Goal: Task Accomplishment & Management: Complete application form

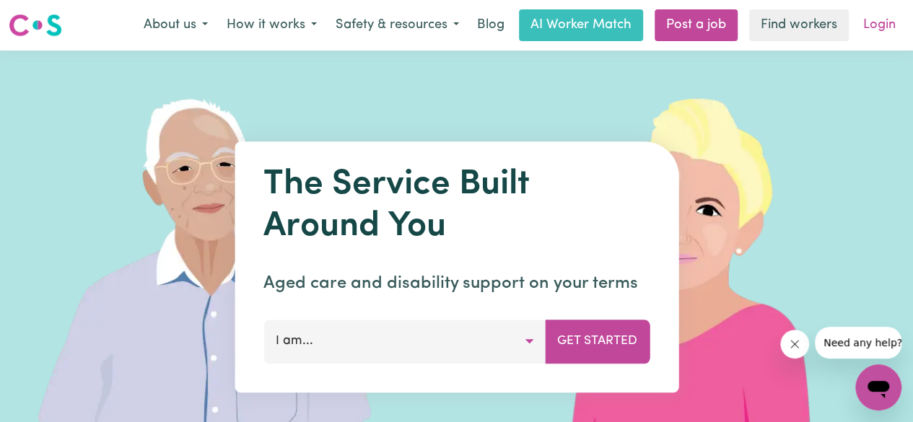
click at [895, 21] on link "Login" at bounding box center [879, 25] width 50 height 32
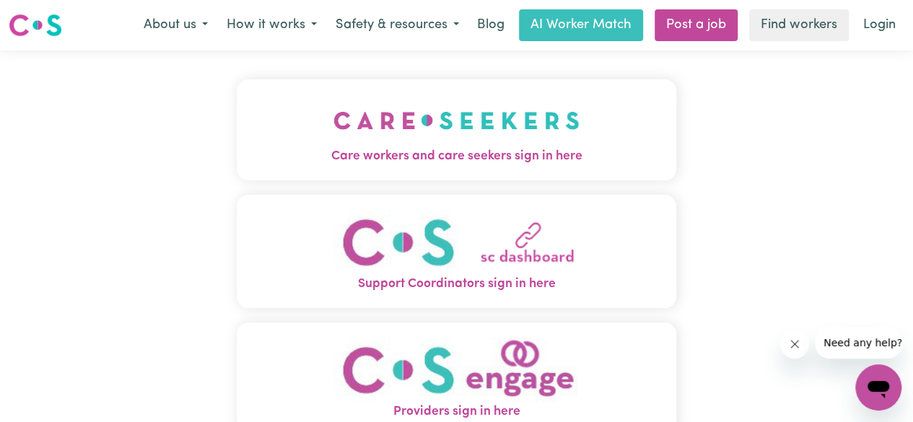
click at [895, 21] on link "Login" at bounding box center [879, 25] width 50 height 32
click at [555, 113] on img "Care workers and care seekers sign in here" at bounding box center [456, 120] width 246 height 53
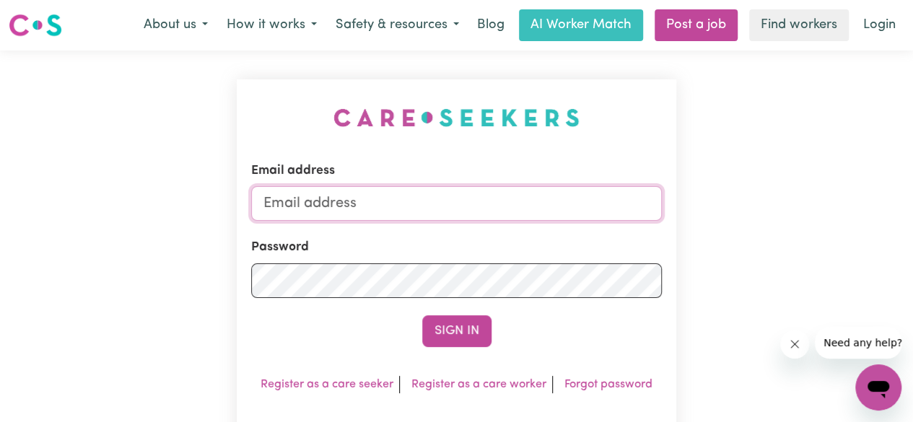
click at [524, 213] on input "Email address" at bounding box center [456, 203] width 411 height 35
type input "[EMAIL_ADDRESS][DOMAIN_NAME]"
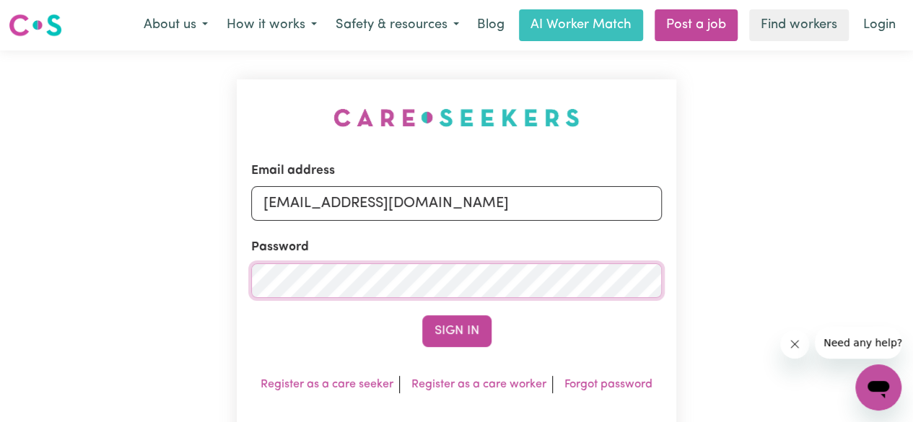
click at [422, 315] on button "Sign In" at bounding box center [456, 331] width 69 height 32
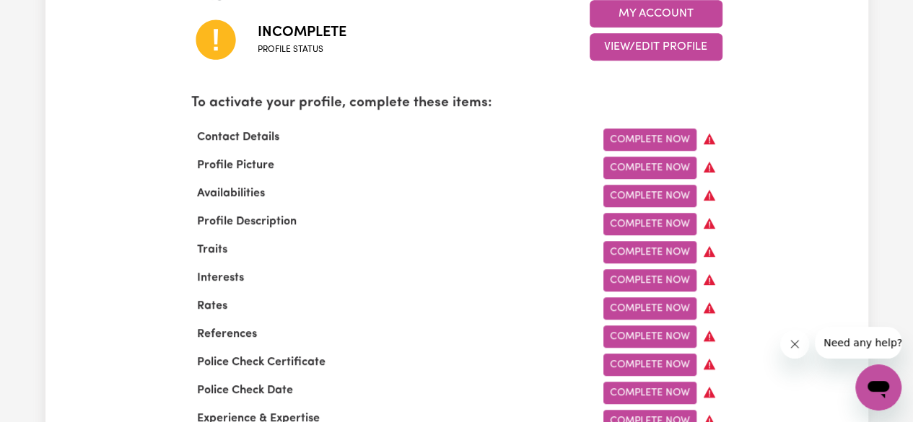
scroll to position [452, 0]
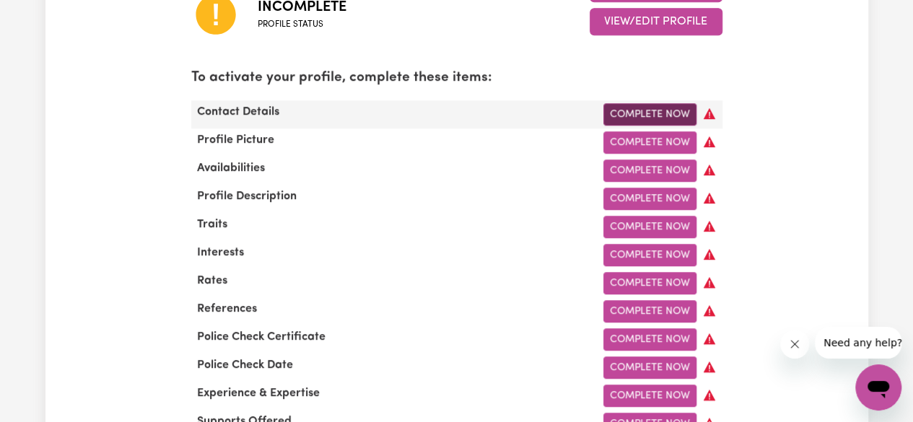
click at [677, 119] on link "Complete Now" at bounding box center [649, 114] width 93 height 22
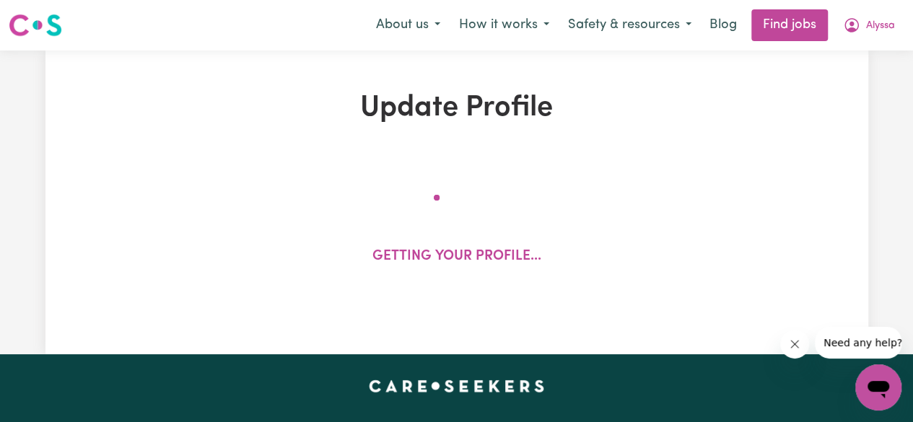
select select "Studying a healthcare related degree or qualification"
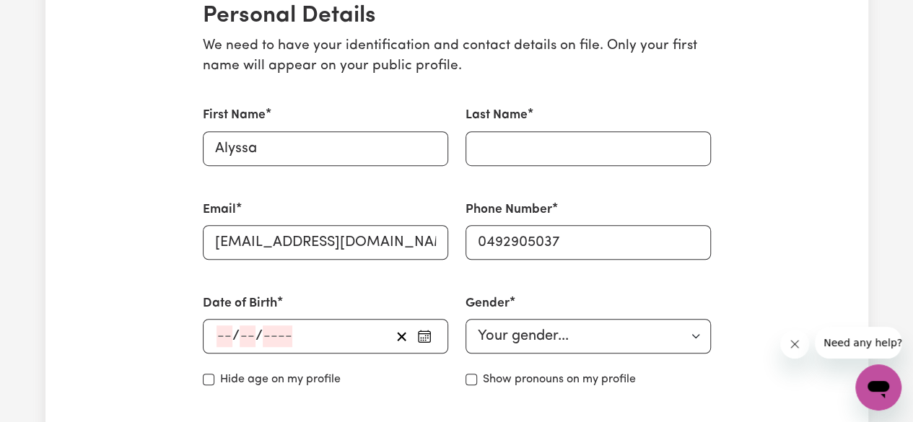
scroll to position [361, 0]
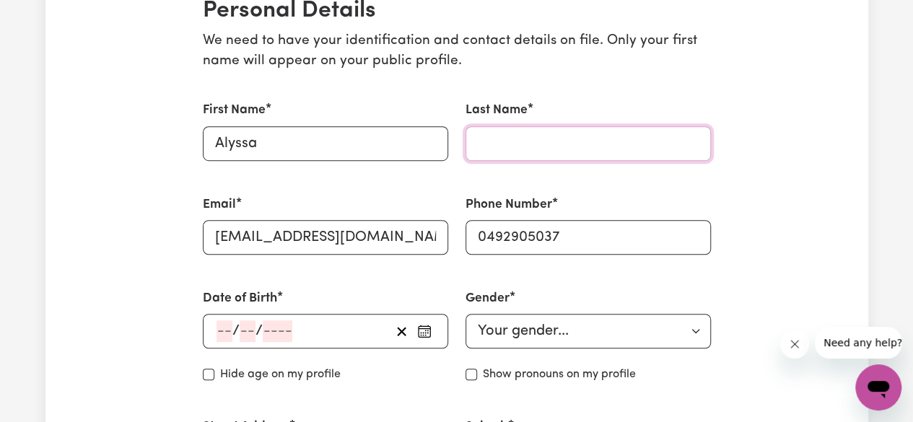
click at [567, 140] on input "Last Name" at bounding box center [587, 143] width 245 height 35
type input "Eseque"
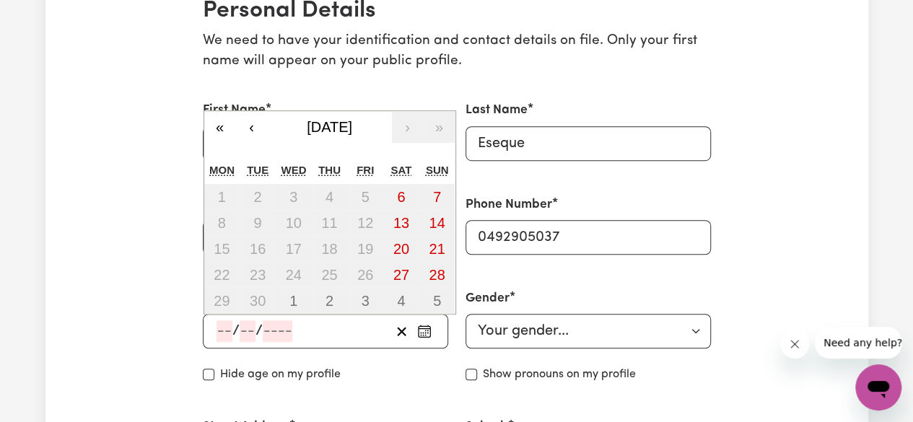
click at [225, 333] on input "number" at bounding box center [224, 331] width 16 height 22
type input "15"
type input "01"
type input "199"
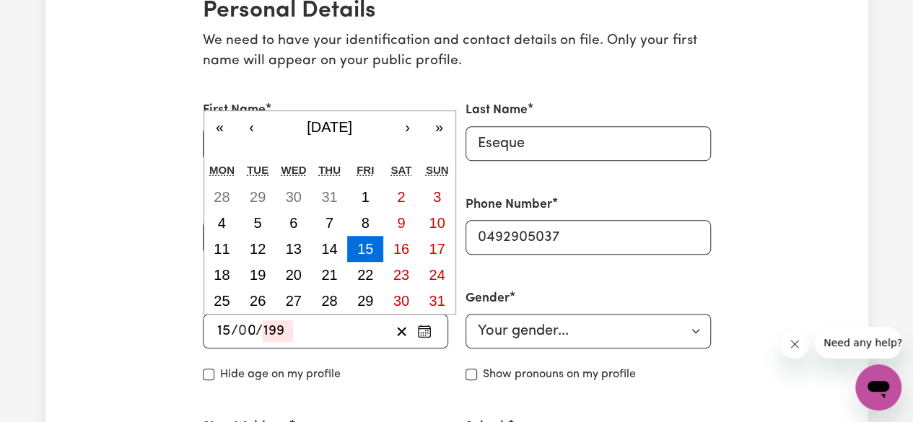
type input "[DATE]"
type input "1"
type input "1993"
click at [366, 245] on abbr "15" at bounding box center [365, 249] width 16 height 16
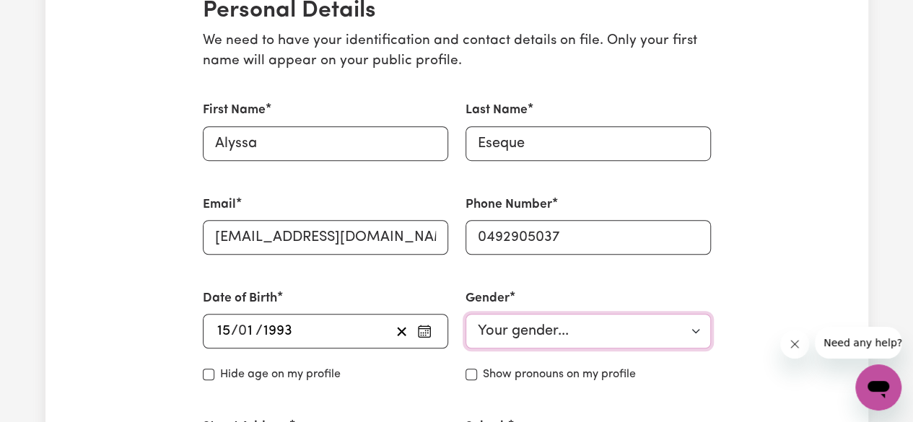
click at [527, 331] on select "Your gender... Female Male Non-binary Other Prefer not to say" at bounding box center [587, 331] width 245 height 35
select select "female"
click at [465, 314] on select "Your gender... Female Male Non-binary Other Prefer not to say" at bounding box center [587, 331] width 245 height 35
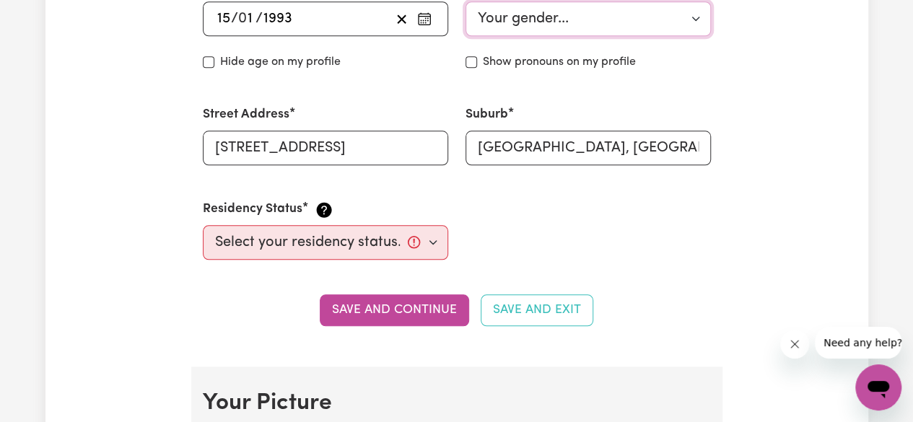
scroll to position [707, 0]
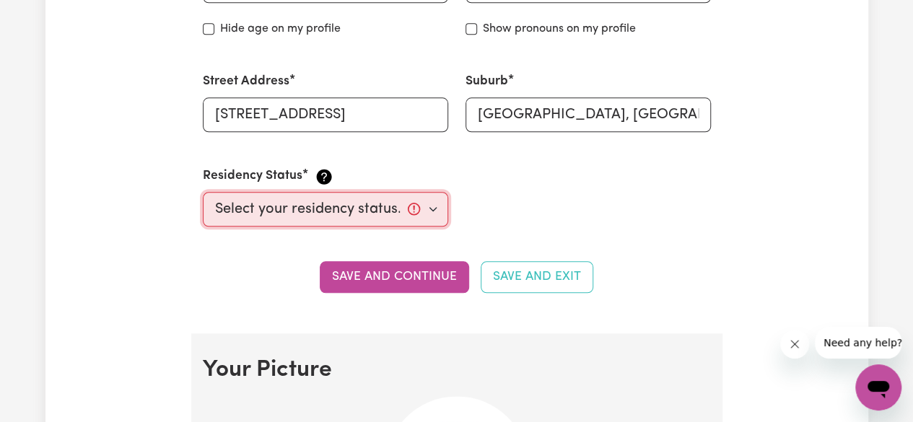
click at [429, 211] on select "Select your residency status... [DEMOGRAPHIC_DATA] citizen Australian PR [DEMOG…" at bounding box center [325, 209] width 245 height 35
select select "Student Visa"
click at [203, 192] on select "Select your residency status... [DEMOGRAPHIC_DATA] citizen Australian PR [DEMOG…" at bounding box center [325, 209] width 245 height 35
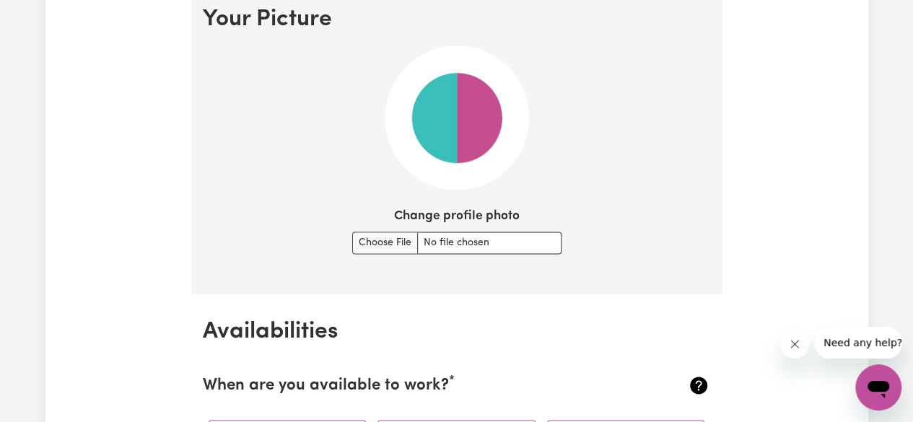
scroll to position [1074, 0]
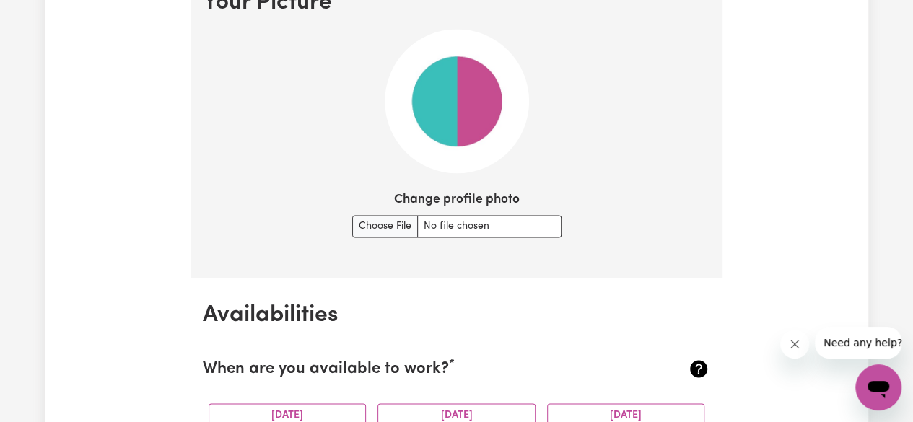
click at [469, 110] on img at bounding box center [457, 101] width 144 height 144
click at [385, 227] on input "Change profile photo" at bounding box center [456, 226] width 209 height 22
type input "C:\fakepath\ESEQUE, ALYSSA.jpg"
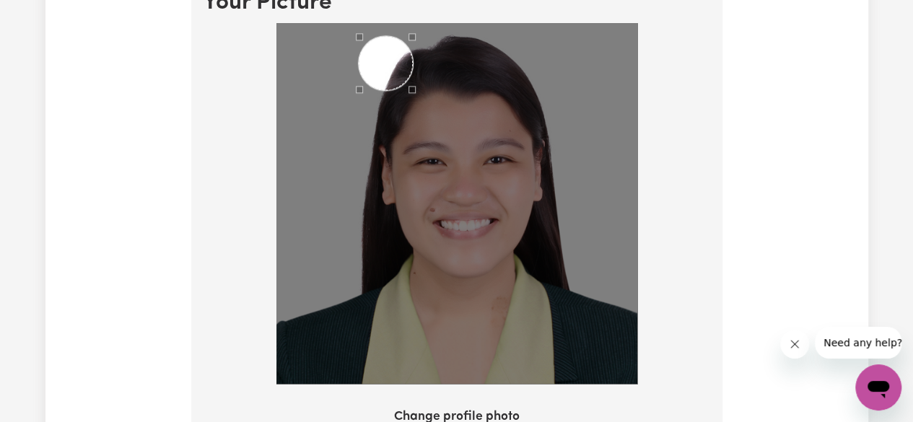
click at [385, 59] on div "Use the arrow keys to move the crop selection area" at bounding box center [386, 63] width 54 height 54
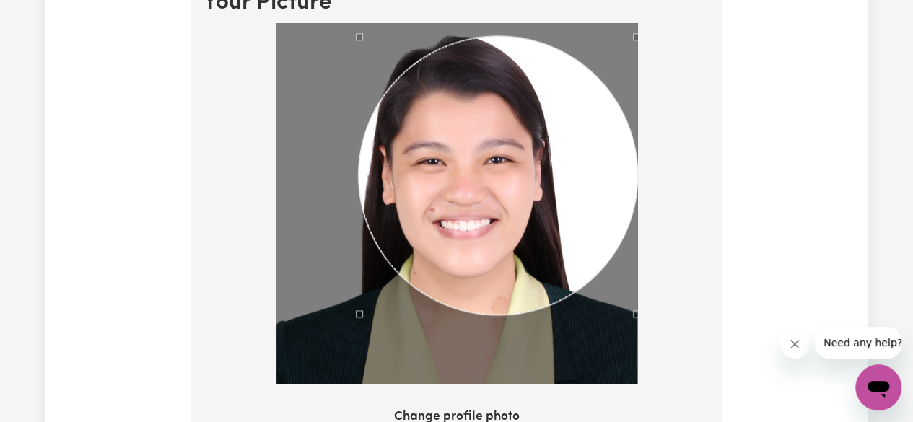
click at [643, 413] on section "Your Picture Change profile photo Upload" at bounding box center [456, 249] width 531 height 567
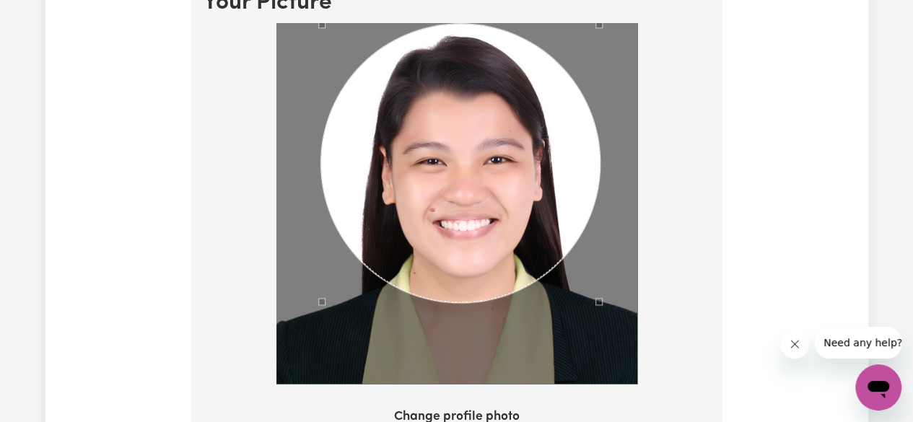
click at [514, 260] on div "Use the arrow keys to move the crop selection area" at bounding box center [460, 163] width 278 height 278
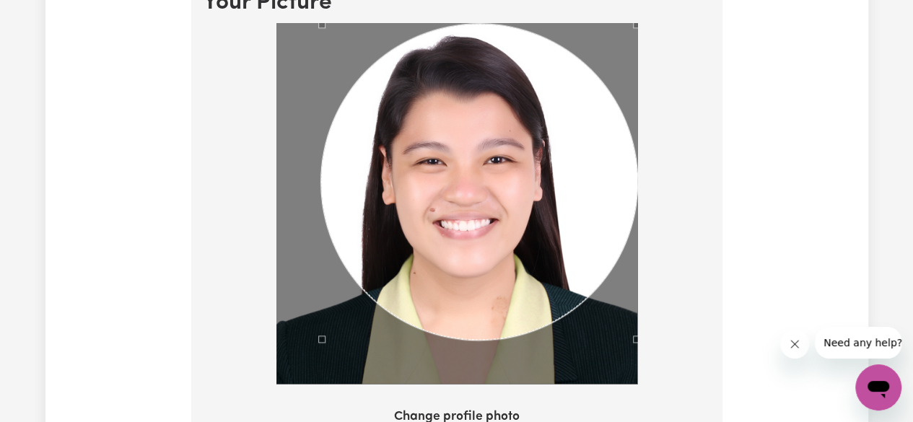
click at [651, 390] on section "Your Picture Change profile photo Upload" at bounding box center [456, 249] width 531 height 567
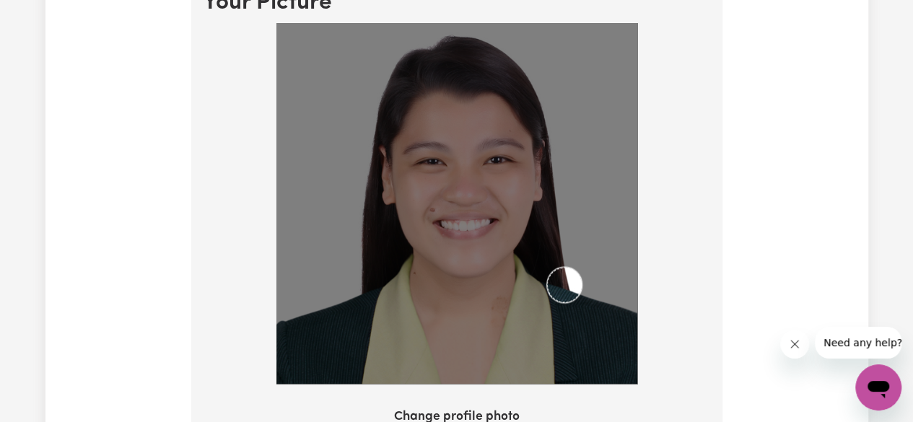
click at [545, 289] on img at bounding box center [456, 203] width 361 height 361
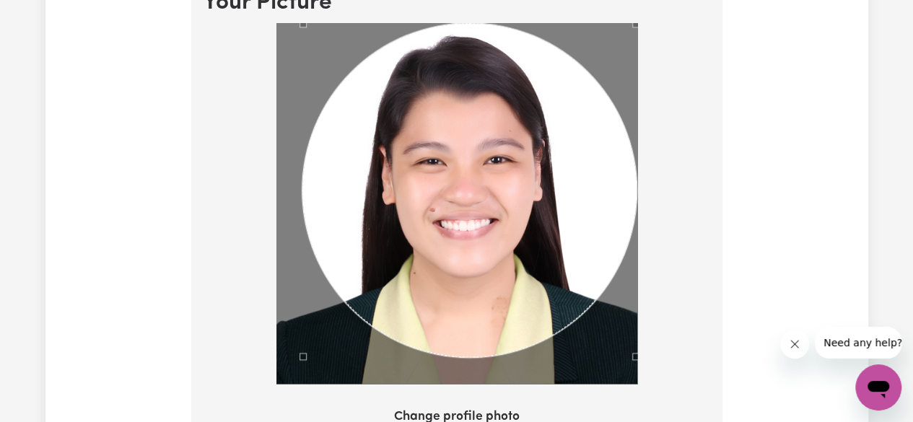
click at [644, 377] on div at bounding box center [457, 206] width 508 height 366
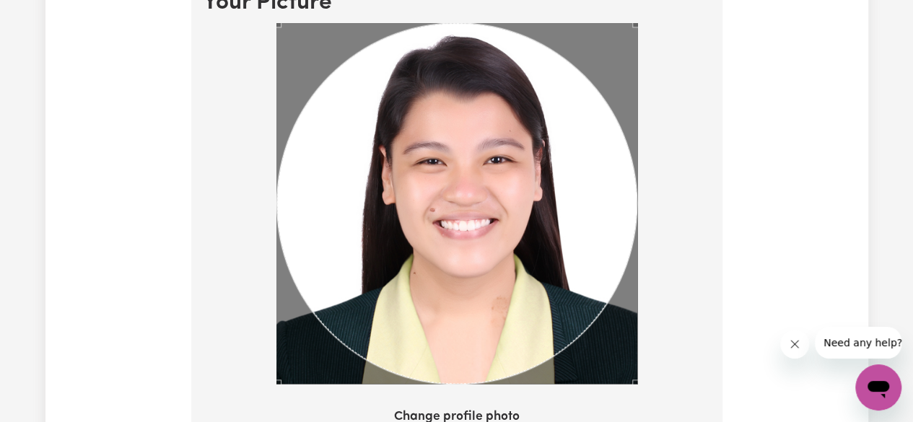
click at [255, 379] on div at bounding box center [457, 206] width 508 height 366
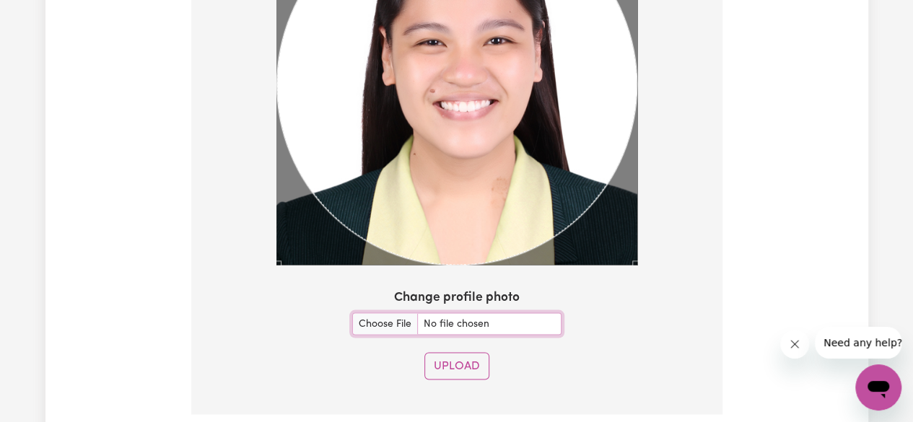
scroll to position [1216, 0]
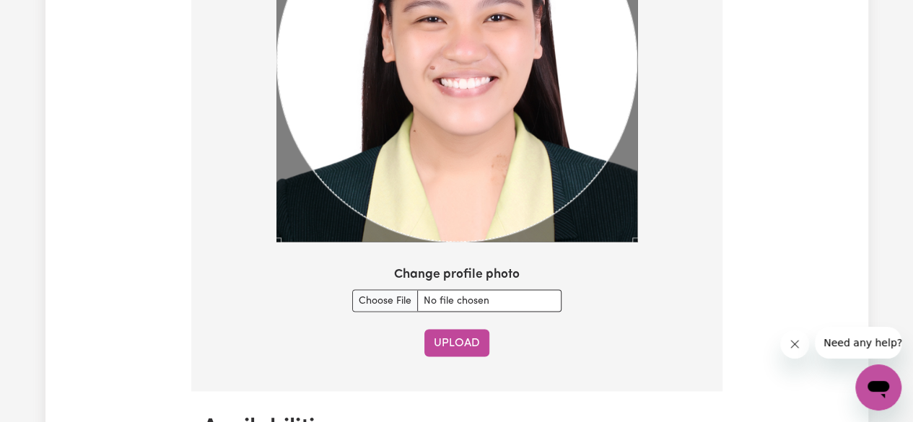
click at [469, 350] on button "Upload" at bounding box center [456, 342] width 65 height 27
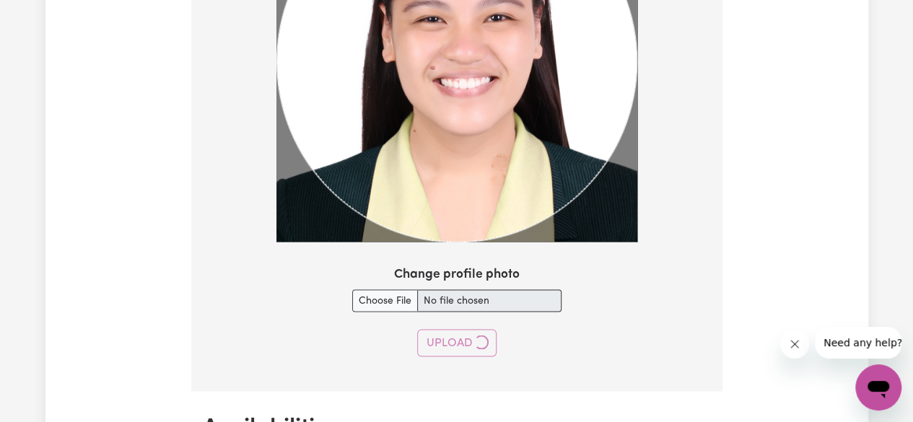
select select "null"
select select
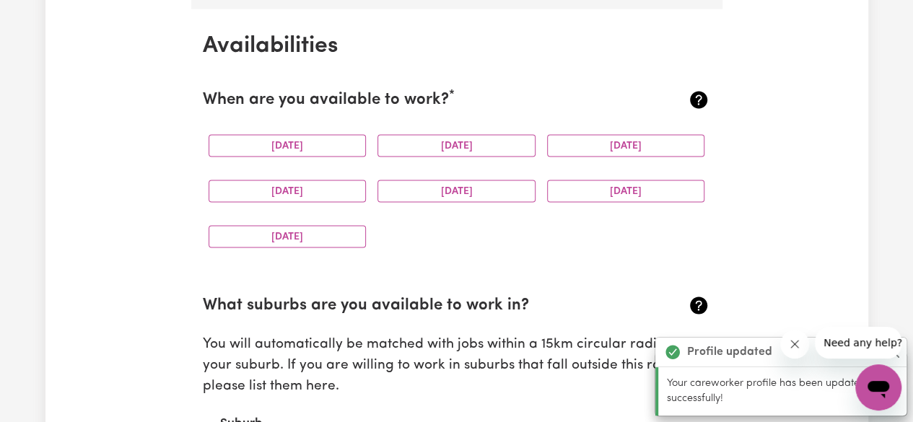
scroll to position [1351, 0]
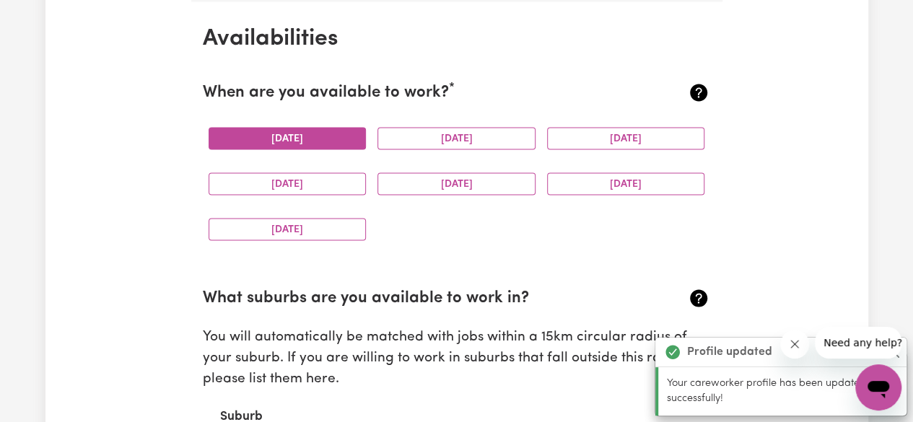
click at [346, 144] on button "[DATE]" at bounding box center [287, 138] width 158 height 22
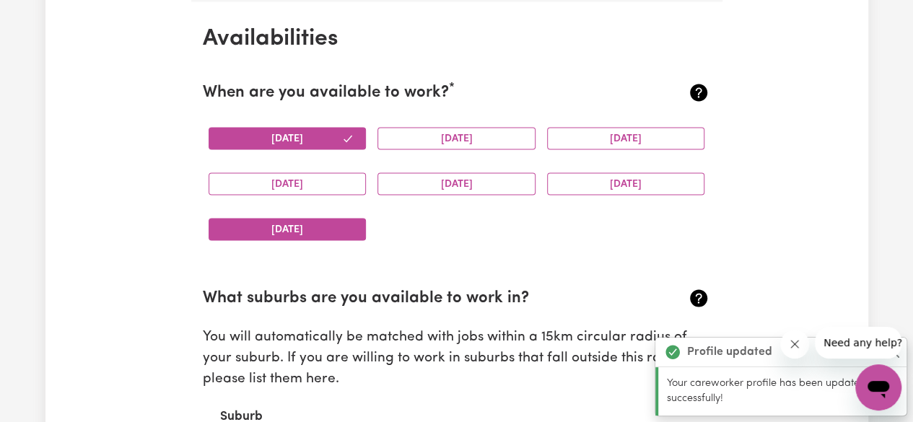
click at [342, 224] on button "[DATE]" at bounding box center [287, 229] width 158 height 22
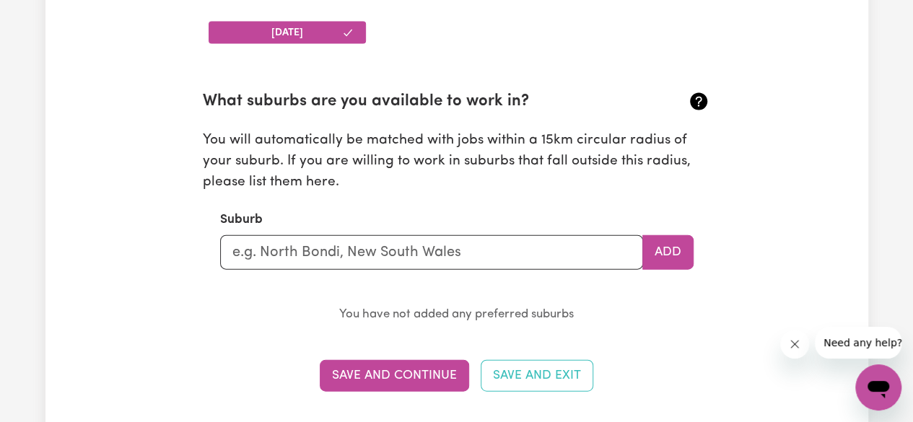
scroll to position [1607, 0]
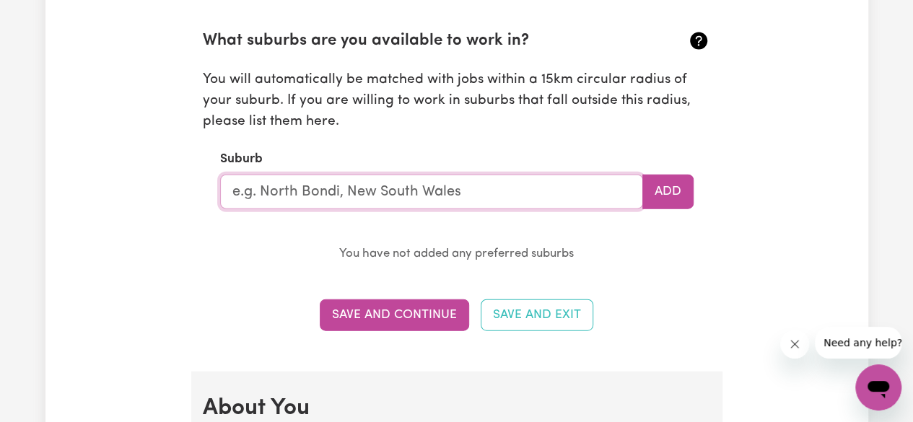
click at [501, 206] on input "text" at bounding box center [431, 192] width 423 height 35
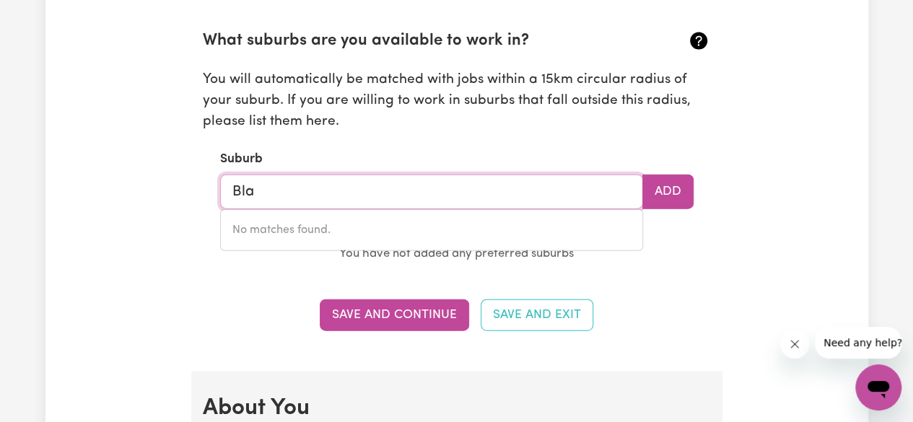
type input "Blac"
type input "BlacK CREEK, New South Wales, 2439"
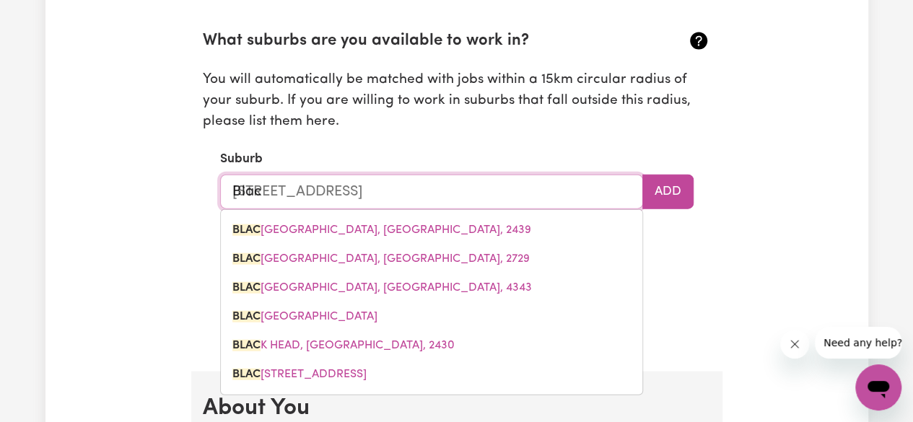
type input "Black"
type input "Black CREEK, New South Wales, 2439"
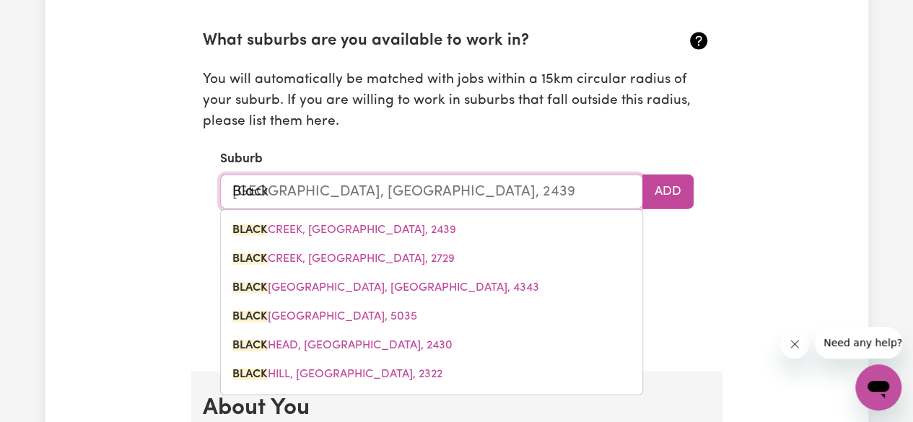
type input "Blackt"
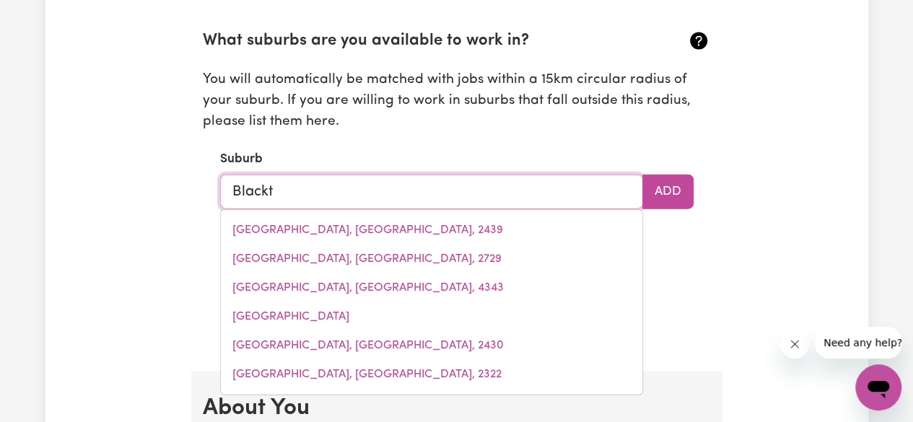
type input "Blackto"
type input "BlacktoWN, New South Wales, 2148"
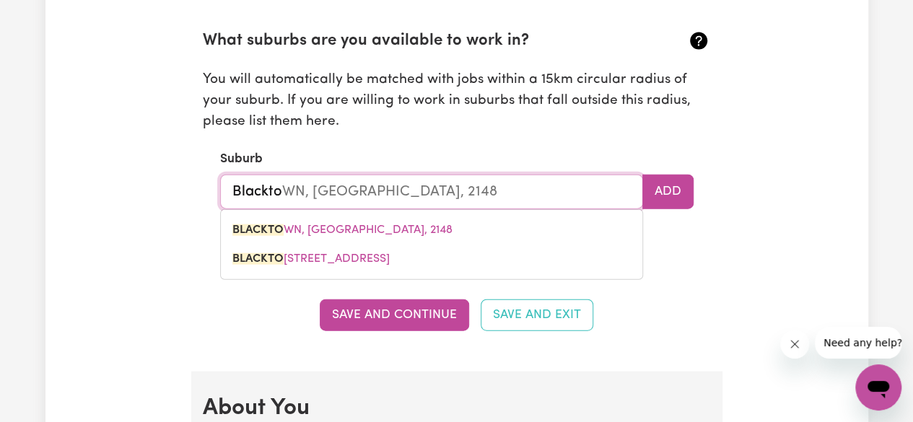
type input "Blacktow"
type input "BlacktowN, New South Wales, 2148"
type input "Blacktown"
type input "Blacktown, New South Wales, 2148"
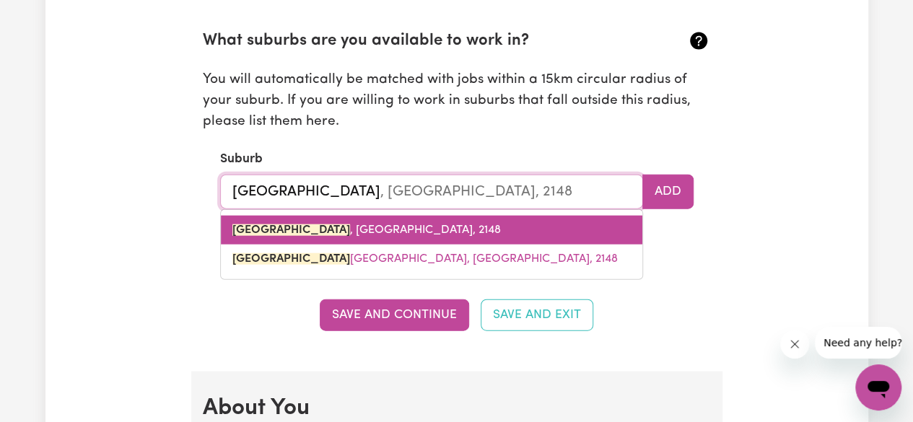
click at [412, 229] on span "BLACKTOWN , New South Wales, 2148" at bounding box center [366, 230] width 268 height 12
type input "[GEOGRAPHIC_DATA], [GEOGRAPHIC_DATA], 2148"
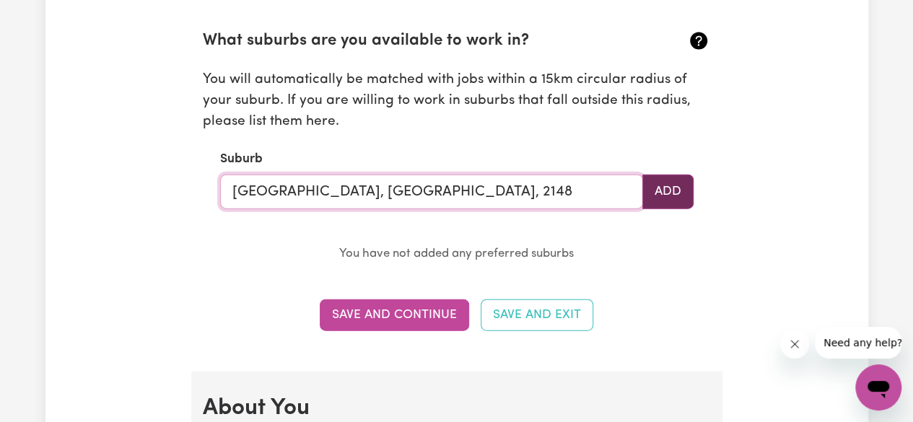
type input "[GEOGRAPHIC_DATA], [GEOGRAPHIC_DATA], 2148"
click at [661, 187] on button "Add" at bounding box center [667, 192] width 51 height 35
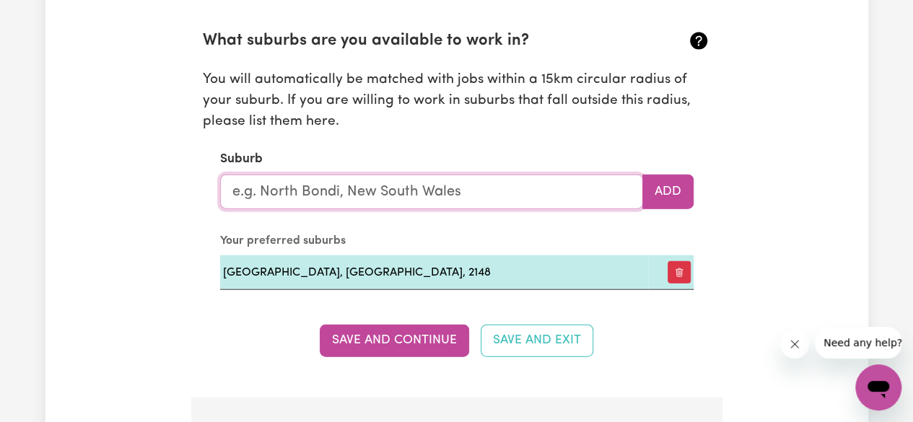
click at [615, 191] on input "text" at bounding box center [431, 192] width 423 height 35
type input "Roo"
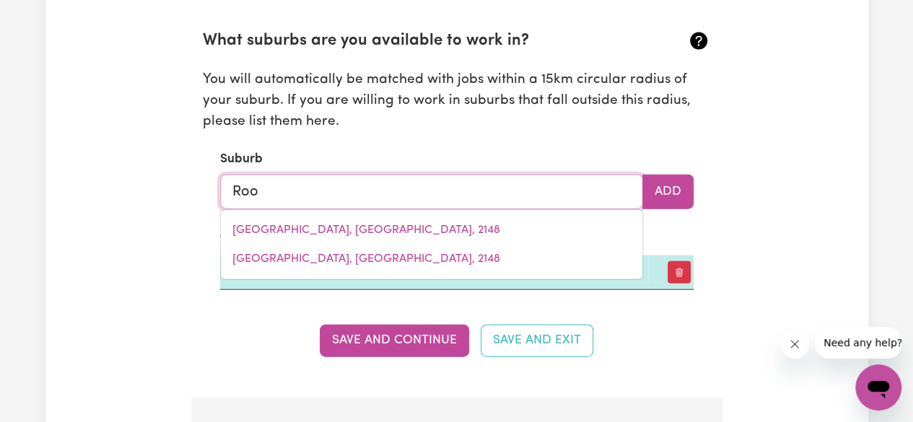
type input "RooKHURST, New South Wales, 2422"
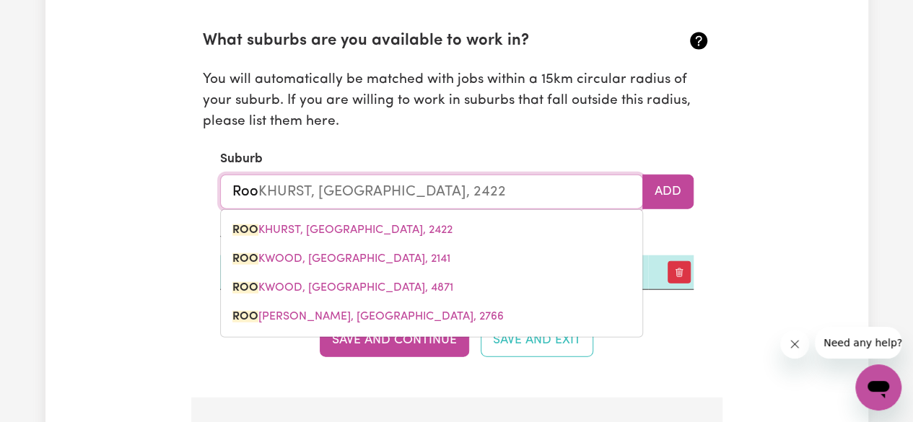
type input "Root"
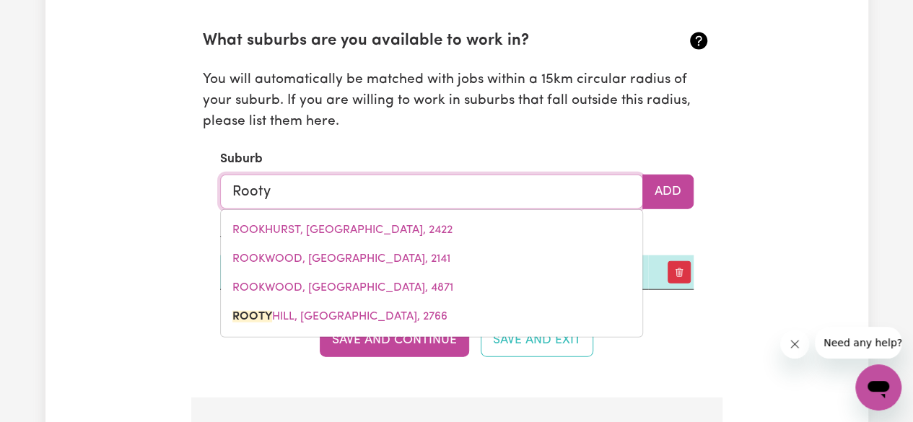
type input "Rooty"
type input "Rooty HILL, New South Wales, 2766"
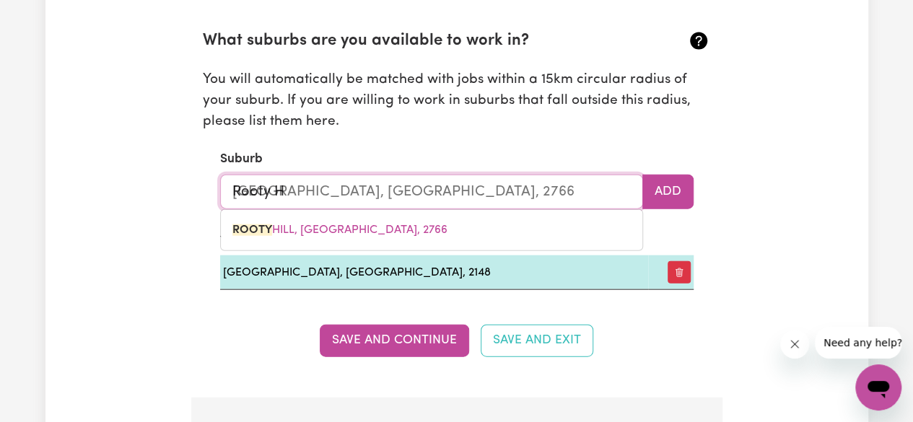
type input "Rooty Hi"
type input "Rooty HiLL, New South Wales, 2766"
type input "Rooty Hil"
type input "Rooty HilL, New South Wales, 2766"
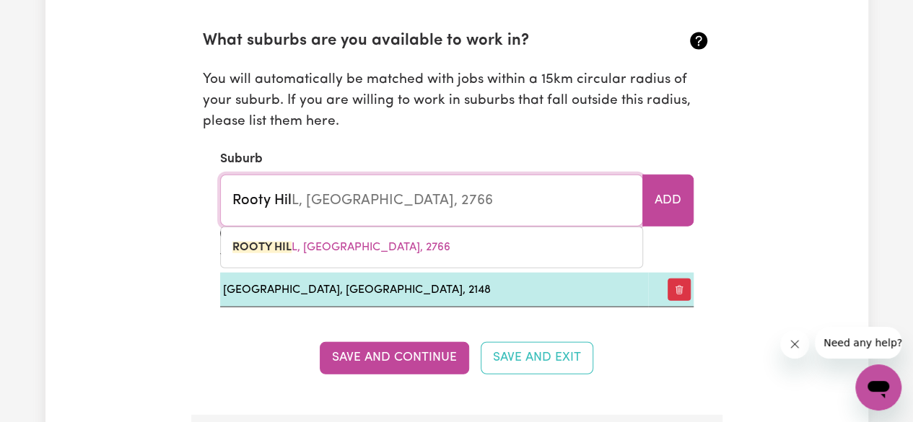
type input "Rooty Hill"
type input "Rooty Hill, New South Wales, 2766"
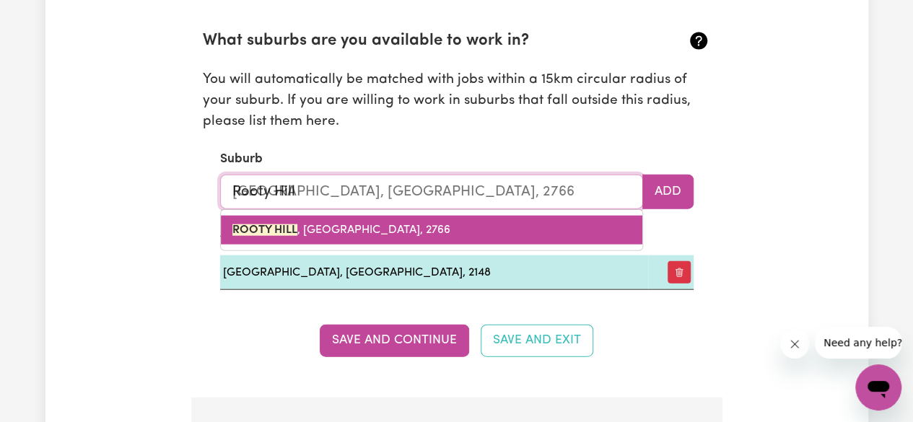
click at [502, 240] on link "ROOTY HILL , New South Wales, 2766" at bounding box center [431, 230] width 421 height 29
type input "[GEOGRAPHIC_DATA], [GEOGRAPHIC_DATA], 2766"
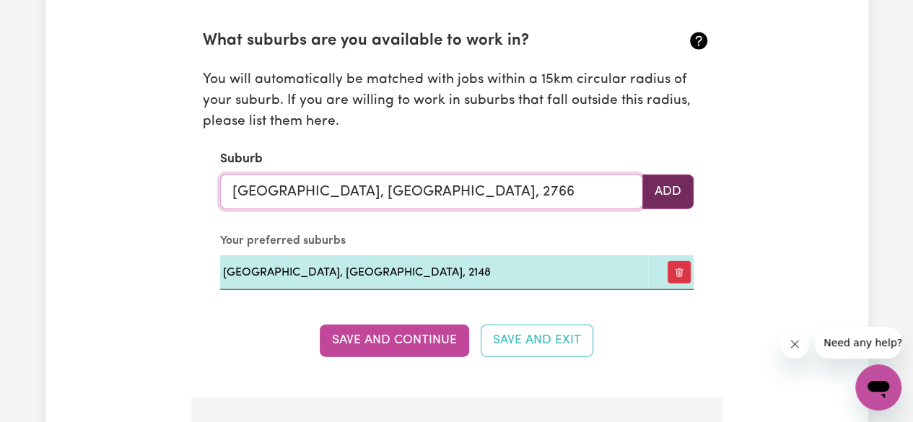
type input "[GEOGRAPHIC_DATA], [GEOGRAPHIC_DATA], 2766"
click at [663, 184] on button "Add" at bounding box center [667, 192] width 51 height 35
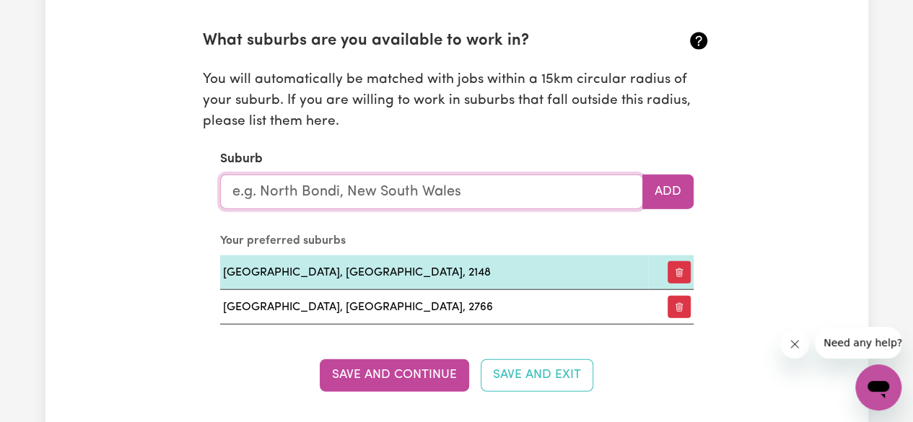
click at [568, 197] on input "text" at bounding box center [431, 192] width 423 height 35
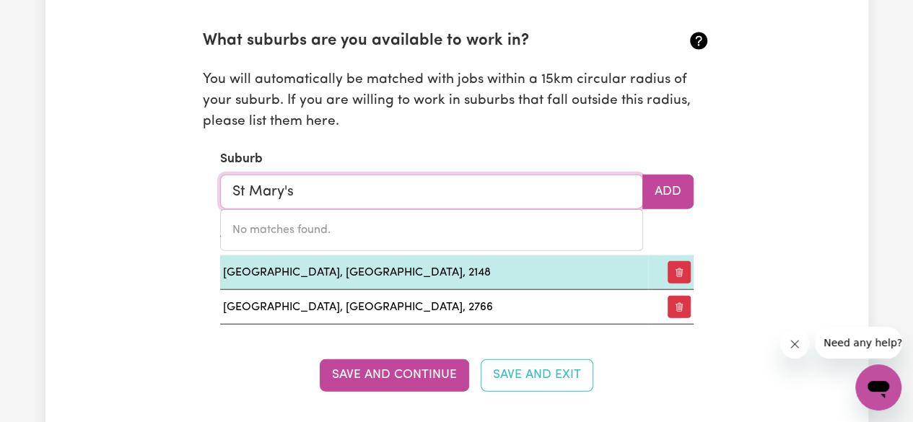
type input "St Marys"
type input "St Marys EAST, New South Wales, 2760"
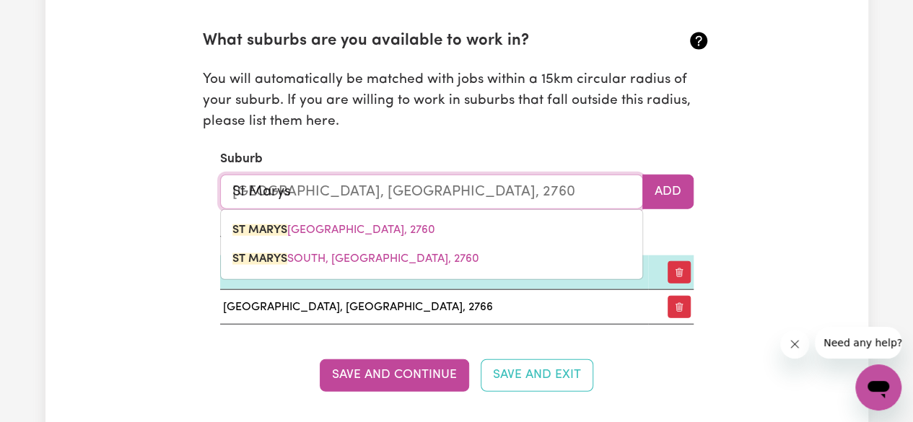
type input "St Marys"
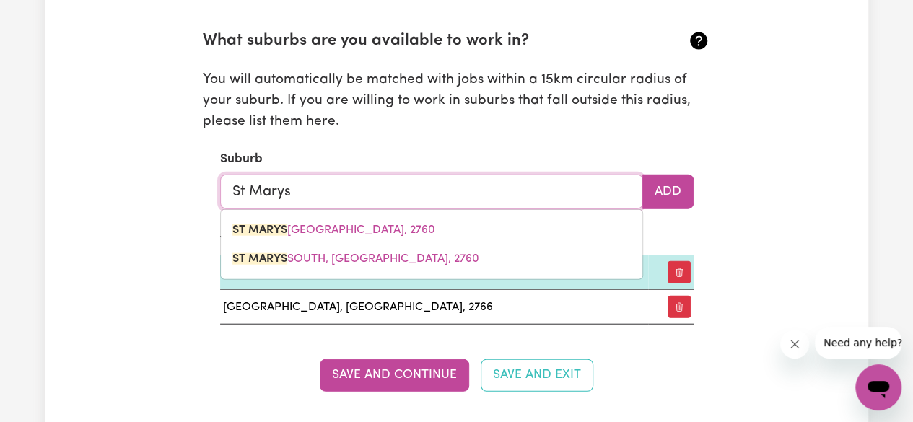
type input "St Marys EAST, New South Wales, 2760"
click at [834, 179] on div "Update Profile 1 2 3 4 5 Step 1 : Personal Details Let potential clients know w…" at bounding box center [456, 419] width 822 height 3870
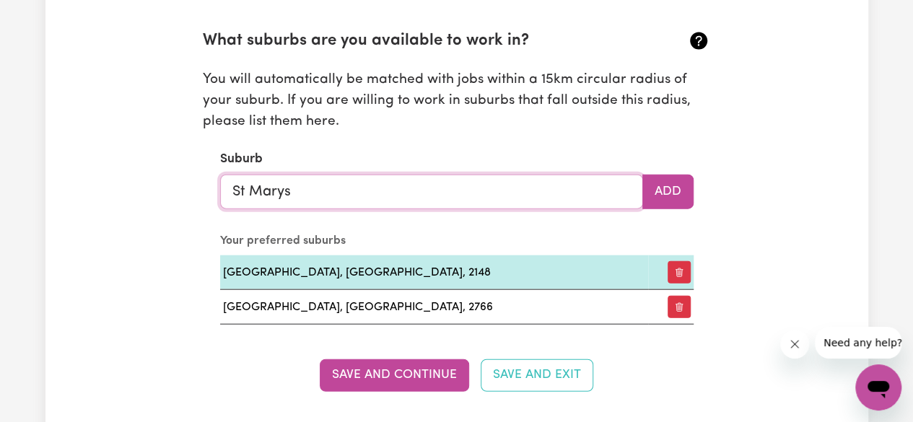
type input "St Marys EAST, New South Wales, 2760"
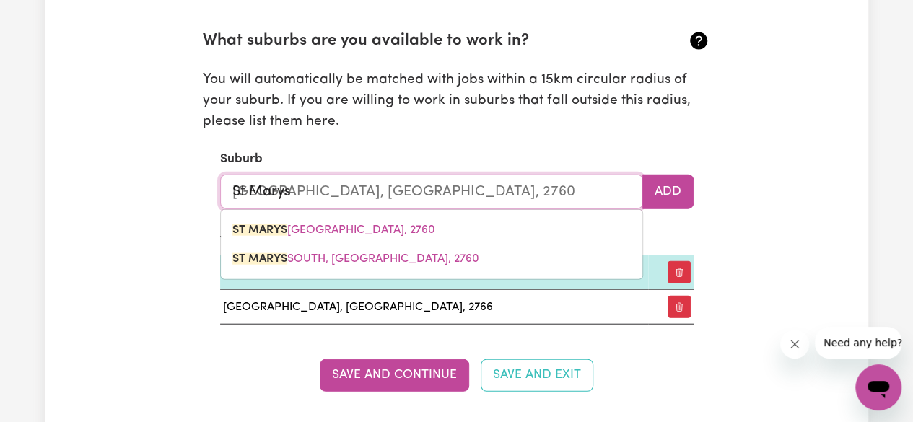
drag, startPoint x: 559, startPoint y: 203, endPoint x: 196, endPoint y: 188, distance: 363.2
click at [196, 188] on section "Availabilities When are you available to work? * Monday Tuesday Wednesday Thurs…" at bounding box center [456, 89] width 531 height 688
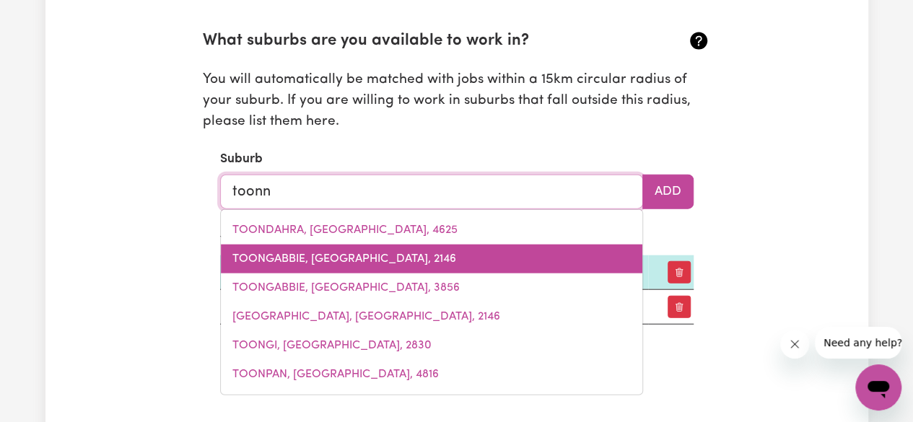
click at [241, 256] on span "TOONGABBIE, [GEOGRAPHIC_DATA], 2146" at bounding box center [344, 259] width 224 height 12
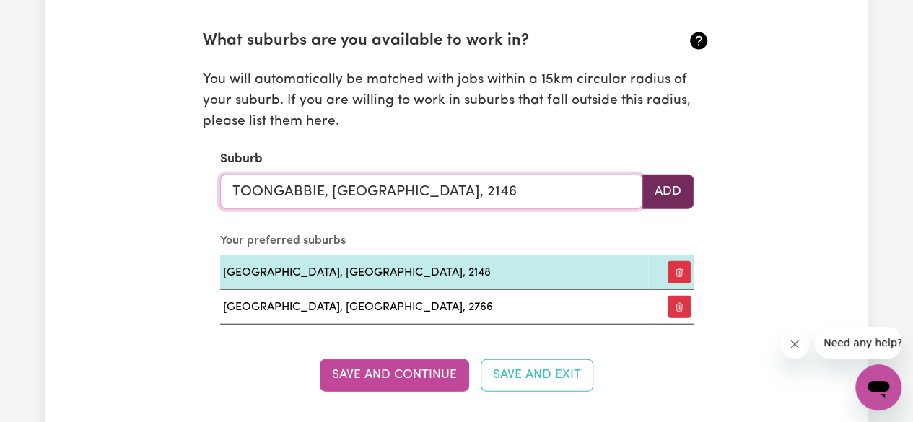
type input "TOONGABBIE, [GEOGRAPHIC_DATA], 2146"
click at [669, 180] on button "Add" at bounding box center [667, 192] width 51 height 35
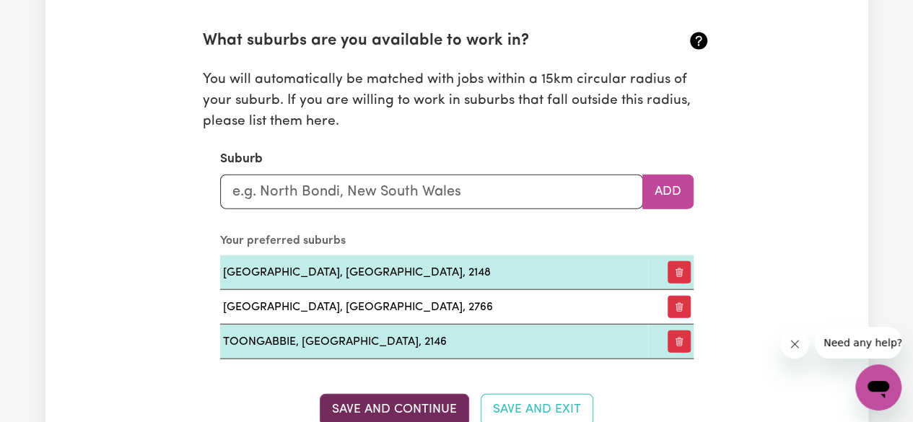
click at [378, 405] on button "Save and Continue" at bounding box center [394, 410] width 149 height 32
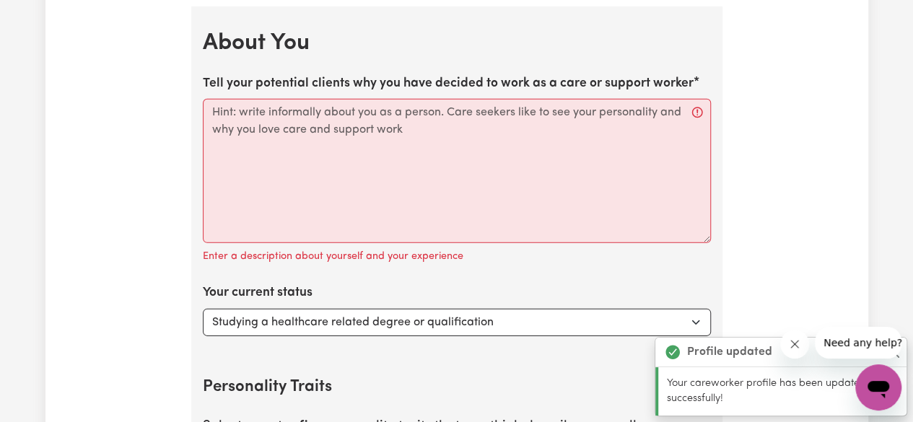
scroll to position [2068, 0]
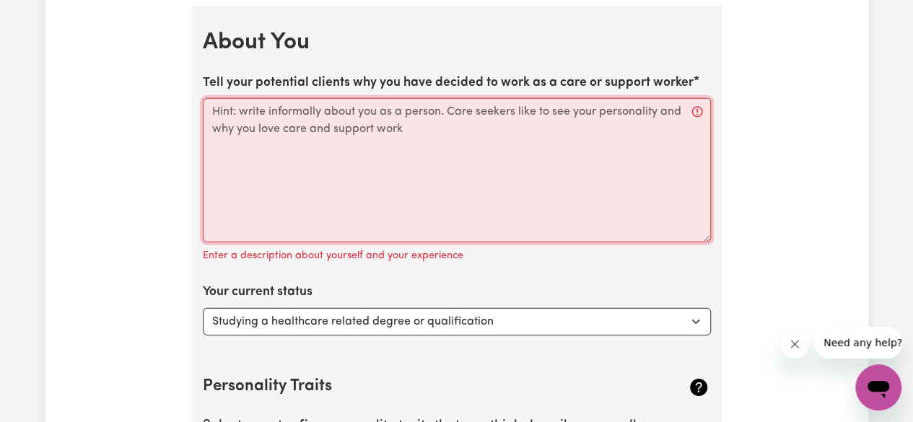
click at [369, 141] on textarea "Tell your potential clients why you have decided to work as a care or support w…" at bounding box center [457, 170] width 508 height 144
paste textarea "Hi, my name is Alyssa! l am a dedicated support worker with a decade of experie…"
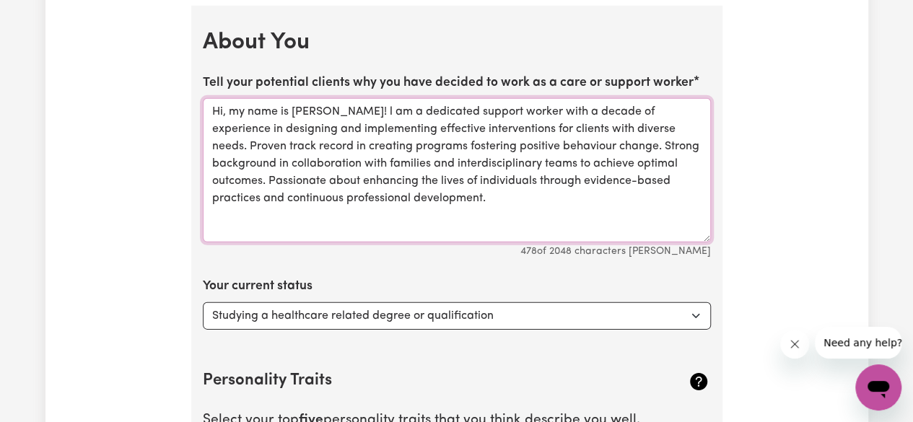
click at [330, 111] on textarea "Hi, my name is Alyssa! l am a dedicated support worker with a decade of experie…" at bounding box center [457, 170] width 508 height 144
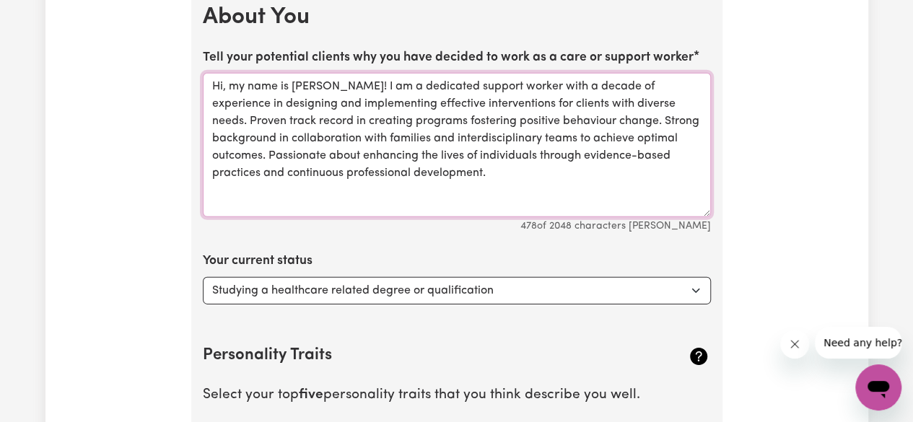
scroll to position [2099, 0]
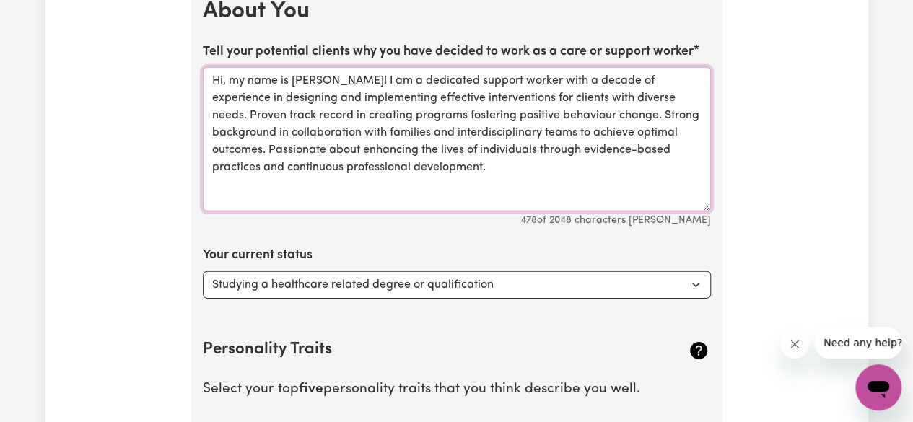
type textarea "Hi, my name is [PERSON_NAME]! I am a dedicated support worker with a decade of …"
click at [693, 283] on select "Select... Studying a healthcare related degree or qualification Studying a non-…" at bounding box center [457, 284] width 508 height 27
click at [203, 271] on select "Select... Studying a healthcare related degree or qualification Studying a non-…" at bounding box center [457, 284] width 508 height 27
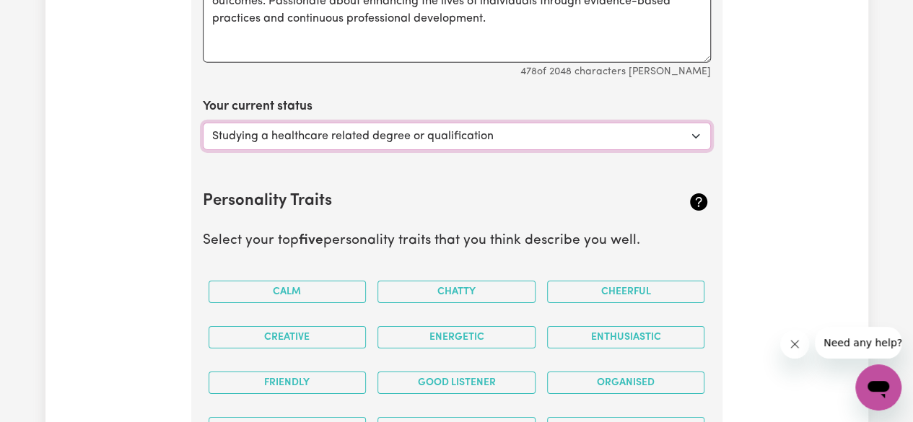
scroll to position [2271, 0]
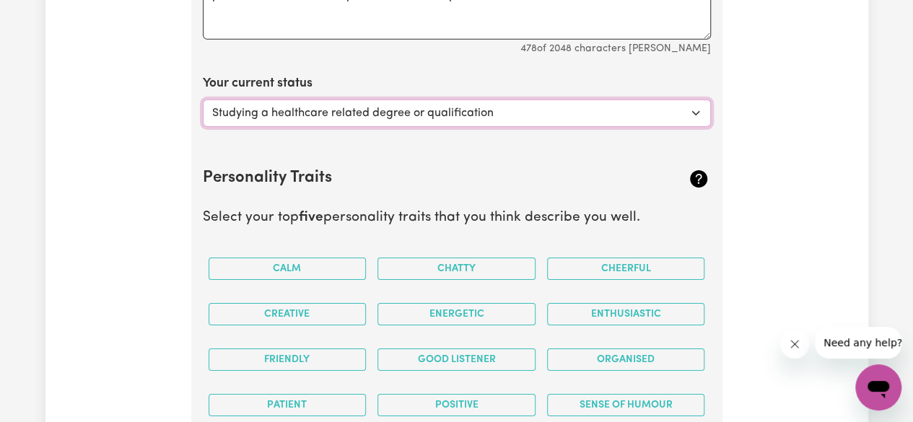
click at [679, 119] on select "Select... Studying a healthcare related degree or qualification Studying a non-…" at bounding box center [457, 113] width 508 height 27
click at [203, 100] on select "Select... Studying a healthcare related degree or qualification Studying a non-…" at bounding box center [457, 113] width 508 height 27
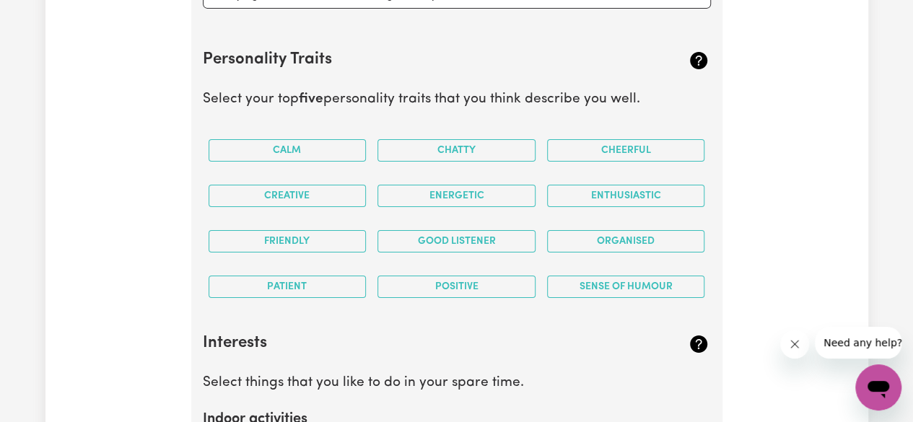
scroll to position [2372, 0]
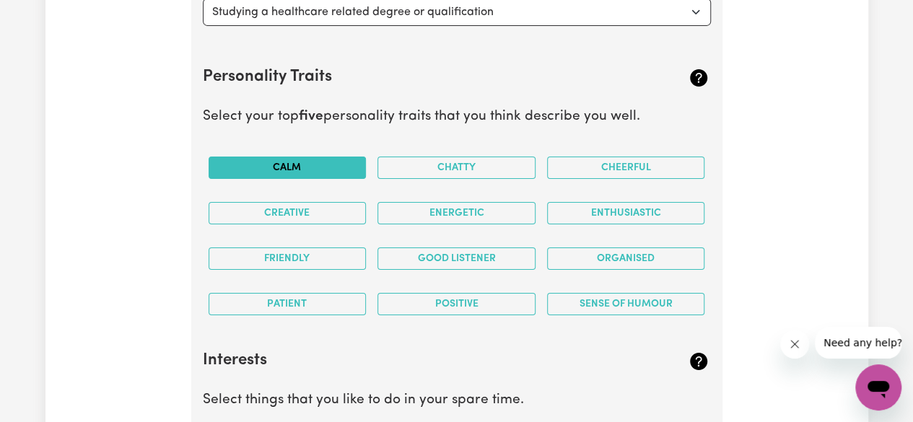
click at [349, 159] on button "Calm" at bounding box center [287, 168] width 158 height 22
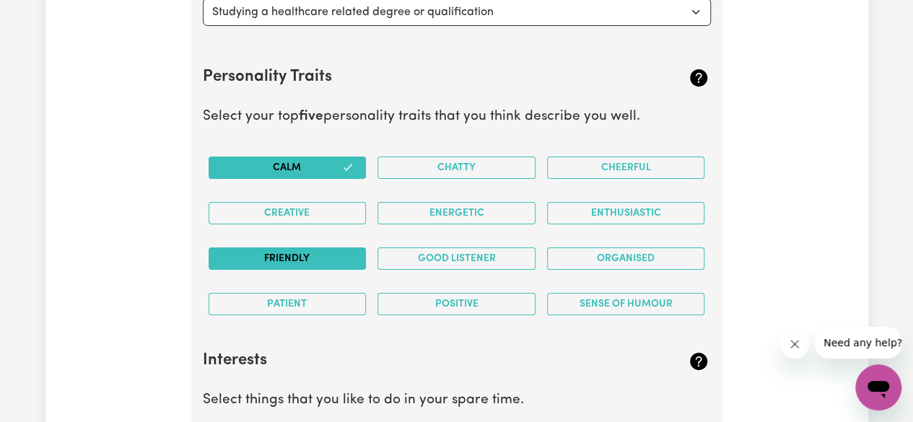
click at [336, 253] on button "Friendly" at bounding box center [287, 258] width 158 height 22
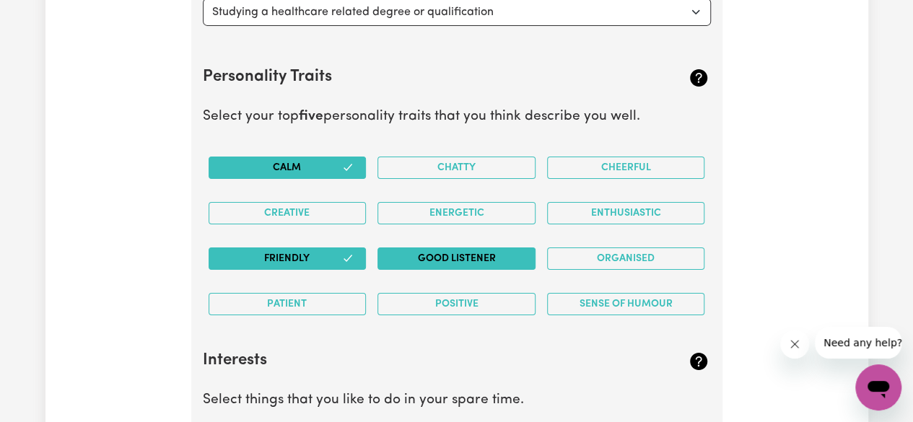
click at [407, 256] on button "Good Listener" at bounding box center [456, 258] width 158 height 22
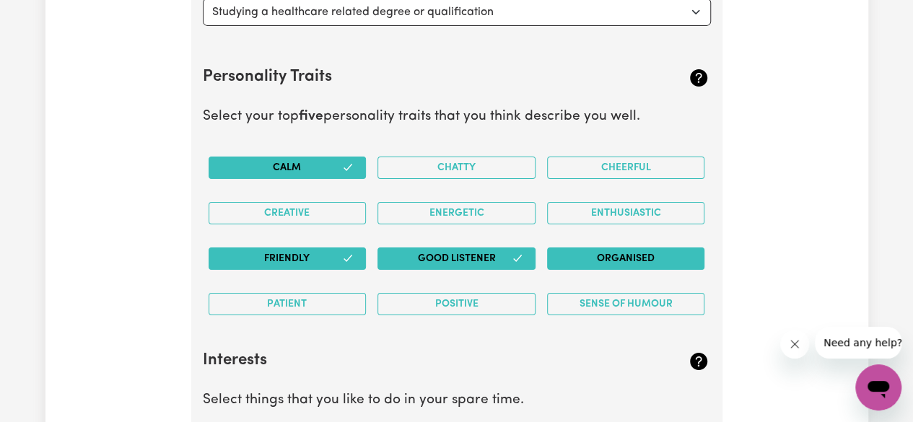
click at [591, 247] on button "Organised" at bounding box center [626, 258] width 158 height 22
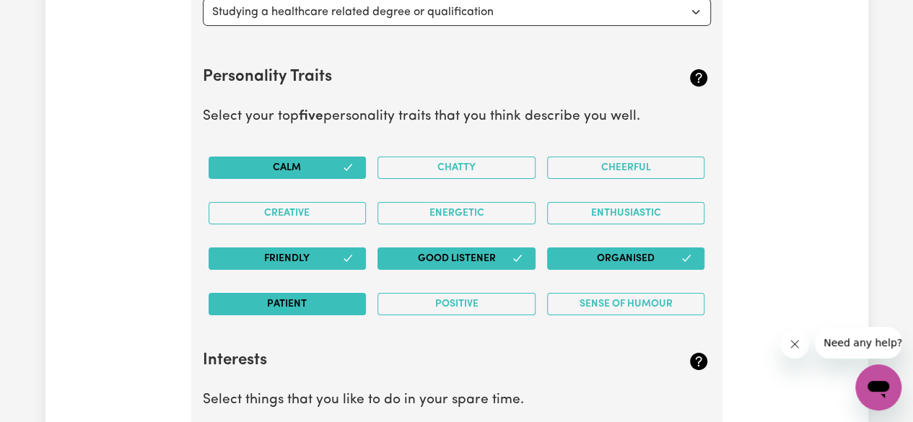
click at [330, 293] on button "Patient" at bounding box center [287, 304] width 158 height 22
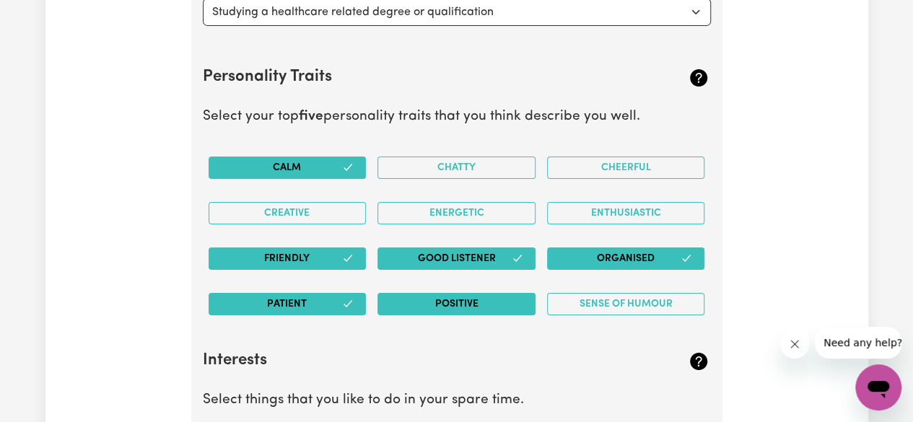
click at [395, 293] on button "Positive" at bounding box center [456, 304] width 158 height 22
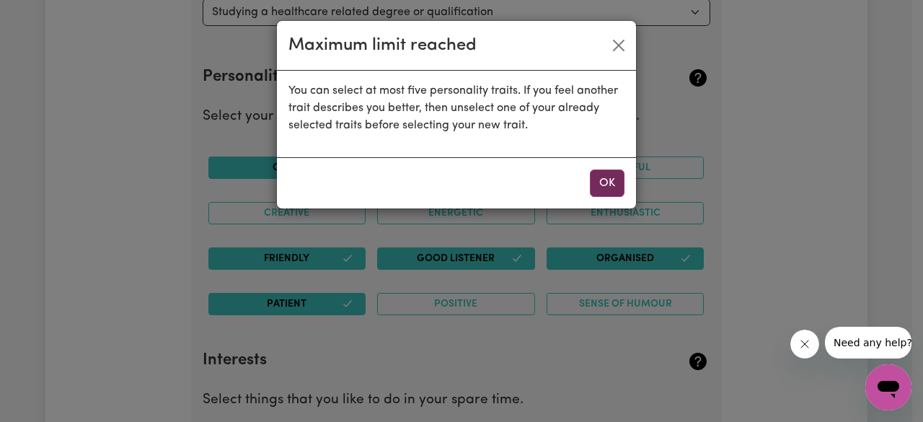
click at [611, 182] on button "OK" at bounding box center [607, 183] width 35 height 27
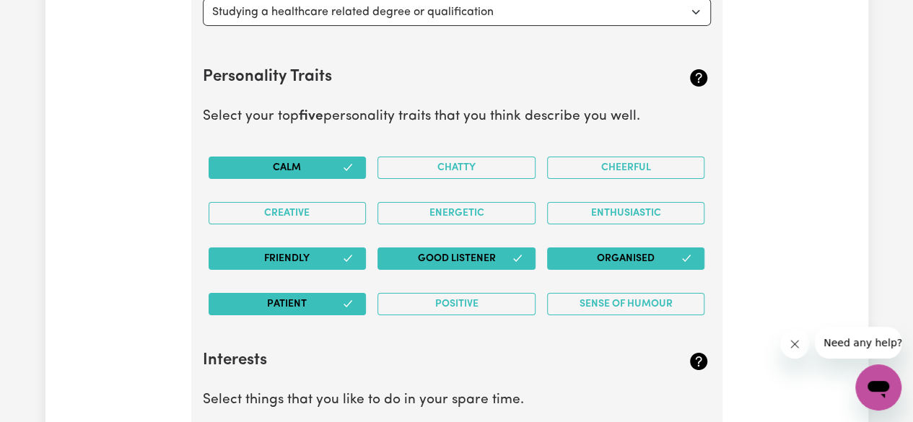
click at [317, 302] on button "Patient" at bounding box center [287, 304] width 158 height 22
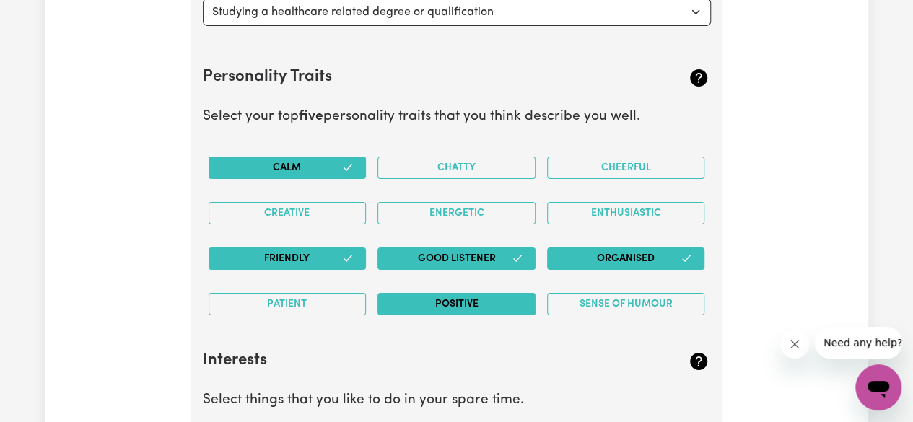
click at [432, 298] on button "Positive" at bounding box center [456, 304] width 158 height 22
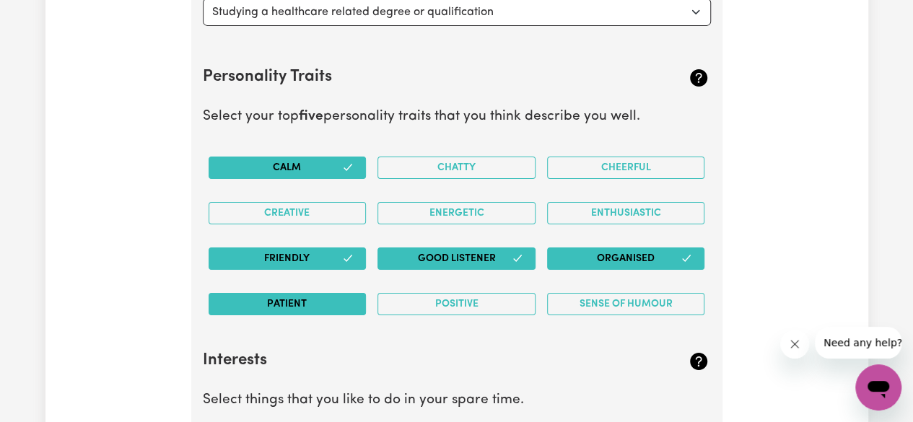
click at [337, 293] on button "Patient" at bounding box center [287, 304] width 158 height 22
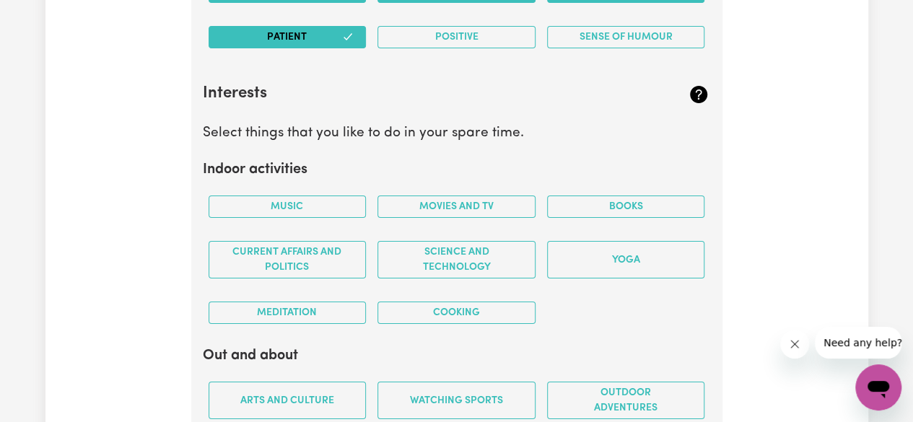
scroll to position [2645, 0]
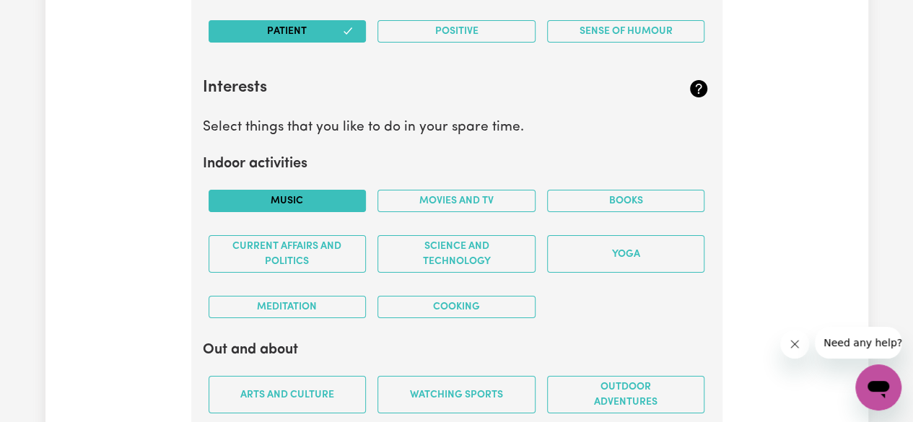
click at [326, 191] on button "Music" at bounding box center [287, 201] width 158 height 22
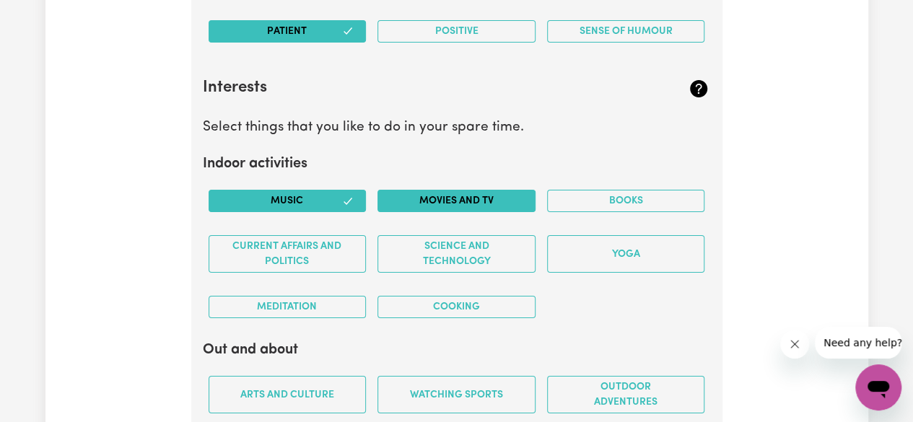
click at [399, 193] on button "Movies and TV" at bounding box center [456, 201] width 158 height 22
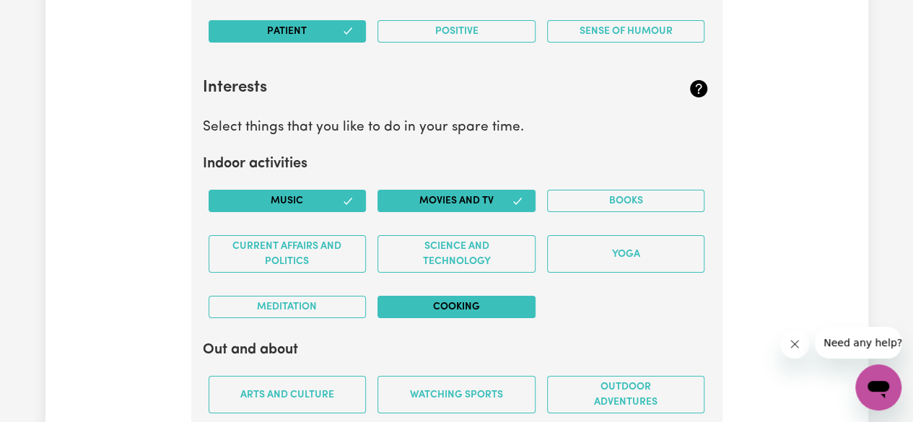
click at [407, 300] on button "Cooking" at bounding box center [456, 307] width 158 height 22
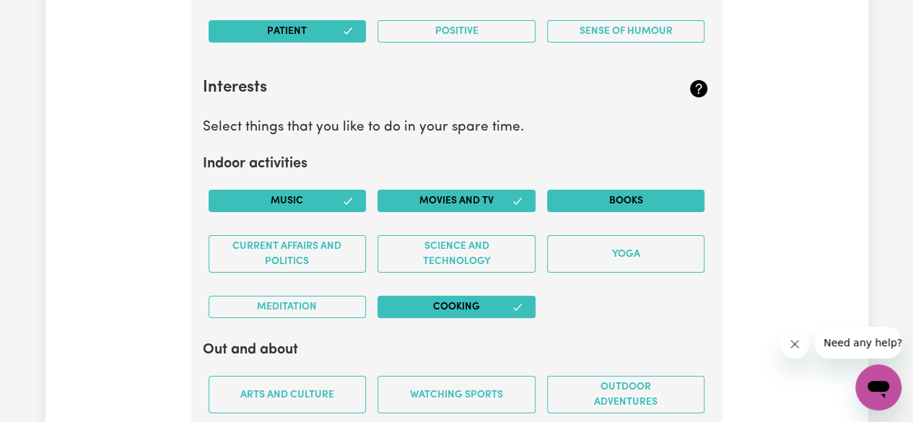
click at [587, 201] on button "Books" at bounding box center [626, 201] width 158 height 22
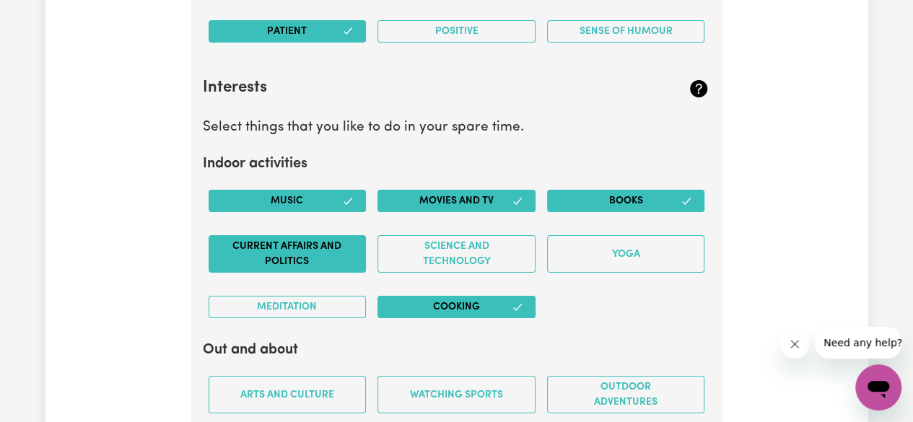
click at [307, 258] on button "Current Affairs and Politics" at bounding box center [287, 254] width 158 height 38
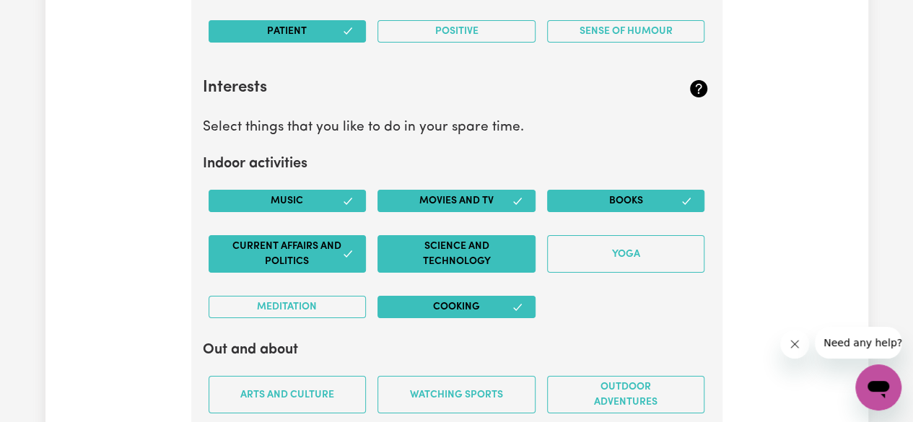
click at [421, 255] on button "Science and Technology" at bounding box center [456, 254] width 158 height 38
click at [517, 255] on button "Science and Technology" at bounding box center [456, 254] width 158 height 38
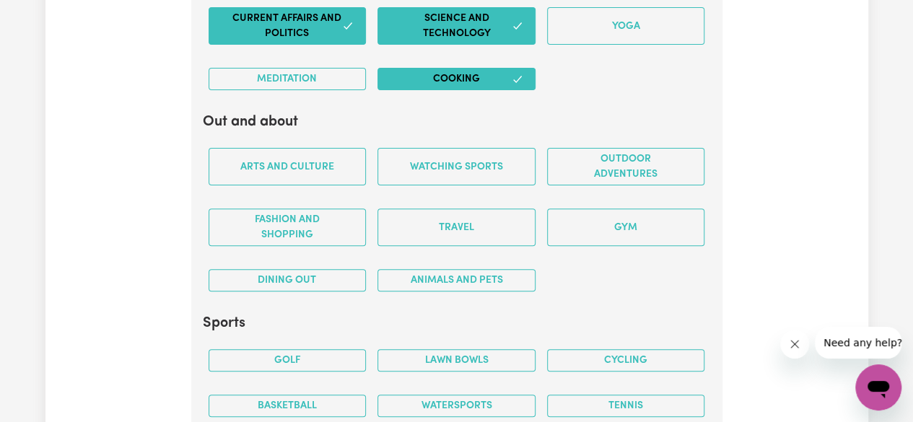
scroll to position [2895, 0]
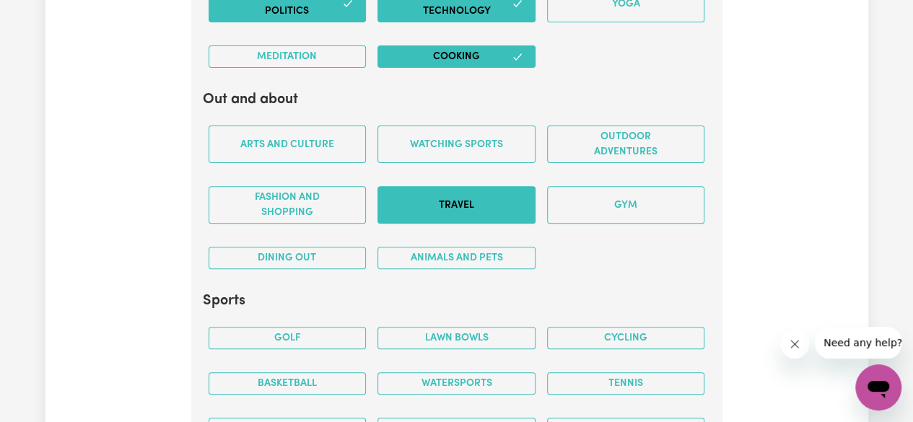
click at [502, 196] on button "Travel" at bounding box center [456, 205] width 158 height 38
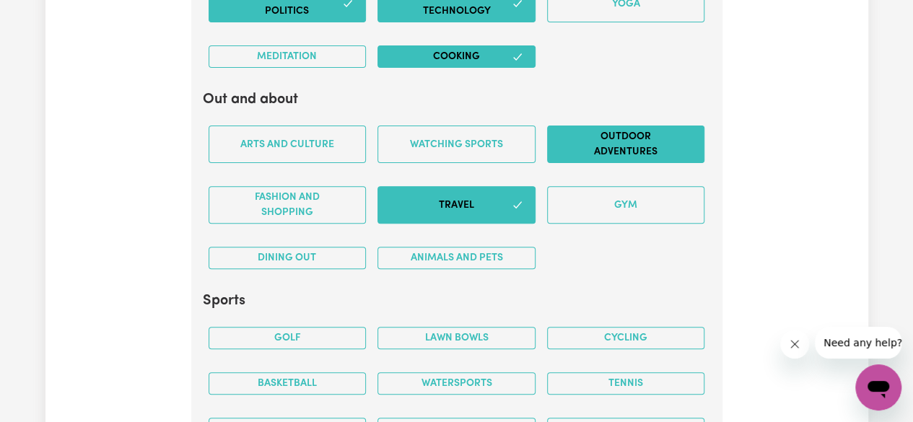
click at [592, 142] on button "Outdoor adventures" at bounding box center [626, 145] width 158 height 38
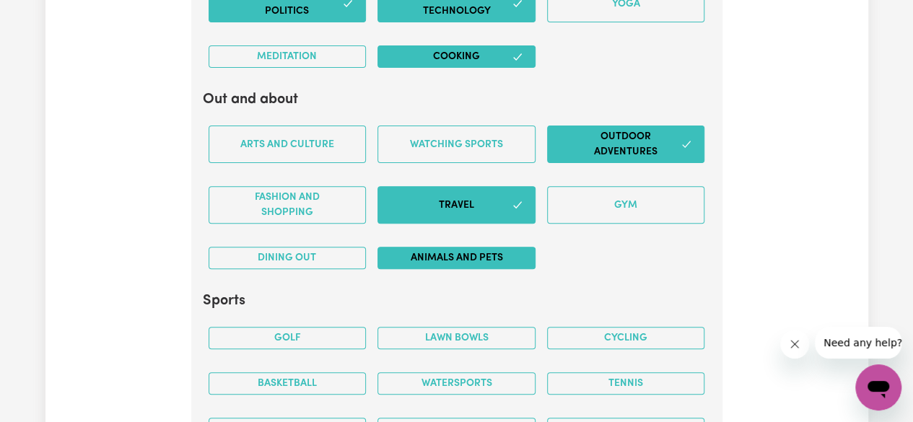
click at [410, 250] on button "Animals and pets" at bounding box center [456, 258] width 158 height 22
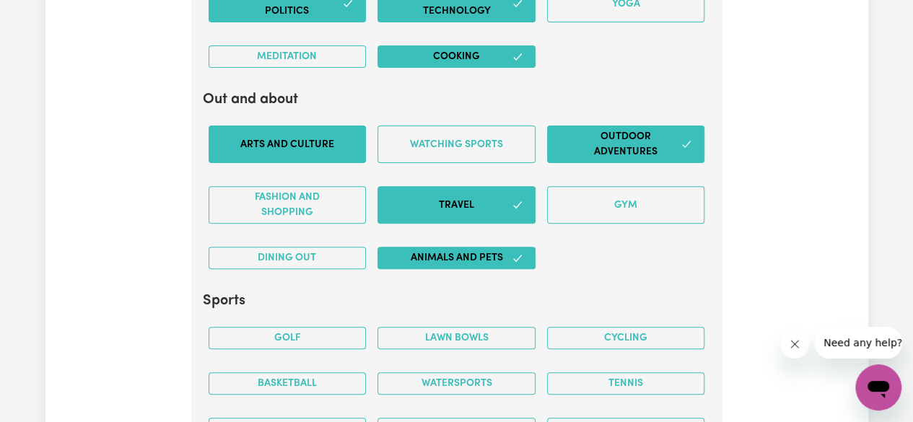
click at [284, 126] on button "Arts and Culture" at bounding box center [287, 145] width 158 height 38
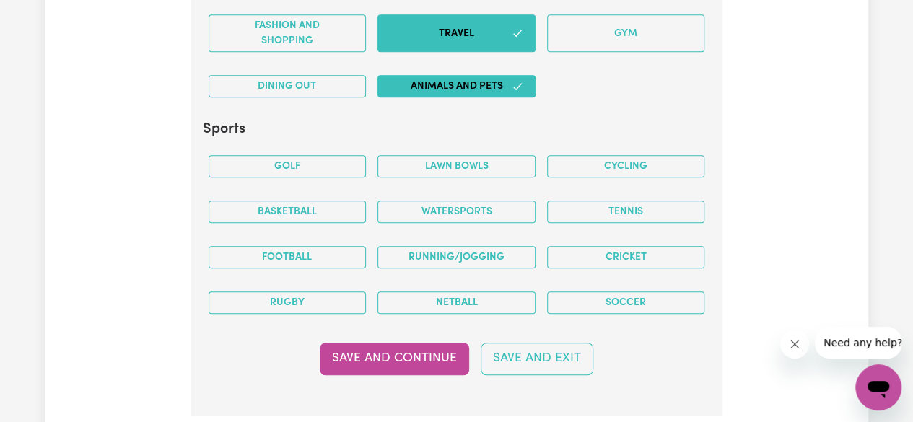
scroll to position [3083, 0]
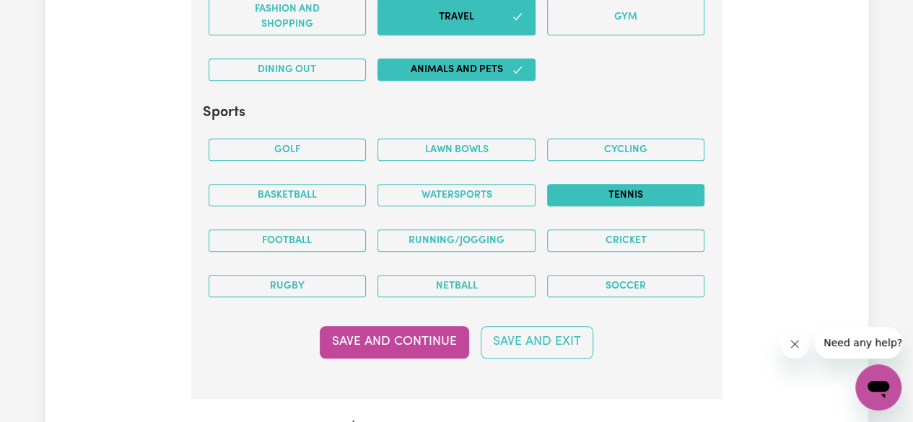
click at [687, 185] on button "Tennis" at bounding box center [626, 195] width 158 height 22
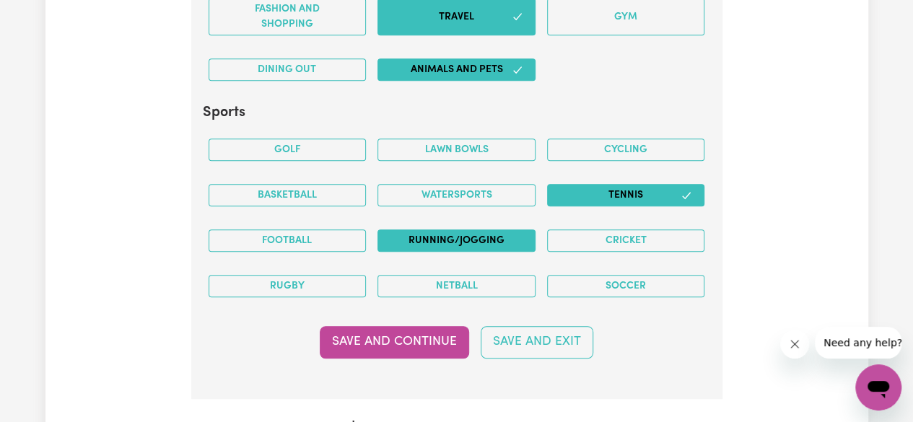
click at [509, 230] on button "Running/Jogging" at bounding box center [456, 240] width 158 height 22
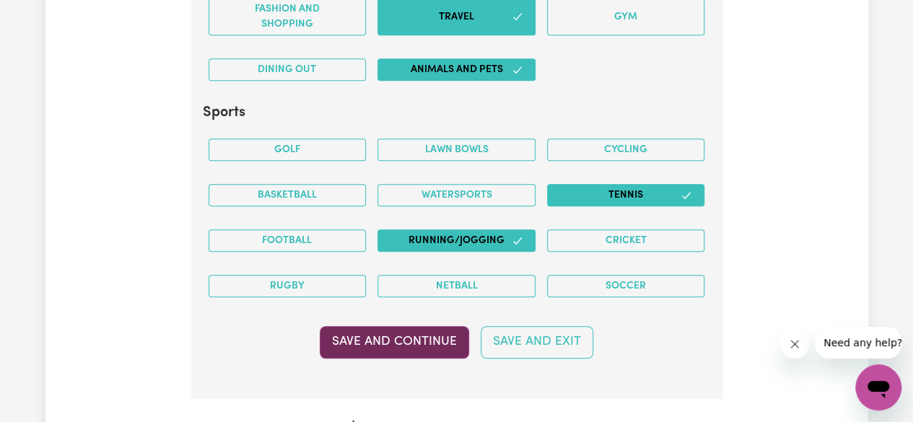
click at [434, 329] on button "Save and Continue" at bounding box center [394, 342] width 149 height 32
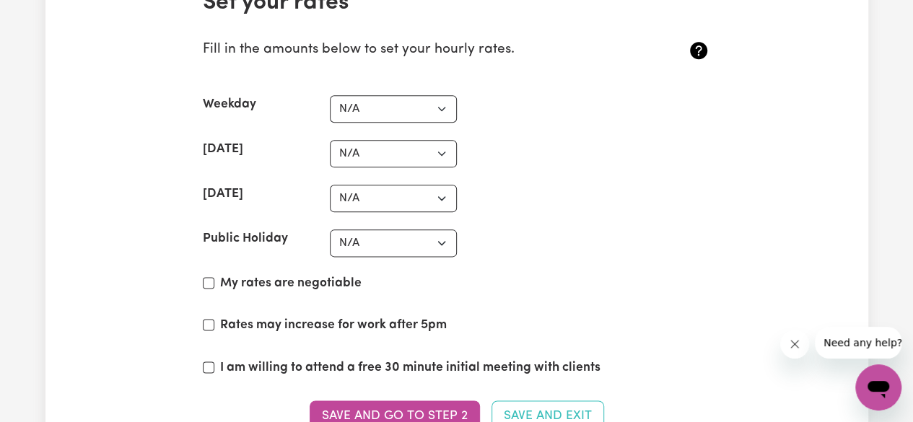
scroll to position [3483, 0]
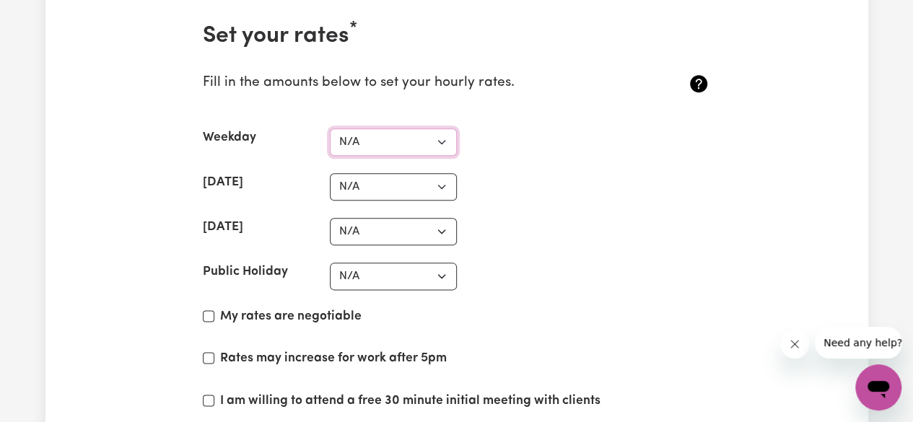
click at [446, 128] on select "N/A $37 $38 $39 $40 $41 $42 $43 $44 $45 $46 $47 $48 $49 $50 $51 $52 $53 $54 $55…" at bounding box center [393, 141] width 127 height 27
click at [360, 128] on select "N/A $37 $38 $39 $40 $41 $42 $43 $44 $45 $46 $47 $48 $49 $50 $51 $52 $53 $54 $55…" at bounding box center [393, 141] width 127 height 27
select select "40"
click at [330, 128] on select "N/A $37 $38 $39 $40 $41 $42 $43 $44 $45 $46 $47 $48 $49 $50 $51 $52 $53 $54 $55…" at bounding box center [393, 141] width 127 height 27
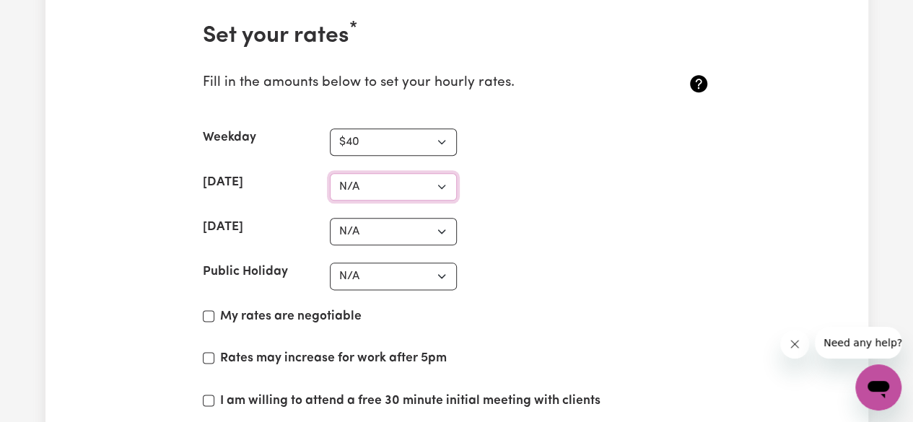
click at [366, 173] on select "N/A $37 $38 $39 $40 $41 $42 $43 $44 $45 $46 $47 $48 $49 $50 $51 $52 $53 $54 $55…" at bounding box center [393, 186] width 127 height 27
select select "55"
click at [330, 173] on select "N/A $37 $38 $39 $40 $41 $42 $43 $44 $45 $46 $47 $48 $49 $50 $51 $52 $53 $54 $55…" at bounding box center [393, 186] width 127 height 27
click at [372, 219] on select "N/A $37 $38 $39 $40 $41 $42 $43 $44 $45 $46 $47 $48 $49 $50 $51 $52 $53 $54 $55…" at bounding box center [393, 231] width 127 height 27
select select "65"
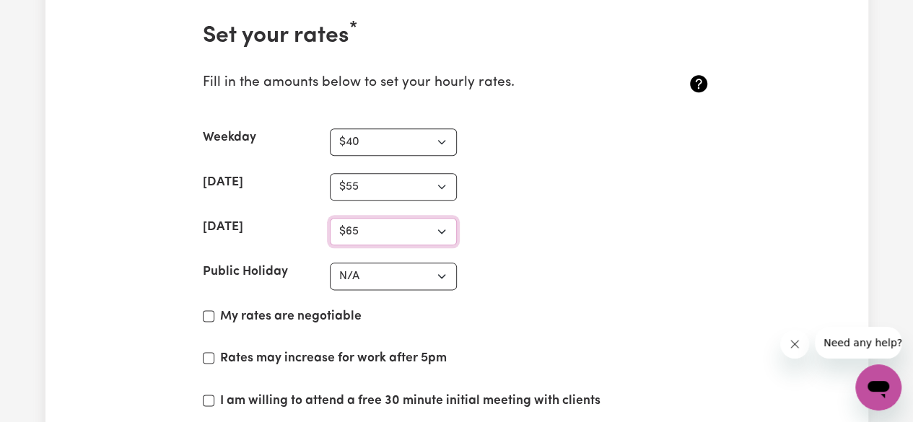
click at [330, 218] on select "N/A $37 $38 $39 $40 $41 $42 $43 $44 $45 $46 $47 $48 $49 $50 $51 $52 $53 $54 $55…" at bounding box center [393, 231] width 127 height 27
click at [408, 263] on select "N/A $37 $38 $39 $40 $41 $42 $43 $44 $45 $46 $47 $48 $49 $50 $51 $52 $53 $54 $55…" at bounding box center [393, 276] width 127 height 27
select select "80"
click at [330, 263] on select "N/A $37 $38 $39 $40 $41 $42 $43 $44 $45 $46 $47 $48 $49 $50 $51 $52 $53 $54 $55…" at bounding box center [393, 276] width 127 height 27
click at [667, 218] on div "Sunday N/A $37 $38 $39 $40 $41 $42 $43 $44 $45 $46 $47 $48 $49 $50 $51 $52 $53 …" at bounding box center [457, 231] width 508 height 27
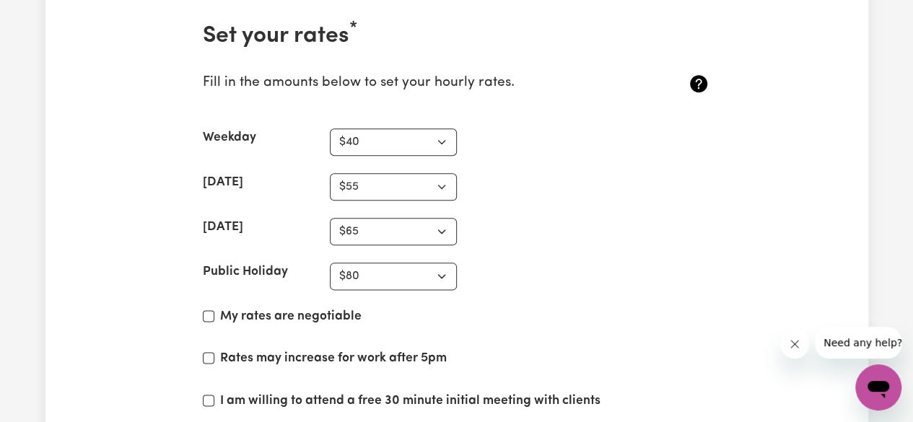
click at [316, 307] on label "My rates are negotiable" at bounding box center [290, 316] width 141 height 19
click at [214, 310] on input "My rates are negotiable" at bounding box center [209, 316] width 12 height 12
checkbox input "true"
click at [317, 349] on label "Rates may increase for work after 5pm" at bounding box center [333, 358] width 227 height 19
click at [214, 352] on input "Rates may increase for work after 5pm" at bounding box center [209, 358] width 12 height 12
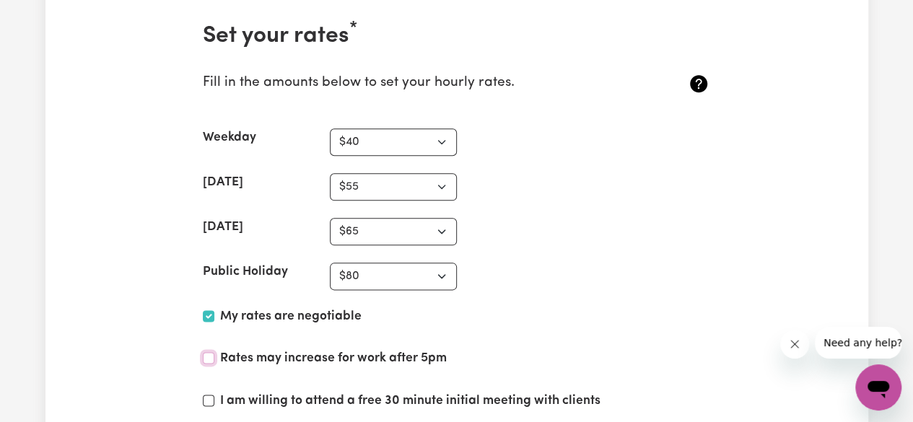
checkbox input "true"
click at [319, 392] on label "I am willing to attend a free 30 minute initial meeting with clients" at bounding box center [410, 401] width 380 height 19
click at [214, 395] on input "I am willing to attend a free 30 minute initial meeting with clients" at bounding box center [209, 401] width 12 height 12
checkbox input "true"
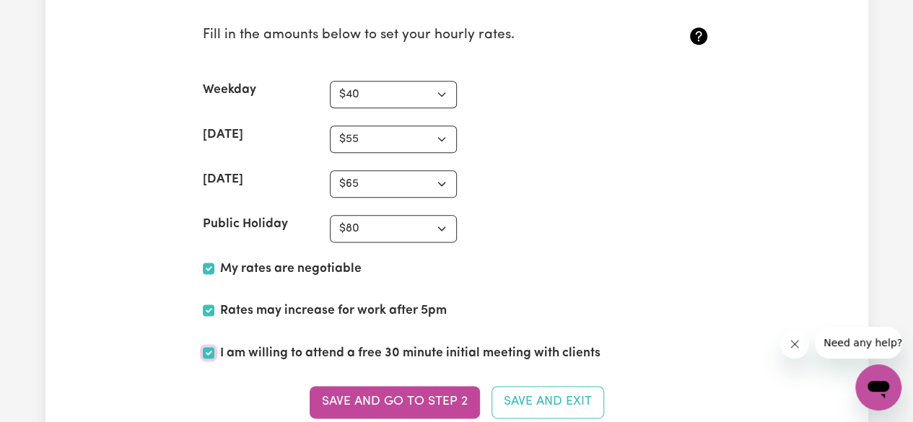
scroll to position [3559, 0]
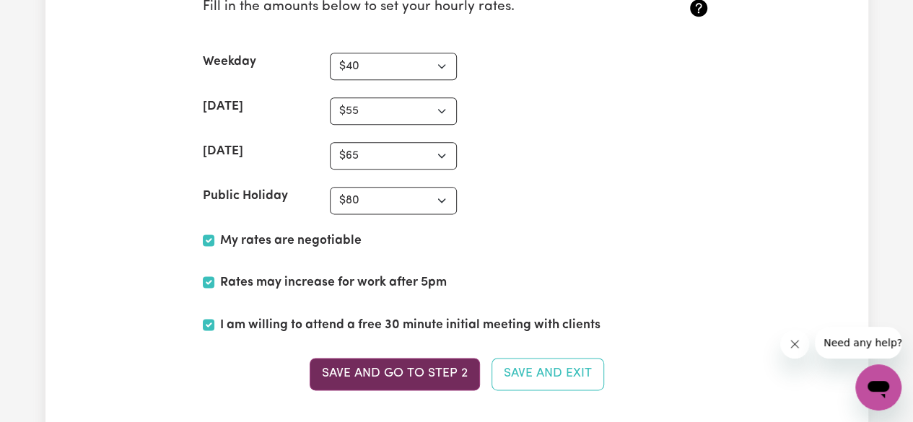
click at [423, 358] on button "Save and go to Step 2" at bounding box center [395, 374] width 170 height 32
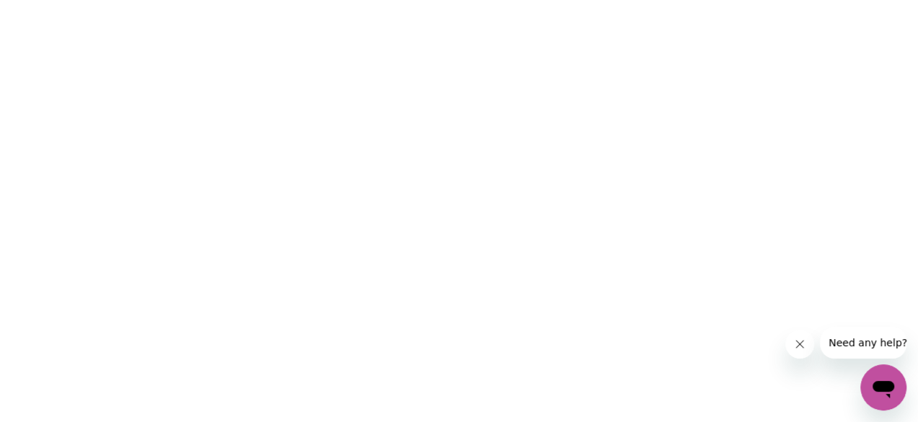
scroll to position [0, 0]
click at [798, 351] on button "Close message from company" at bounding box center [805, 344] width 29 height 29
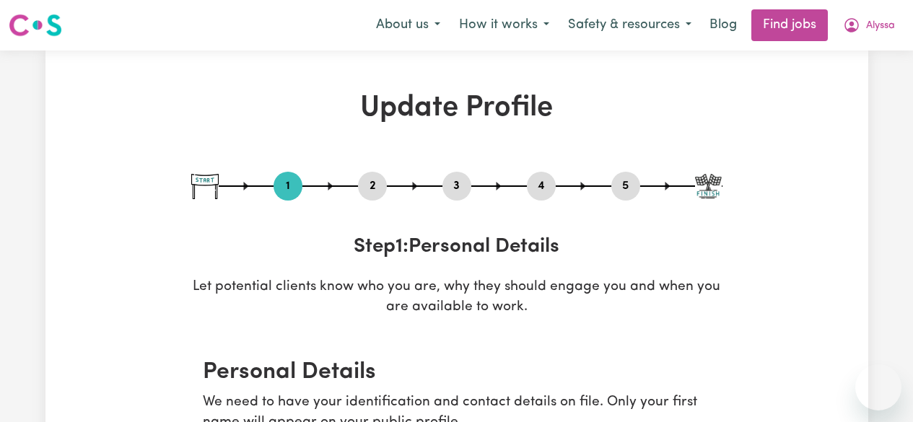
select select "Studying a healthcare related degree or qualification"
select select "40"
select select "55"
select select "65"
select select "80"
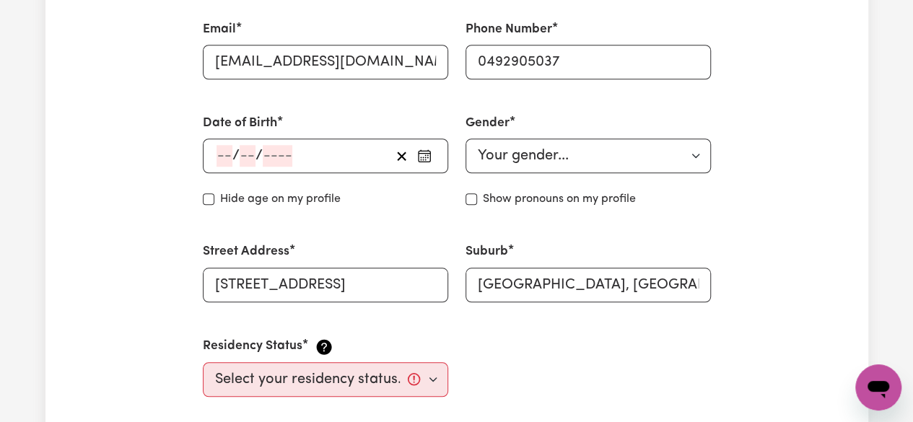
scroll to position [504, 0]
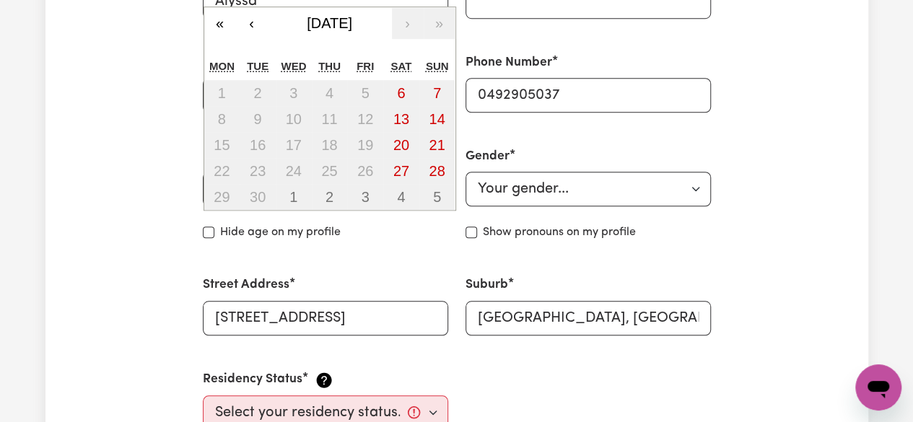
click at [221, 190] on div "/ / « ‹ [DATE] › » Mon Tue Wed Thu Fri Sat Sun 1 2 3 4 5 6 7 8 9 10 11 12 13 14…" at bounding box center [325, 189] width 245 height 35
type input "15"
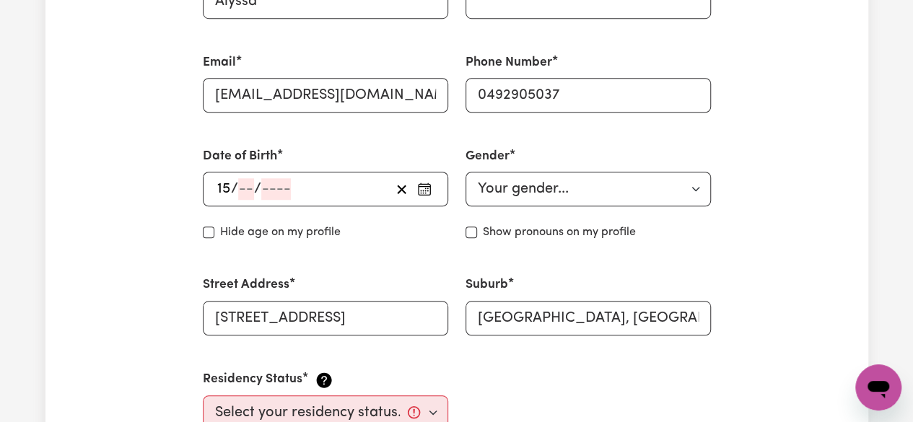
click at [251, 192] on div "/ / « ‹ [DATE] › » Mon Tue Wed Thu Fri Sat Sun 1 2 3 4 5 6 7 8 9 10 11 12 13 14…" at bounding box center [325, 189] width 245 height 35
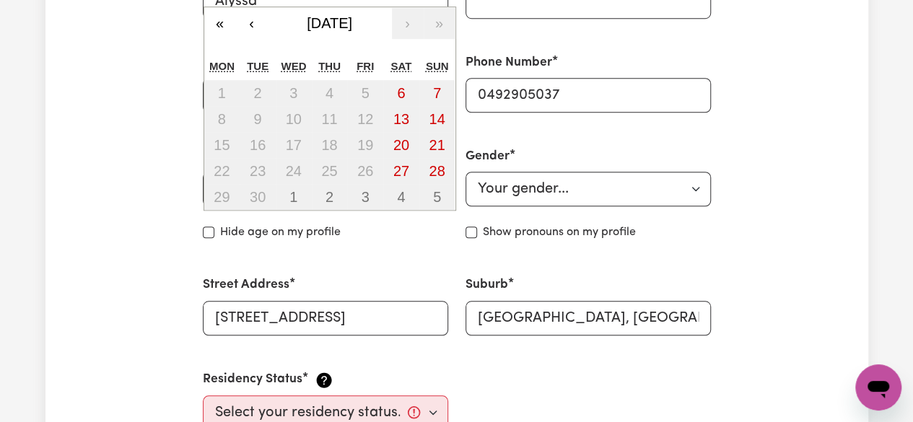
type input "01"
type input "1993"
click at [390, 257] on div "Date of Birth / 01 / [DEMOGRAPHIC_DATA] « ‹ [DATE] › » Mon Tue Wed Thu Fri Sat …" at bounding box center [325, 194] width 263 height 128
click at [224, 193] on div "/ / « ‹ [DATE] › » Mon Tue Wed Thu Fri Sat Sun 1 2 3 4 5 6 7 8 9 10 11 12 13 14…" at bounding box center [325, 189] width 245 height 35
type input "15"
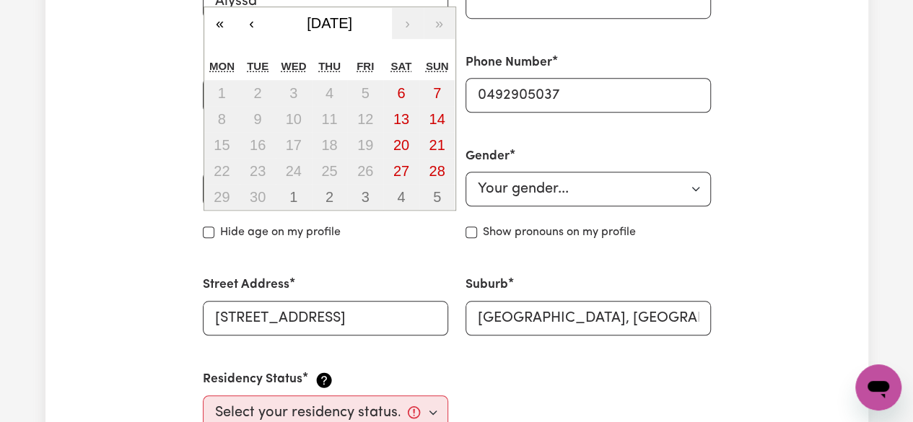
click at [364, 236] on div "Hide age on my profile" at bounding box center [325, 232] width 245 height 17
click at [240, 189] on div "/ / « ‹ [DATE] › » Mon Tue Wed Thu Fri Sat Sun 1 2 3 4 5 6 7 8 9 10 11 12 13 14…" at bounding box center [325, 189] width 245 height 35
type input "15"
type input "0"
type input "1501"
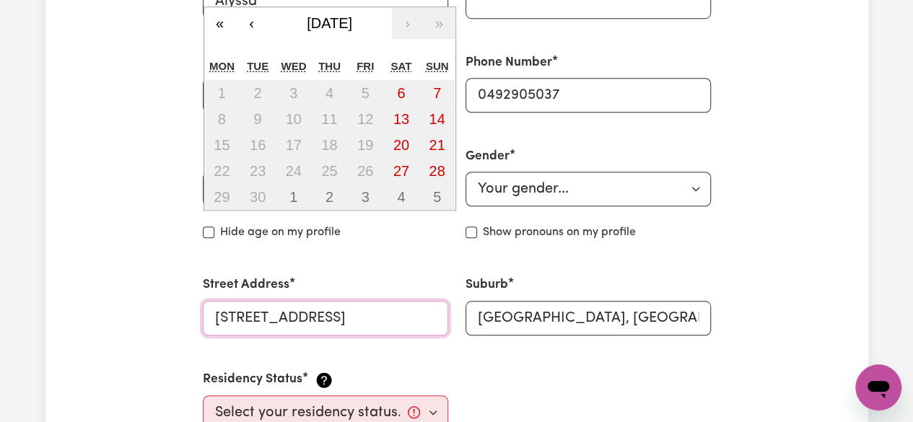
click at [388, 329] on input "[STREET_ADDRESS]" at bounding box center [325, 318] width 245 height 35
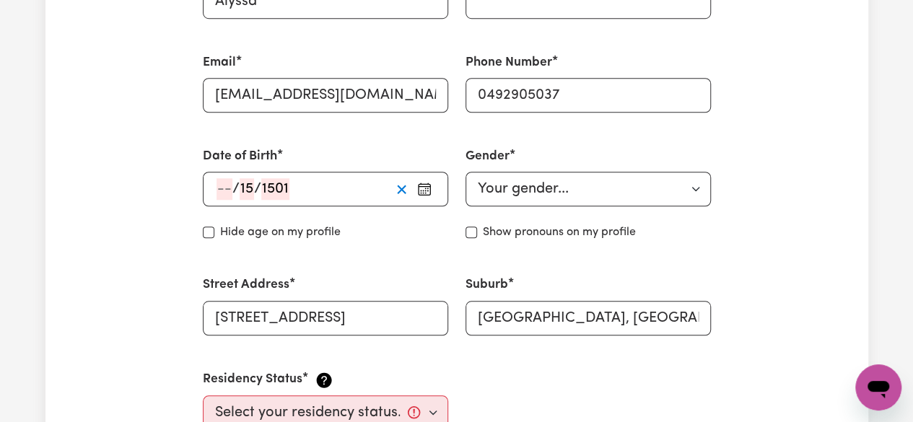
click at [403, 188] on line "button" at bounding box center [402, 189] width 8 height 8
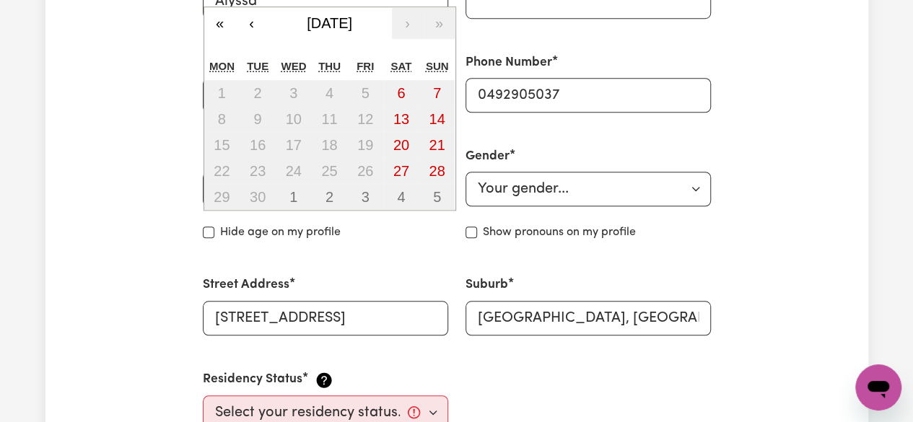
click at [219, 189] on div "/ / « ‹ September 2025 › » Mon Tue Wed Thu Fri Sat Sun 1 2 3 4 5 6 7 8 9 10 11 …" at bounding box center [325, 189] width 245 height 35
type input "15"
type input "01"
type input "199"
type input "1999-01-15"
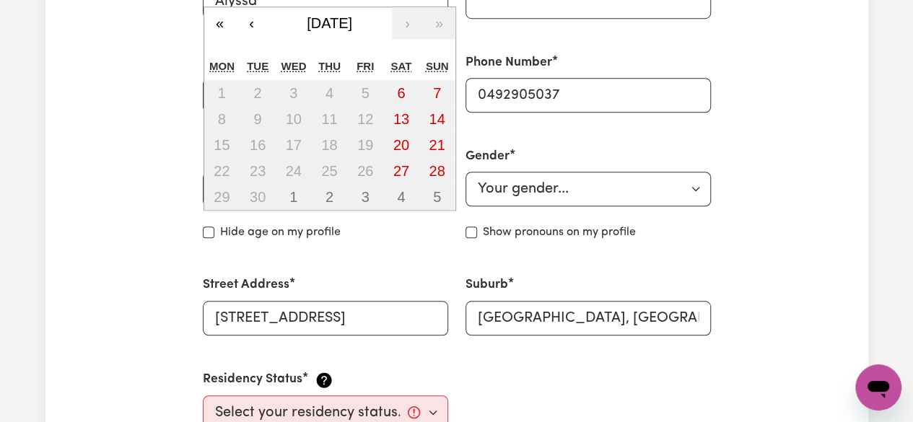
type input "1"
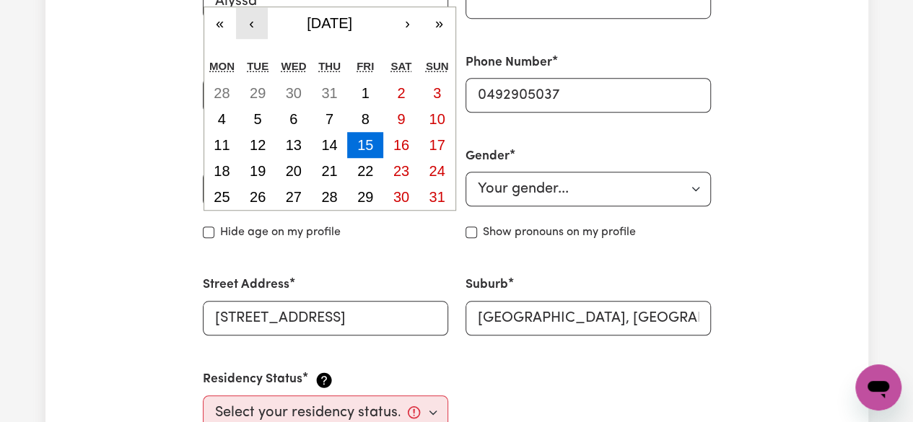
type input "1999"
click at [251, 22] on button "‹" at bounding box center [252, 23] width 32 height 32
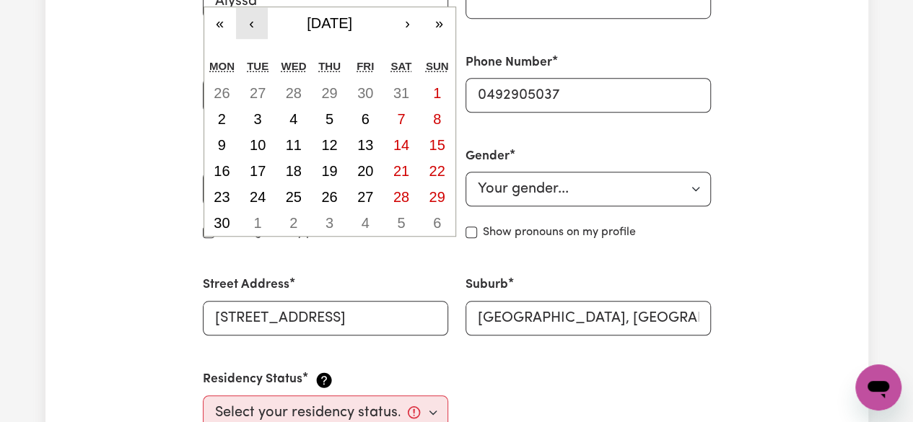
click at [251, 22] on button "‹" at bounding box center [252, 23] width 32 height 32
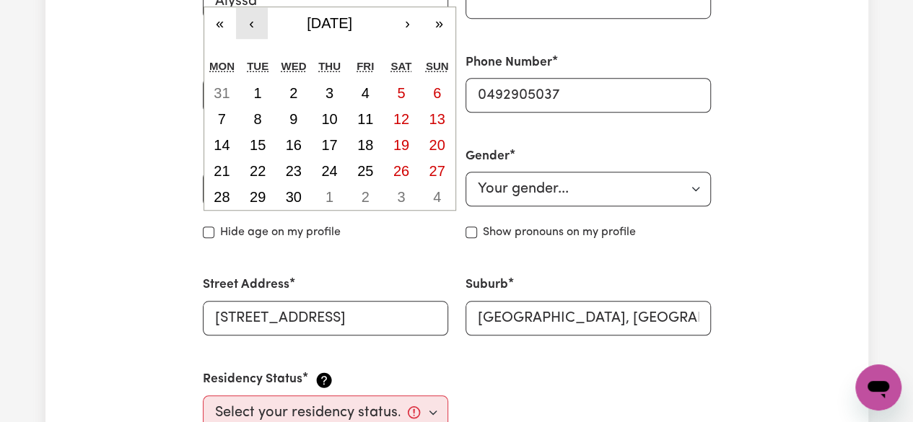
click at [251, 22] on button "‹" at bounding box center [252, 23] width 32 height 32
click at [223, 27] on button "«" at bounding box center [220, 23] width 32 height 32
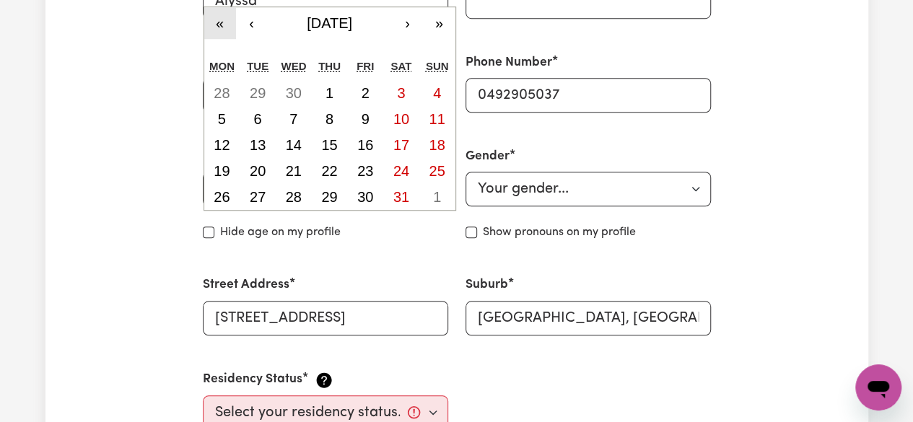
click at [223, 27] on button "«" at bounding box center [220, 23] width 32 height 32
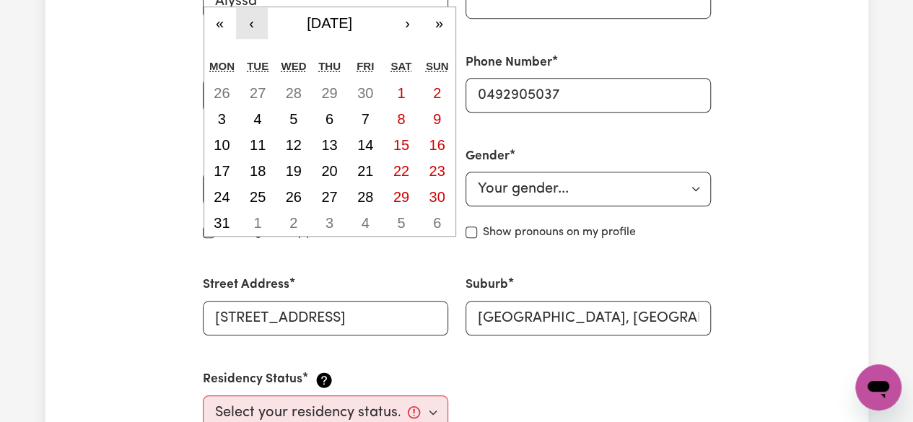
click at [251, 25] on button "‹" at bounding box center [252, 23] width 32 height 32
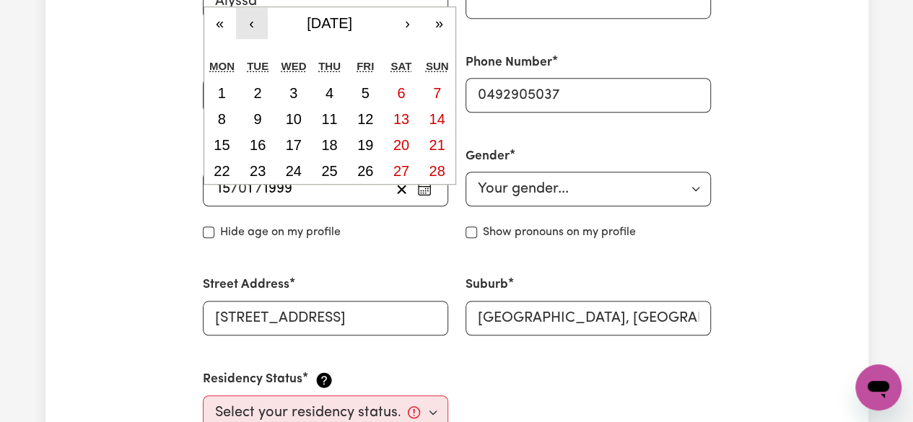
click at [251, 25] on button "‹" at bounding box center [252, 23] width 32 height 32
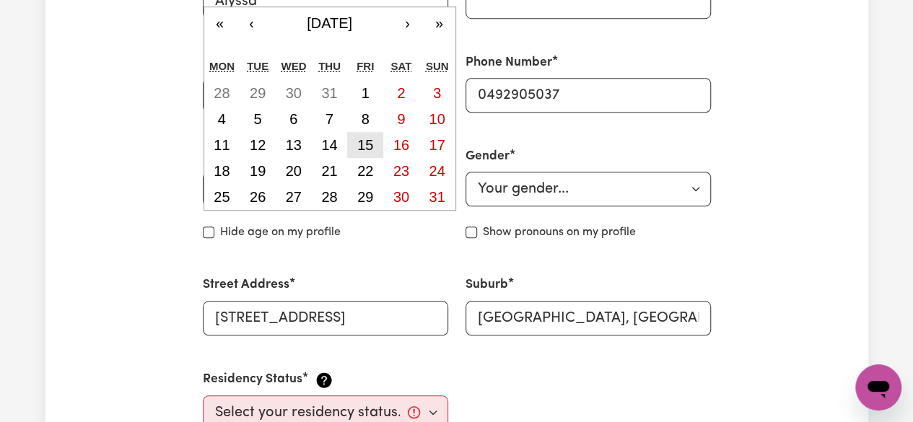
click at [363, 152] on abbr "15" at bounding box center [365, 145] width 16 height 16
type input "[DATE]"
type input "1993"
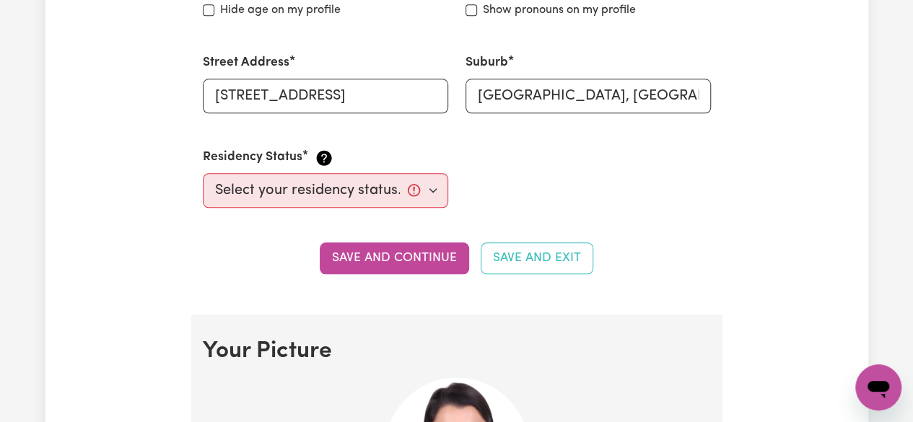
scroll to position [742, 0]
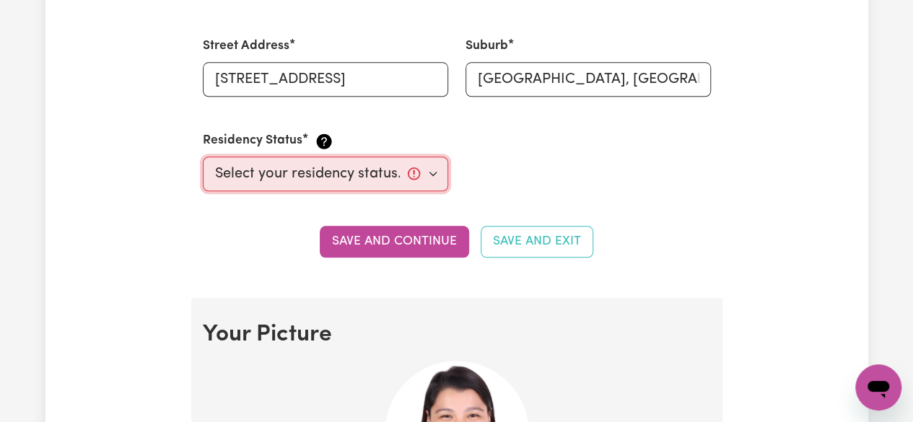
click at [423, 176] on select "Select your residency status... Australian citizen Australian PR Temporary Work…" at bounding box center [325, 174] width 245 height 35
select select "Student Visa"
click at [203, 157] on select "Select your residency status... Australian citizen Australian PR Temporary Work…" at bounding box center [325, 174] width 245 height 35
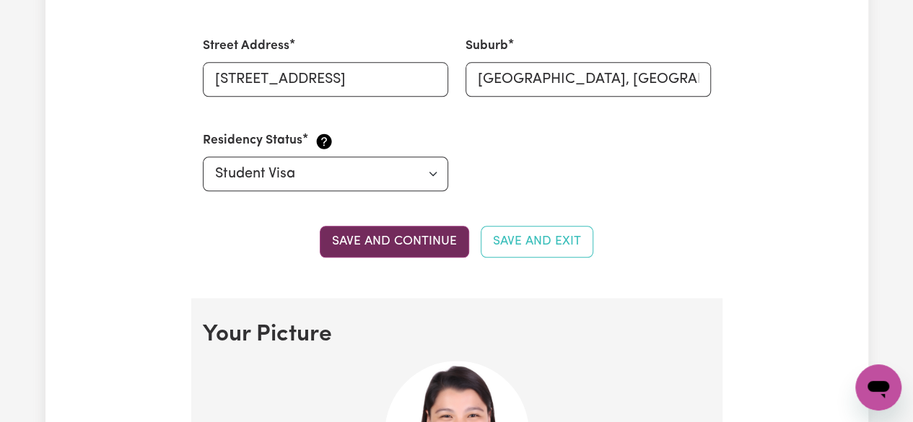
click at [386, 243] on button "Save and continue" at bounding box center [394, 242] width 149 height 32
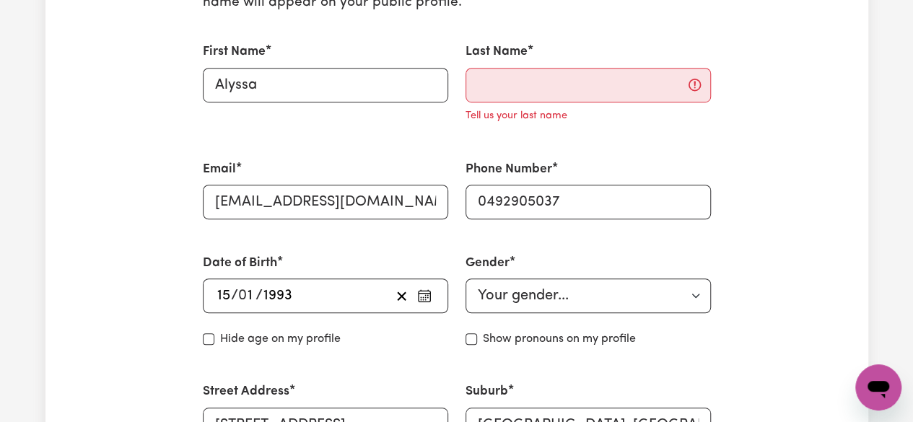
scroll to position [408, 0]
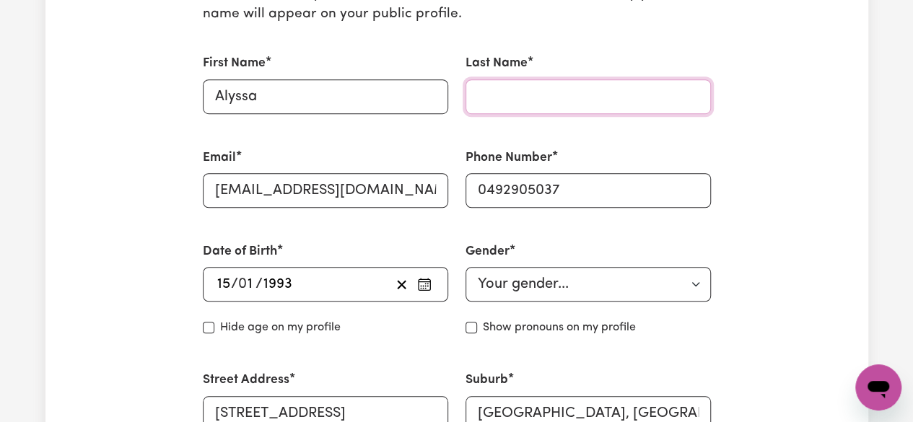
click at [659, 101] on input "Last Name" at bounding box center [587, 96] width 245 height 35
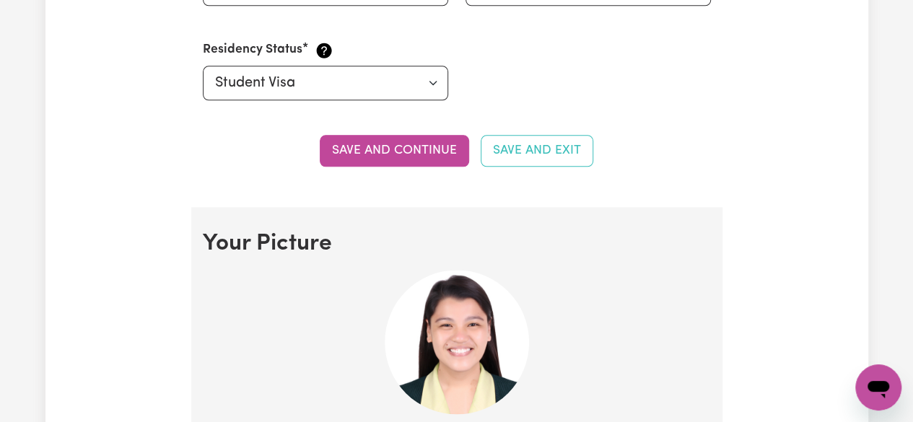
scroll to position [827, 0]
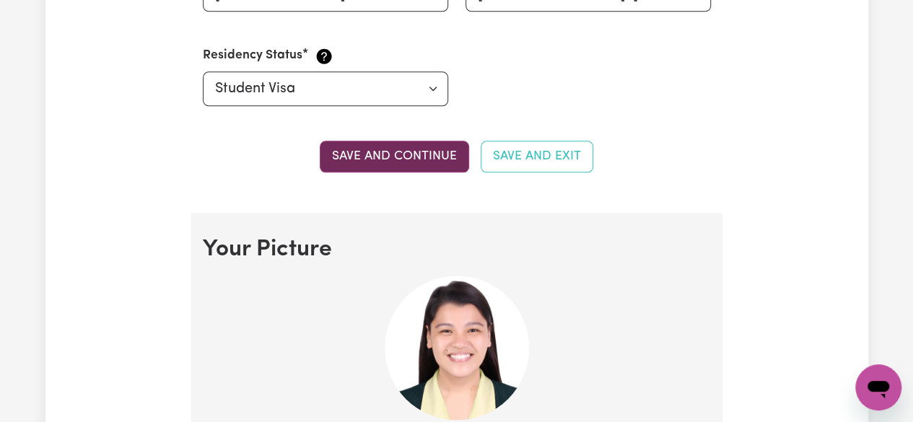
type input "Eseque"
click at [395, 153] on button "Save and continue" at bounding box center [394, 157] width 149 height 32
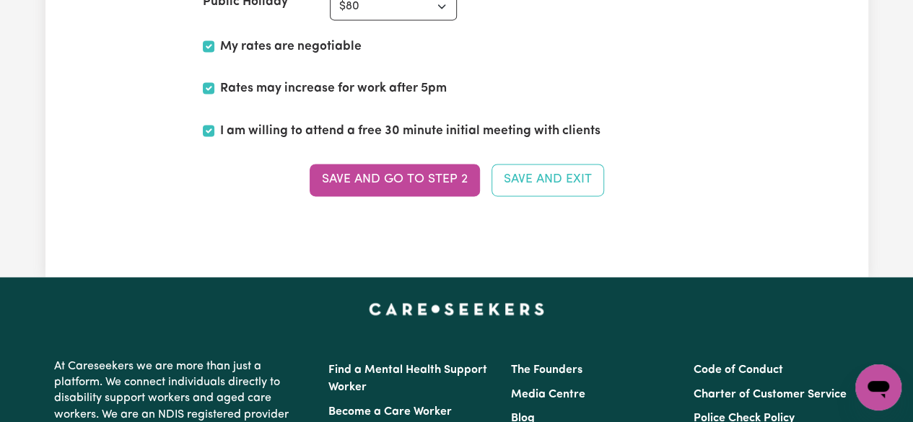
scroll to position [3765, 0]
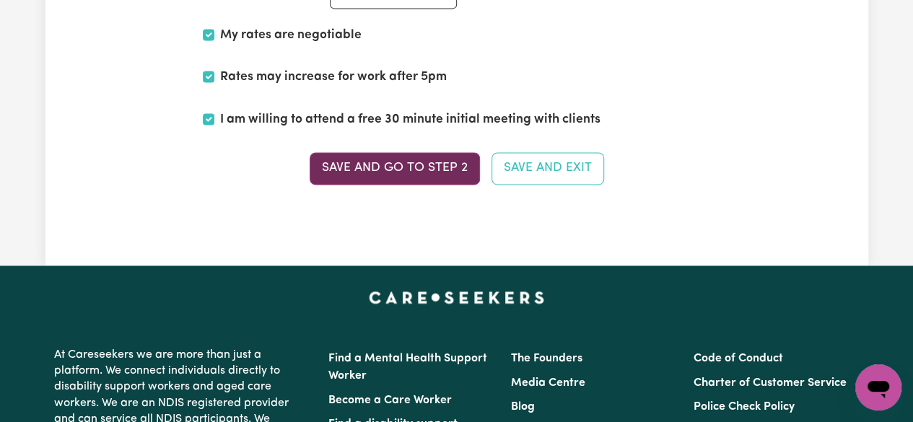
click at [435, 154] on button "Save and go to Step 2" at bounding box center [395, 168] width 170 height 32
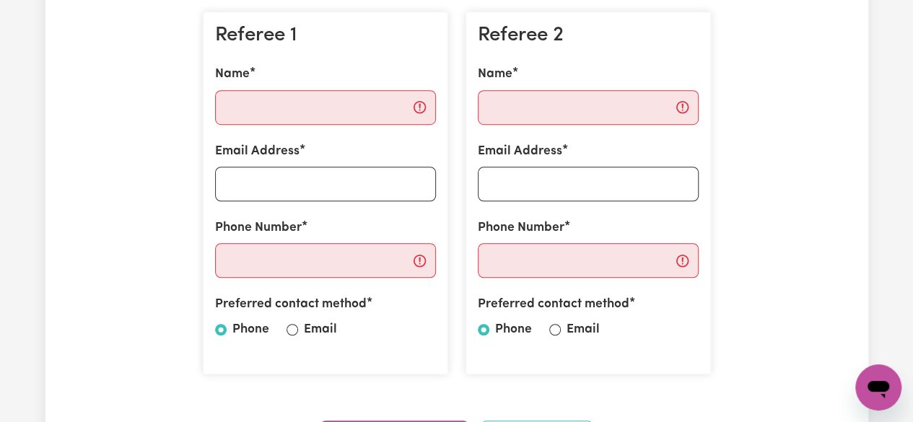
scroll to position [429, 0]
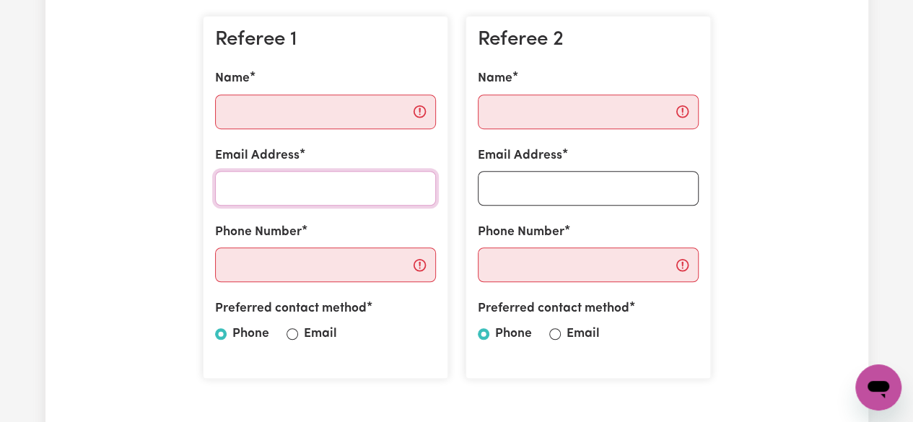
click at [360, 187] on input "Email Address" at bounding box center [325, 188] width 221 height 35
paste input "[EMAIL_ADDRESS][DOMAIN_NAME]"
type input "[EMAIL_ADDRESS][DOMAIN_NAME]"
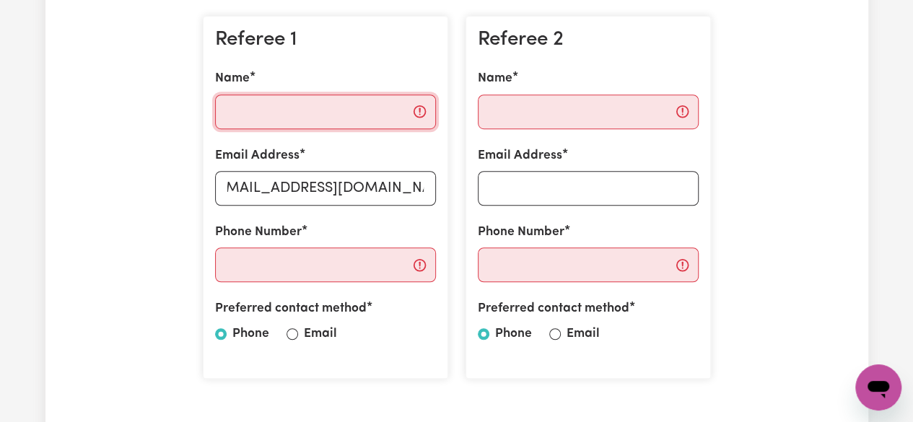
scroll to position [0, 0]
click at [321, 109] on input "Name" at bounding box center [325, 112] width 221 height 35
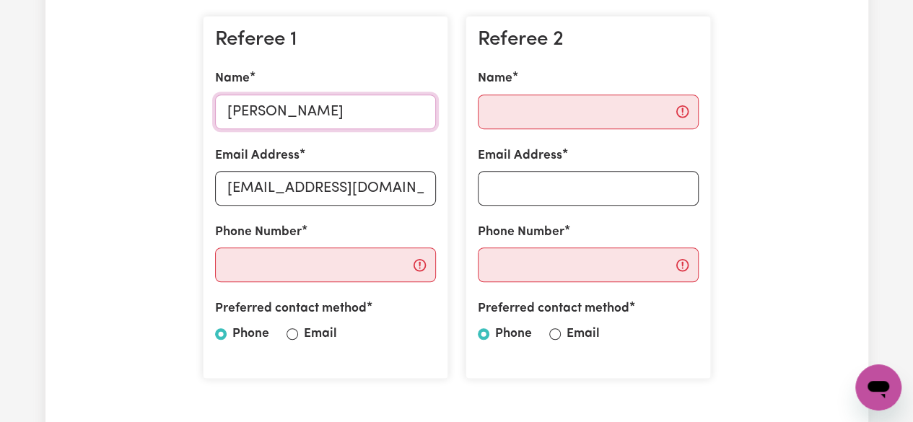
type input "[PERSON_NAME]"
click at [505, 107] on input "Name" at bounding box center [588, 112] width 221 height 35
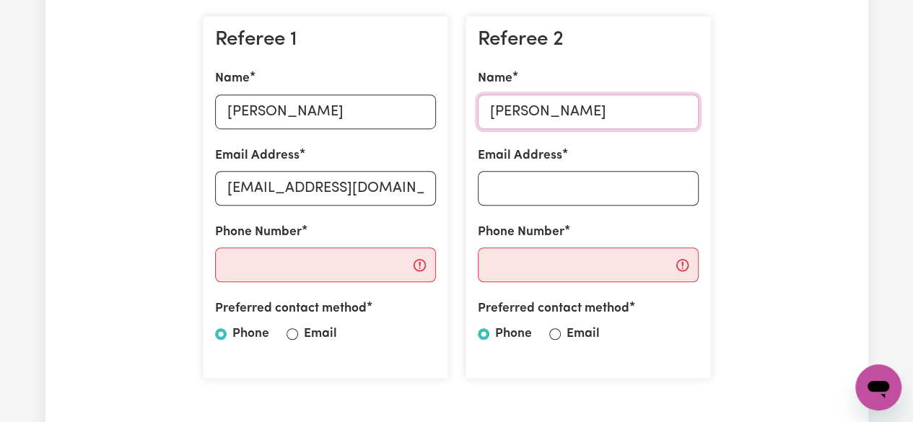
type input "[PERSON_NAME]"
click at [320, 275] on input "Phone Number" at bounding box center [325, 264] width 221 height 35
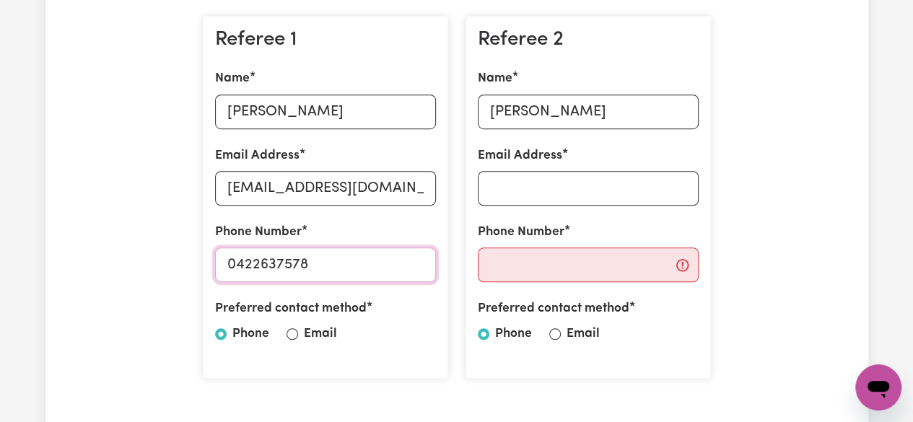
type input "0422637578"
click at [521, 261] on input "Phone Number" at bounding box center [588, 264] width 221 height 35
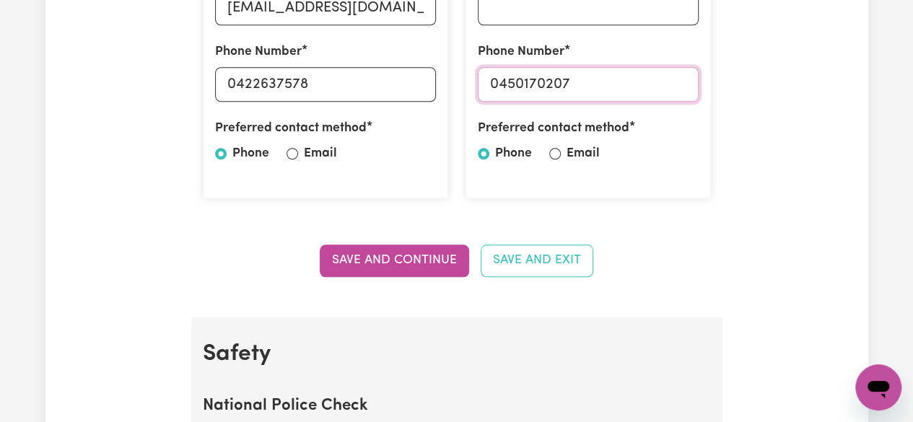
scroll to position [618, 0]
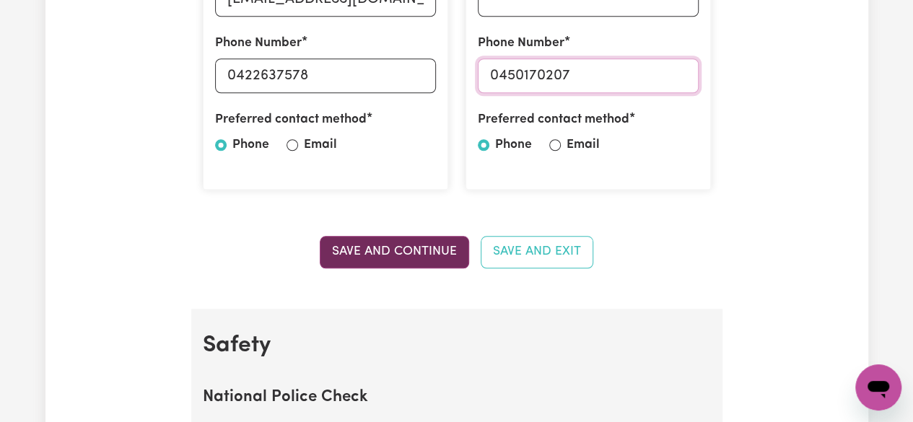
type input "0450170207"
click at [398, 257] on button "Save and Continue" at bounding box center [394, 252] width 149 height 32
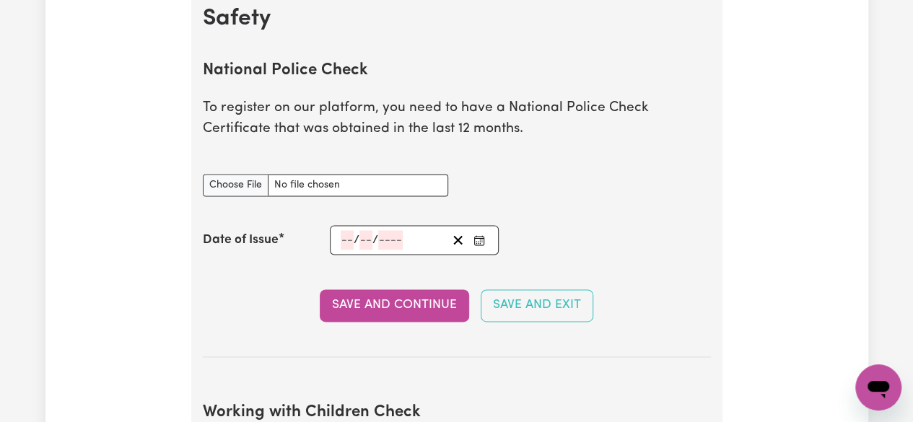
scroll to position [952, 0]
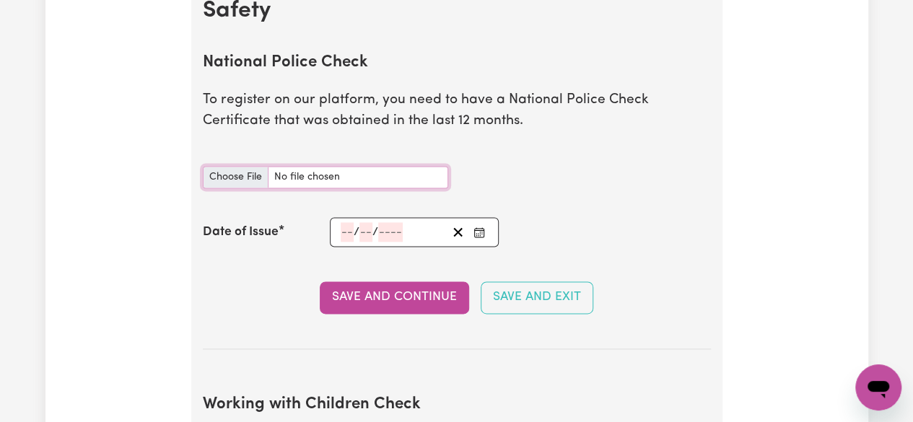
click at [241, 177] on input "National Police Check document" at bounding box center [325, 177] width 245 height 22
type input "C:\fakepath\NSWPF_Eseque.pdf"
click at [341, 229] on input "number" at bounding box center [347, 231] width 13 height 19
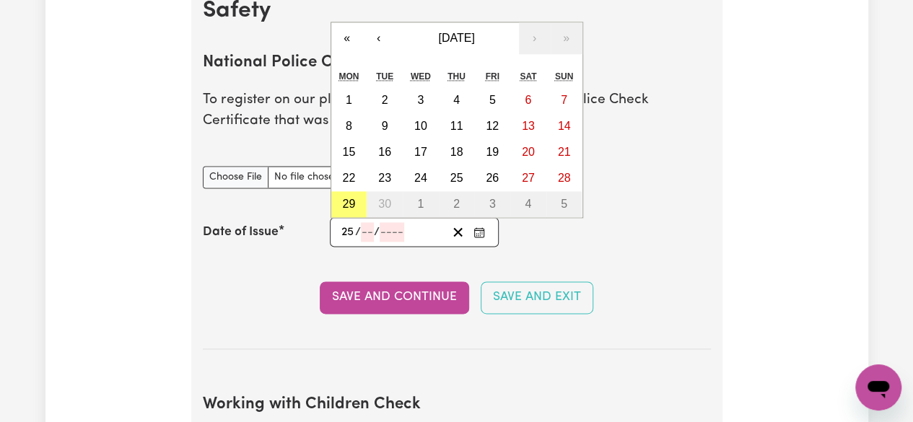
type input "25"
type input "04"
type input "0002-04-25"
type input "4"
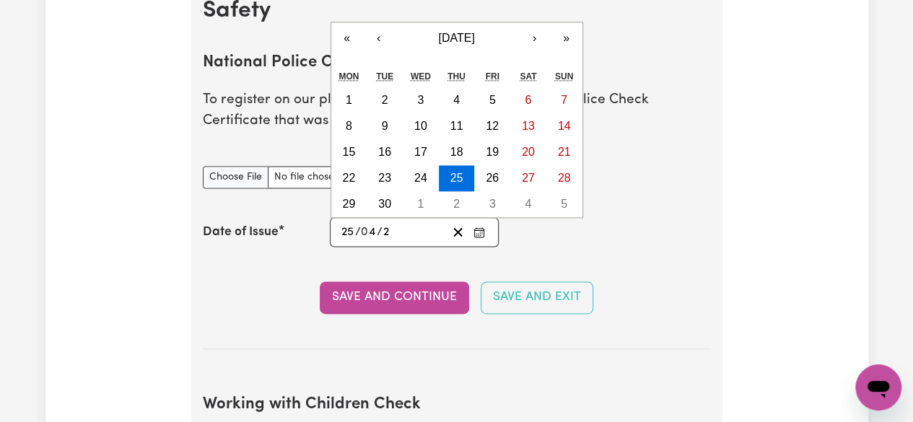
type input "20"
type input "0202-04-25"
type input "202"
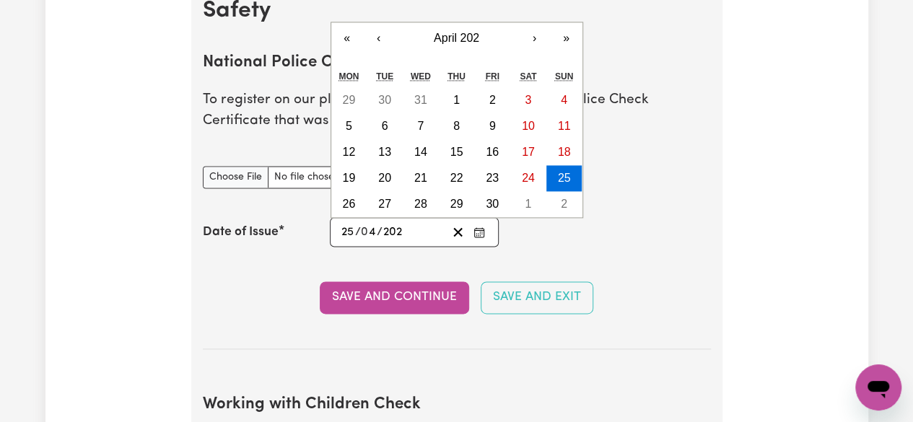
type input "[DATE]"
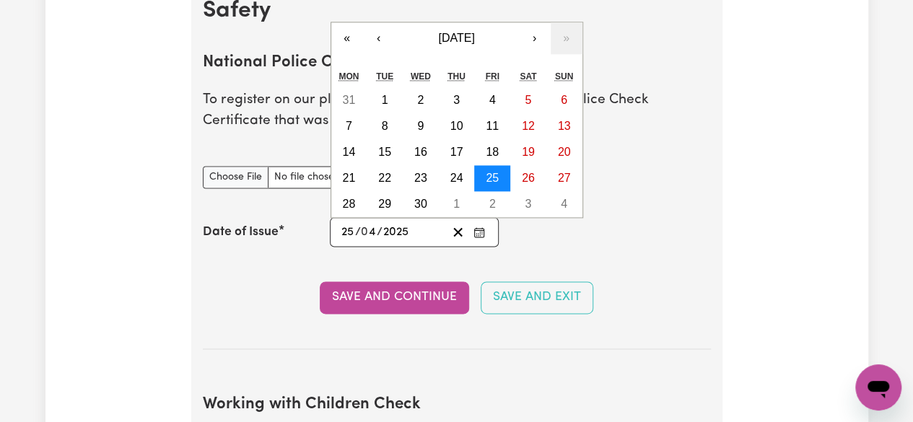
type input "2025"
click at [495, 177] on abbr "25" at bounding box center [492, 178] width 13 height 12
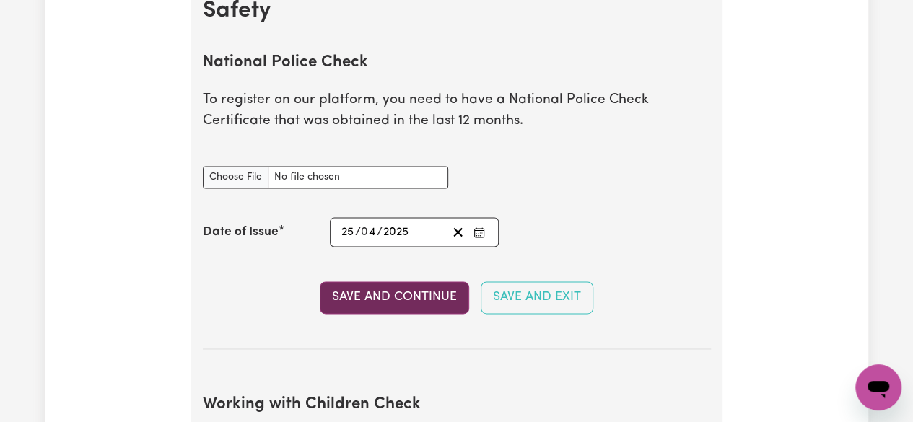
click at [429, 294] on button "Save and Continue" at bounding box center [394, 297] width 149 height 32
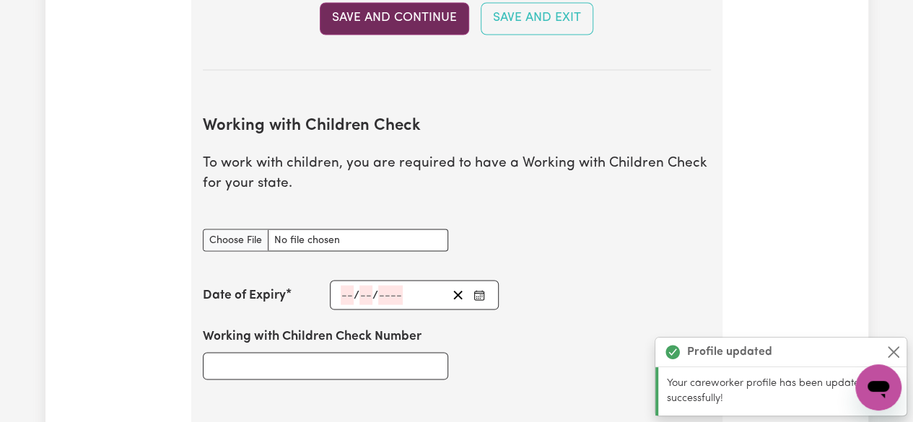
scroll to position [1322, 0]
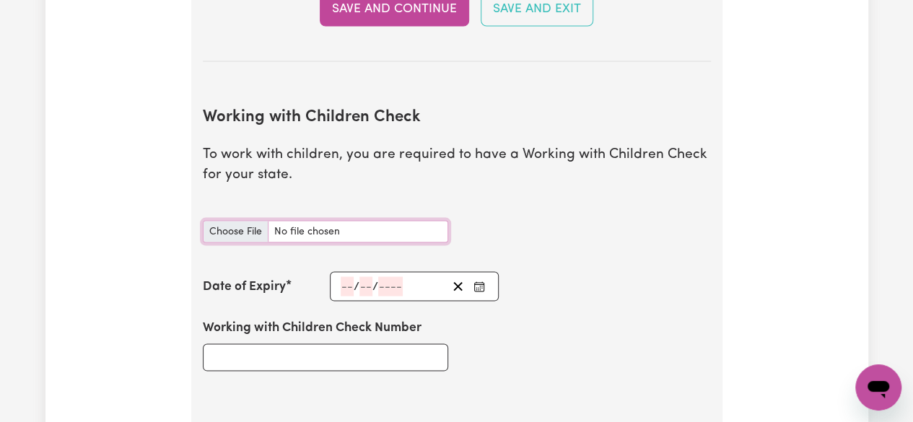
click at [248, 233] on input "Working with Children Check document" at bounding box center [325, 231] width 245 height 22
type input "C:\fakepath\WWCC_Eseque.pdf"
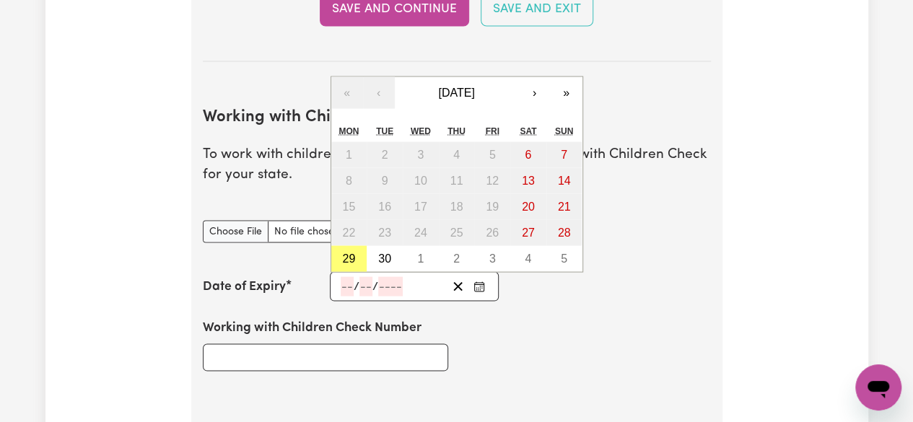
click at [347, 284] on input "number" at bounding box center [347, 285] width 13 height 19
type input "20"
type input "07"
type input "202"
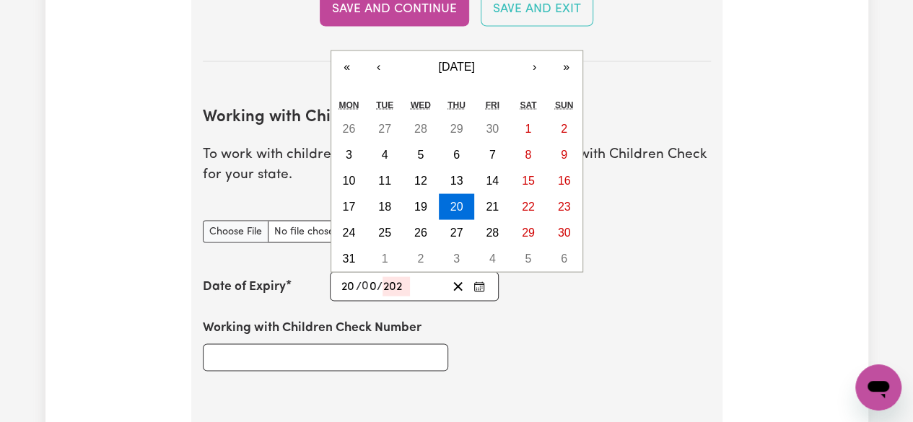
type input "[DATE]"
type input "7"
type input "2028"
click at [466, 200] on button "20" at bounding box center [457, 206] width 36 height 26
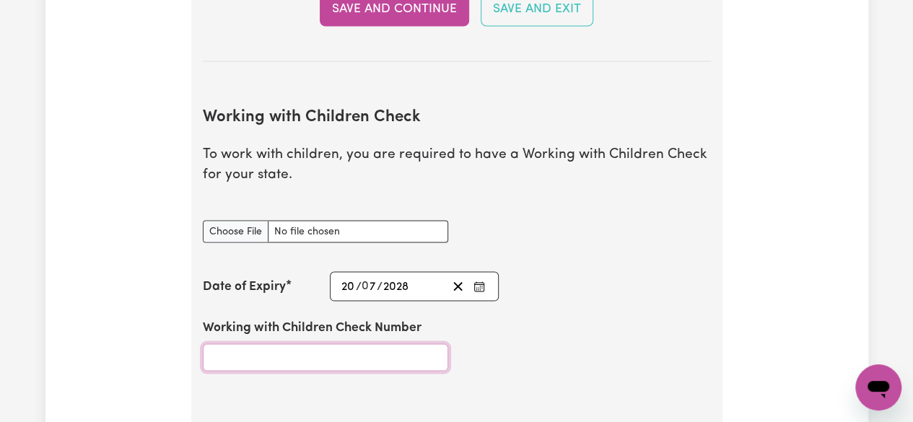
click at [363, 358] on input "Working with Children Check Number" at bounding box center [325, 356] width 245 height 27
type input "WWC2704464E"
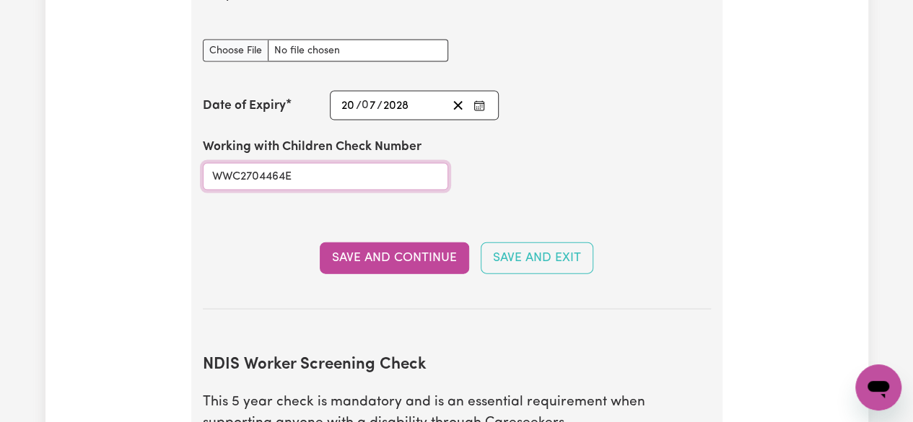
scroll to position [1555, 0]
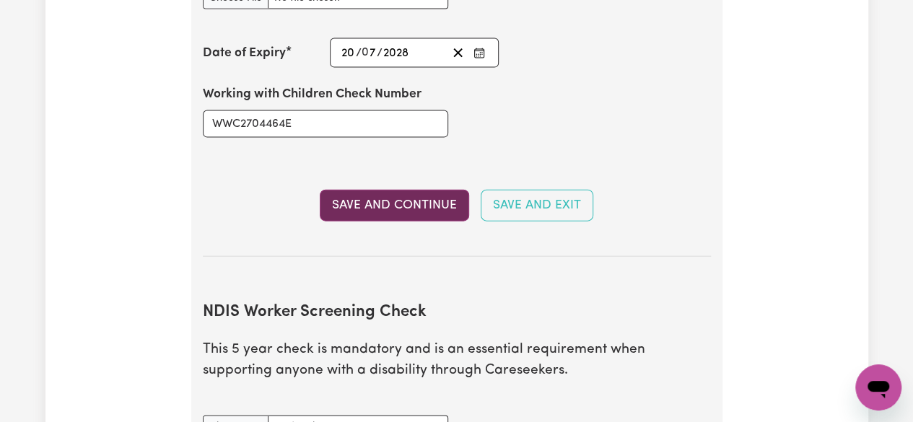
click at [422, 203] on button "Save and Continue" at bounding box center [394, 206] width 149 height 32
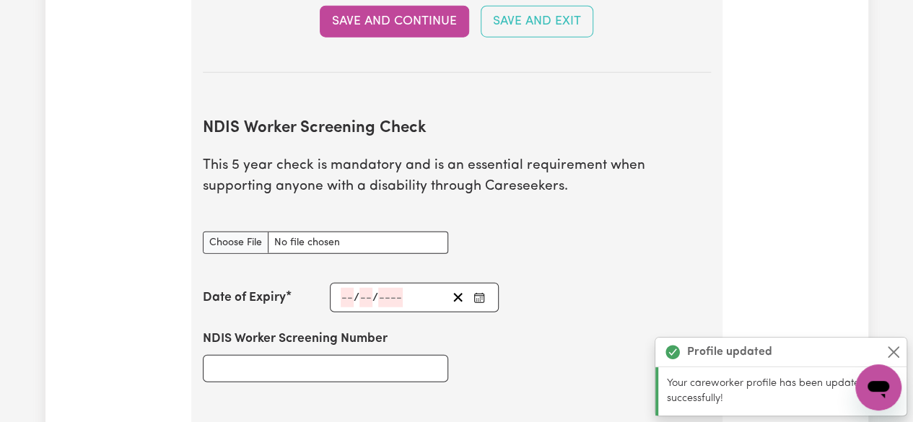
scroll to position [1831, 0]
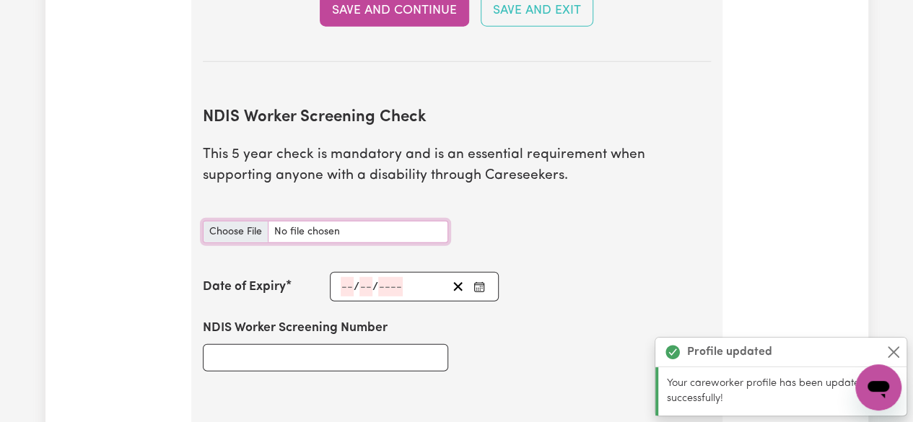
click at [236, 233] on input "NDIS Worker Screening Check document" at bounding box center [325, 232] width 245 height 22
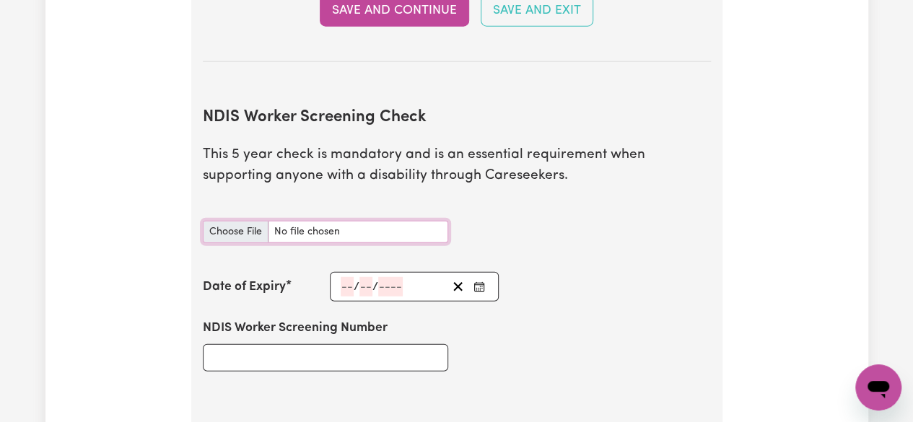
type input "C:\fakepath\NDIS worker check_Eseque.pdf"
click at [333, 356] on input "NDIS Worker Screening Number" at bounding box center [325, 357] width 245 height 27
type input "51659529"
click at [345, 281] on input "number" at bounding box center [347, 286] width 13 height 19
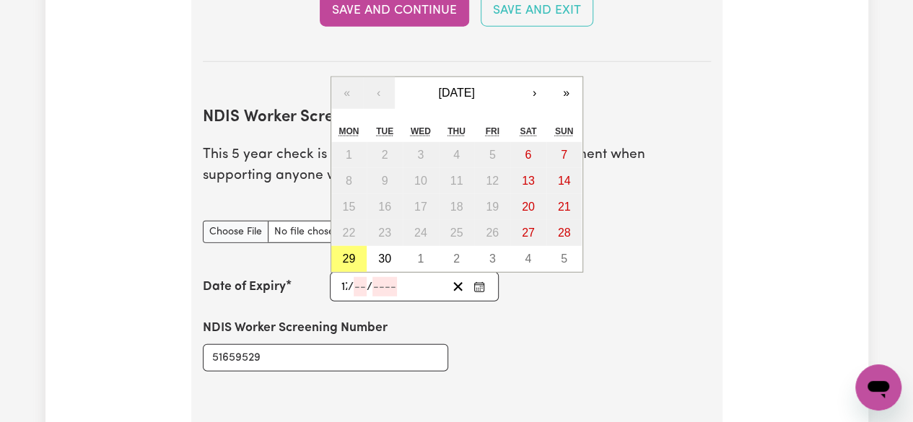
type input "17"
type input "03"
type input "202"
type input "[DATE]"
type input "3"
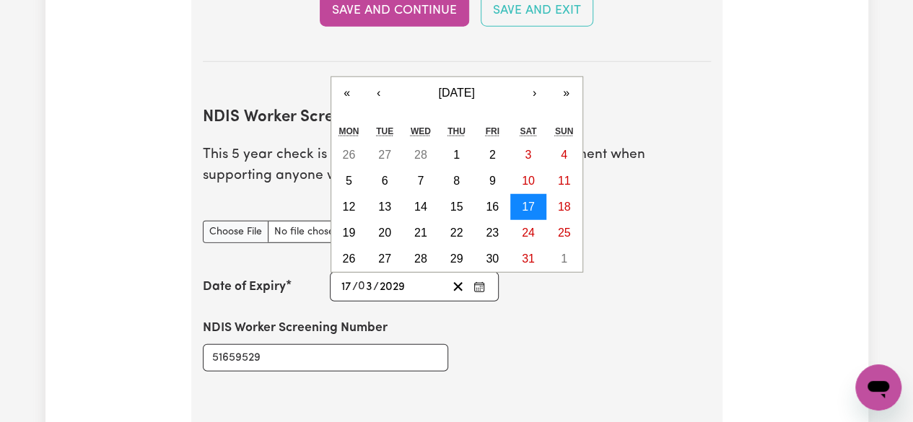
type input "2029"
click at [526, 207] on abbr "17" at bounding box center [528, 207] width 13 height 12
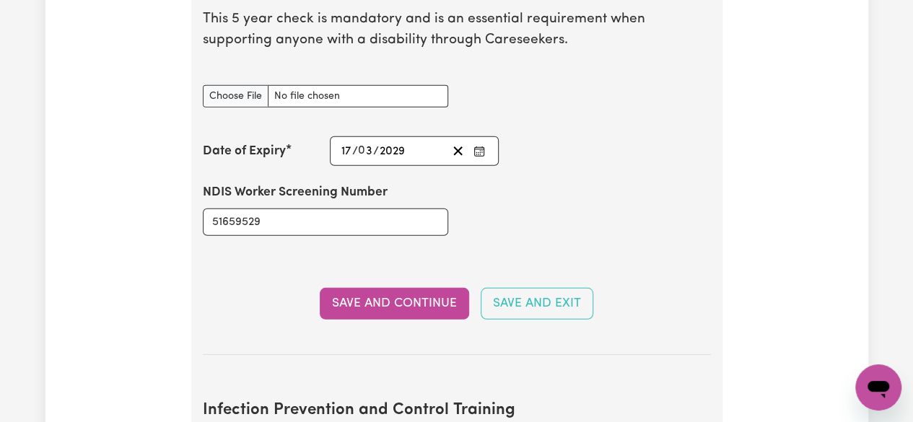
scroll to position [1971, 0]
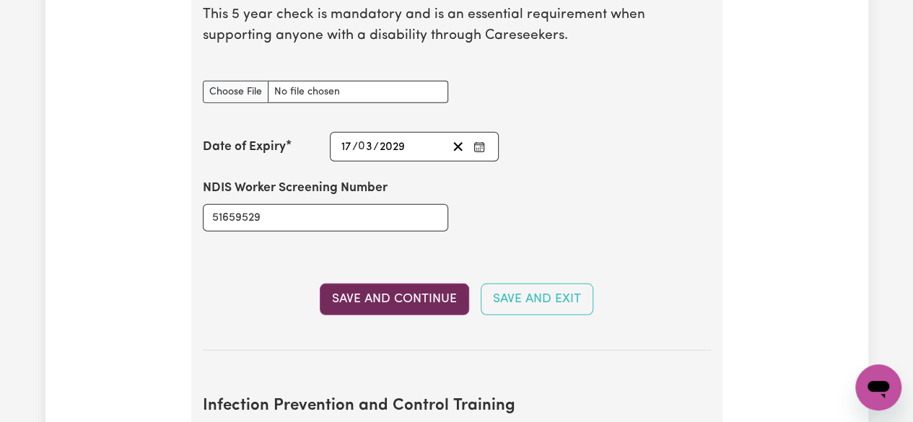
click at [413, 297] on button "Save and Continue" at bounding box center [394, 300] width 149 height 32
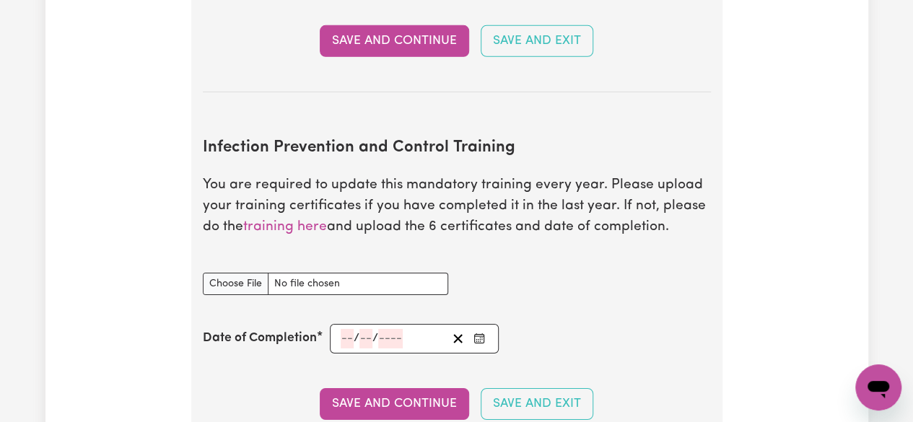
scroll to position [2297, 0]
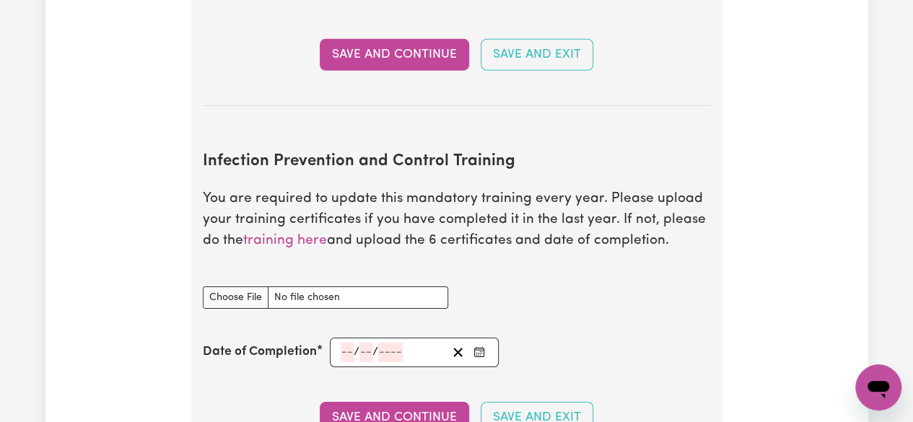
drag, startPoint x: 311, startPoint y: 239, endPoint x: 546, endPoint y: 276, distance: 238.1
click at [546, 276] on div "Infection Prevention and Control Training document" at bounding box center [456, 297] width 525 height 57
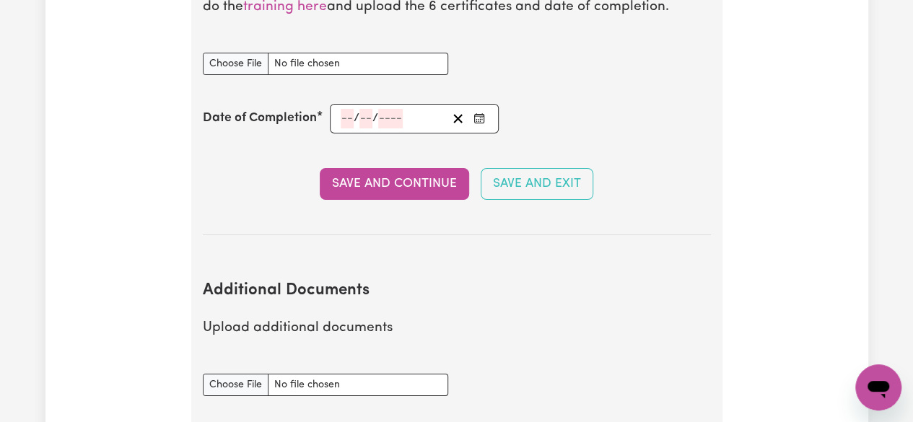
scroll to position [2536, 0]
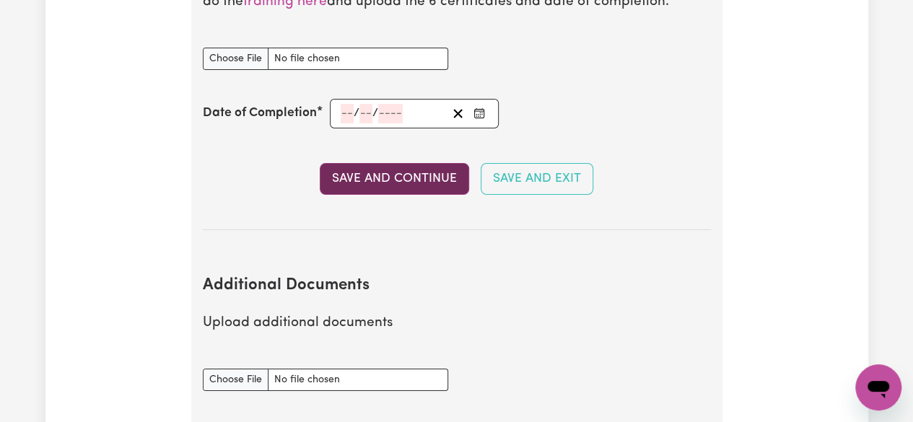
click at [452, 177] on button "Save and Continue" at bounding box center [394, 179] width 149 height 32
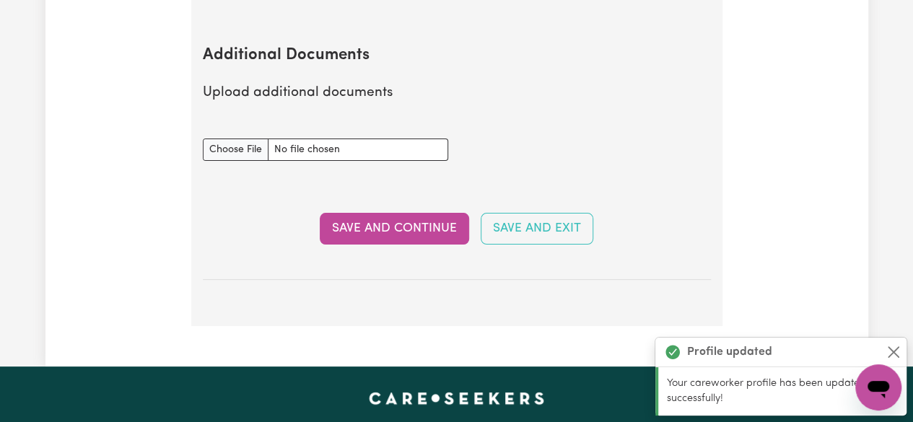
scroll to position [2783, 0]
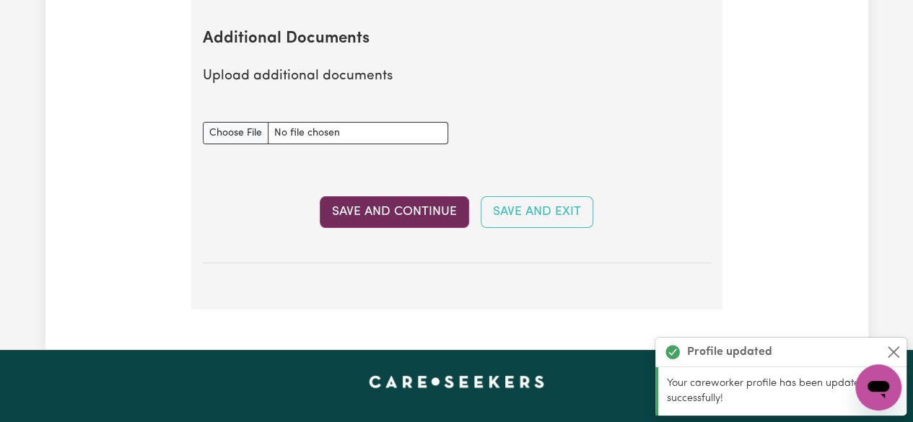
click at [442, 202] on button "Save and Continue" at bounding box center [394, 212] width 149 height 32
select select "Certificate III (Individual Support)"
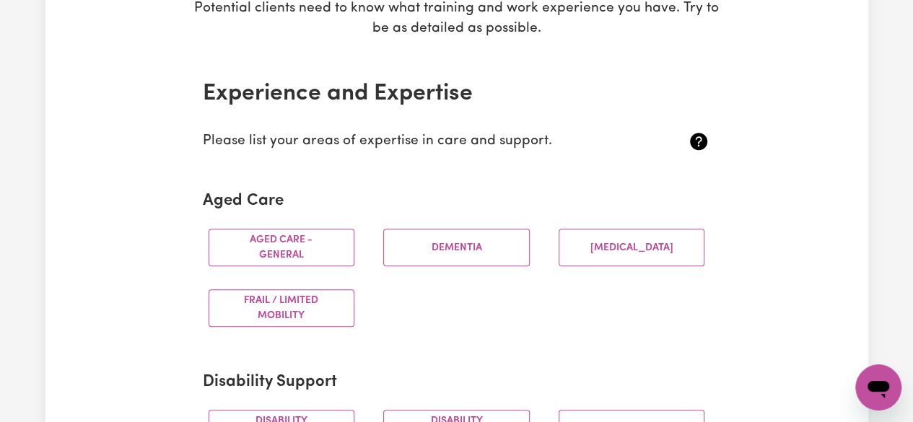
scroll to position [299, 0]
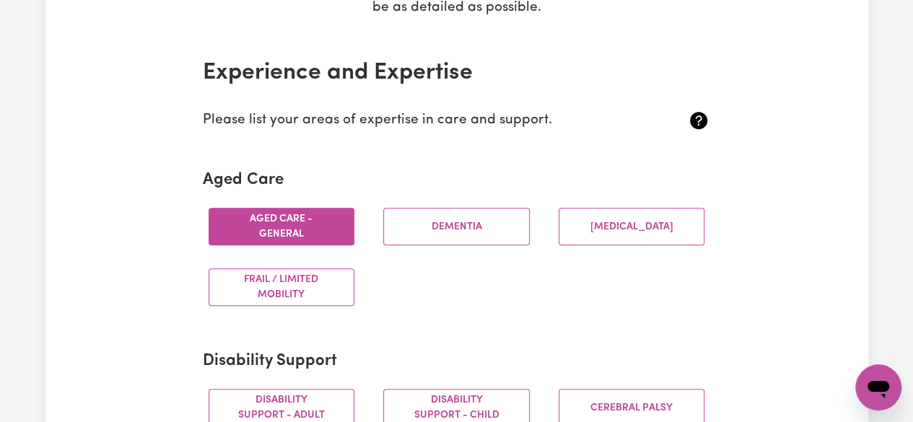
click at [316, 224] on button "Aged care - General" at bounding box center [281, 227] width 146 height 38
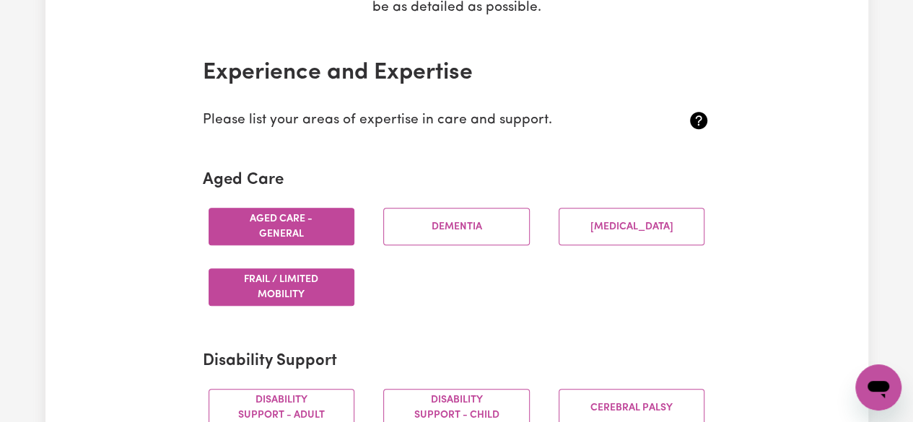
click at [319, 301] on button "Frail / limited mobility" at bounding box center [281, 287] width 146 height 38
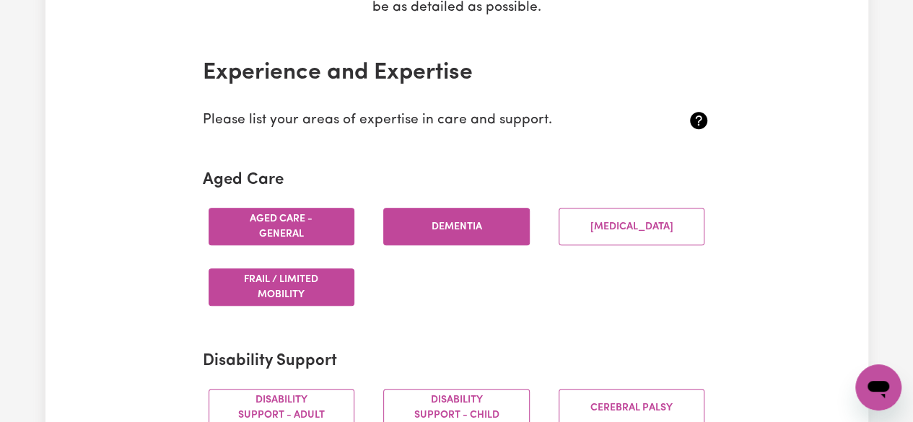
click at [444, 234] on button "Dementia" at bounding box center [456, 227] width 146 height 38
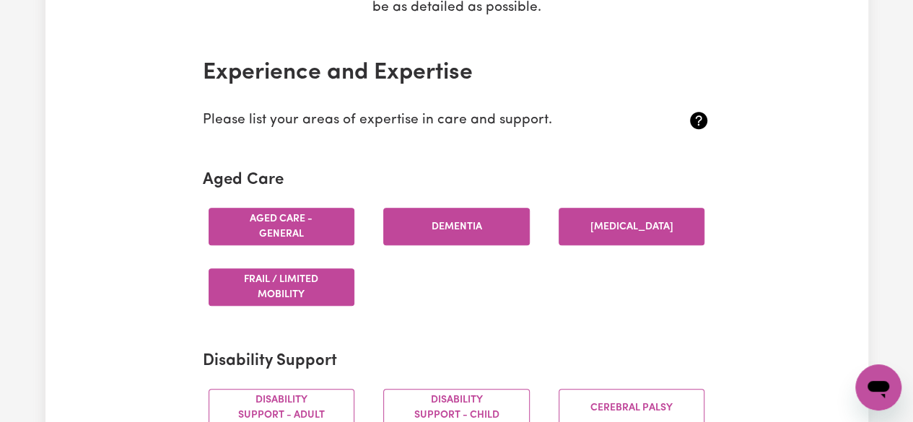
click at [606, 228] on button "[MEDICAL_DATA]" at bounding box center [631, 227] width 146 height 38
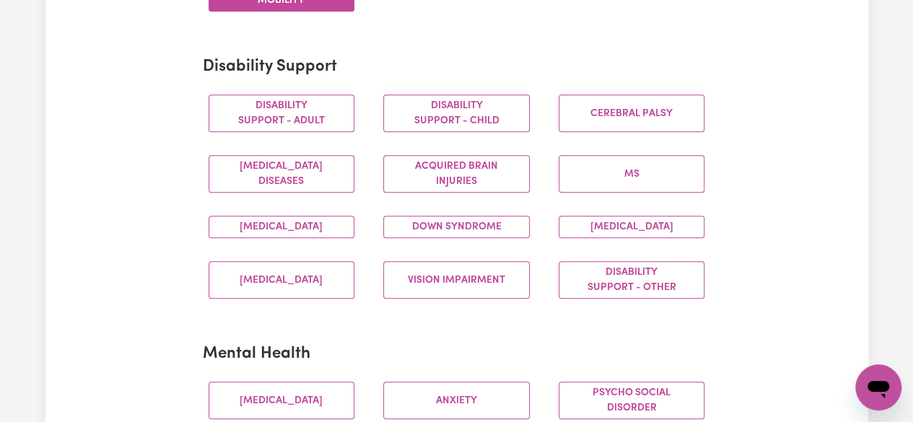
scroll to position [599, 0]
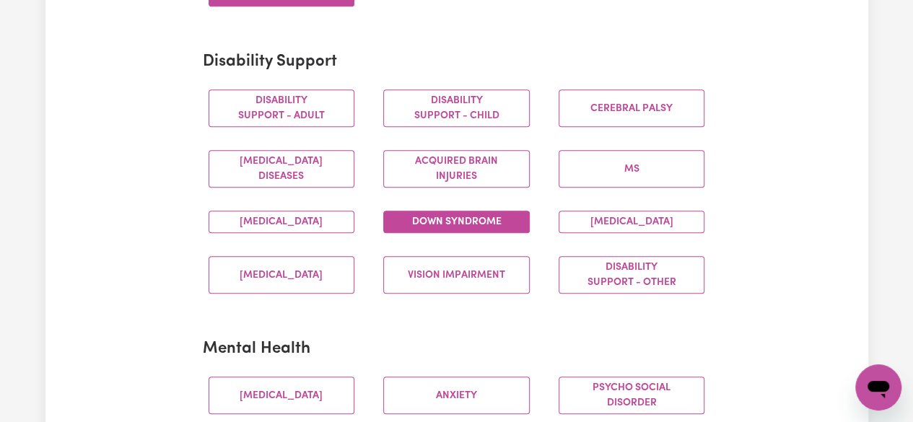
click at [460, 226] on button "Down syndrome" at bounding box center [456, 222] width 146 height 22
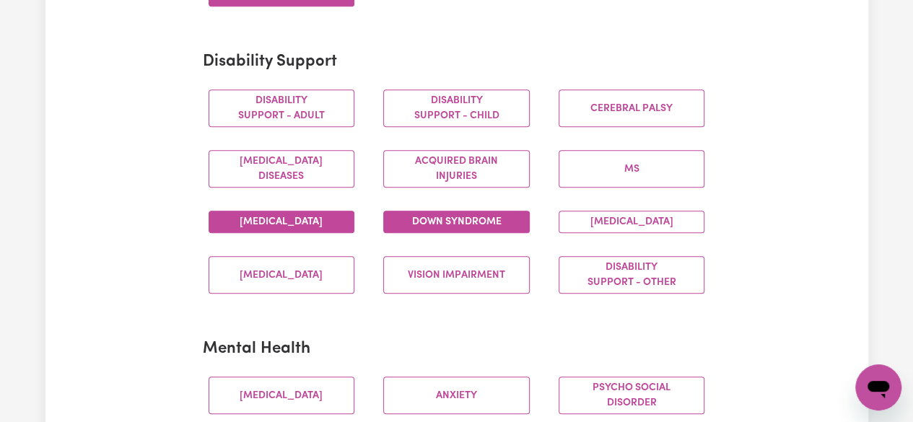
click at [322, 217] on button "[MEDICAL_DATA]" at bounding box center [281, 222] width 146 height 22
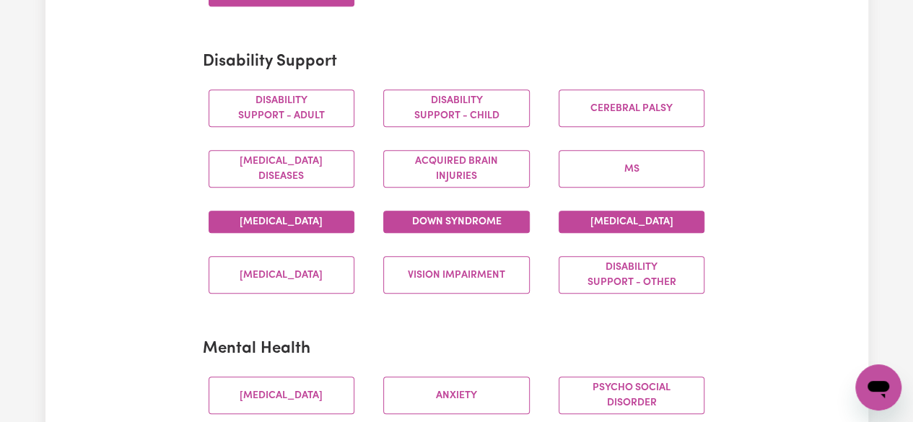
click at [614, 217] on button "[MEDICAL_DATA]" at bounding box center [631, 222] width 146 height 22
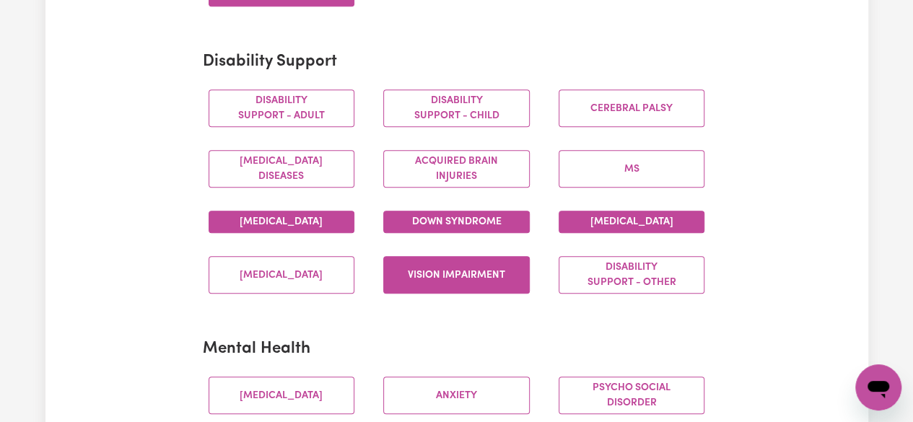
click at [478, 294] on button "Vision impairment" at bounding box center [456, 275] width 146 height 38
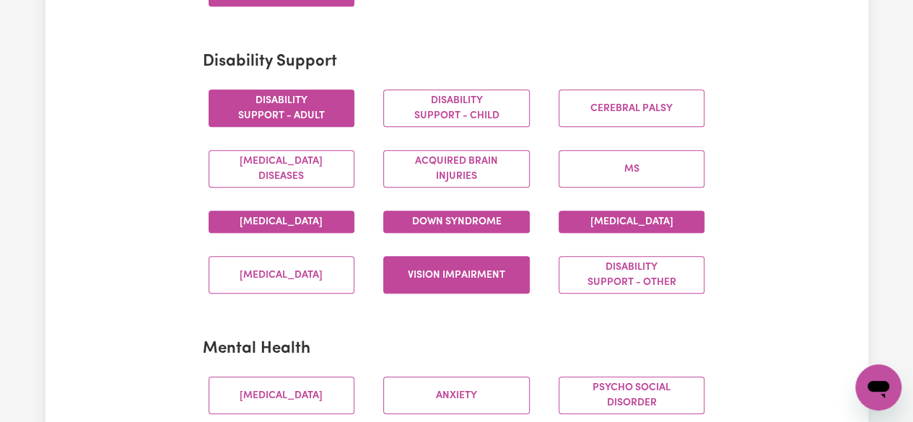
click at [309, 115] on button "Disability support - Adult" at bounding box center [281, 108] width 146 height 38
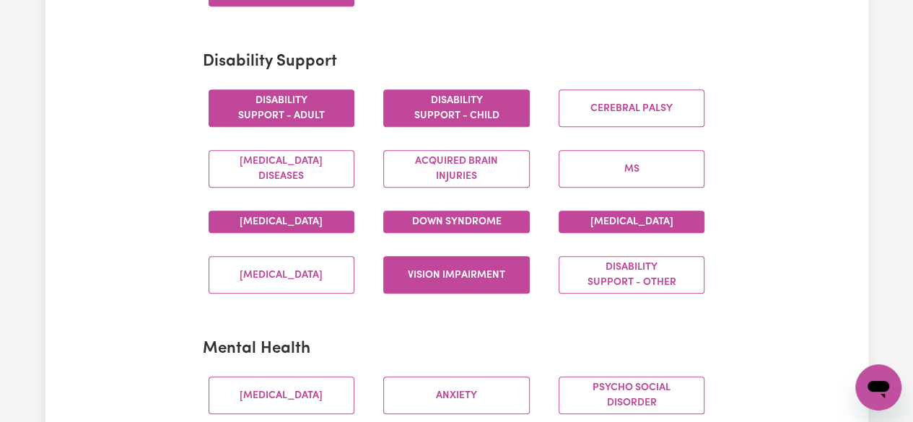
click at [436, 115] on button "Disability support - Child" at bounding box center [456, 108] width 146 height 38
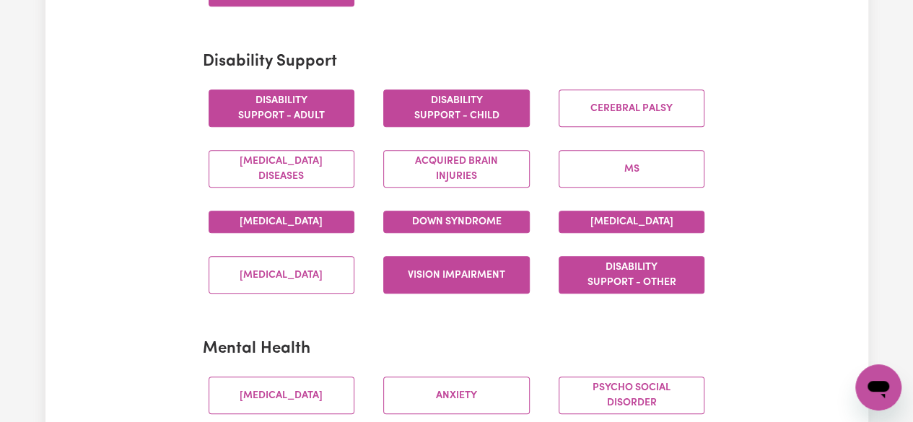
click at [594, 290] on button "Disability support - Other" at bounding box center [631, 275] width 146 height 38
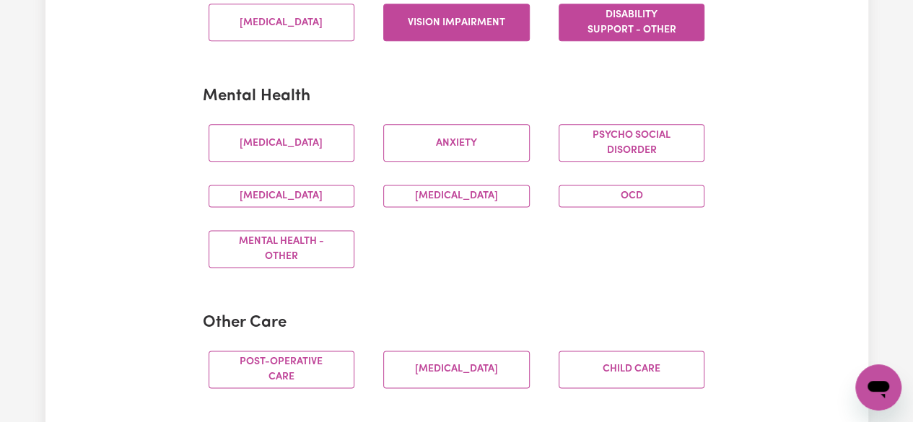
scroll to position [867, 0]
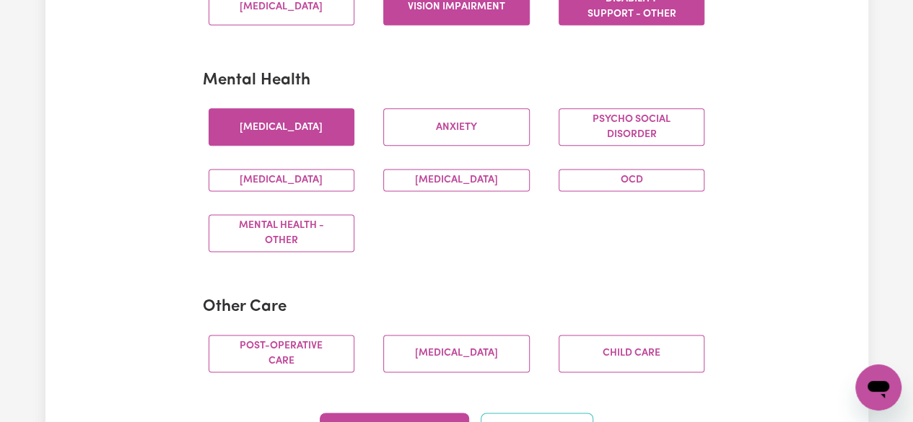
click at [301, 142] on button "Depression" at bounding box center [281, 127] width 146 height 38
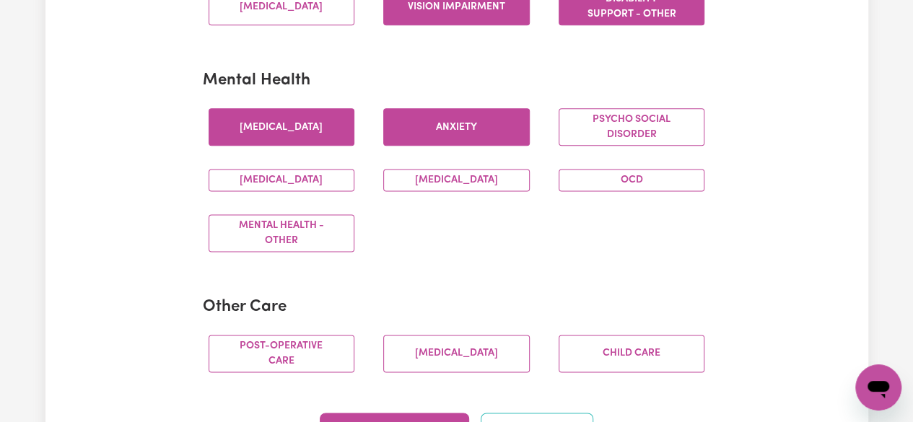
click at [442, 145] on button "Anxiety" at bounding box center [456, 127] width 146 height 38
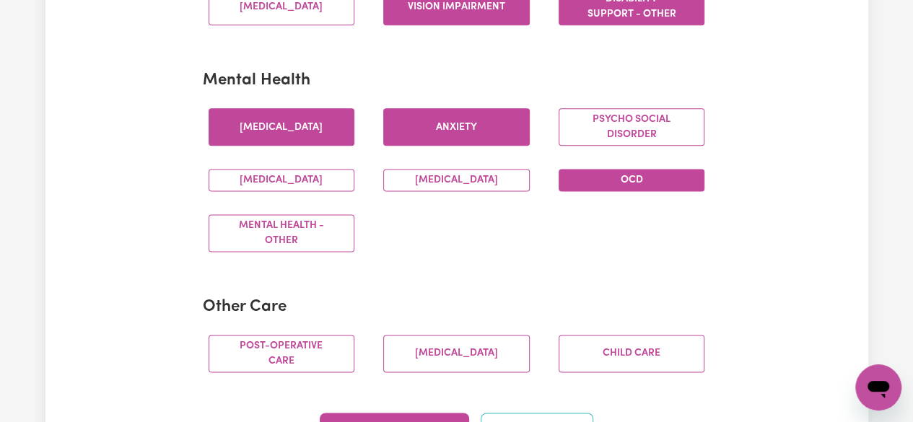
click at [581, 191] on button "OCD" at bounding box center [631, 180] width 146 height 22
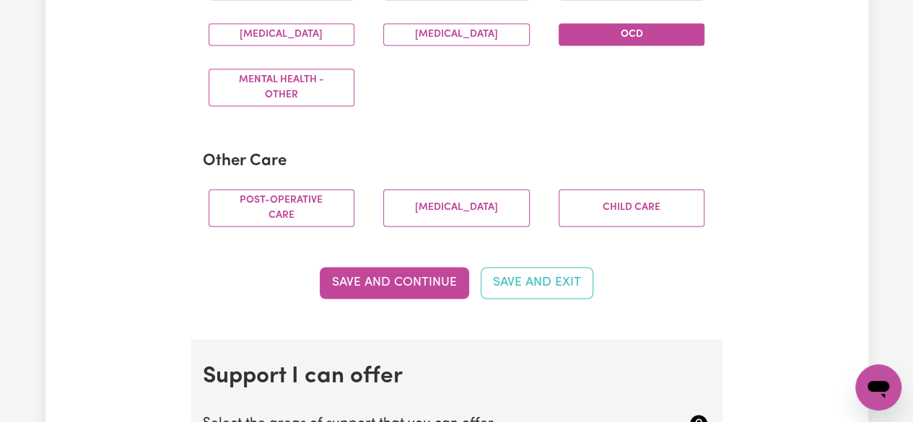
scroll to position [1039, 0]
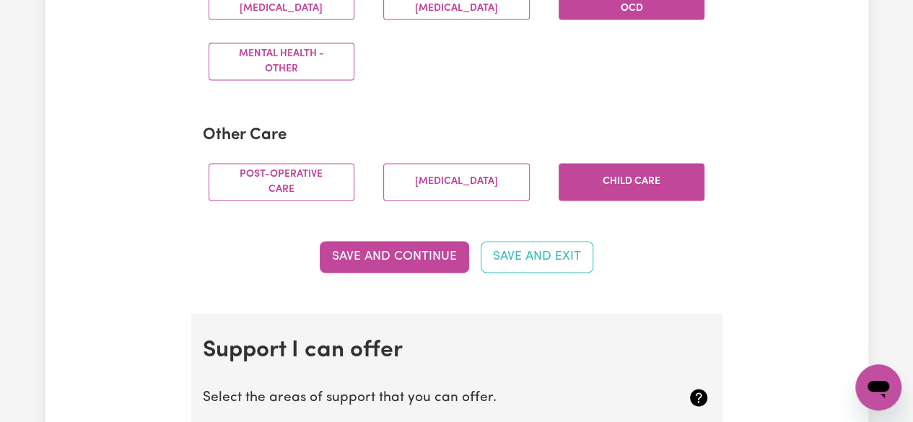
click at [670, 190] on button "Child care" at bounding box center [631, 182] width 146 height 38
click at [443, 168] on div "[MEDICAL_DATA]" at bounding box center [456, 182] width 175 height 61
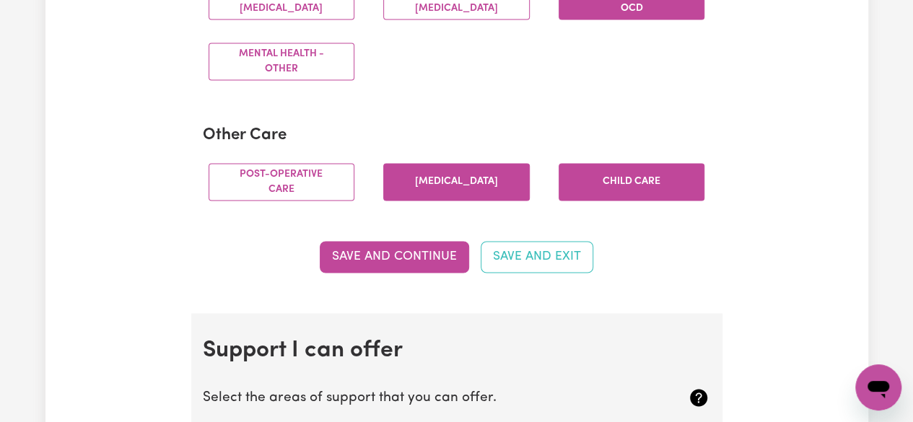
click at [443, 182] on button "[MEDICAL_DATA]" at bounding box center [456, 182] width 146 height 38
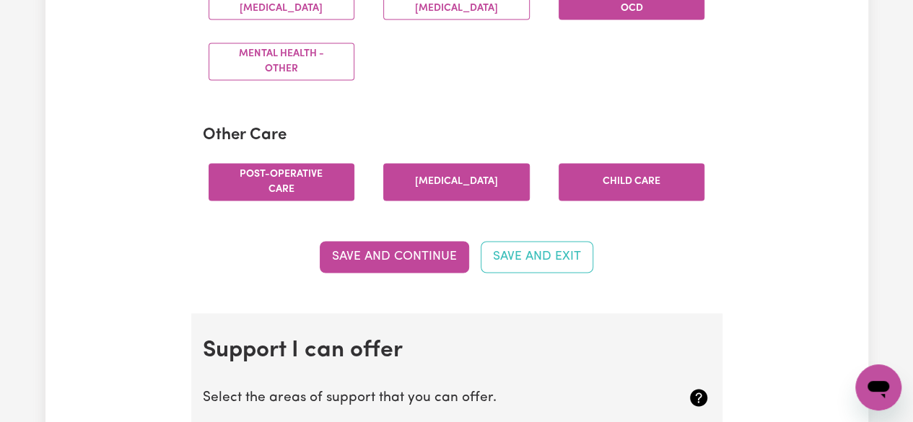
click at [325, 198] on button "Post-operative care" at bounding box center [281, 182] width 146 height 38
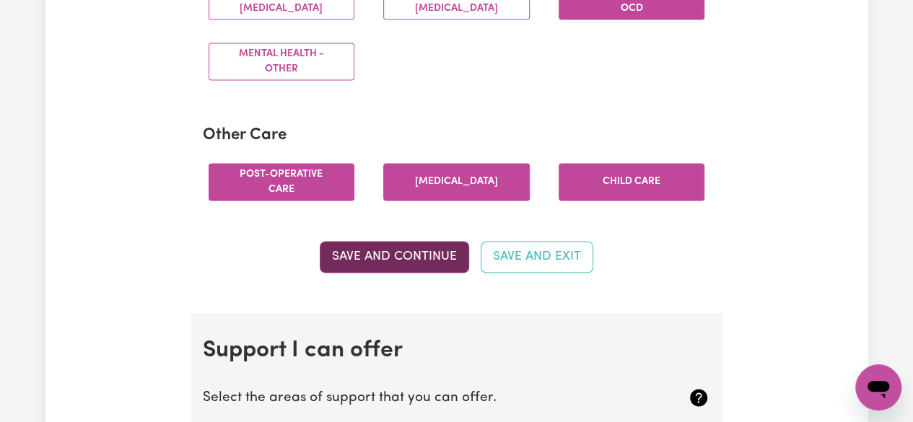
click at [370, 263] on button "Save and Continue" at bounding box center [394, 257] width 149 height 32
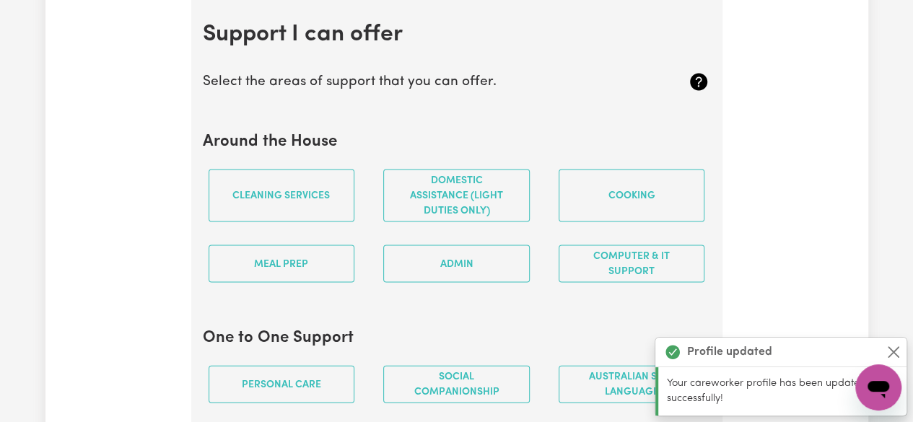
scroll to position [1362, 0]
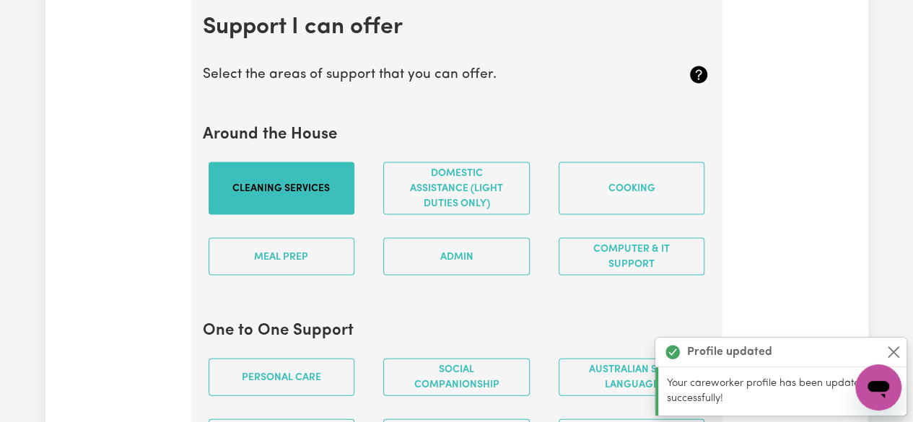
click at [306, 194] on button "Cleaning services" at bounding box center [281, 188] width 146 height 53
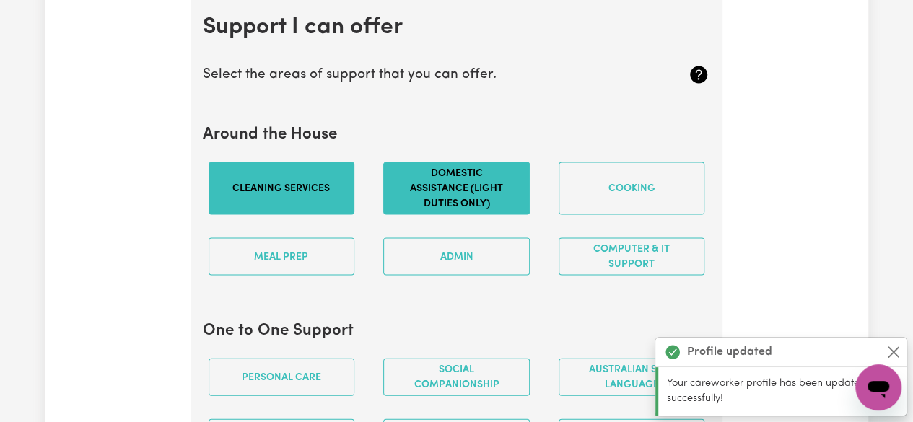
click at [449, 196] on button "Domestic assistance (light duties only)" at bounding box center [456, 188] width 146 height 53
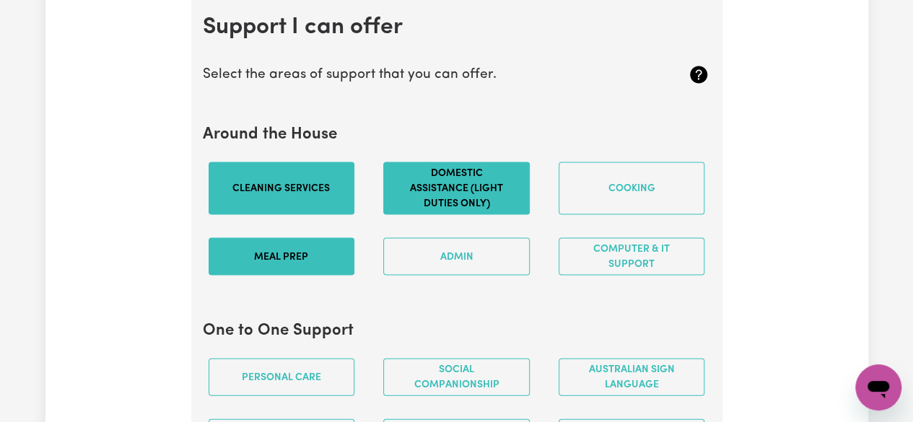
click at [320, 265] on button "Meal prep" at bounding box center [281, 256] width 146 height 38
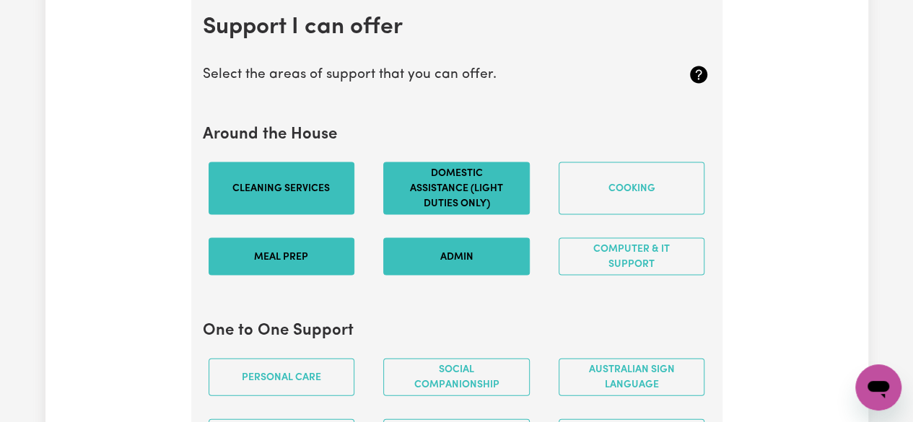
click at [455, 275] on button "Admin" at bounding box center [456, 256] width 146 height 38
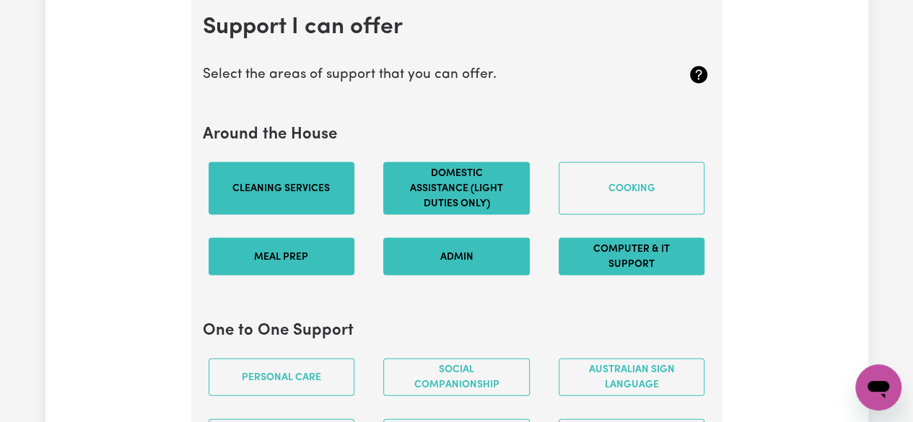
click at [613, 275] on button "Computer & IT Support" at bounding box center [631, 256] width 146 height 38
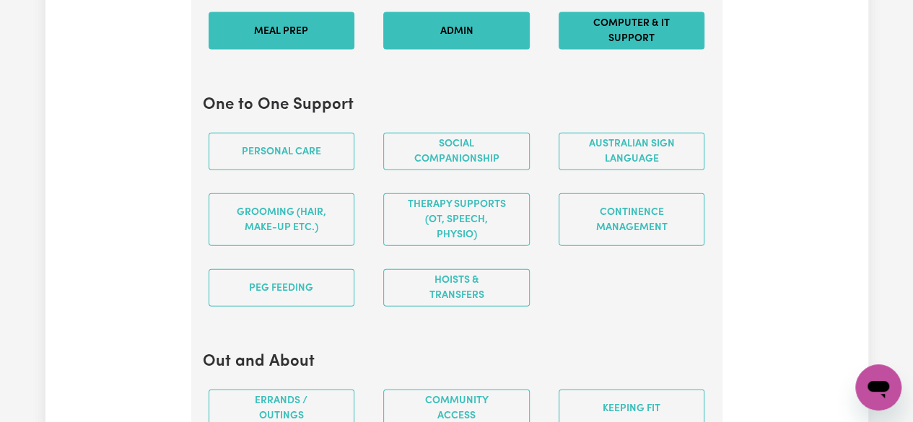
scroll to position [1667, 0]
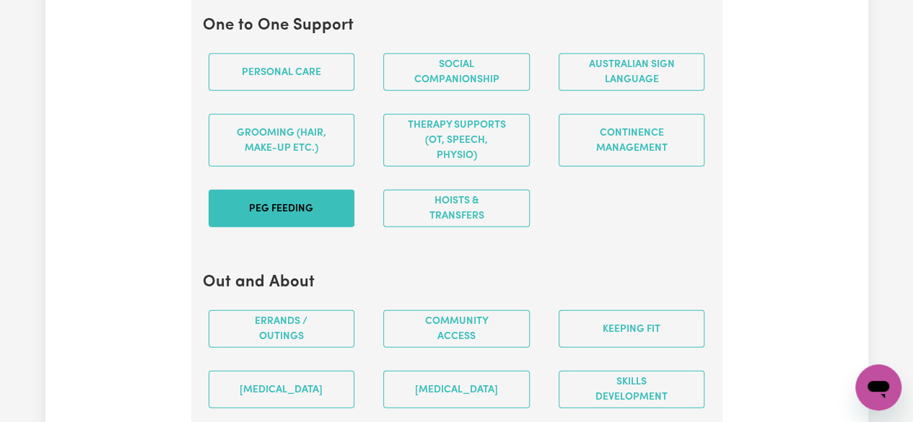
click at [341, 210] on button "PEG feeding" at bounding box center [281, 209] width 146 height 38
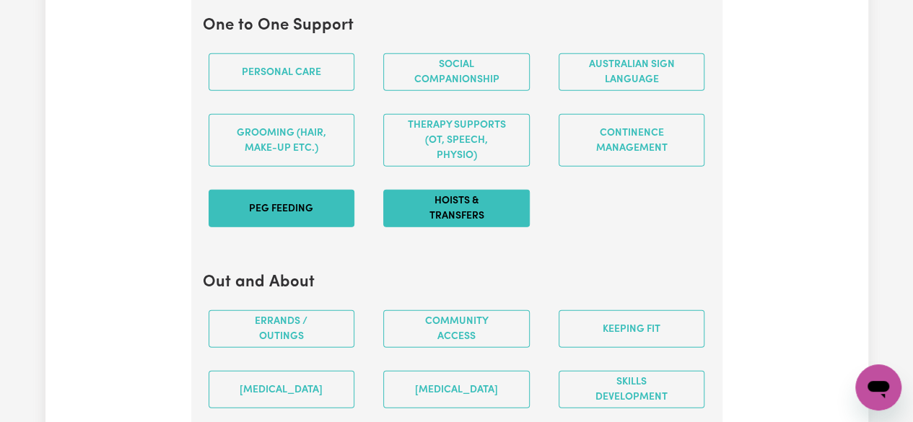
click at [421, 211] on button "Hoists & transfers" at bounding box center [456, 209] width 146 height 38
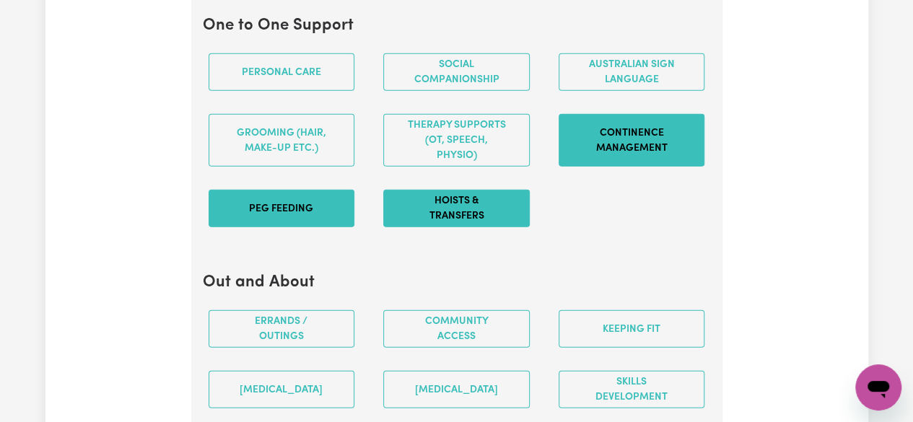
click at [596, 154] on button "Continence management" at bounding box center [631, 140] width 146 height 53
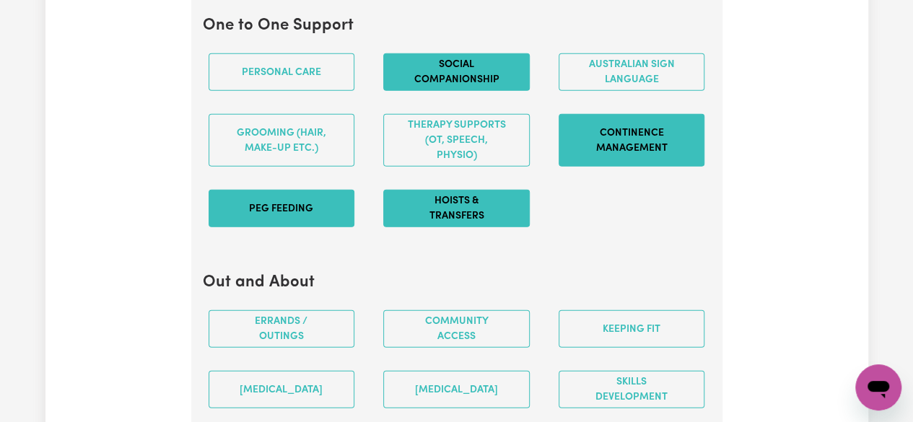
click at [469, 74] on button "Social companionship" at bounding box center [456, 72] width 146 height 38
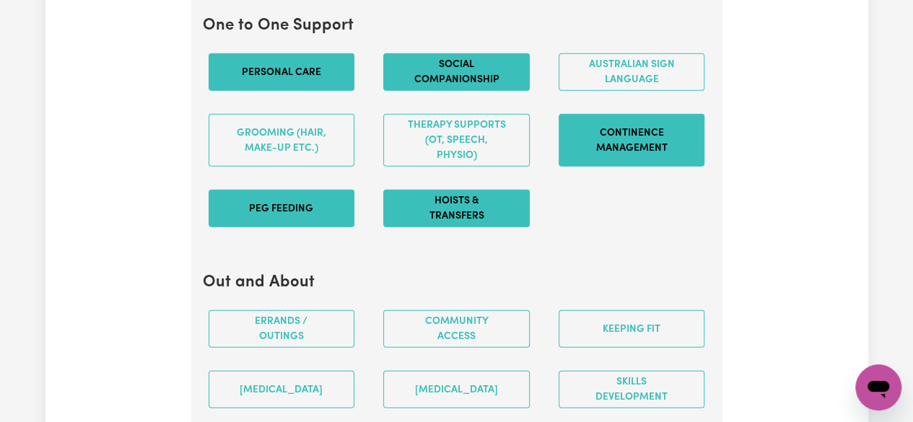
click at [300, 86] on button "Personal care" at bounding box center [281, 72] width 146 height 38
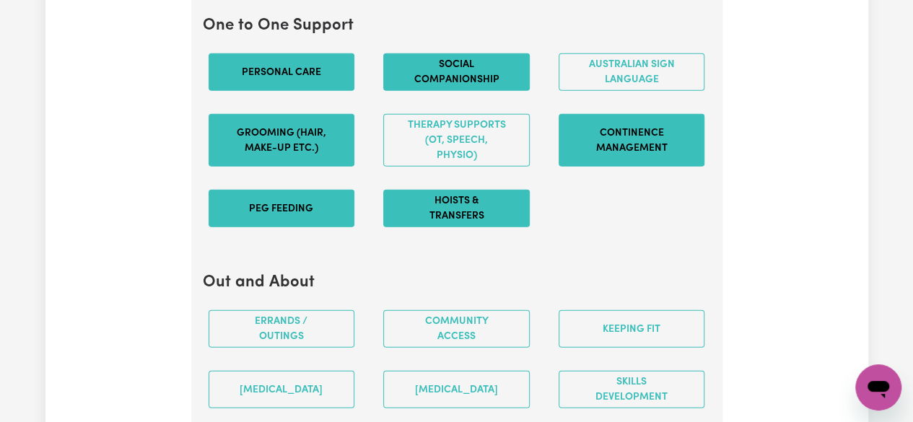
click at [297, 152] on button "Grooming (hair, make-up etc.)" at bounding box center [281, 140] width 146 height 53
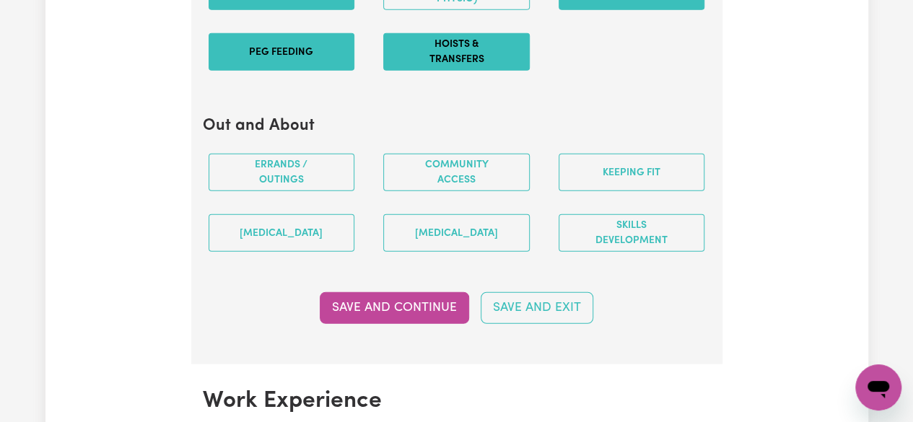
scroll to position [1828, 0]
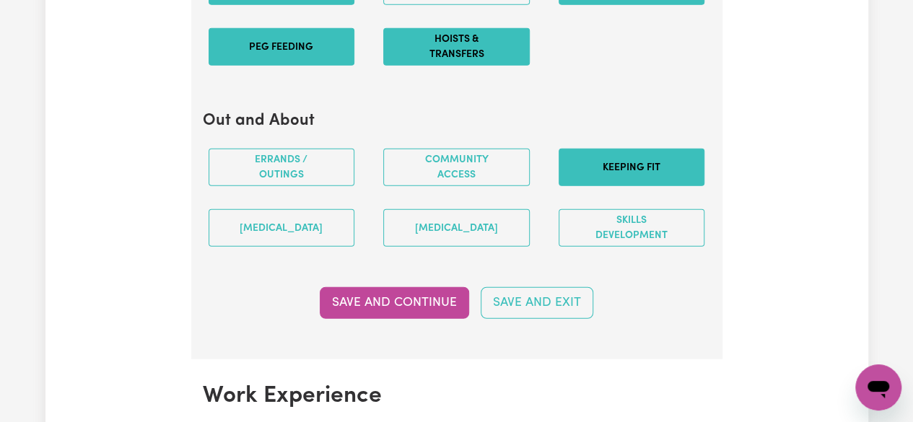
click at [589, 181] on button "Keeping fit" at bounding box center [631, 168] width 146 height 38
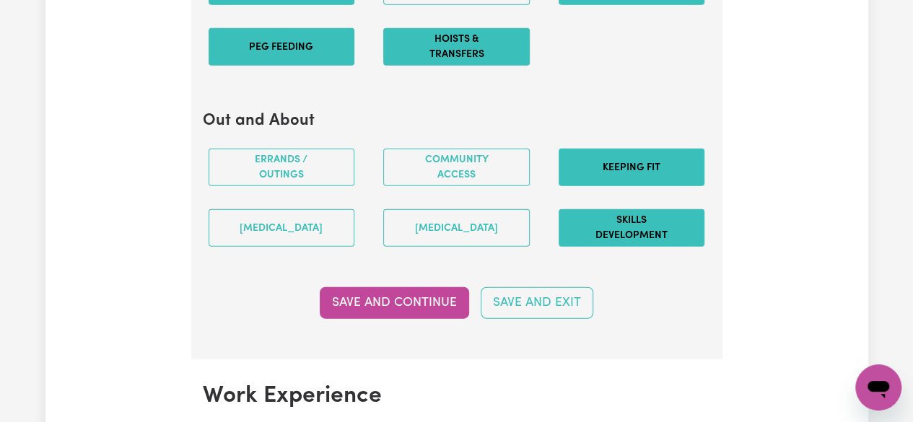
click at [600, 241] on button "Skills Development" at bounding box center [631, 228] width 146 height 38
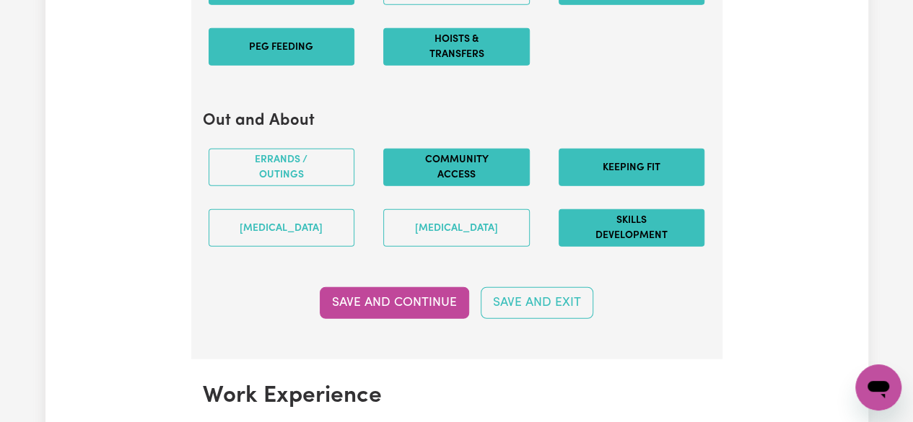
click at [505, 170] on button "Community access" at bounding box center [456, 168] width 146 height 38
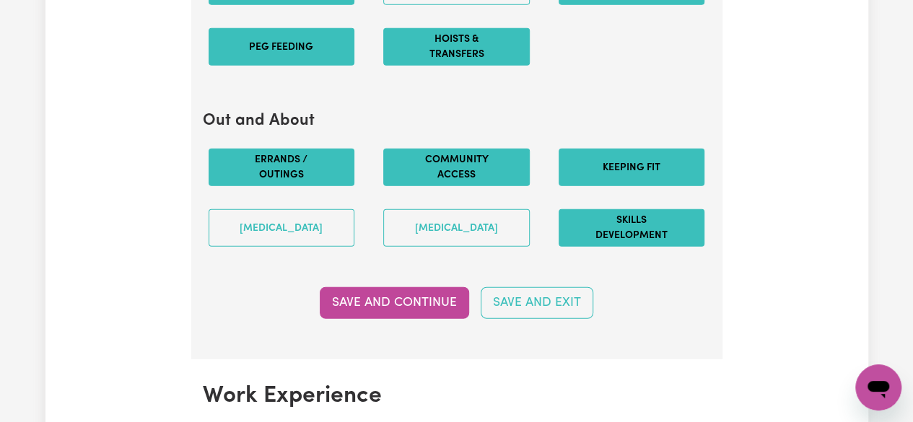
click at [338, 172] on button "Errands / Outings" at bounding box center [281, 168] width 146 height 38
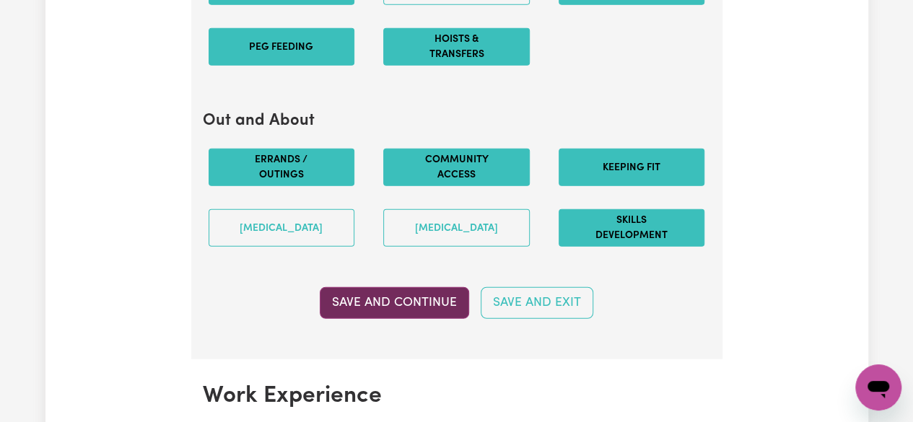
click at [392, 312] on button "Save and Continue" at bounding box center [394, 303] width 149 height 32
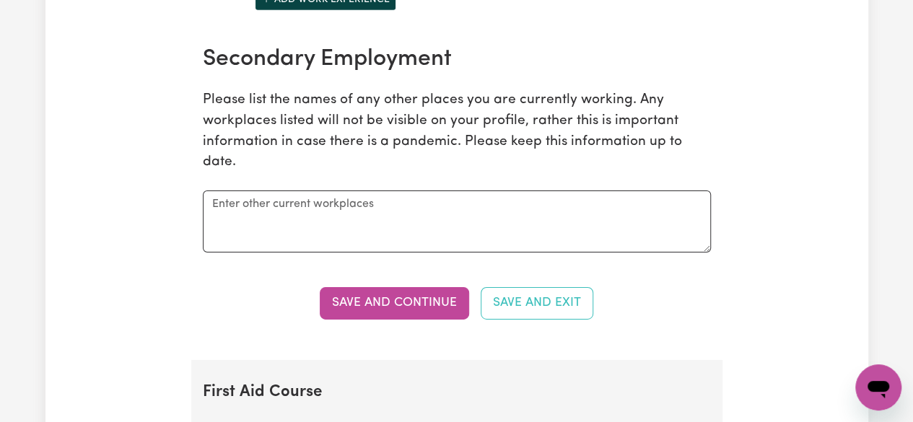
scroll to position [2345, 0]
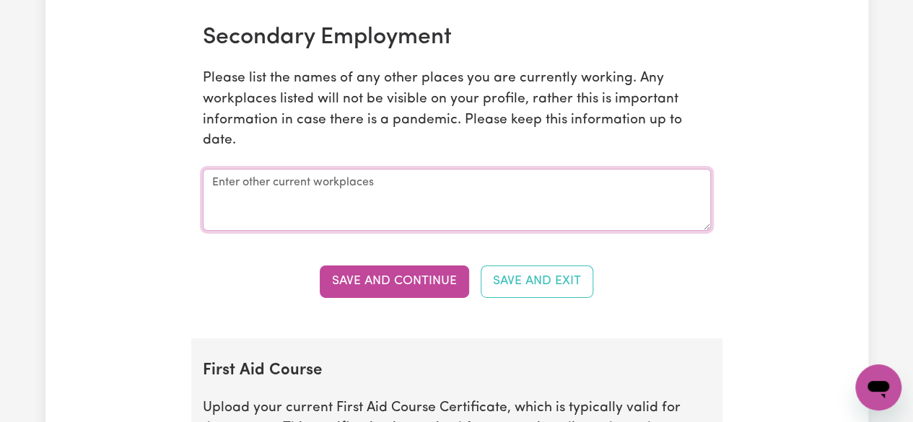
click at [676, 205] on textarea at bounding box center [457, 200] width 508 height 62
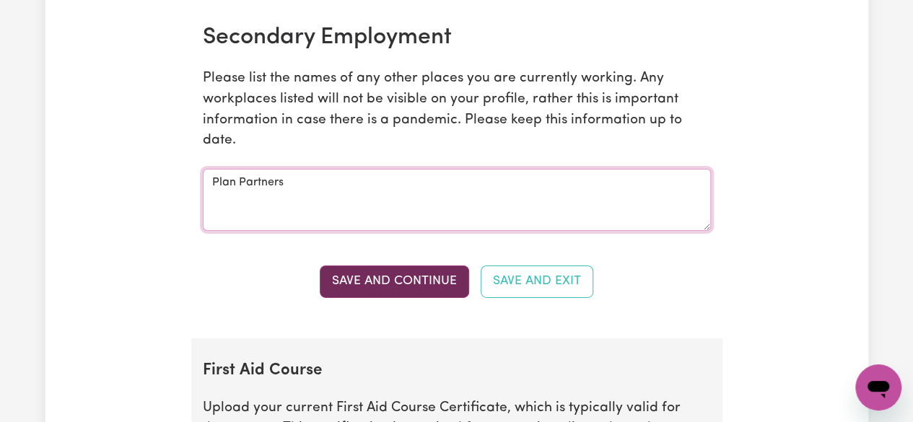
type textarea "Plan Partners"
click at [451, 281] on button "Save and Continue" at bounding box center [394, 281] width 149 height 32
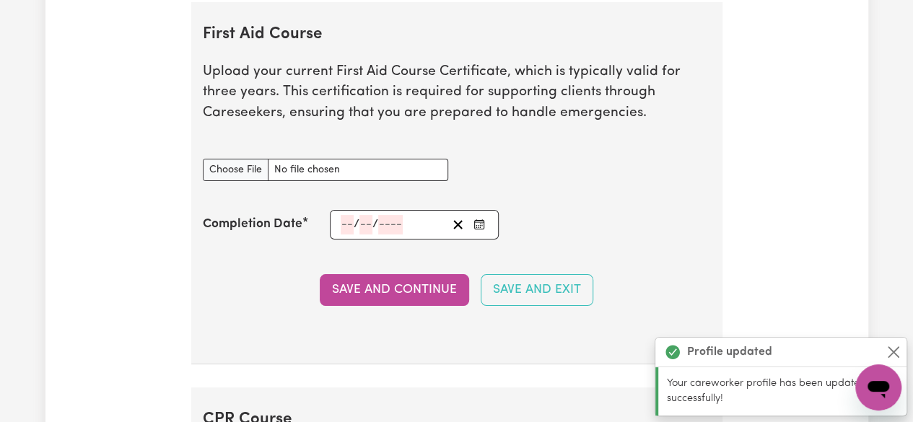
scroll to position [2687, 0]
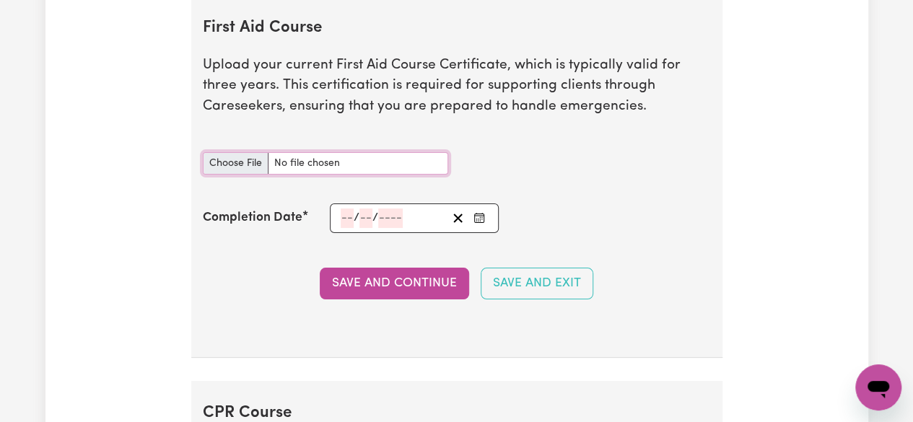
click at [221, 171] on input "First Aid Course document" at bounding box center [325, 163] width 245 height 22
type input "C:\fakepath\First Aid_Eseque.pdf"
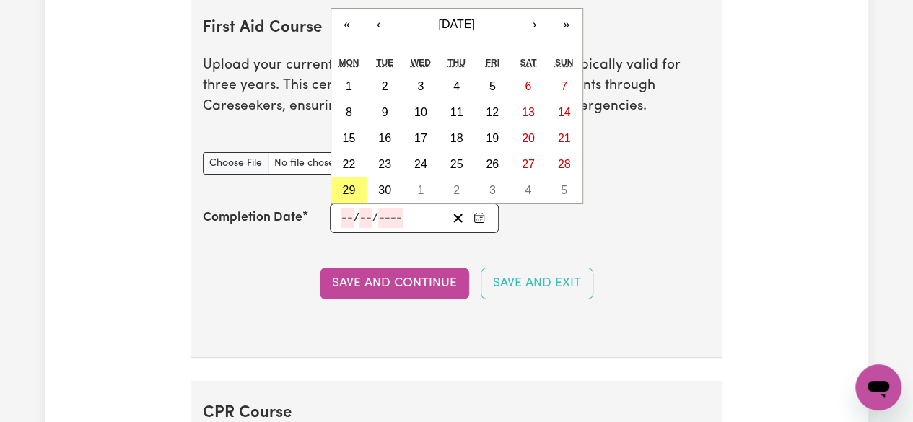
click at [345, 221] on input "number" at bounding box center [347, 217] width 13 height 19
type input "25"
type input "01"
type input "202"
type input "2024-01-25"
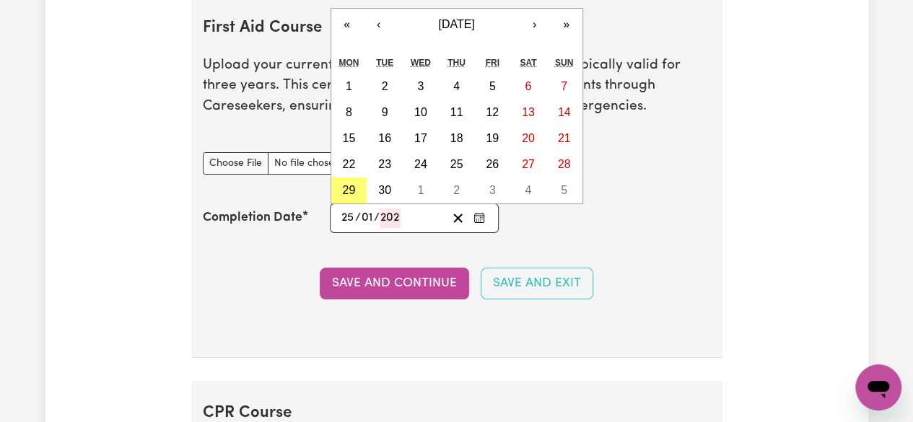
type input "1"
type input "2024"
click at [455, 170] on abbr "25" at bounding box center [456, 164] width 13 height 12
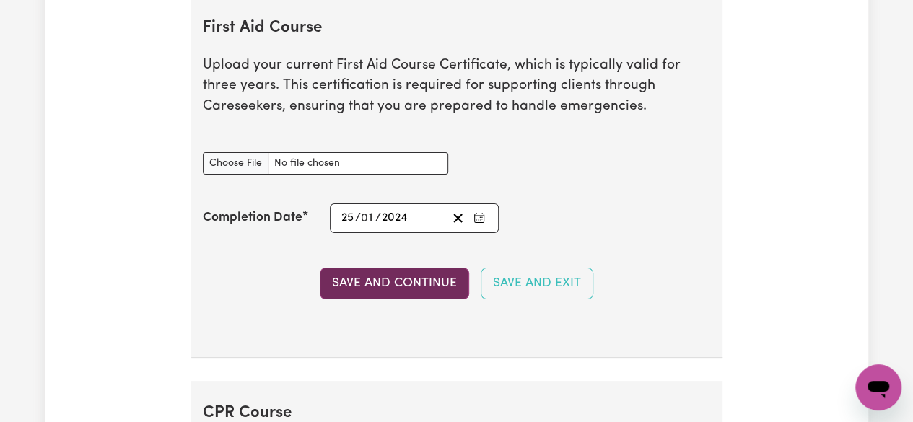
click at [420, 289] on button "Save and Continue" at bounding box center [394, 284] width 149 height 32
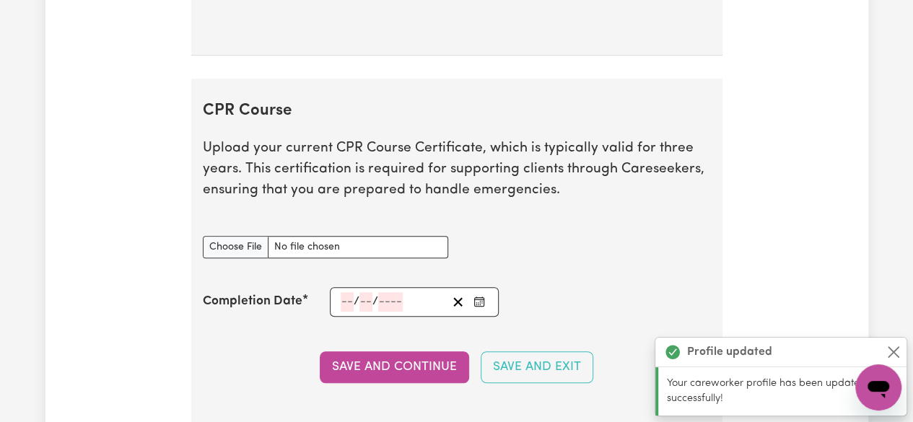
scroll to position [3072, 0]
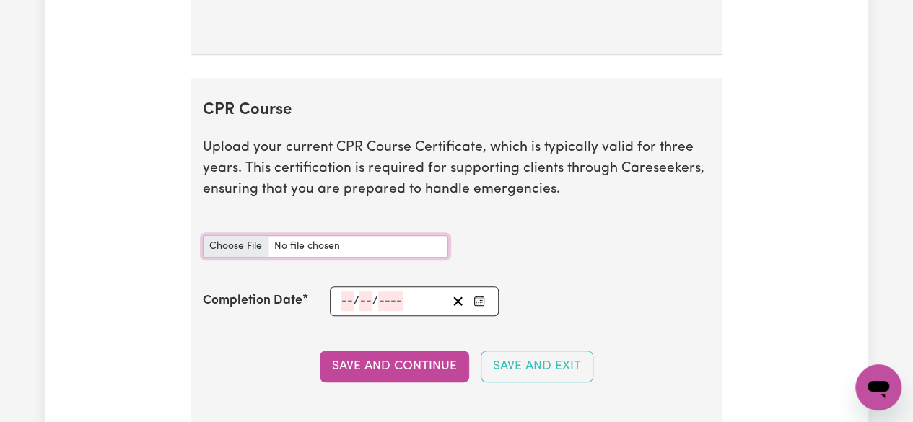
click at [250, 243] on input "CPR Course document" at bounding box center [325, 246] width 245 height 22
type input "C:\fakepath\CPR_Eseque.pdf"
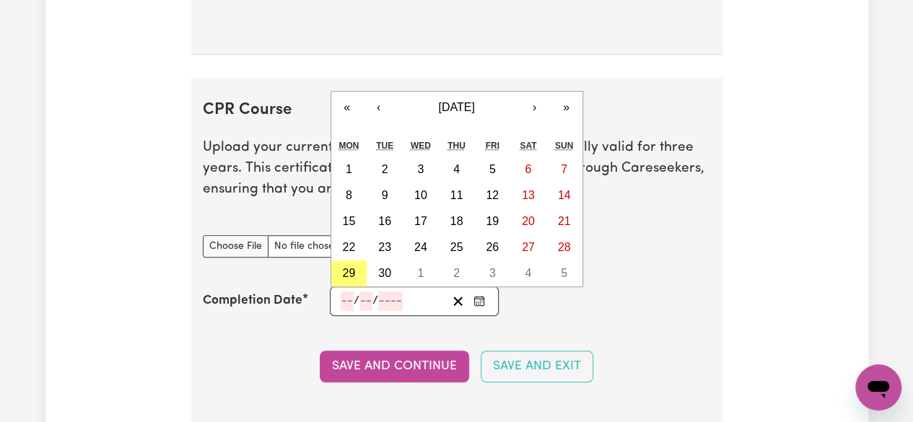
click at [343, 294] on input "number" at bounding box center [347, 300] width 13 height 19
type input "06"
type input "02"
type input "202"
type input "2025-02-06"
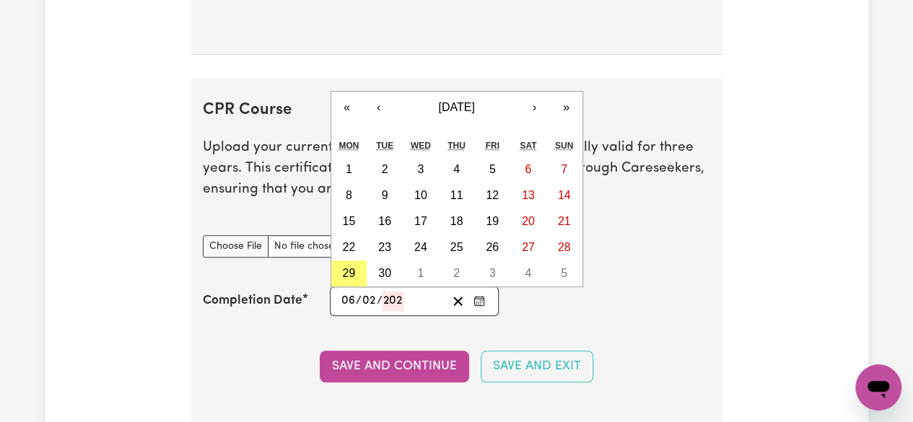
type input "6"
type input "2"
type input "2025"
click at [455, 195] on abbr "6" at bounding box center [456, 195] width 6 height 12
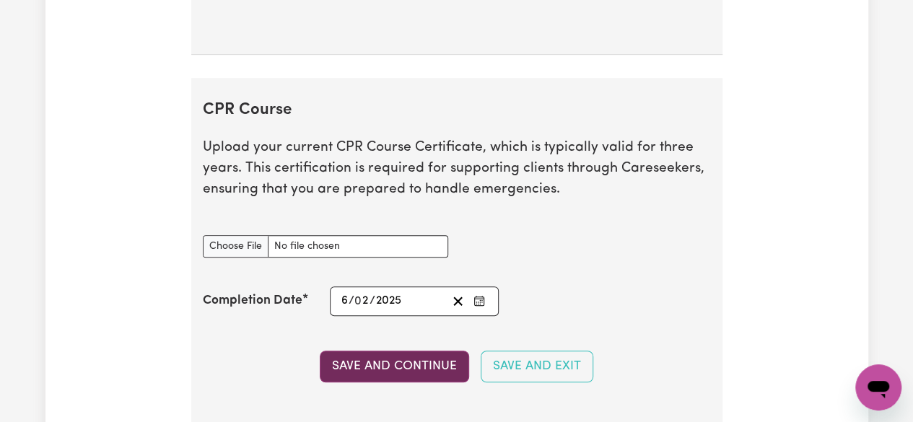
click at [421, 361] on button "Save and Continue" at bounding box center [394, 367] width 149 height 32
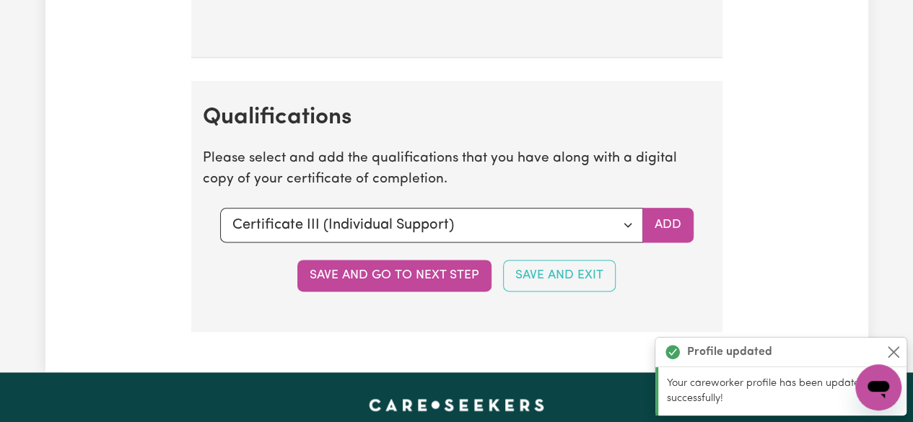
scroll to position [3538, 0]
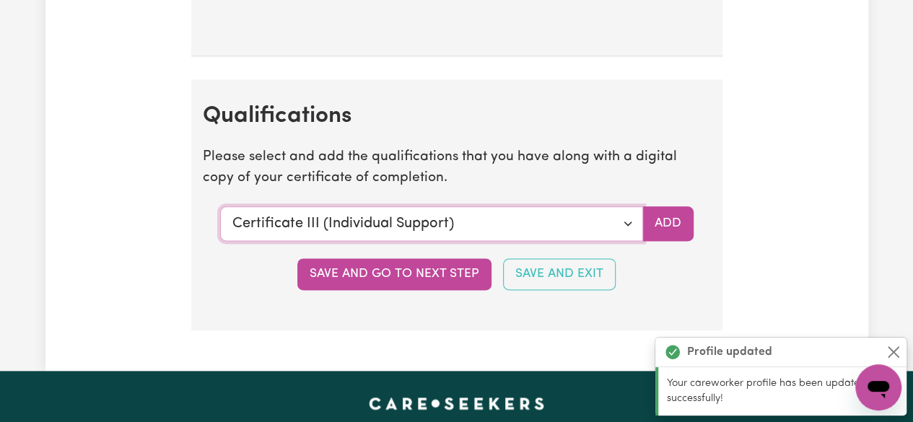
click at [627, 232] on select "Select a qualification to add... Certificate III (Individual Support) Certifica…" at bounding box center [431, 223] width 423 height 35
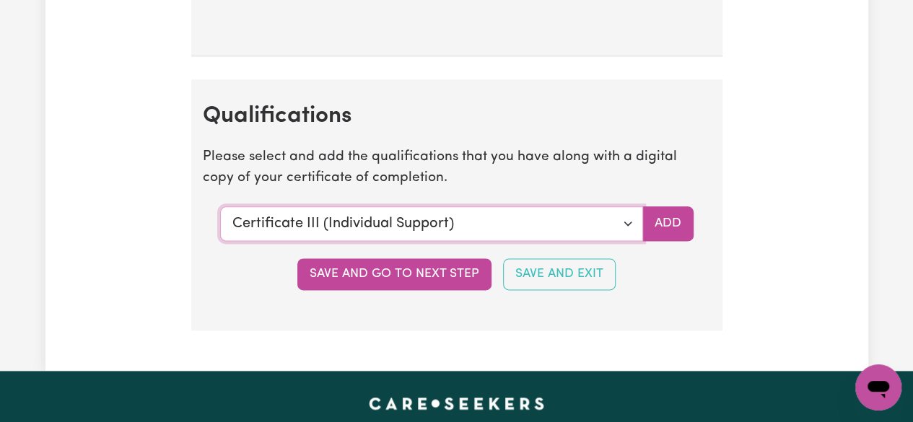
select select "Certificate IV (Ageing Support)"
click at [220, 208] on select "Select a qualification to add... Certificate III (Individual Support) Certifica…" at bounding box center [431, 223] width 423 height 35
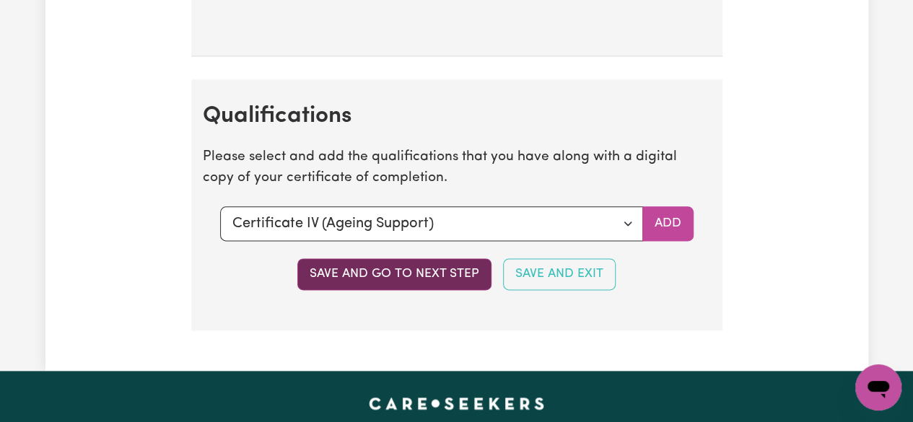
click at [457, 283] on button "Save and go to next step" at bounding box center [394, 274] width 194 height 32
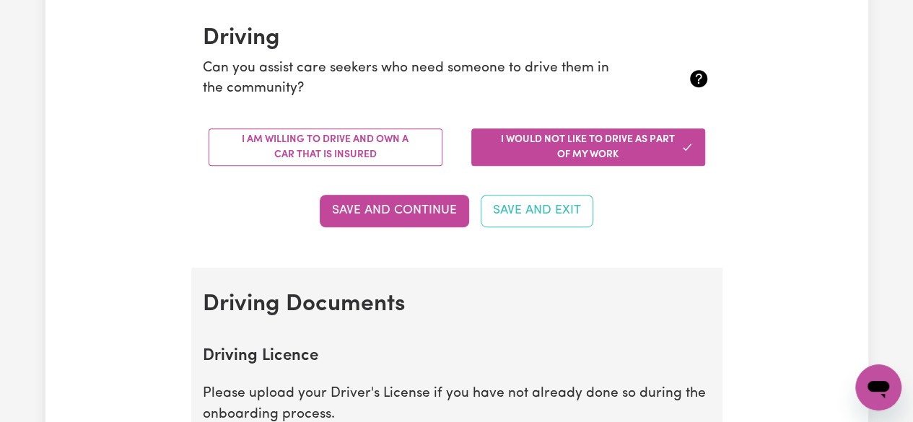
scroll to position [340, 0]
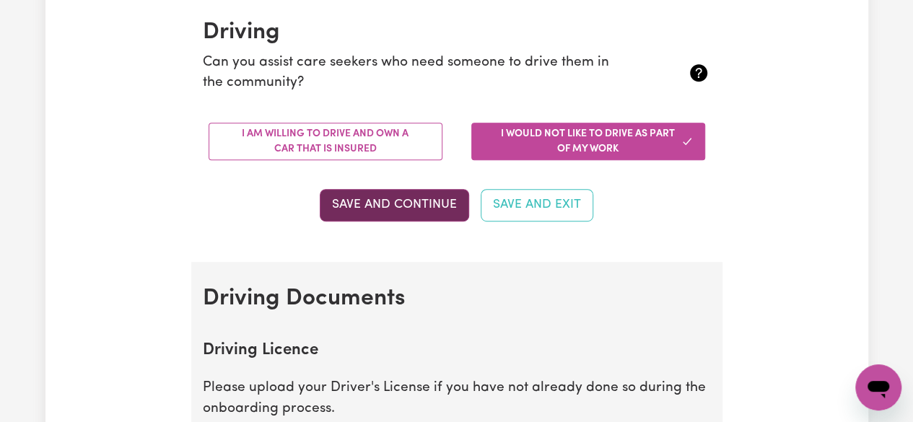
click at [397, 206] on button "Save and Continue" at bounding box center [394, 205] width 149 height 32
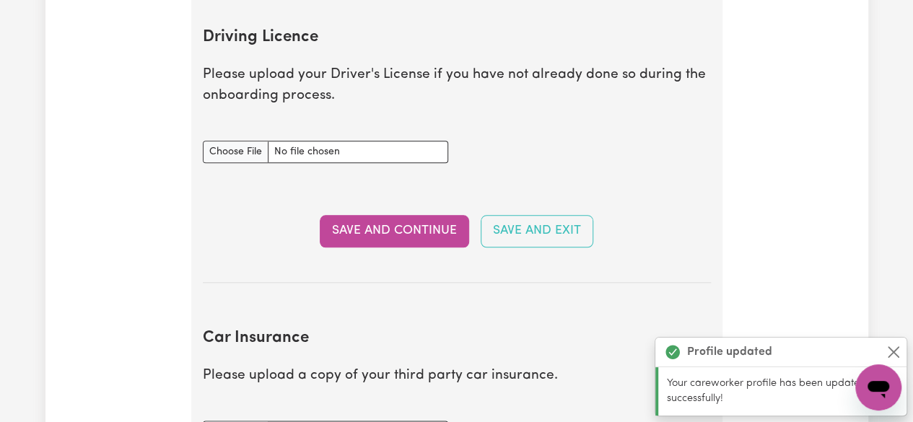
scroll to position [657, 0]
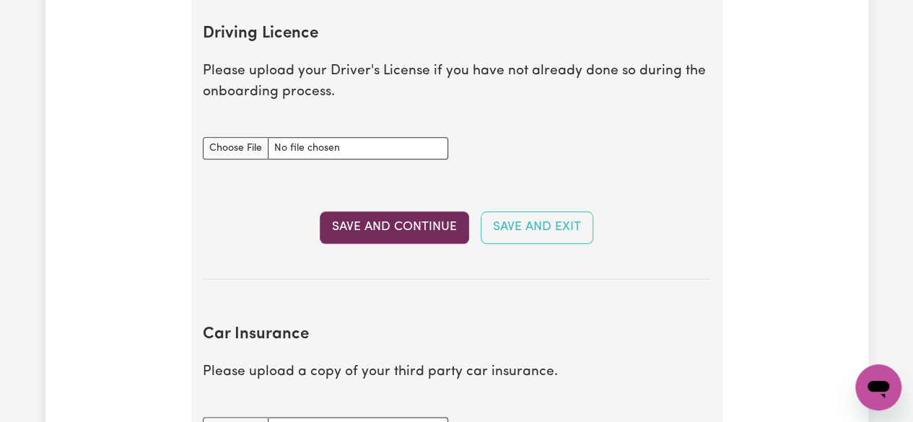
click at [398, 223] on button "Save and Continue" at bounding box center [394, 227] width 149 height 32
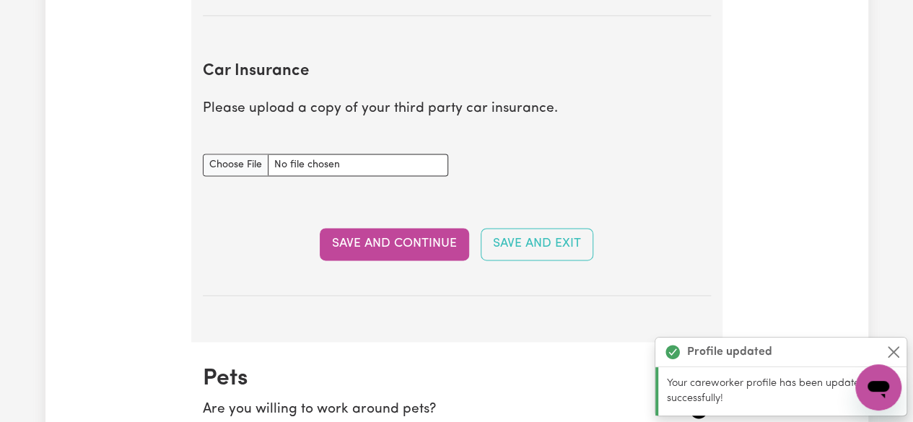
scroll to position [957, 0]
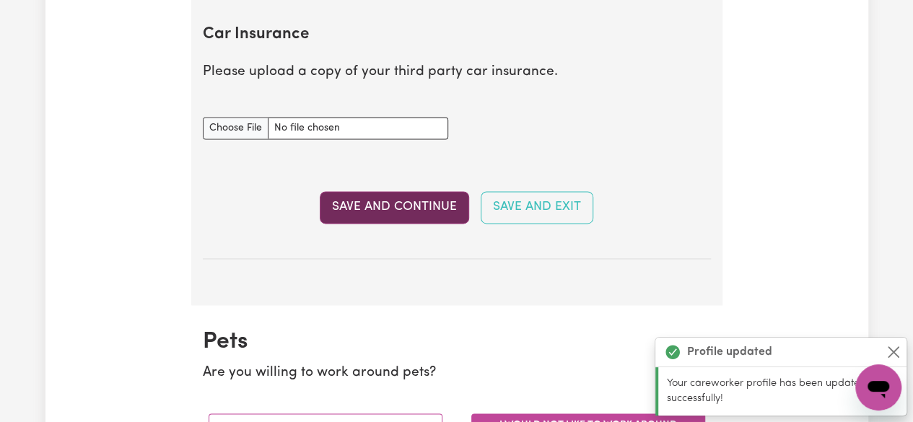
click at [395, 206] on button "Save and Continue" at bounding box center [394, 207] width 149 height 32
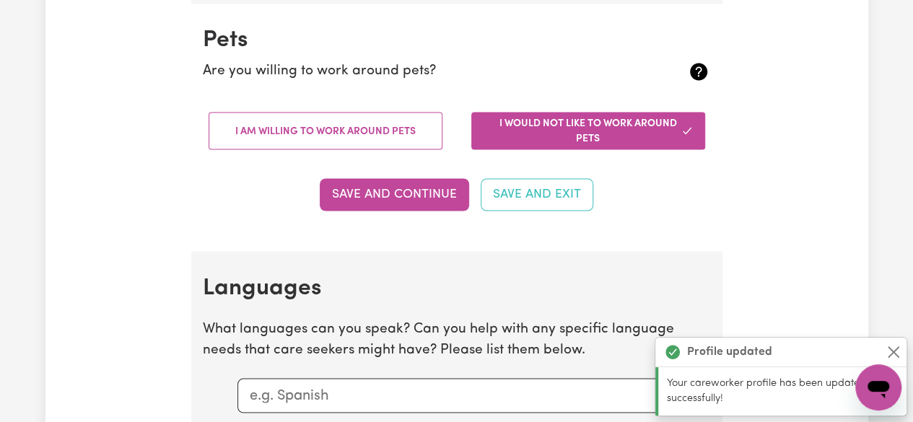
scroll to position [1260, 0]
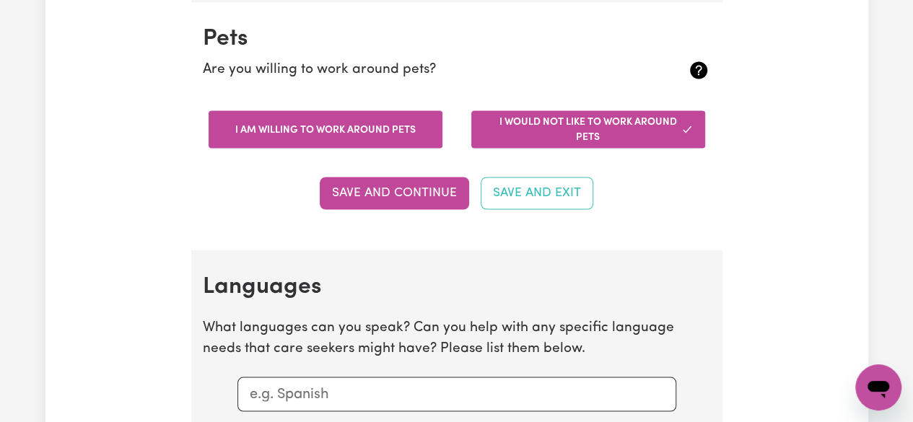
click at [368, 128] on button "I am willing to work around pets" at bounding box center [325, 129] width 234 height 38
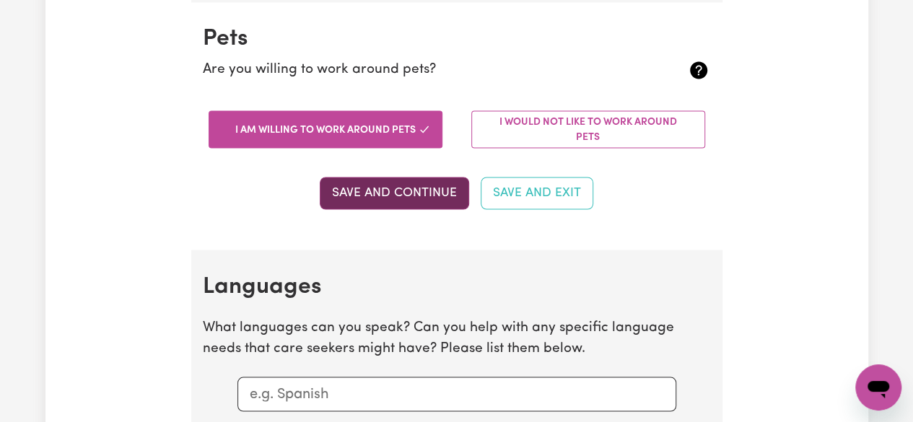
click at [392, 188] on button "Save and Continue" at bounding box center [394, 193] width 149 height 32
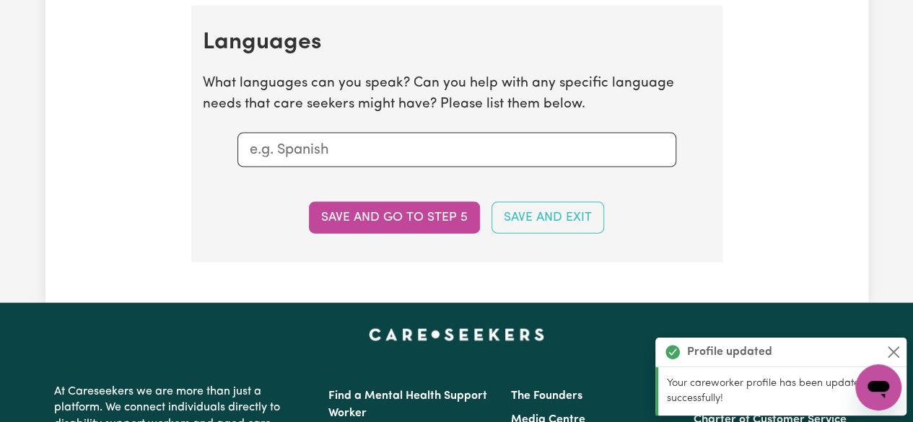
scroll to position [1506, 0]
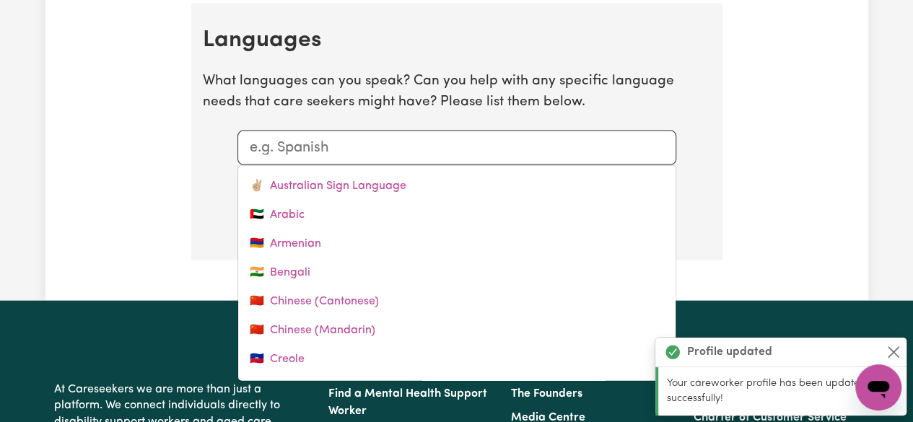
click at [383, 137] on input "text" at bounding box center [457, 148] width 414 height 22
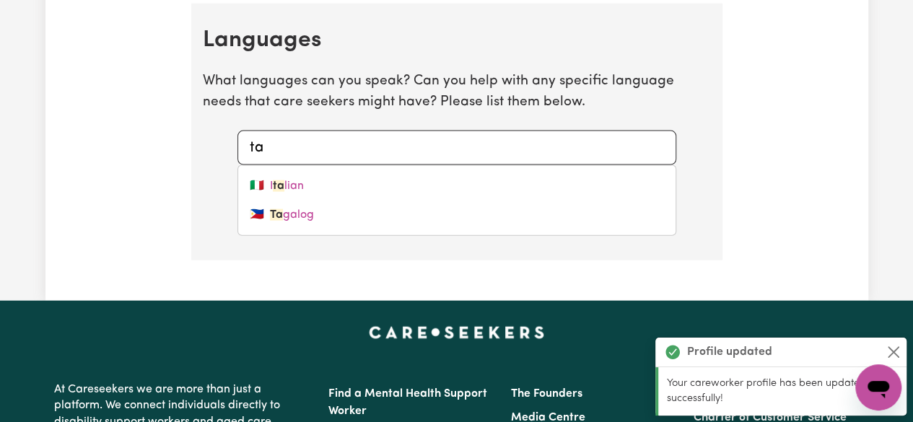
type input "tag"
type input "tagalog"
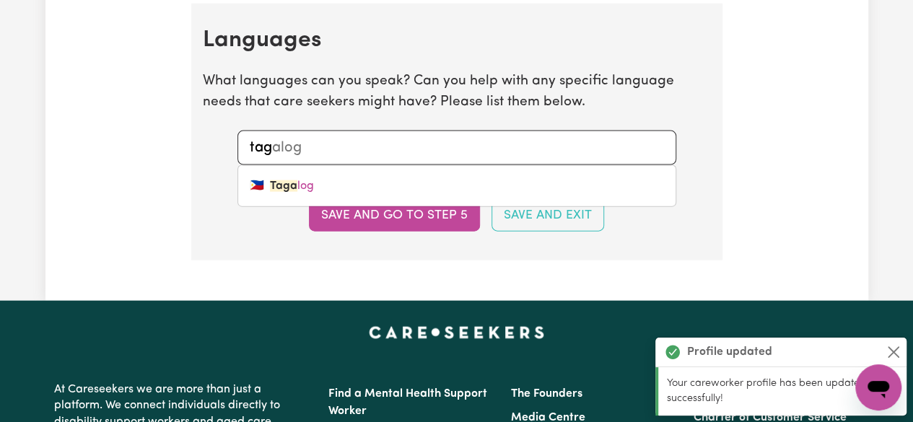
type input "taga"
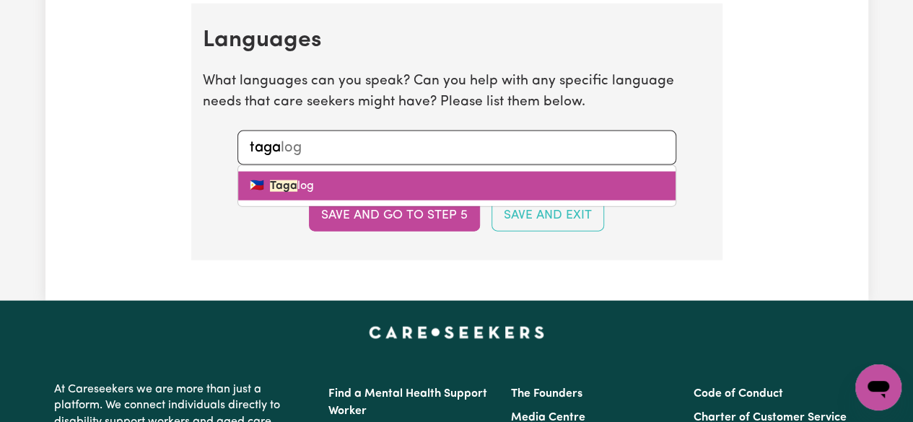
click at [371, 180] on link "🇵🇭 Taga log" at bounding box center [456, 186] width 437 height 29
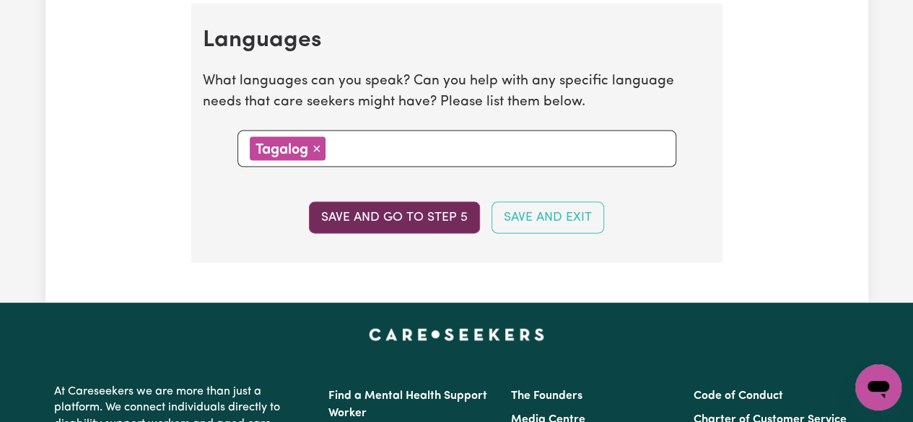
click at [382, 205] on button "Save and go to step 5" at bounding box center [394, 218] width 171 height 32
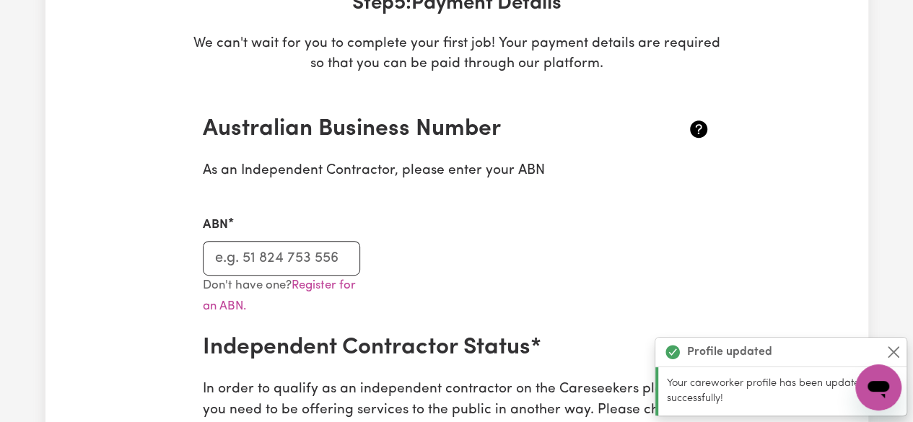
scroll to position [254, 0]
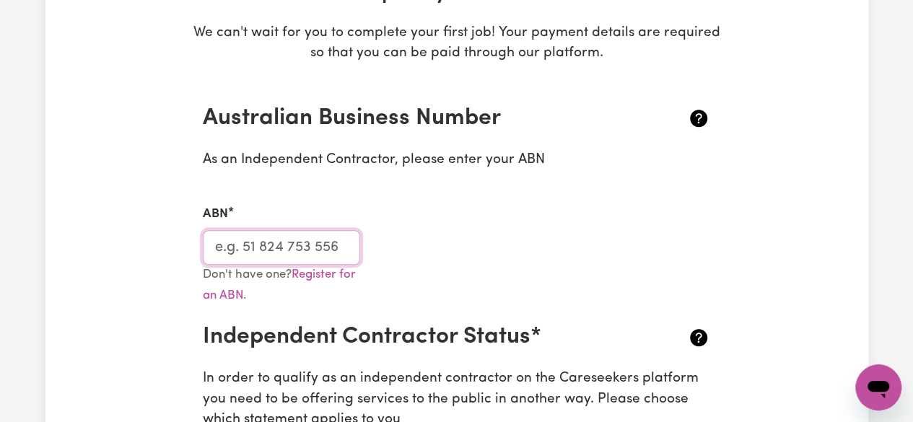
click at [330, 245] on input "ABN" at bounding box center [282, 247] width 158 height 35
paste input "59642907479"
type input "59642907479"
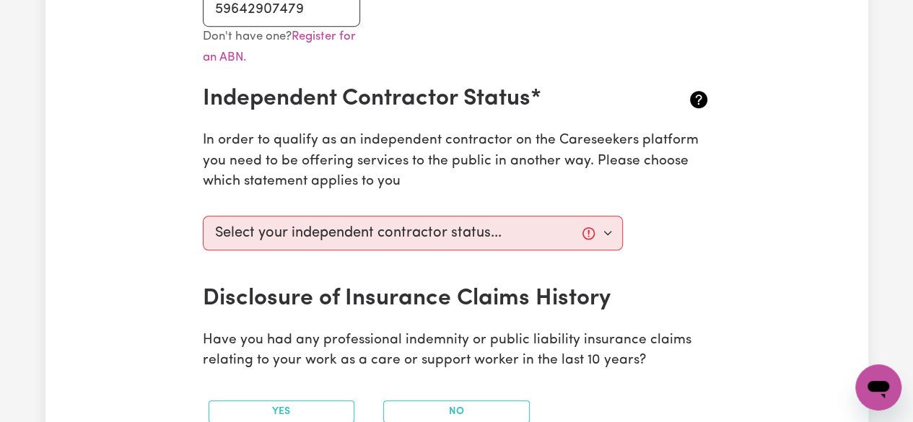
scroll to position [495, 0]
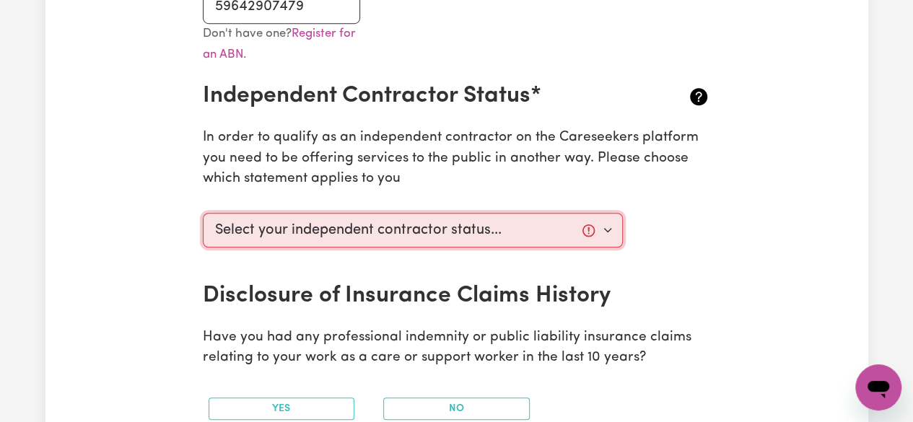
click at [609, 230] on select "Select your independent contractor status... I am providing services through an…" at bounding box center [413, 230] width 421 height 35
click at [729, 268] on div "Update Profile 1 2 3 4 5 Step 5 : Payment Details We can't wait for you to comp…" at bounding box center [457, 342] width 548 height 1493
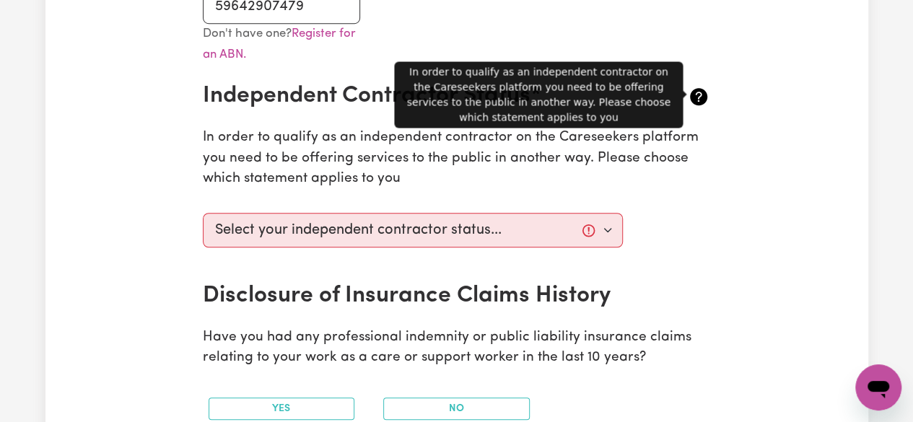
click at [695, 96] on icon at bounding box center [698, 96] width 17 height 17
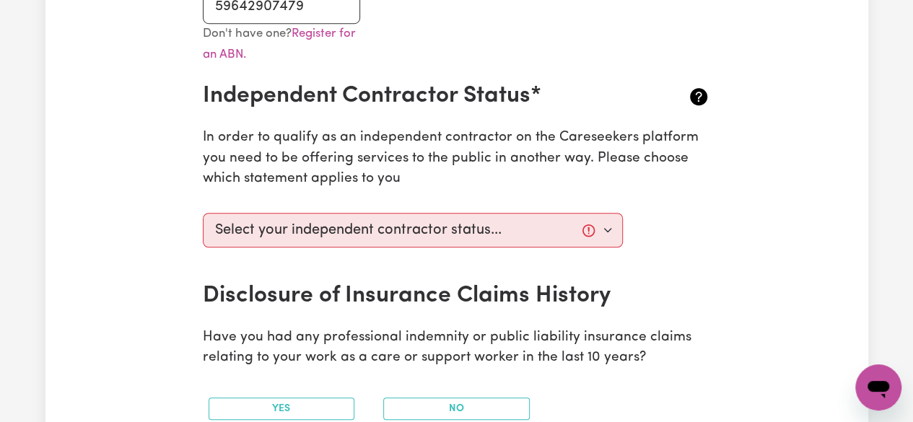
click at [695, 96] on icon at bounding box center [698, 96] width 17 height 17
click at [609, 235] on select "Select your independent contractor status... I am providing services through an…" at bounding box center [413, 230] width 421 height 35
select select "I am providing services through another platform"
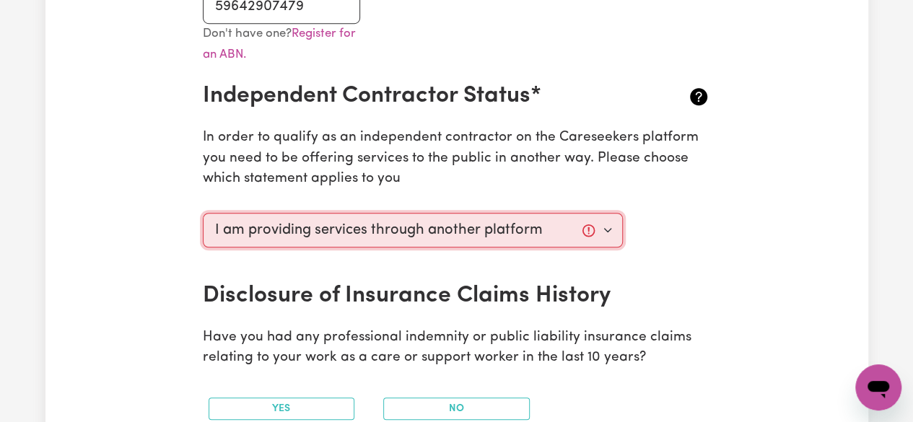
click at [203, 213] on select "Select your independent contractor status... I am providing services through an…" at bounding box center [413, 230] width 421 height 35
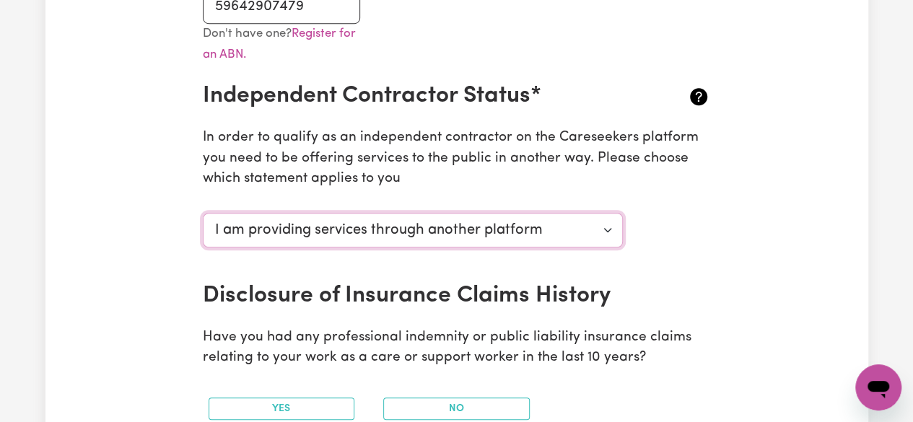
click at [607, 222] on select "Select your independent contractor status... I am providing services through an…" at bounding box center [413, 230] width 421 height 35
click at [759, 244] on div "Update Profile 1 2 3 4 5 Step 5 : Payment Details We can't wait for you to comp…" at bounding box center [456, 342] width 822 height 1493
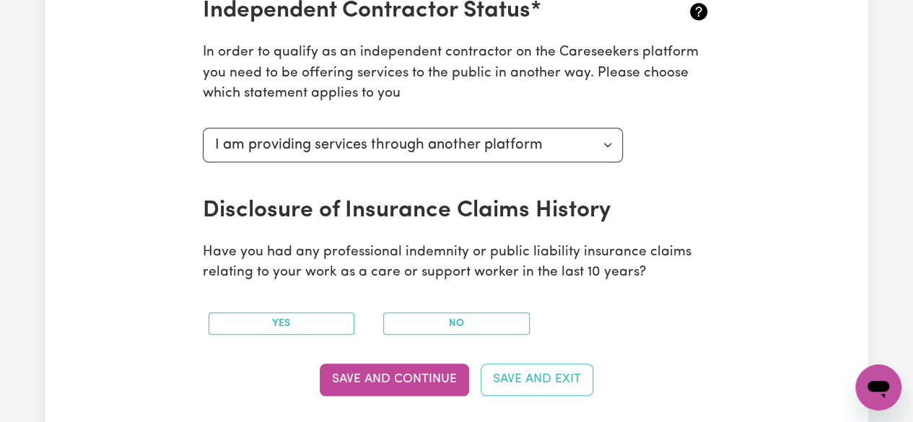
scroll to position [577, 0]
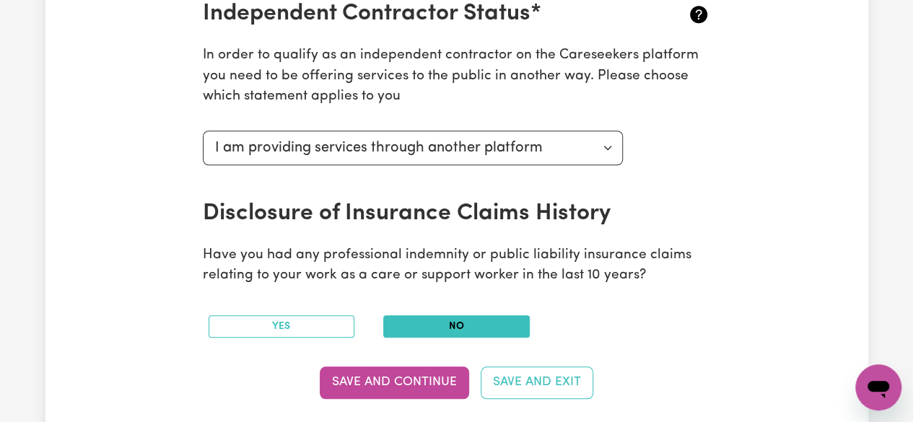
click at [508, 323] on button "No" at bounding box center [456, 326] width 146 height 22
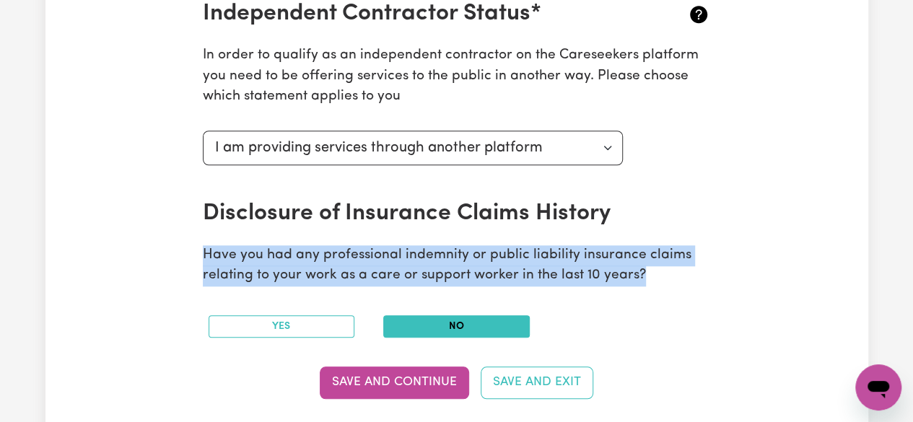
drag, startPoint x: 201, startPoint y: 251, endPoint x: 651, endPoint y: 281, distance: 451.2
click at [651, 281] on section "Australian Business Number As an Independent Contractor, please enter your ABN …" at bounding box center [456, 98] width 531 height 680
copy p "Have you had any professional indemnity or public liability insurance claims re…"
click at [477, 281] on p "Have you had any professional indemnity or public liability insurance claims re…" at bounding box center [457, 266] width 508 height 42
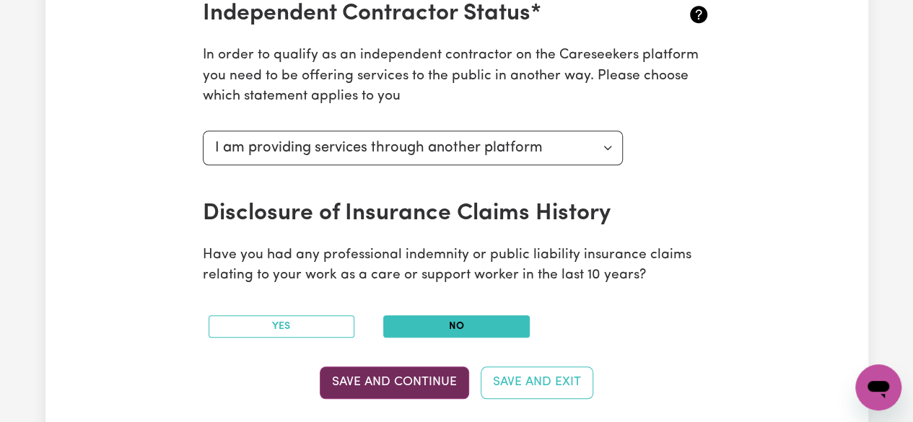
click at [381, 379] on button "Save and Continue" at bounding box center [394, 382] width 149 height 32
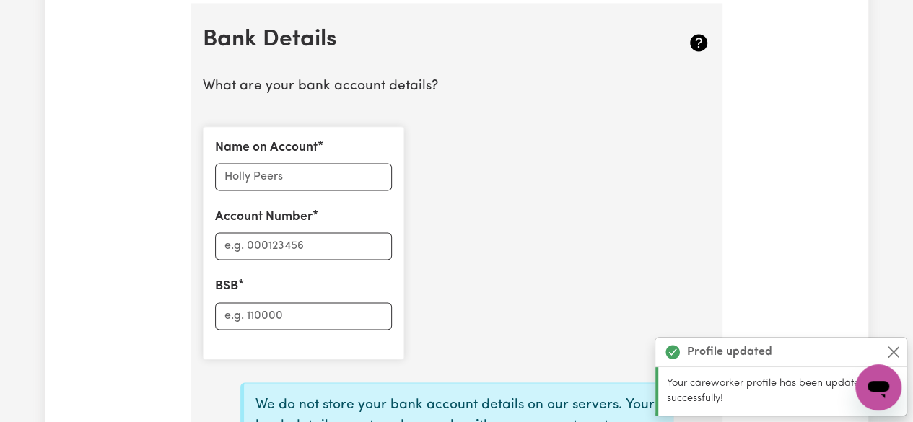
scroll to position [1014, 0]
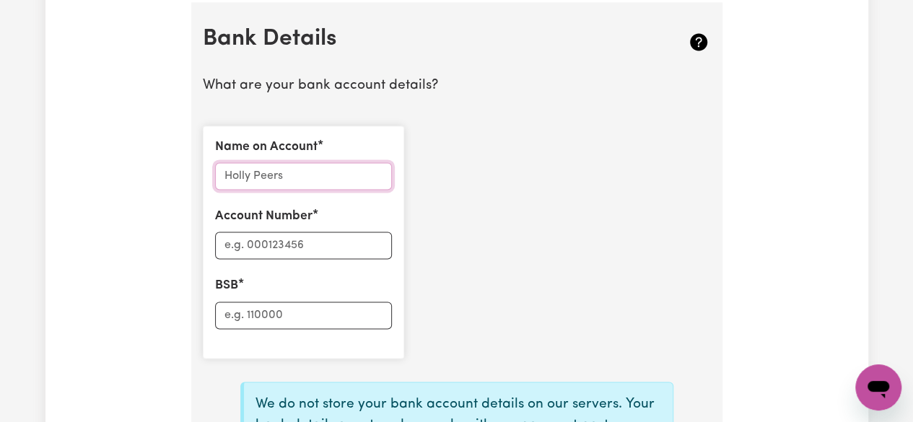
click at [245, 174] on input "Name on Account" at bounding box center [303, 175] width 177 height 27
type input "[PERSON_NAME]"
click at [308, 243] on input "Account Number" at bounding box center [303, 245] width 177 height 27
type input "1103 2045"
click at [316, 314] on input "BSB" at bounding box center [303, 315] width 177 height 27
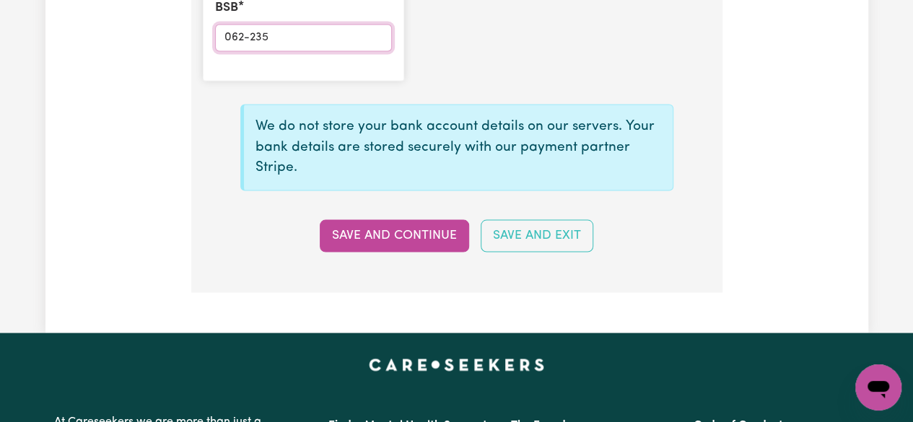
scroll to position [1303, 0]
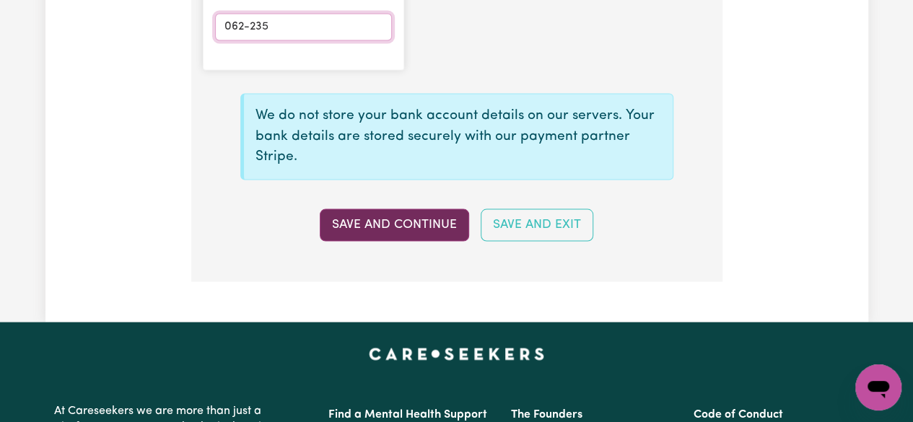
type input "062-235"
click at [425, 219] on button "Save and Continue" at bounding box center [394, 224] width 149 height 32
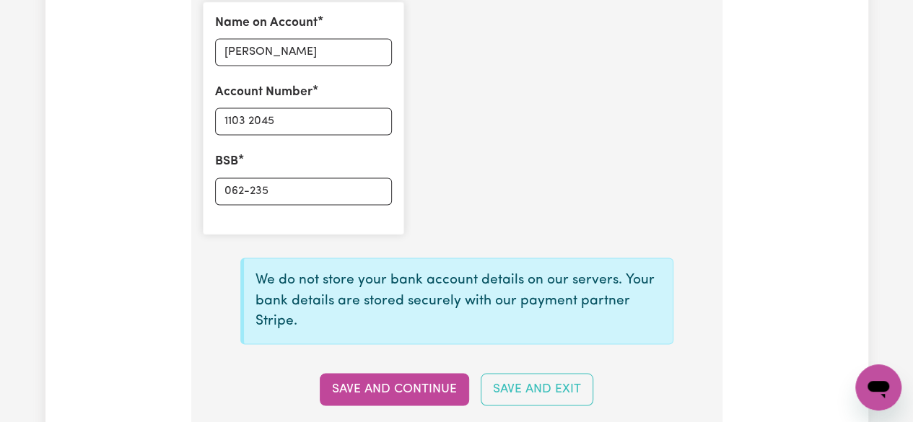
scroll to position [1149, 0]
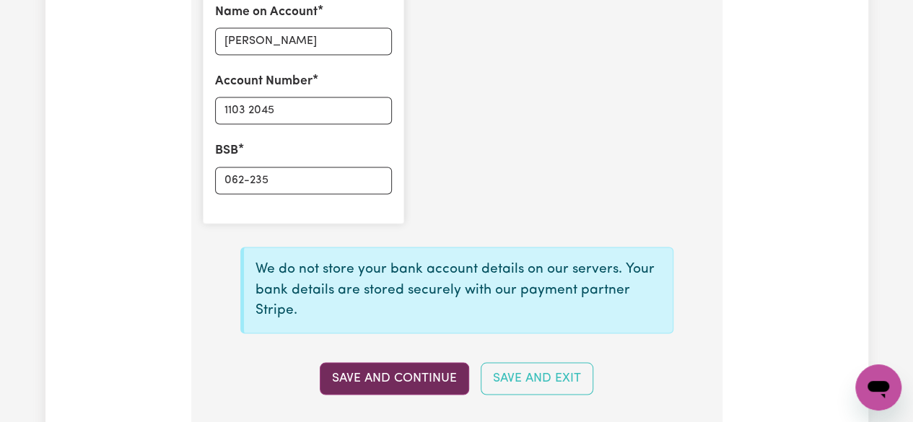
click at [427, 370] on button "Save and Continue" at bounding box center [394, 378] width 149 height 32
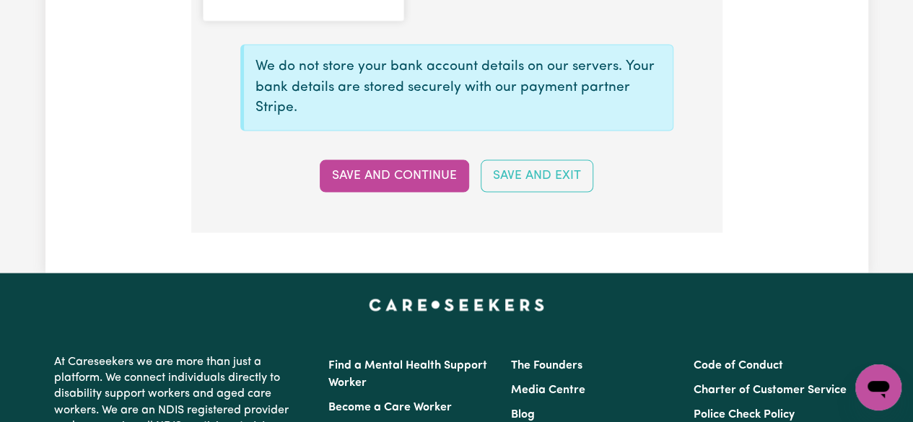
scroll to position [1357, 0]
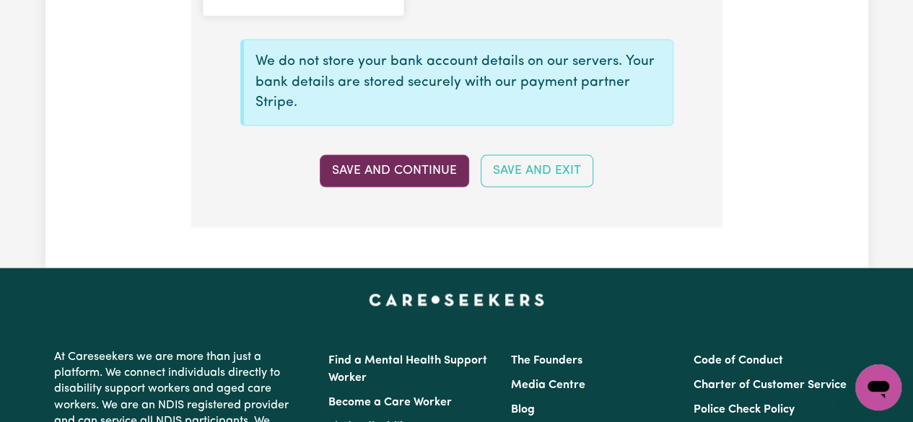
click at [371, 161] on button "Save and Continue" at bounding box center [394, 170] width 149 height 32
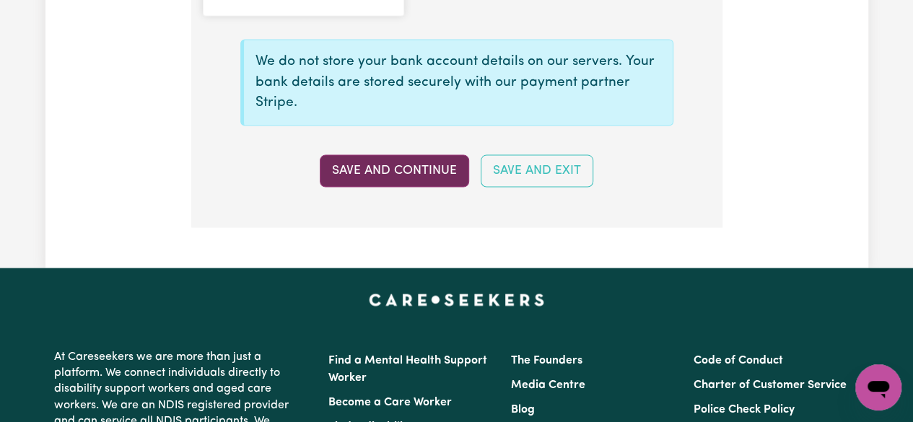
click at [371, 161] on button "Save and Continue" at bounding box center [394, 170] width 149 height 32
click at [387, 164] on button "Save and Continue" at bounding box center [394, 170] width 149 height 32
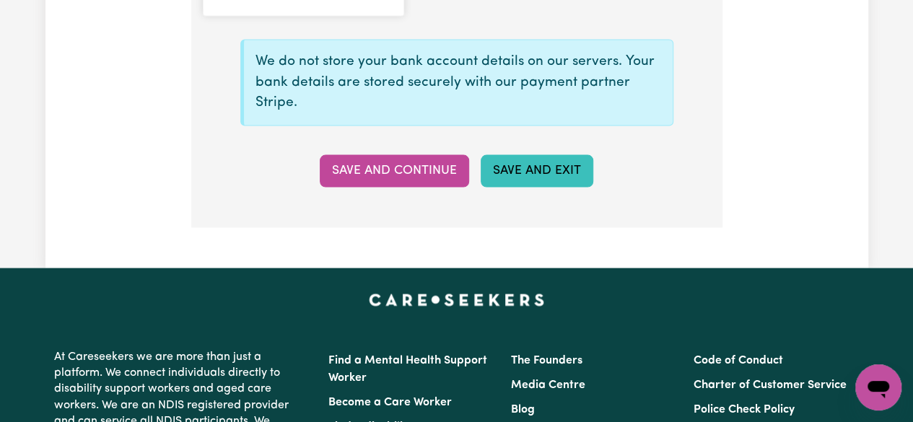
click at [502, 165] on button "Save and Exit" at bounding box center [536, 170] width 113 height 32
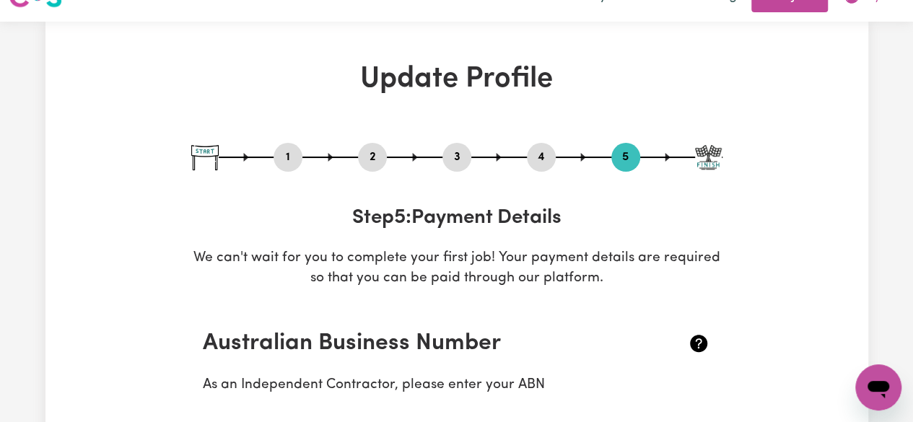
scroll to position [0, 0]
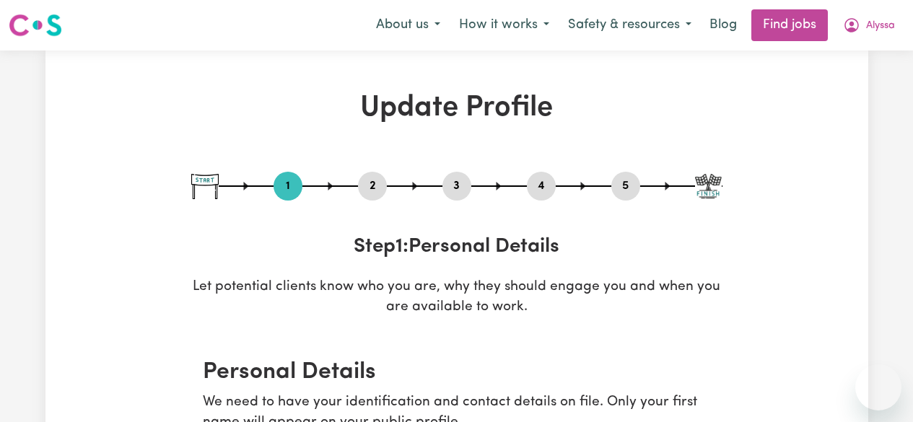
select select "Student Visa"
select select "Studying a healthcare related degree or qualification"
select select "40"
select select "55"
select select "65"
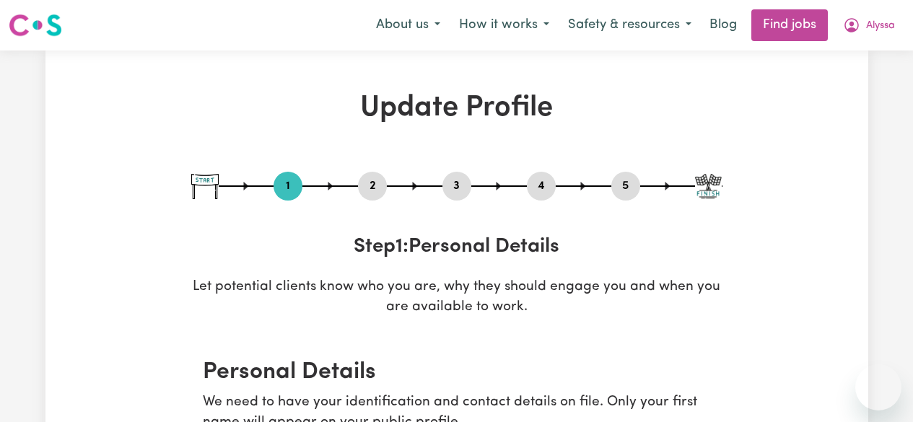
select select "80"
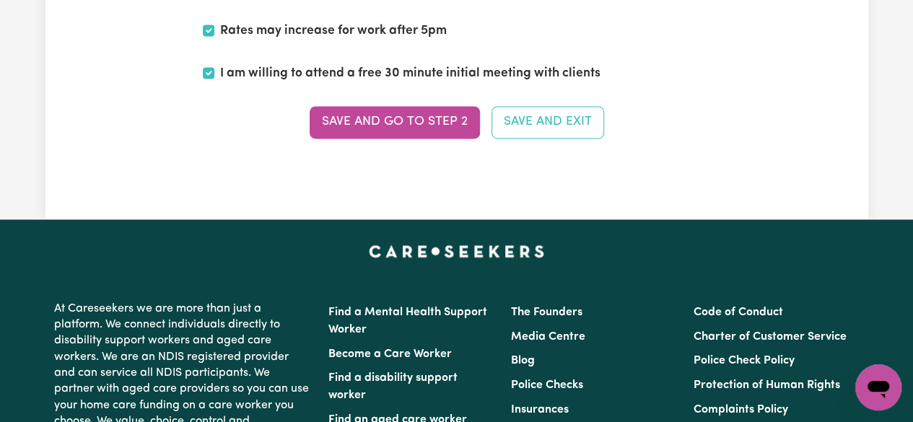
scroll to position [3827, 0]
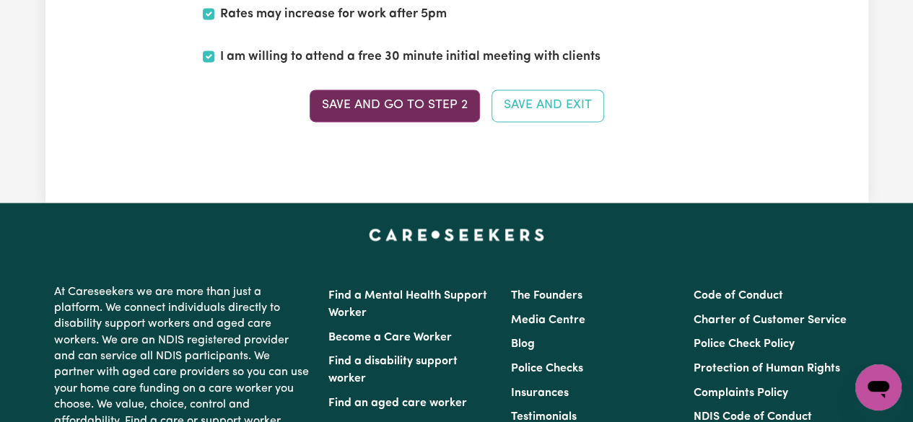
click at [439, 100] on button "Save and go to Step 2" at bounding box center [395, 105] width 170 height 32
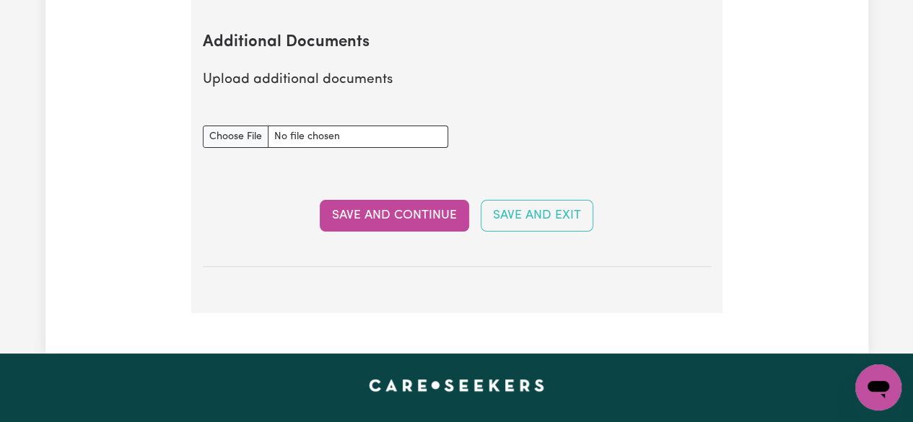
scroll to position [2783, 0]
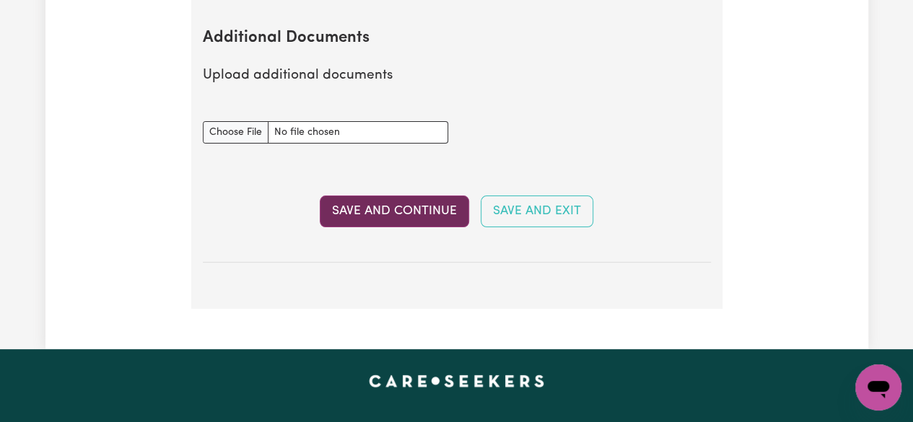
click at [402, 210] on button "Save and Continue" at bounding box center [394, 212] width 149 height 32
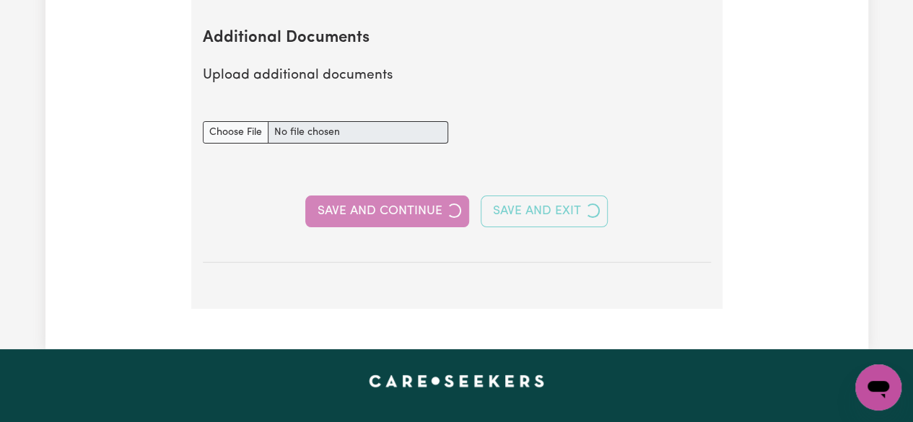
select select "Certificate III (Individual Support)"
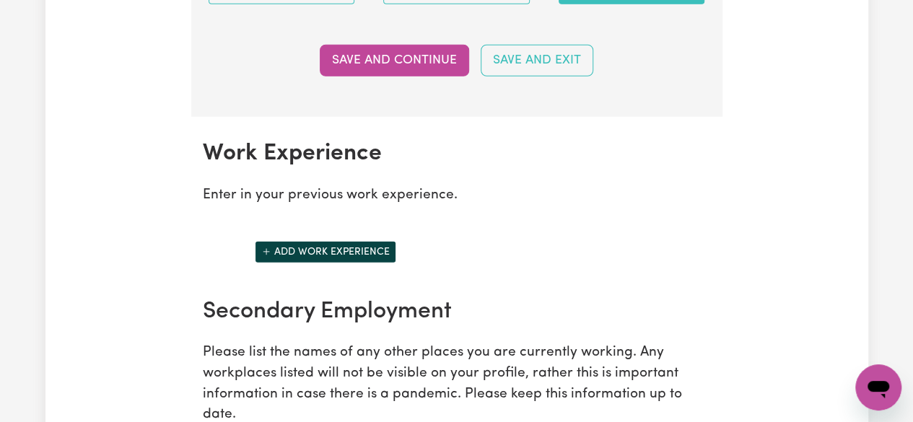
scroll to position [2049, 0]
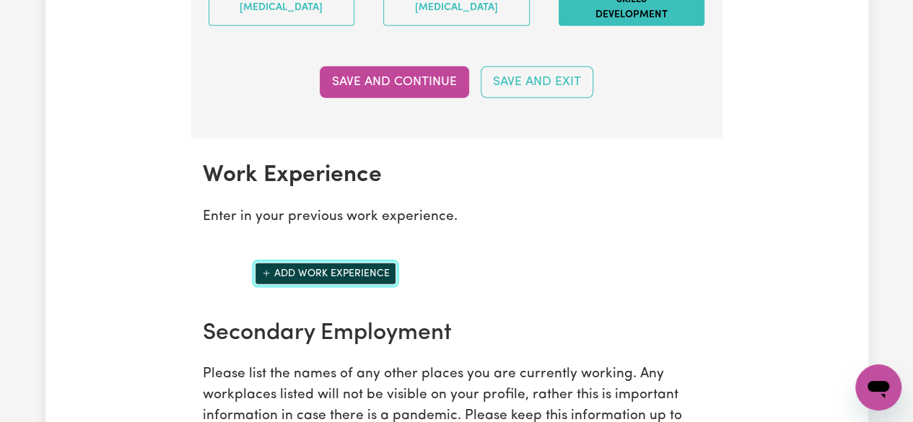
click at [351, 281] on button "Add work experience" at bounding box center [325, 274] width 141 height 22
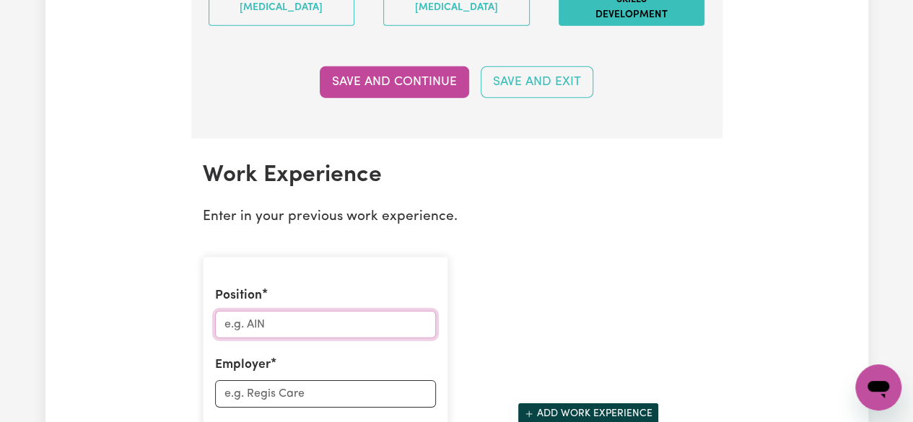
click at [357, 327] on input "Position" at bounding box center [325, 324] width 221 height 27
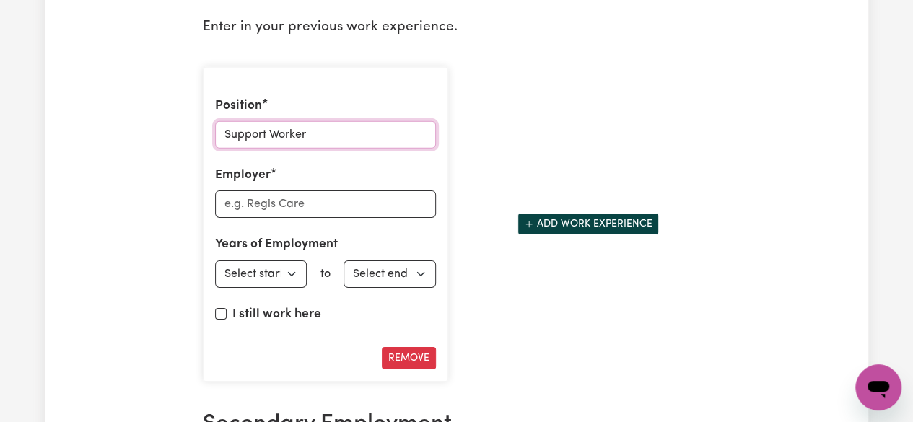
scroll to position [2268, 0]
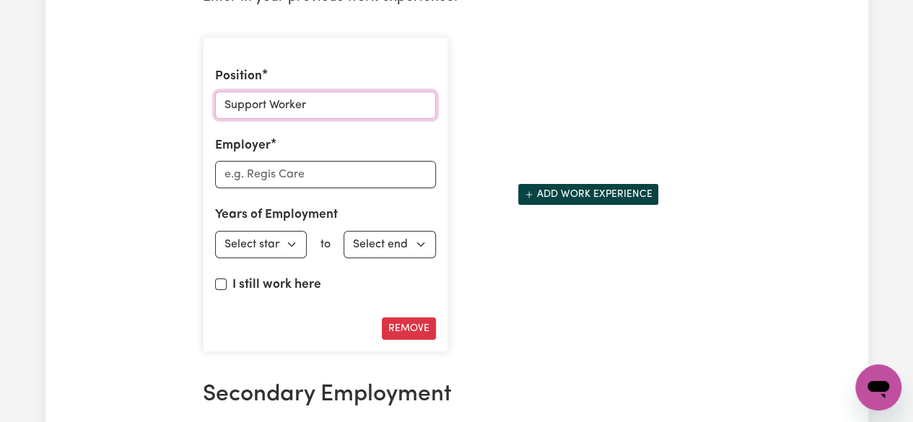
type input "Support Worker"
click at [378, 185] on input "Employer" at bounding box center [325, 174] width 221 height 27
type input "Plan Partners"
click at [293, 252] on select "Select start year 1951 1952 1953 1954 1955 1956 1957 1958 1959 1960 1961 1962 1…" at bounding box center [261, 244] width 92 height 27
select select "2024"
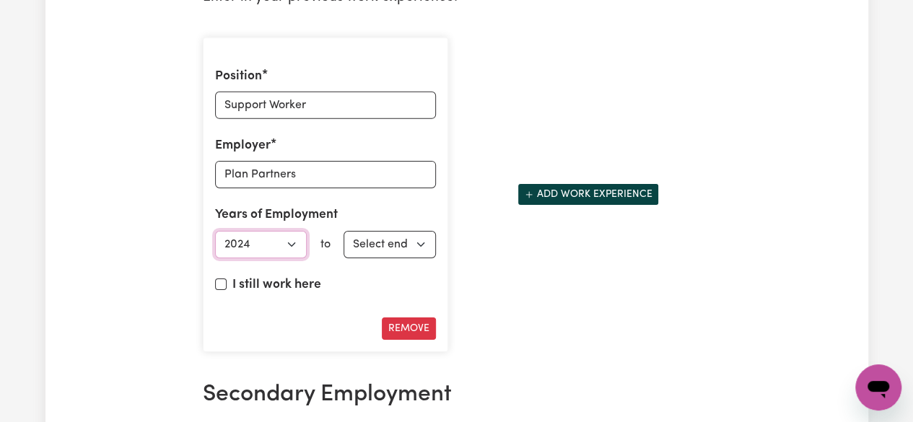
click at [215, 235] on select "Select start year 1951 1952 1953 1954 1955 1956 1957 1958 1959 1960 1961 1962 1…" at bounding box center [261, 244] width 92 height 27
click at [303, 286] on label "I still work here" at bounding box center [276, 285] width 89 height 19
click at [227, 286] on input "I still work here" at bounding box center [221, 284] width 12 height 12
checkbox input "true"
click at [639, 308] on div "Position Support Worker Employer Plan Partners Years of Employment Employed fro…" at bounding box center [456, 195] width 525 height 338
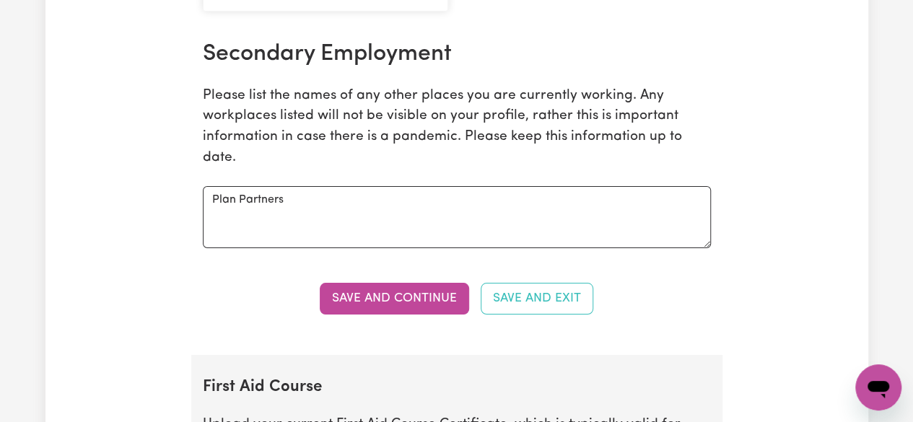
scroll to position [2633, 0]
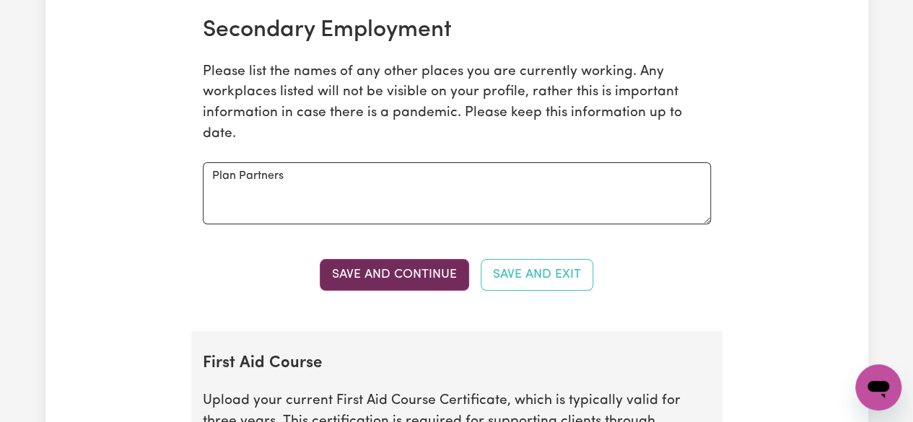
click at [450, 276] on button "Save and Continue" at bounding box center [394, 275] width 149 height 32
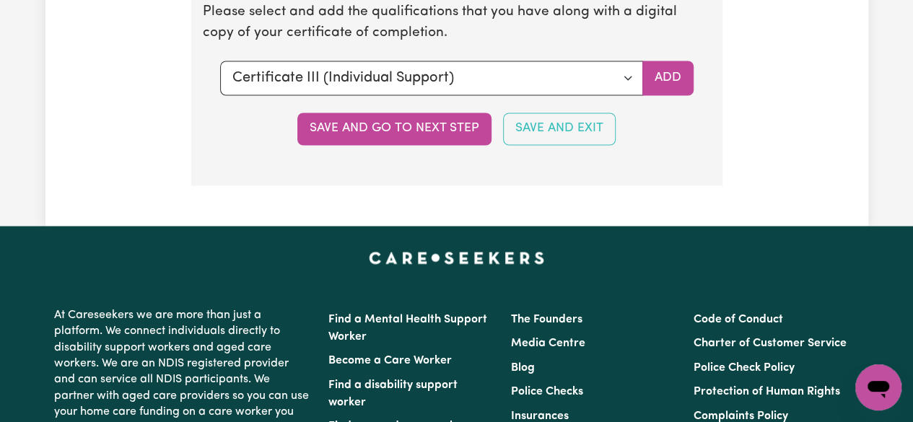
scroll to position [3982, 0]
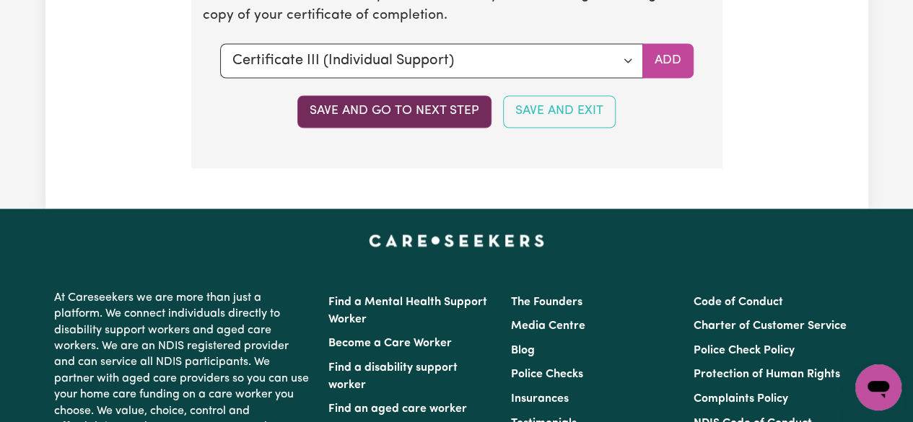
click at [442, 110] on button "Save and go to next step" at bounding box center [394, 111] width 194 height 32
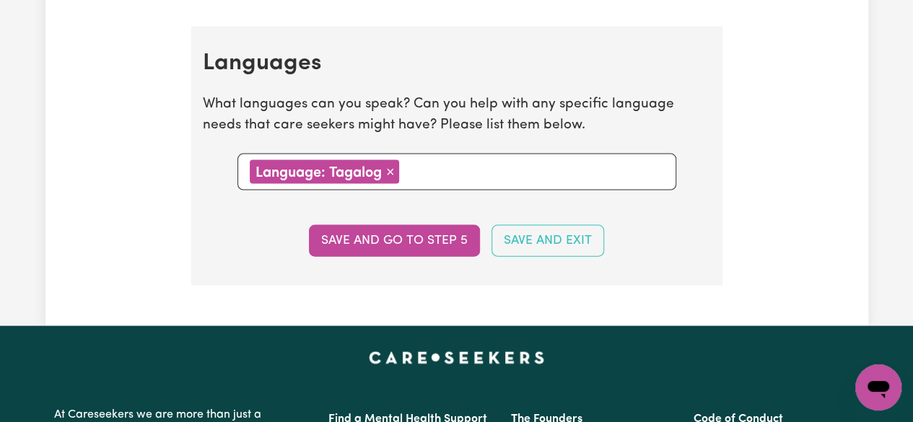
scroll to position [1503, 0]
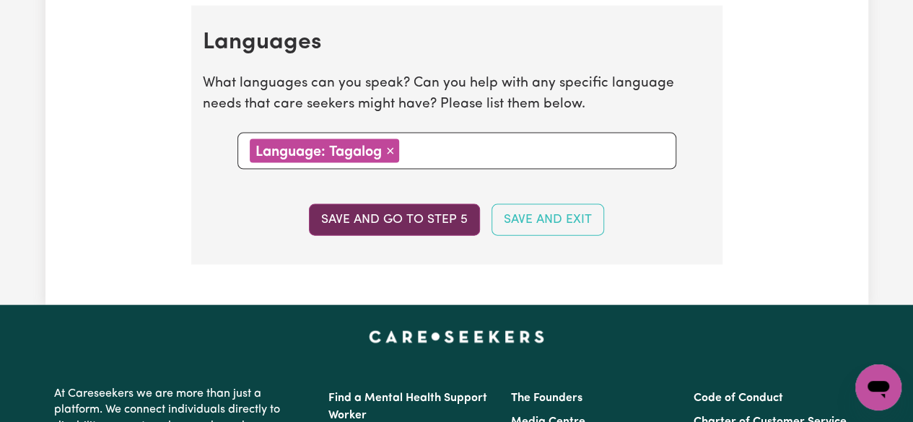
click at [436, 221] on button "Save and go to step 5" at bounding box center [394, 220] width 171 height 32
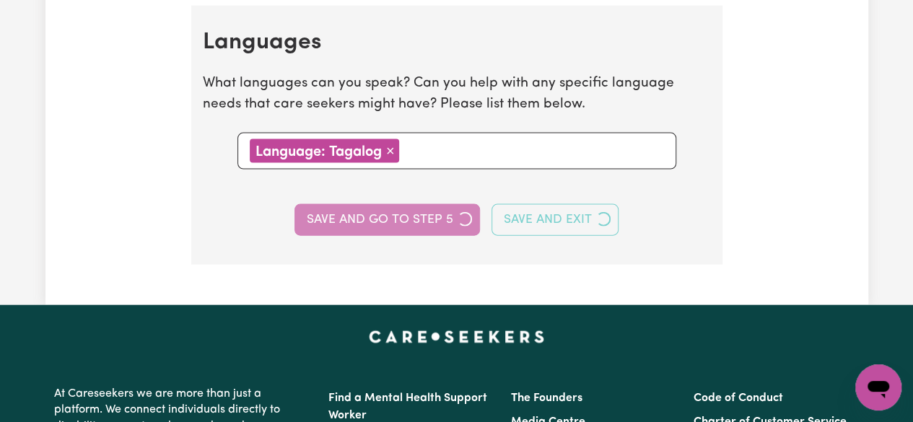
select select "I am providing services through another platform"
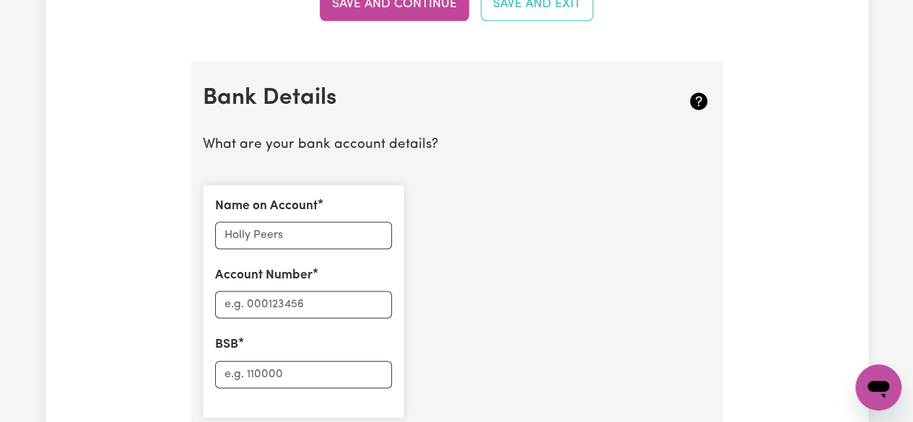
scroll to position [952, 0]
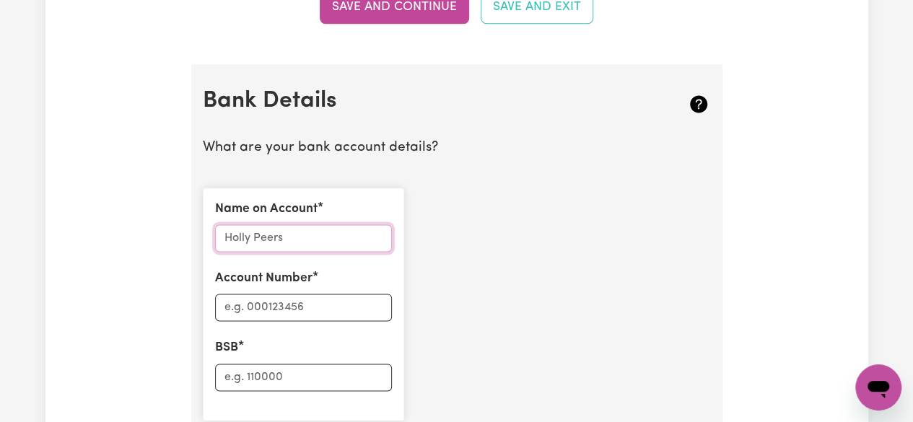
click at [340, 240] on input "Name on Account" at bounding box center [303, 237] width 177 height 27
type input "[PERSON_NAME]"
click at [327, 304] on input "Account Number" at bounding box center [303, 307] width 177 height 27
type input "11032045"
click at [312, 377] on input "BSB" at bounding box center [303, 377] width 177 height 27
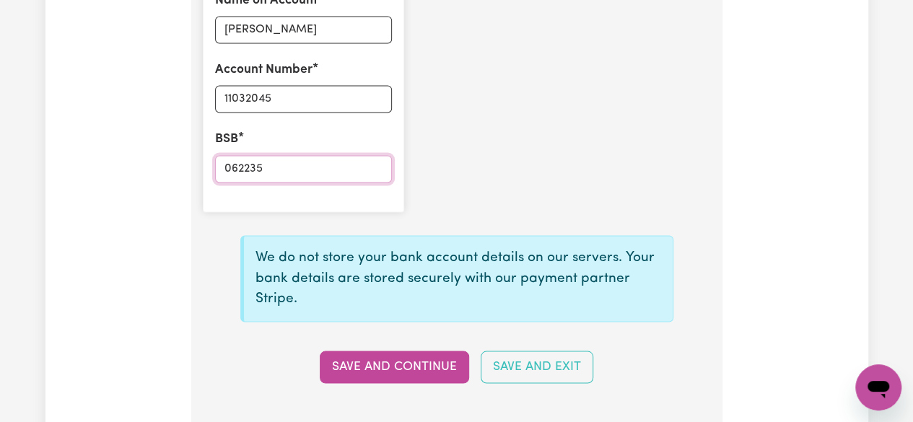
scroll to position [1164, 0]
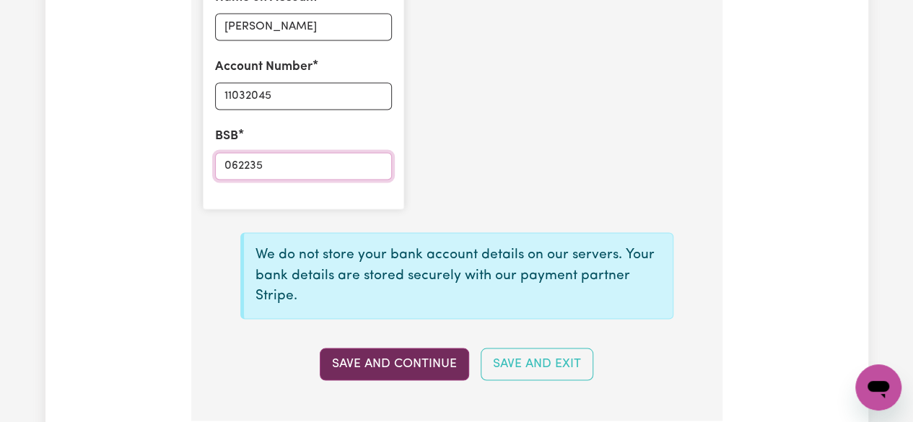
type input "062235"
click at [412, 366] on button "Save and Continue" at bounding box center [394, 364] width 149 height 32
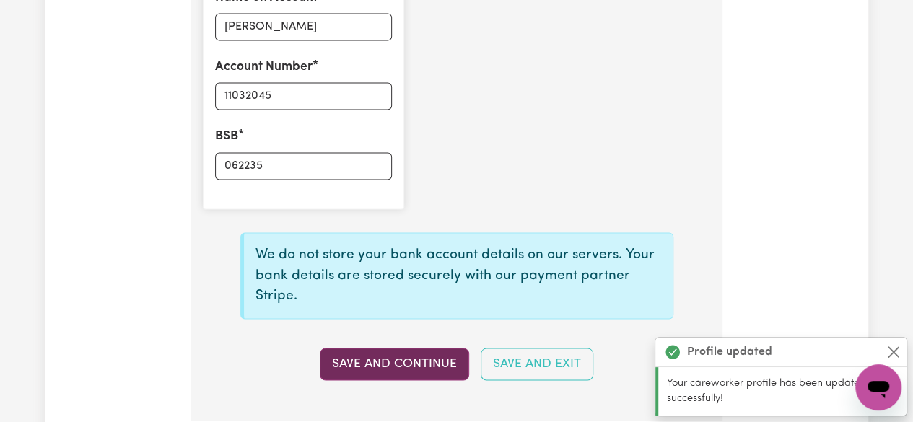
type input "****2045"
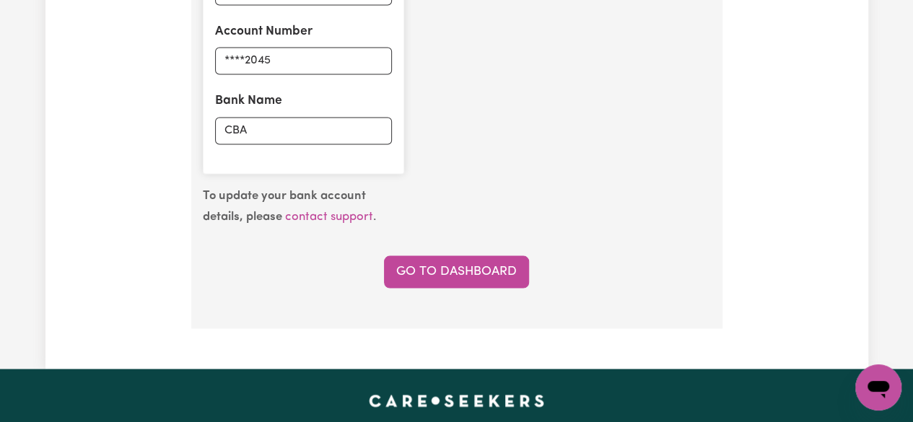
scroll to position [1202, 0]
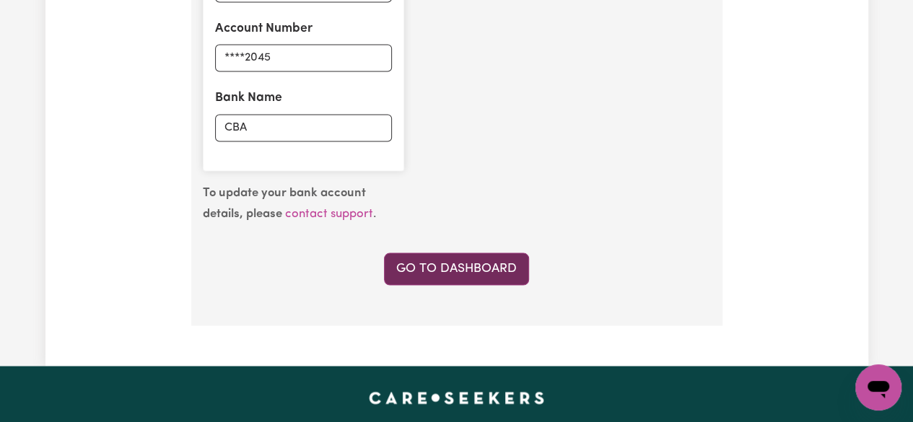
click at [512, 274] on link "Go to Dashboard" at bounding box center [456, 269] width 145 height 32
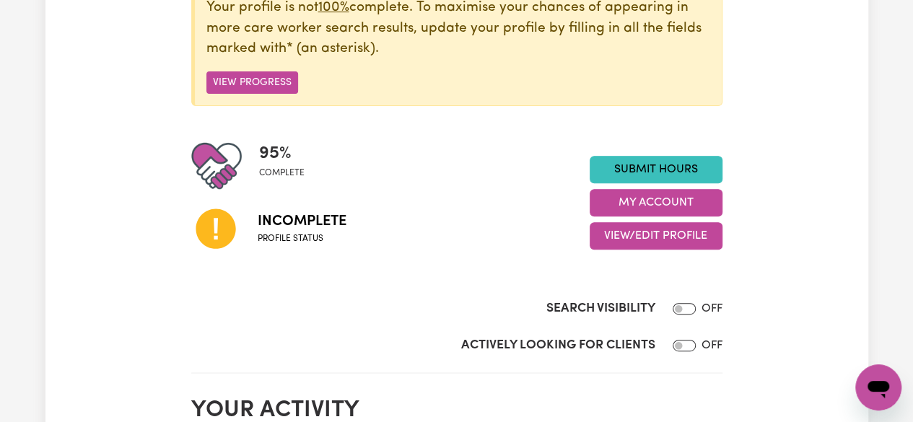
scroll to position [240, 0]
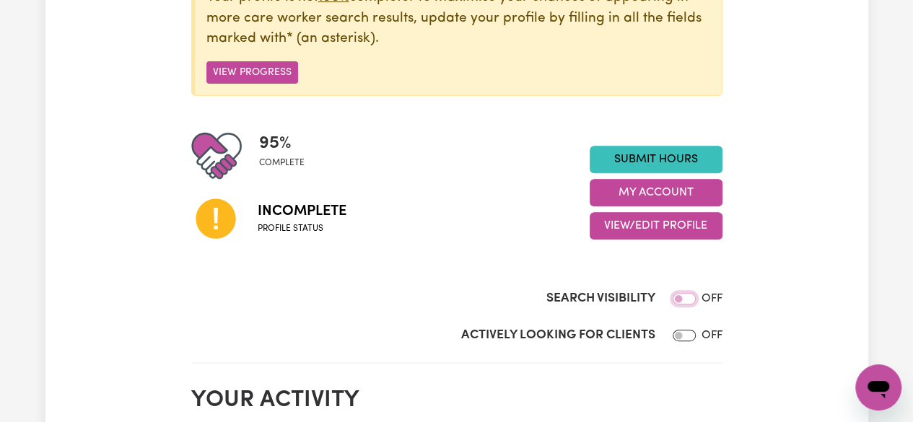
click at [691, 295] on input "Search Visibility" at bounding box center [683, 299] width 23 height 12
checkbox input "true"
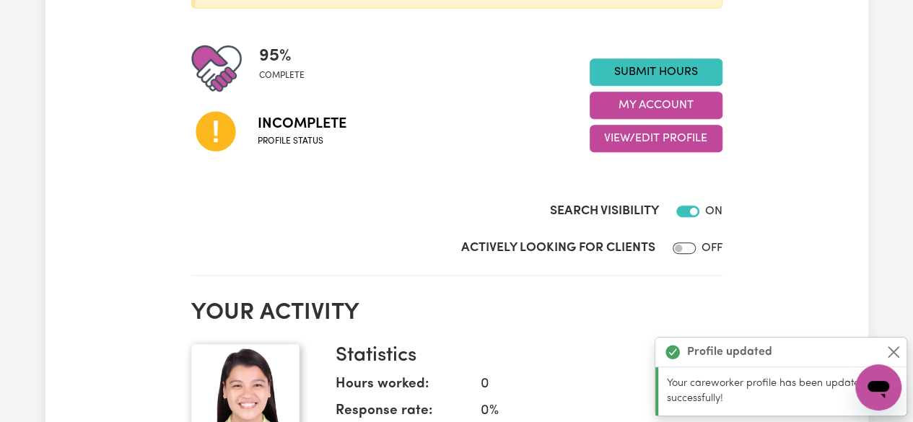
scroll to position [338, 0]
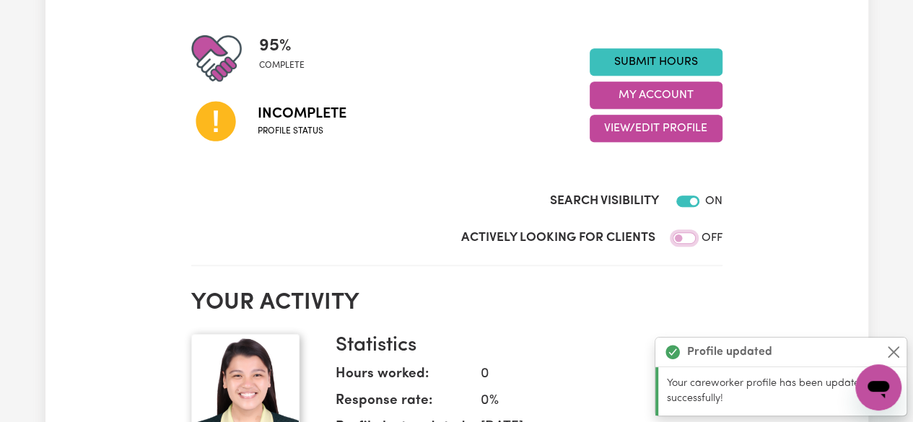
click at [690, 239] on input "Actively Looking for Clients" at bounding box center [683, 238] width 23 height 12
checkbox input "true"
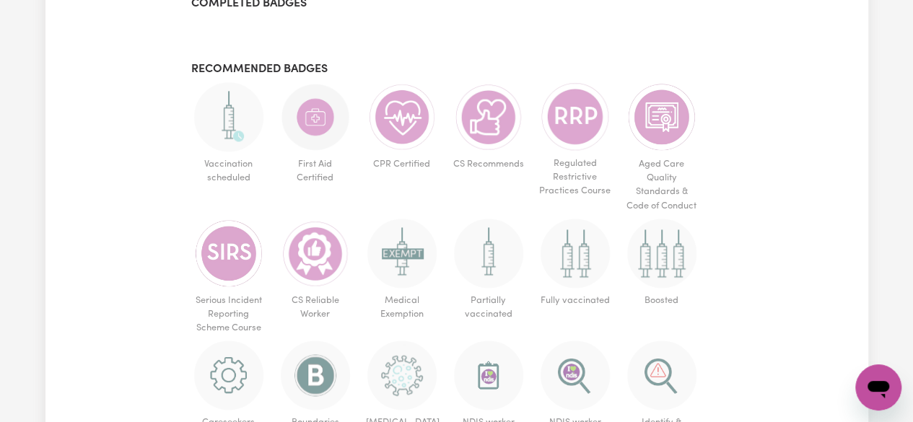
scroll to position [905, 0]
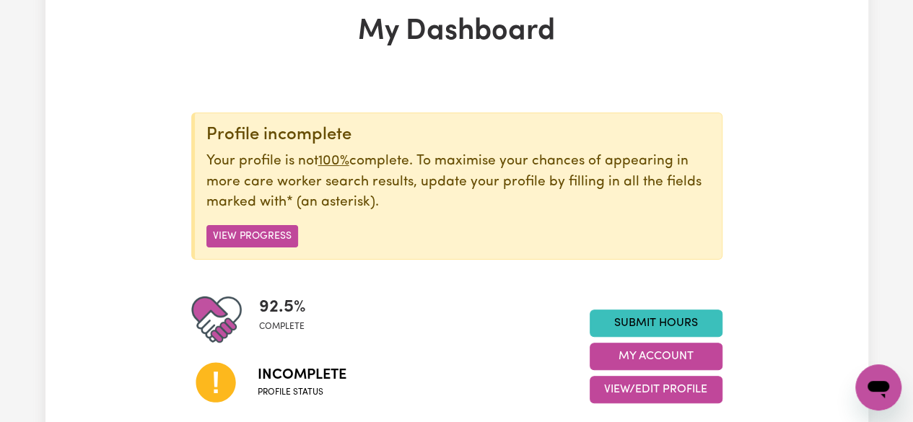
scroll to position [69, 0]
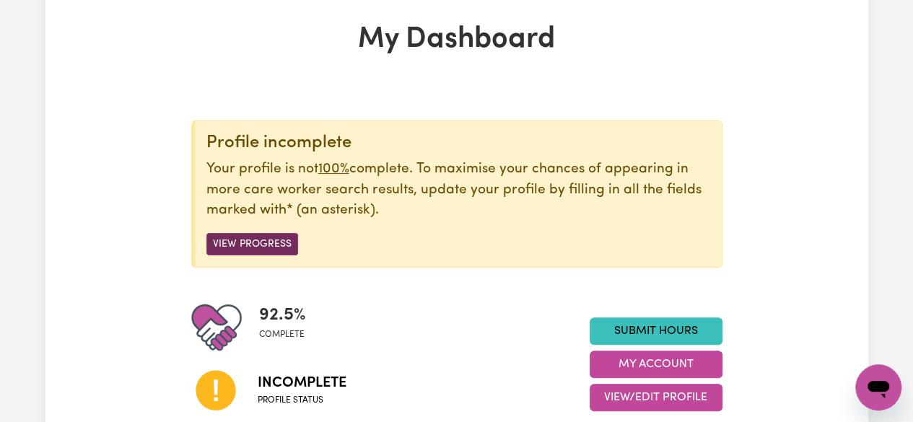
click at [277, 245] on button "View Progress" at bounding box center [252, 244] width 92 height 22
click at [259, 245] on button "View Progress" at bounding box center [252, 244] width 92 height 22
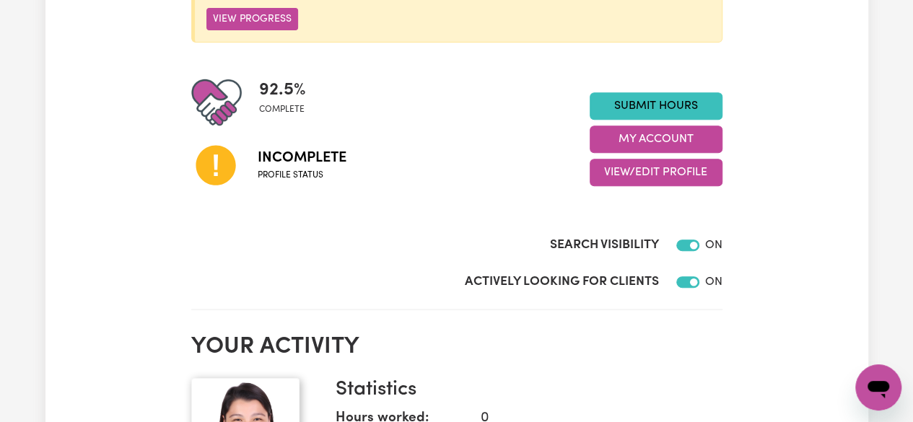
scroll to position [260, 0]
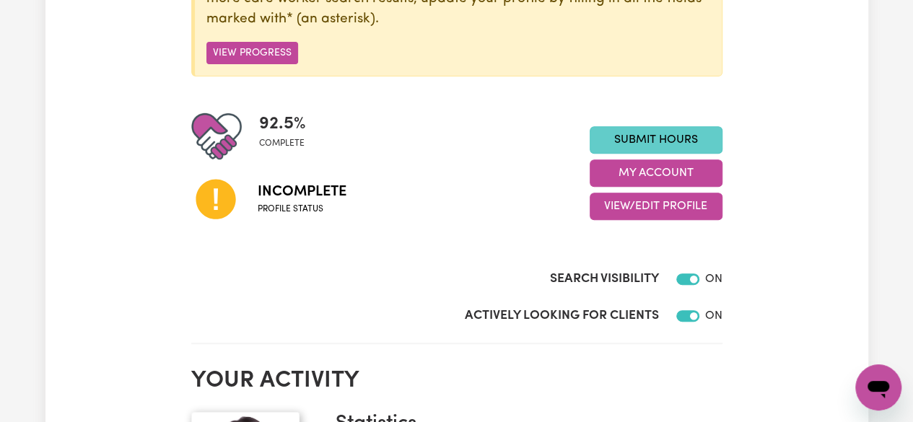
click at [662, 136] on link "Submit Hours" at bounding box center [655, 139] width 133 height 27
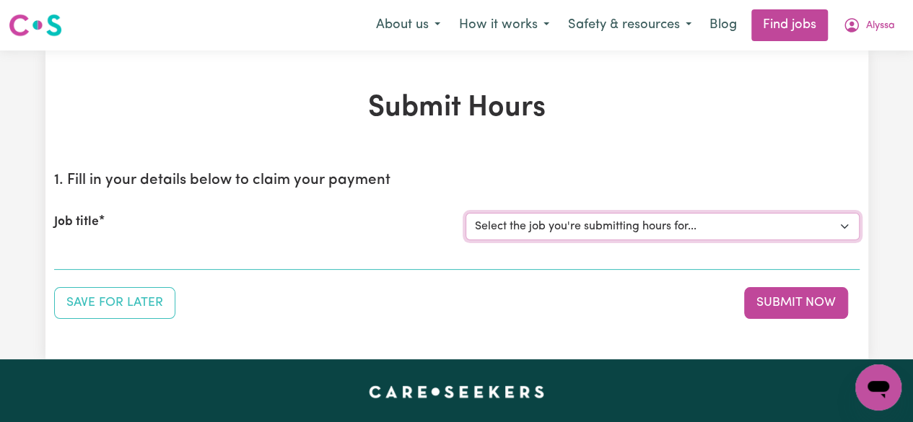
click at [647, 227] on select "Select the job you're submitting hours for..." at bounding box center [662, 226] width 394 height 27
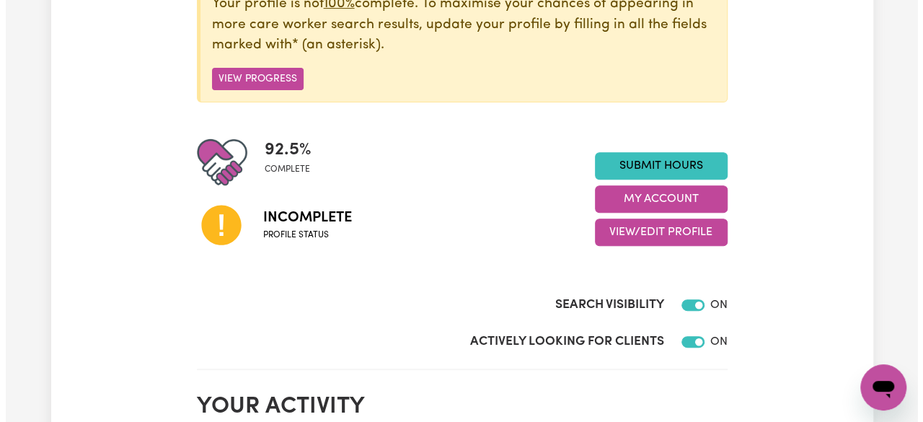
scroll to position [268, 0]
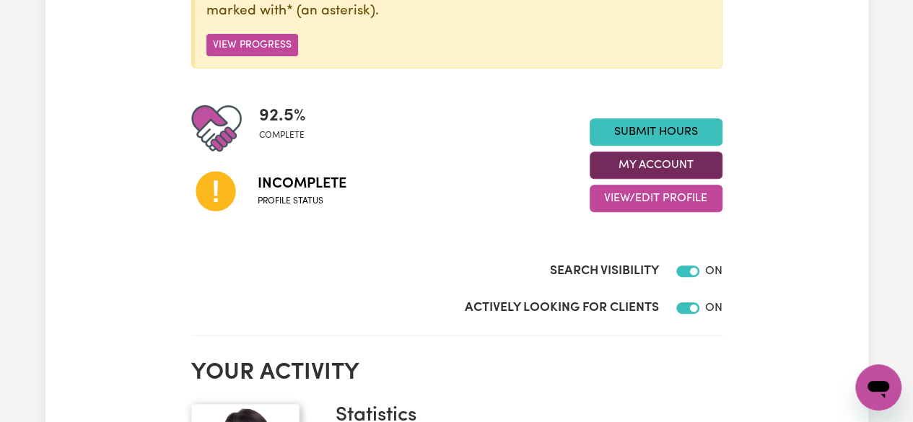
click at [711, 159] on button "My Account" at bounding box center [655, 165] width 133 height 27
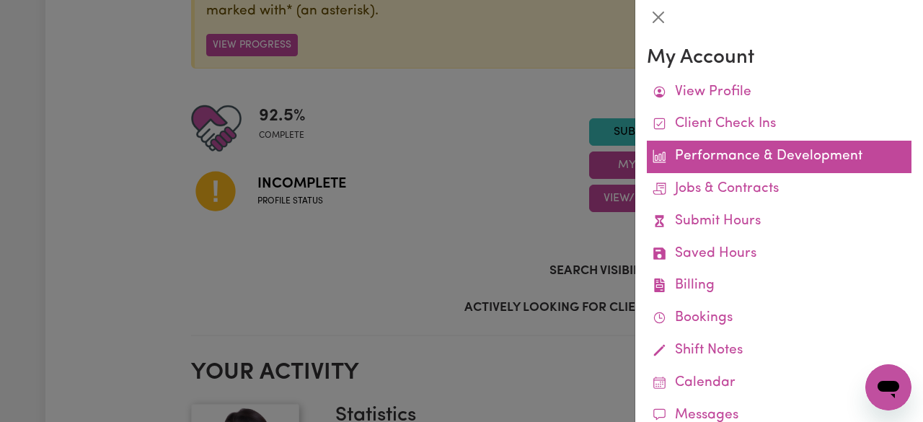
click at [670, 160] on link "Performance & Development" at bounding box center [779, 157] width 265 height 32
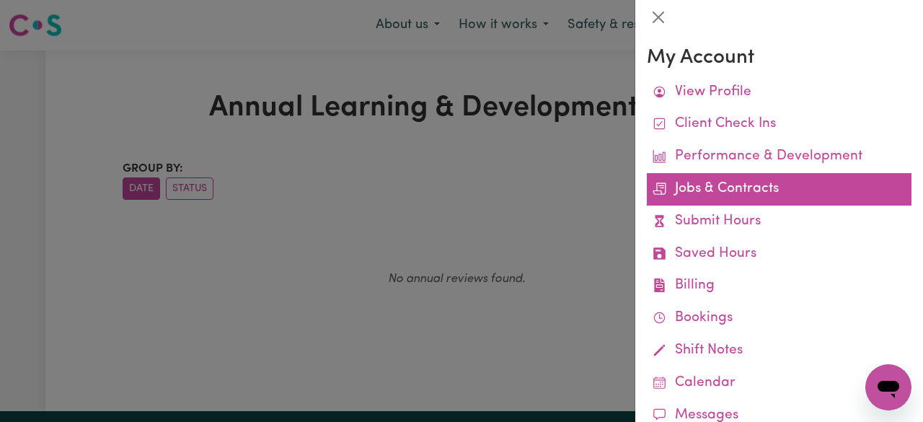
click at [667, 194] on link "Jobs & Contracts" at bounding box center [779, 189] width 265 height 32
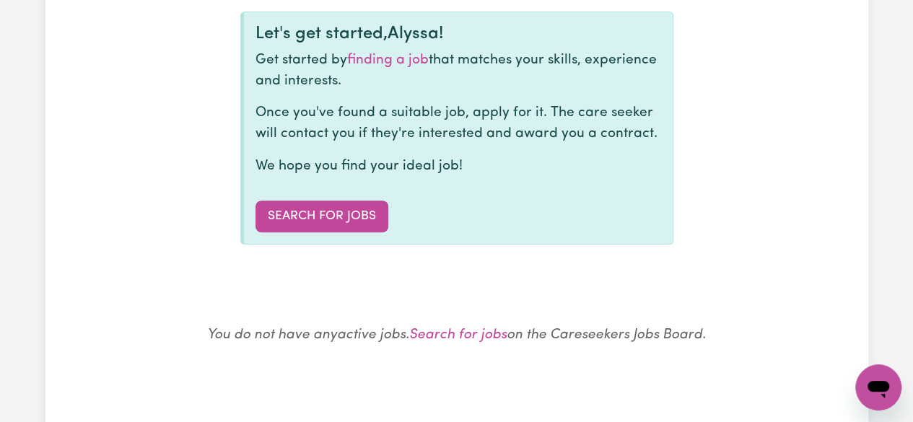
scroll to position [182, 0]
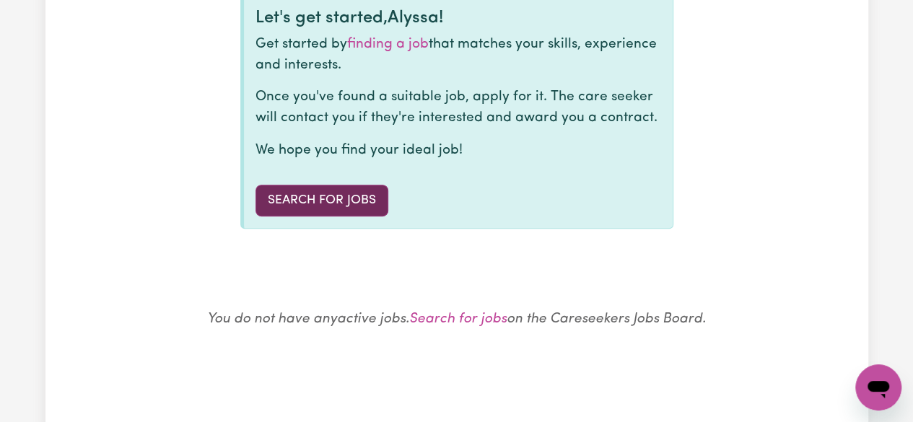
click at [367, 195] on link "Search for Jobs" at bounding box center [321, 201] width 133 height 32
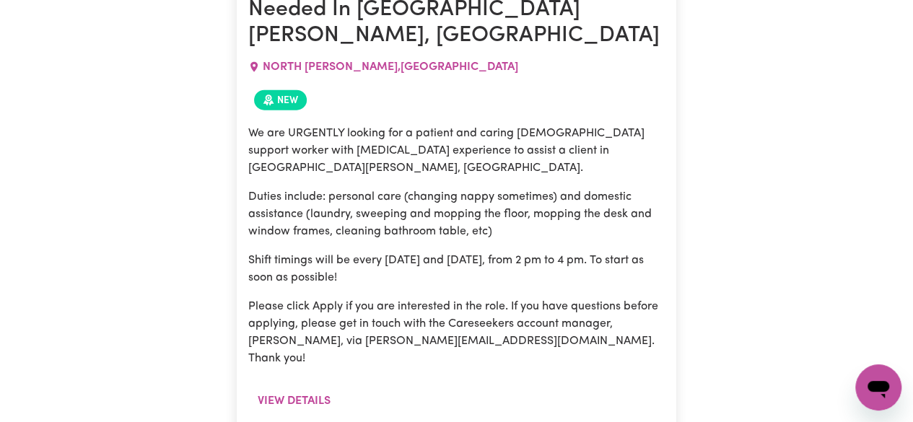
scroll to position [1475, 0]
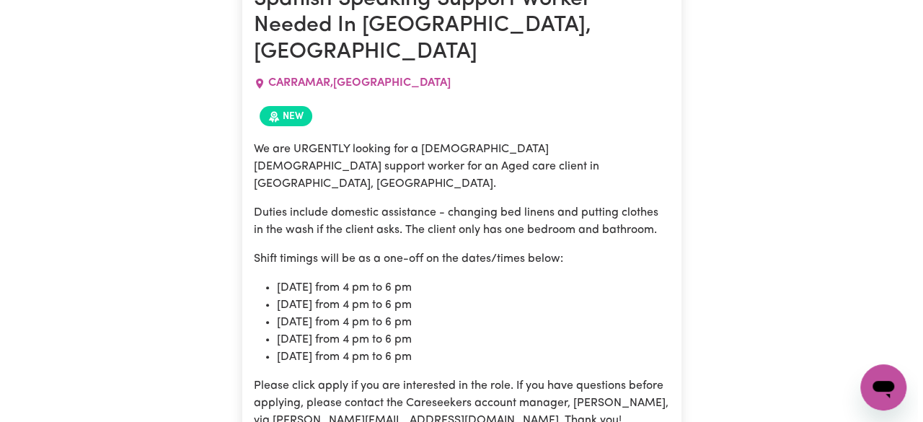
scroll to position [0, 0]
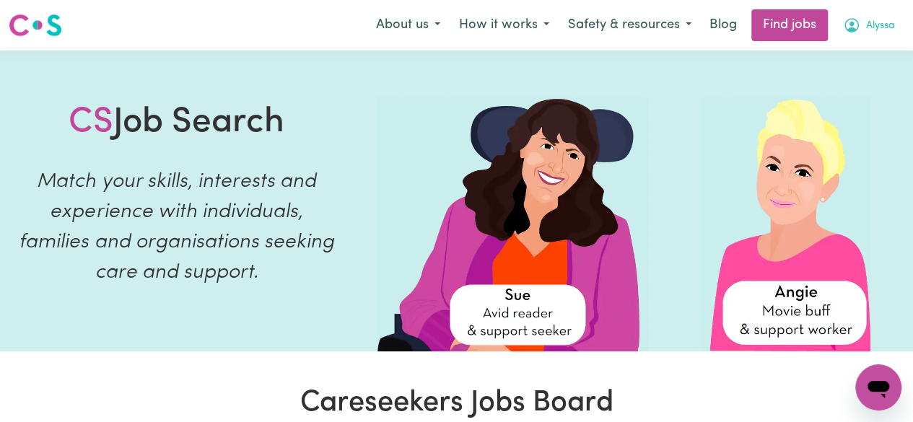
click at [882, 22] on span "Alyssa" at bounding box center [880, 26] width 29 height 16
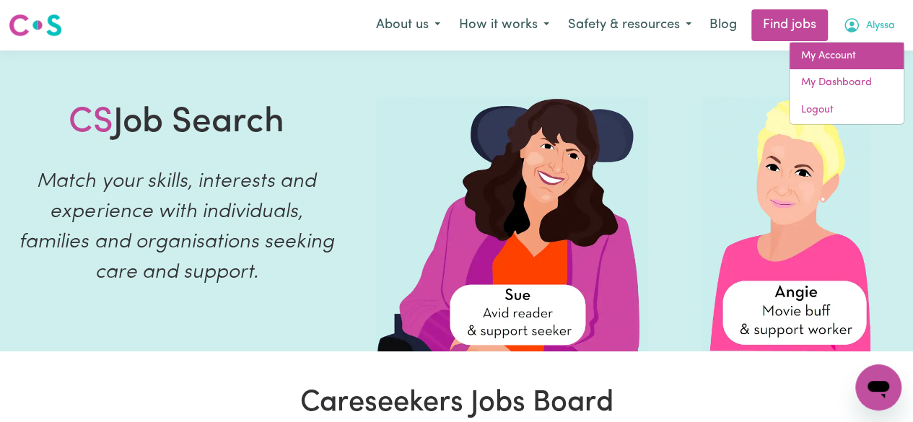
click at [843, 58] on link "My Account" at bounding box center [846, 56] width 114 height 27
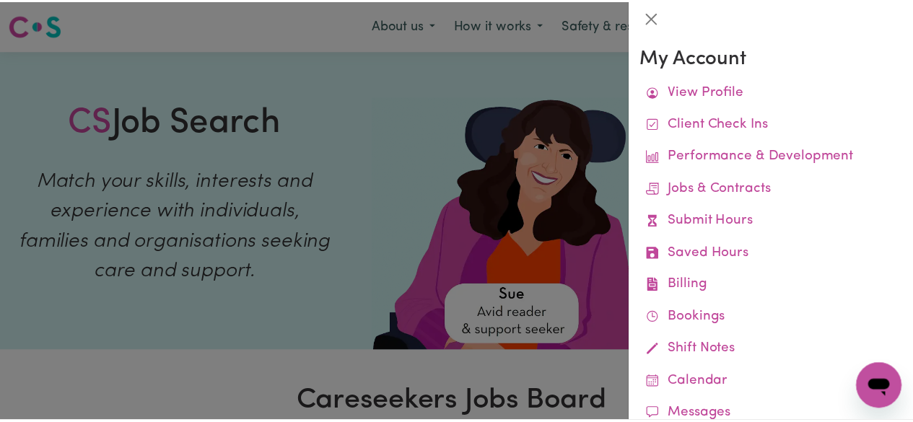
scroll to position [141, 0]
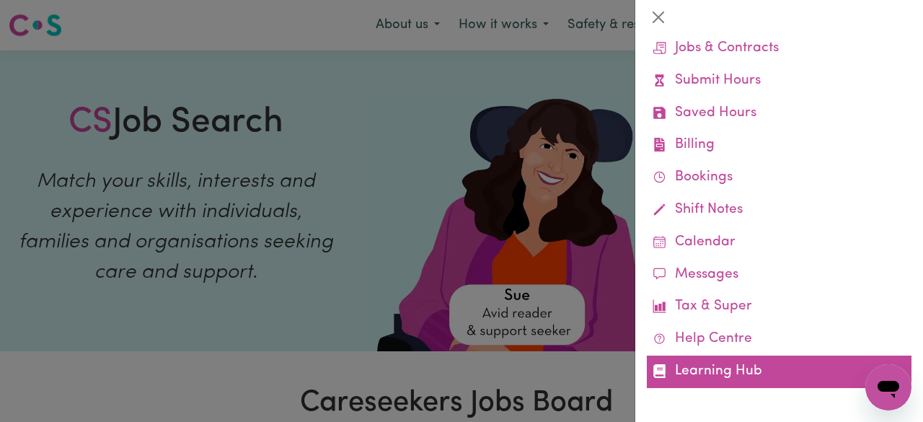
click at [755, 377] on link "Learning Hub" at bounding box center [779, 372] width 265 height 32
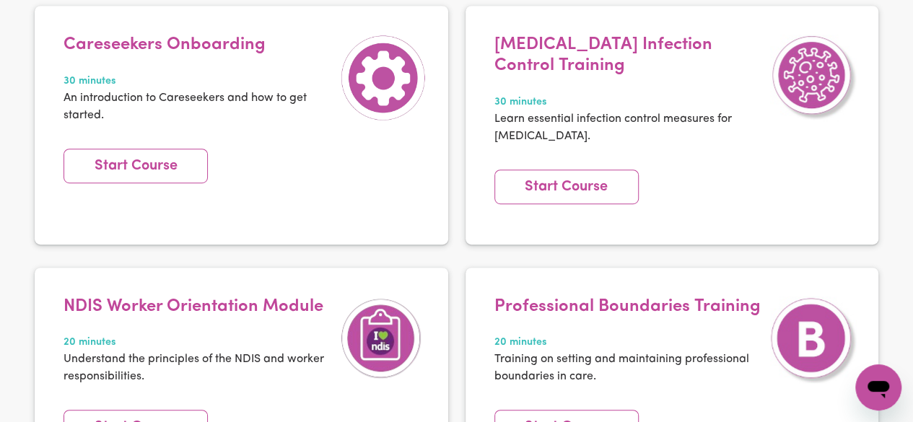
scroll to position [364, 0]
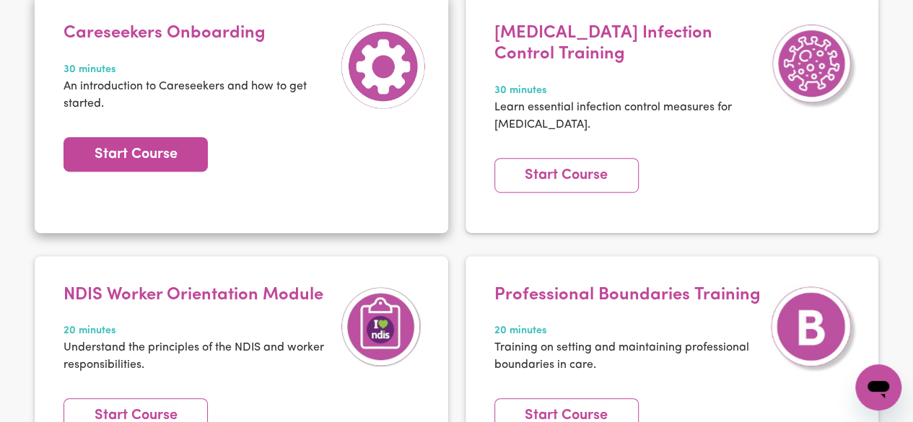
click at [183, 155] on link "Start Course" at bounding box center [135, 154] width 144 height 35
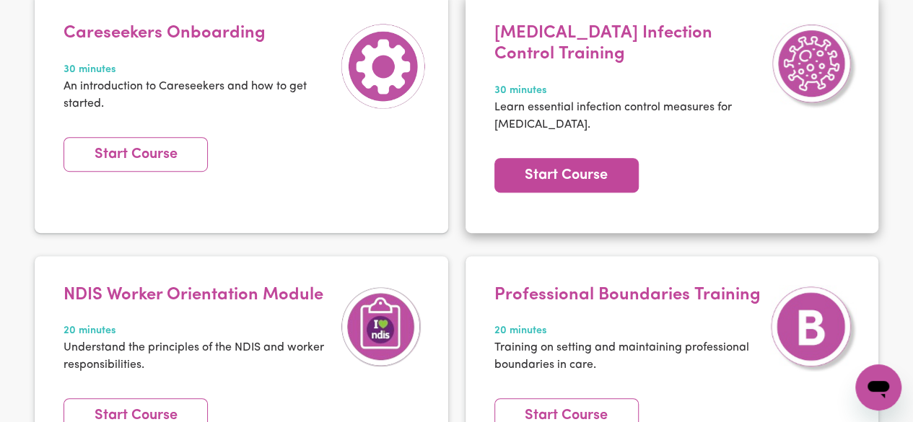
click at [602, 185] on link "Start Course" at bounding box center [566, 175] width 144 height 35
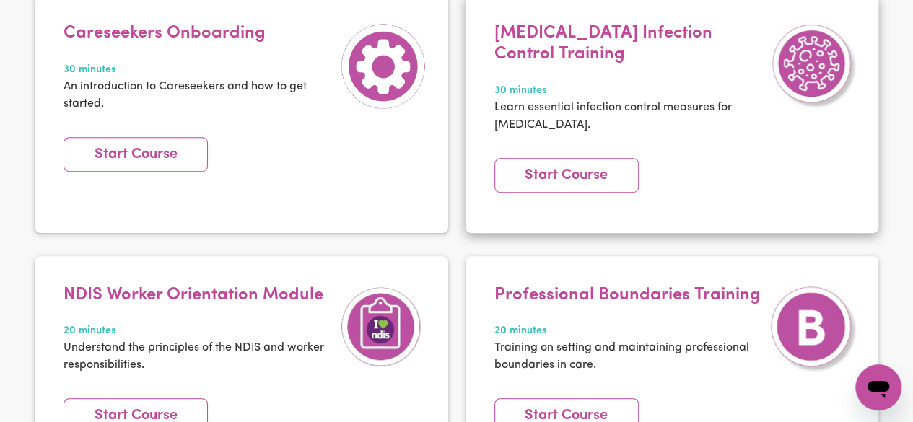
click at [524, 51] on h4 "COVID-19 Infection Control Training" at bounding box center [628, 44] width 269 height 42
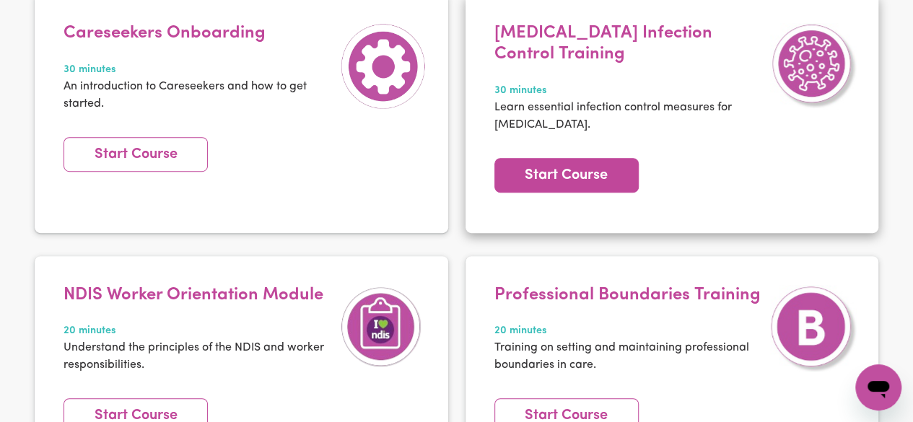
click at [548, 175] on link "Start Course" at bounding box center [566, 175] width 144 height 35
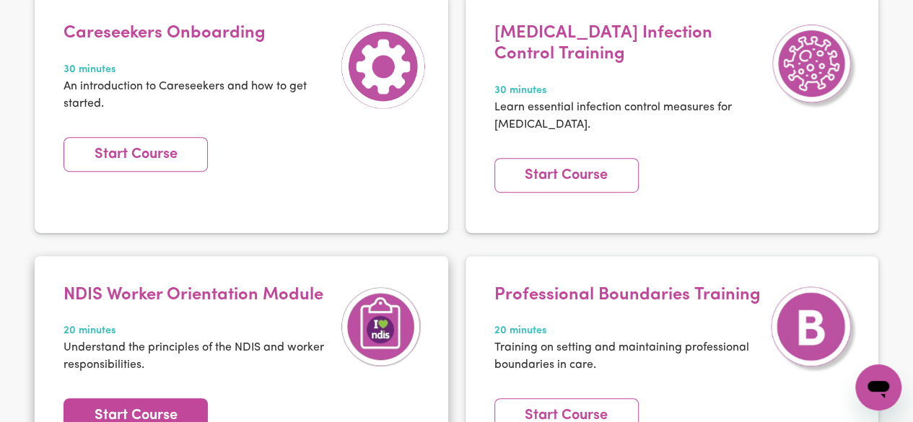
click at [177, 411] on link "Start Course" at bounding box center [135, 415] width 144 height 35
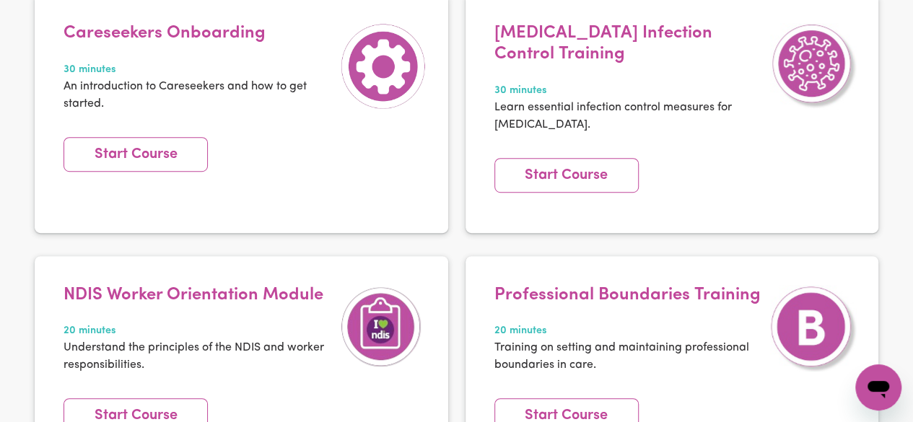
scroll to position [0, 0]
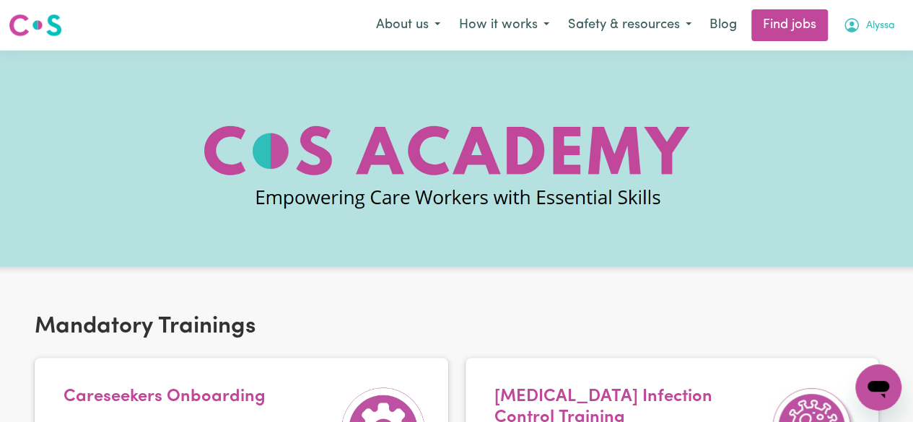
click at [861, 25] on button "Alyssa" at bounding box center [868, 25] width 71 height 30
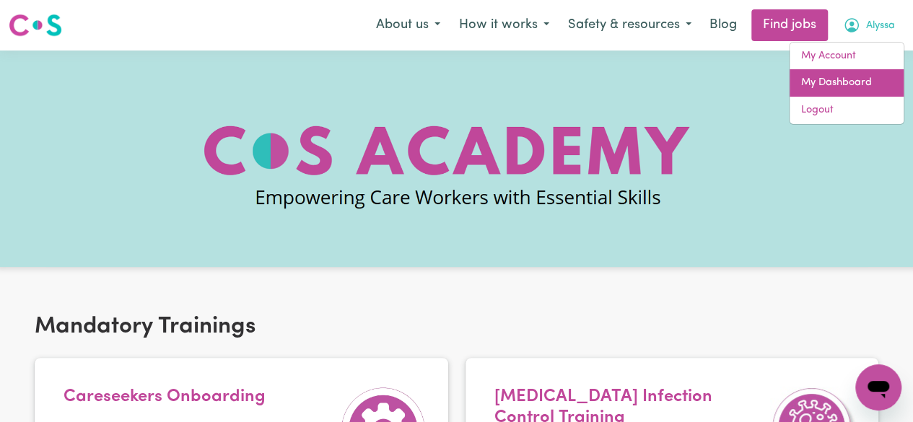
click at [848, 80] on link "My Dashboard" at bounding box center [846, 82] width 114 height 27
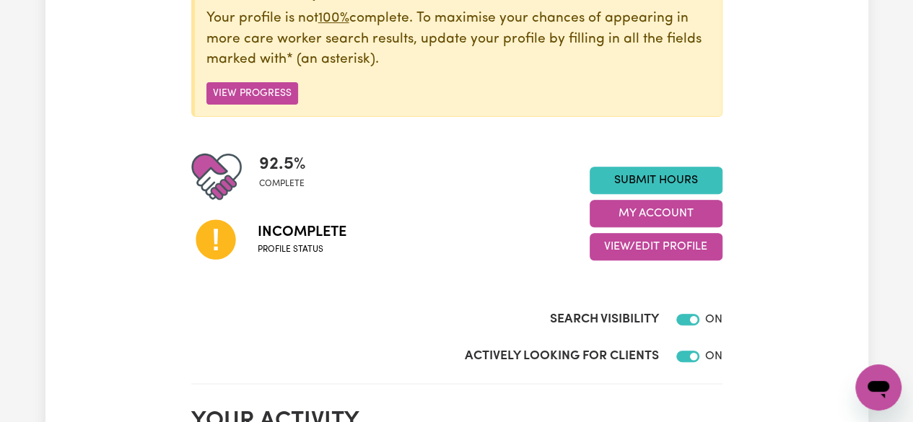
scroll to position [222, 0]
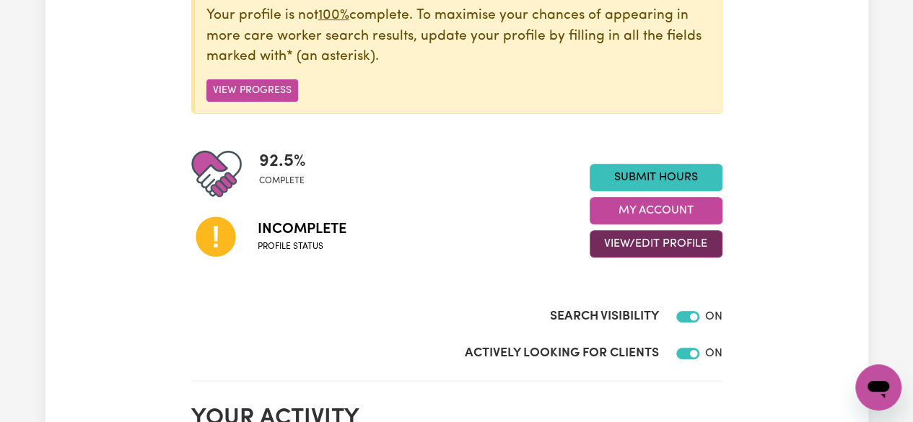
click at [687, 237] on button "View/Edit Profile" at bounding box center [655, 243] width 133 height 27
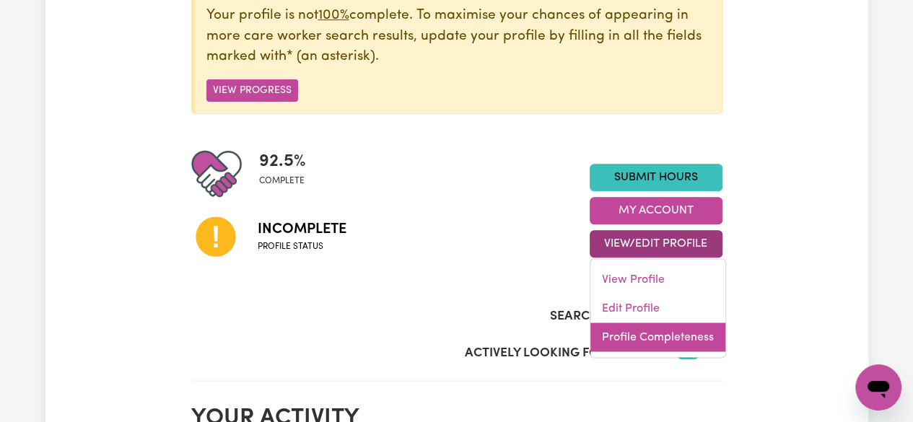
click at [667, 337] on link "Profile Completeness" at bounding box center [657, 337] width 135 height 29
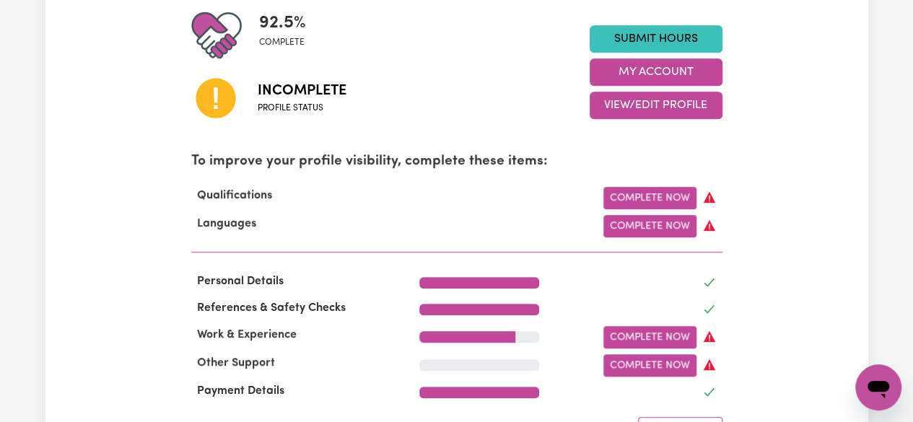
scroll to position [355, 0]
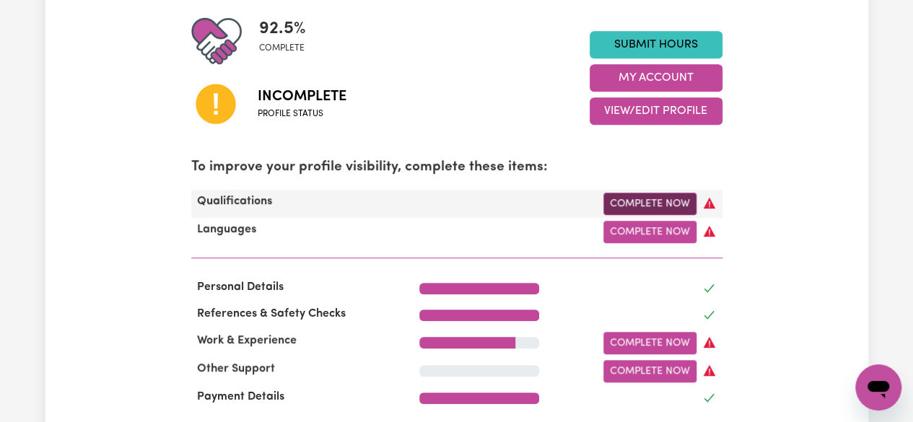
click at [670, 207] on link "Complete Now" at bounding box center [649, 204] width 93 height 22
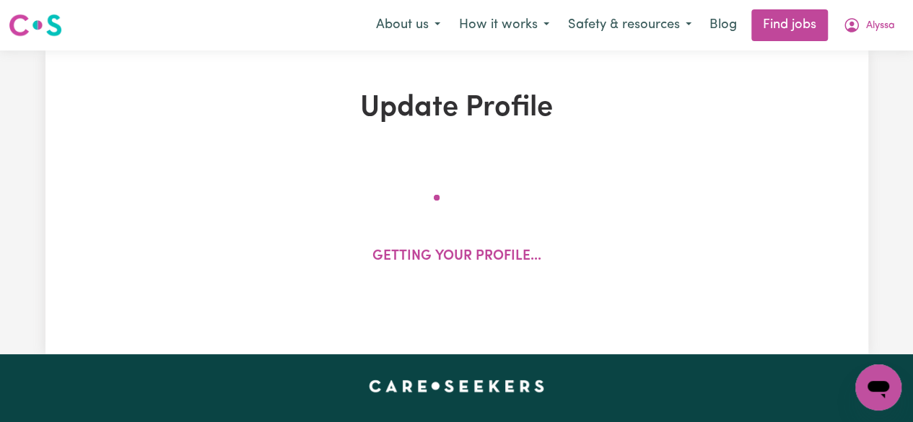
select select "2024"
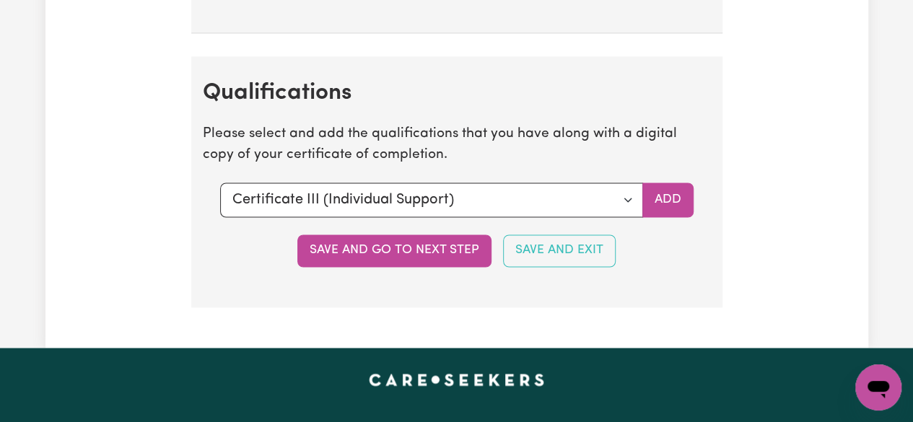
scroll to position [3837, 0]
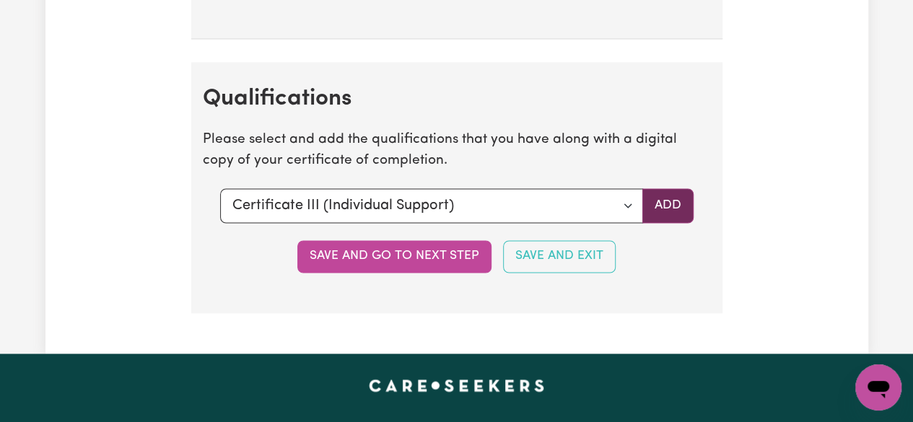
click at [682, 204] on button "Add" at bounding box center [667, 205] width 51 height 35
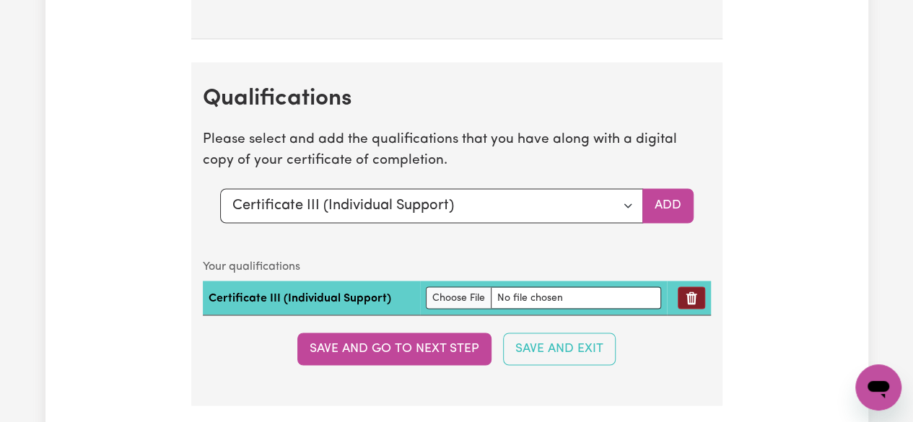
click at [693, 295] on button "Remove qualification" at bounding box center [690, 297] width 27 height 22
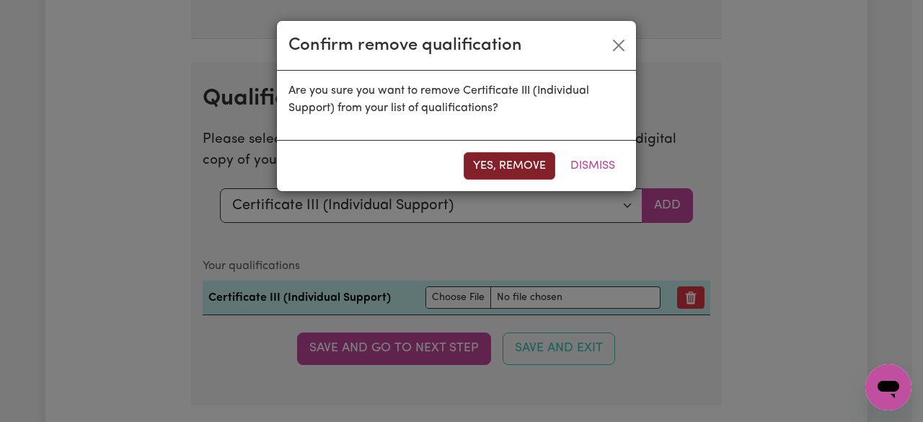
click at [511, 165] on button "Yes, remove" at bounding box center [510, 165] width 92 height 27
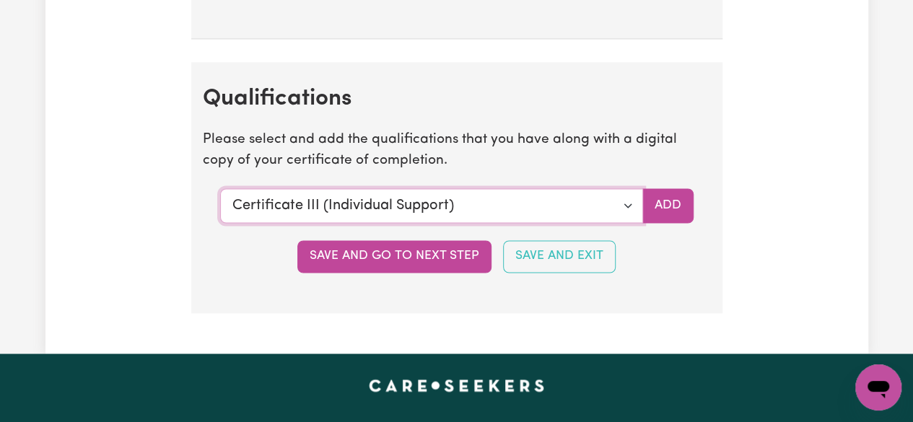
click at [633, 210] on select "Select a qualification to add... Certificate III (Individual Support) Certifica…" at bounding box center [431, 205] width 423 height 35
select select "Certificate IV (Ageing Support)"
click at [220, 188] on select "Select a qualification to add... Certificate III (Individual Support) Certifica…" at bounding box center [431, 205] width 423 height 35
click at [658, 204] on button "Add" at bounding box center [667, 205] width 51 height 35
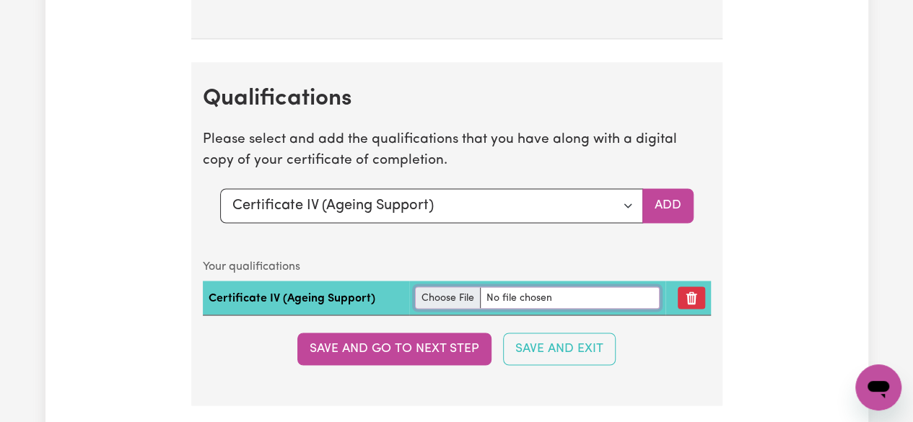
click at [439, 297] on input "file" at bounding box center [537, 297] width 245 height 22
click at [452, 299] on input "file" at bounding box center [537, 297] width 245 height 22
type input "C:\fakepath\CIVAS_Eseque.pdf"
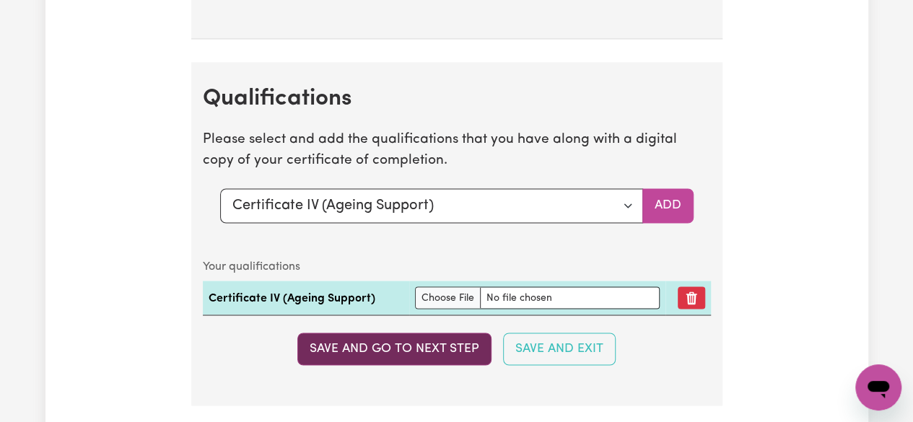
click at [410, 351] on button "Save and go to next step" at bounding box center [394, 349] width 194 height 32
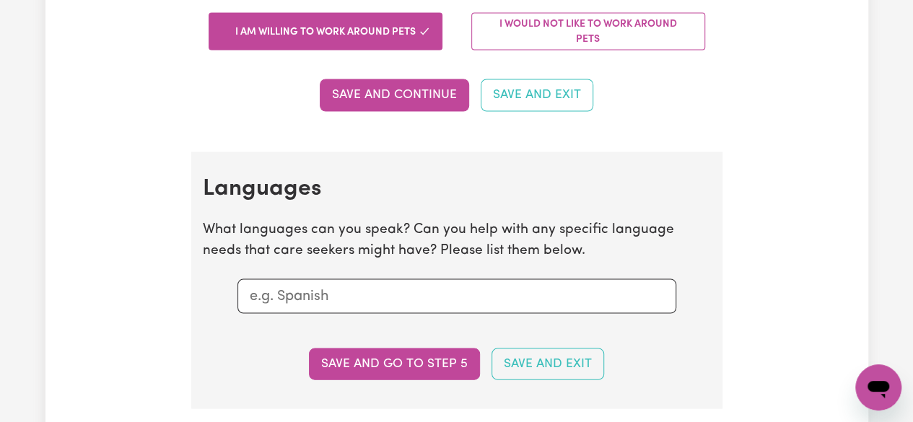
scroll to position [1352, 0]
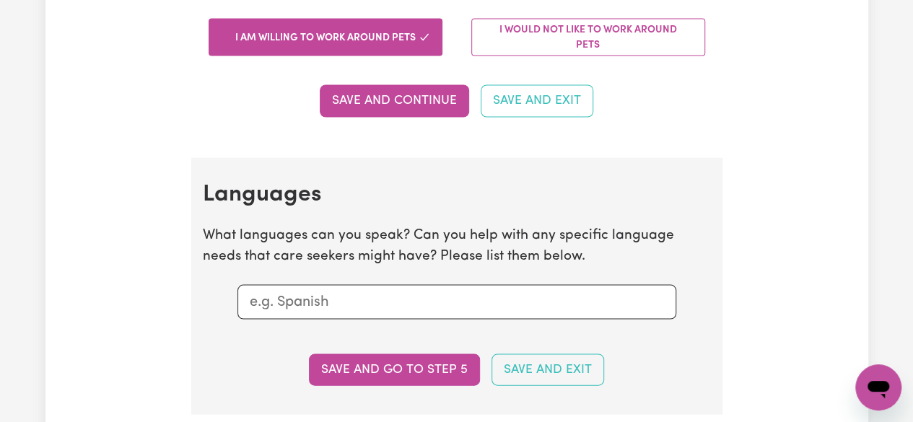
click at [608, 302] on input "text" at bounding box center [457, 302] width 414 height 22
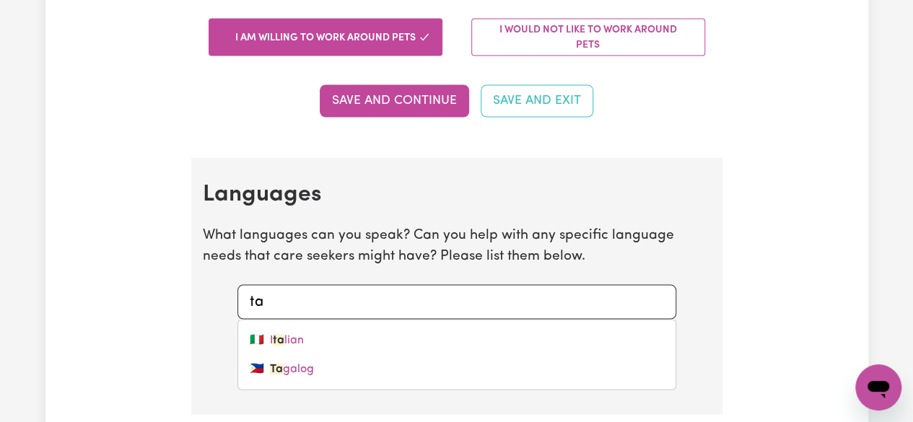
type input "tag"
type input "tagalog"
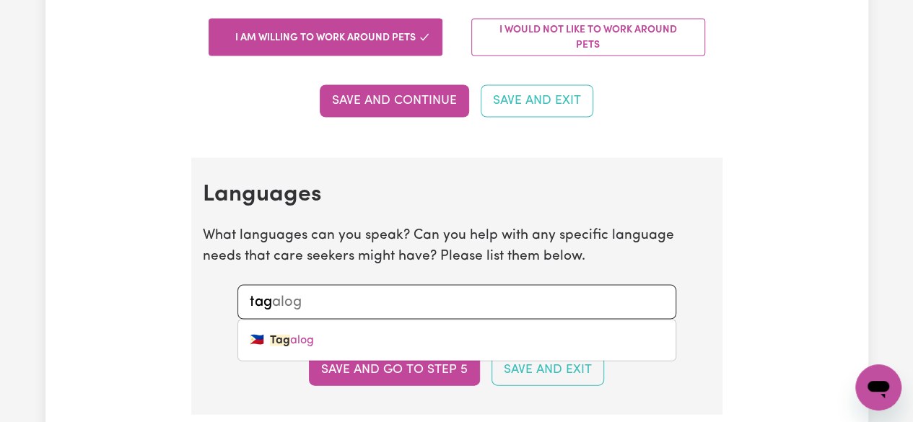
type input "taga"
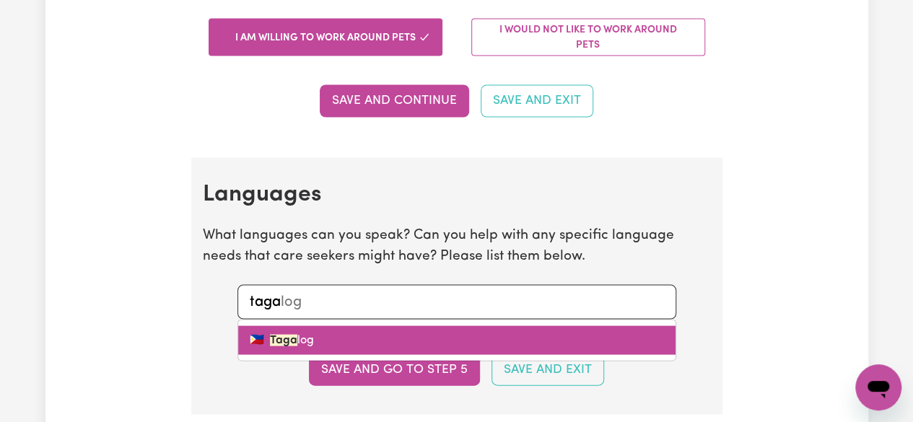
click at [576, 333] on link "🇵🇭 Taga log" at bounding box center [456, 339] width 437 height 29
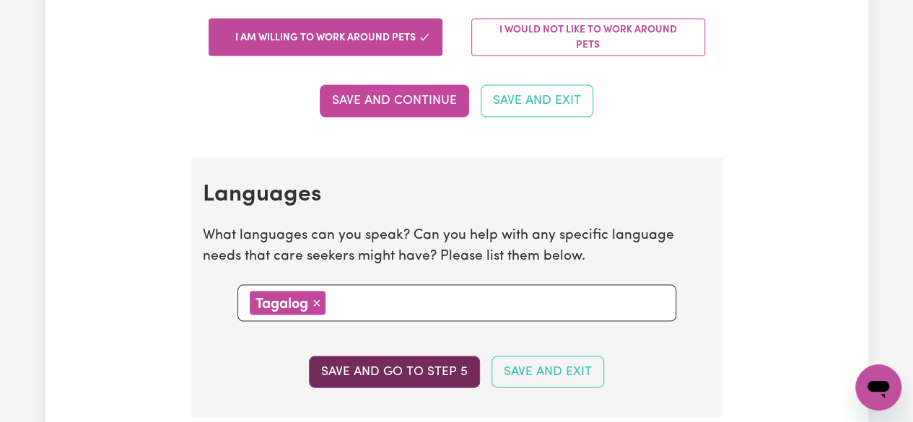
click at [450, 359] on button "Save and go to step 5" at bounding box center [394, 372] width 171 height 32
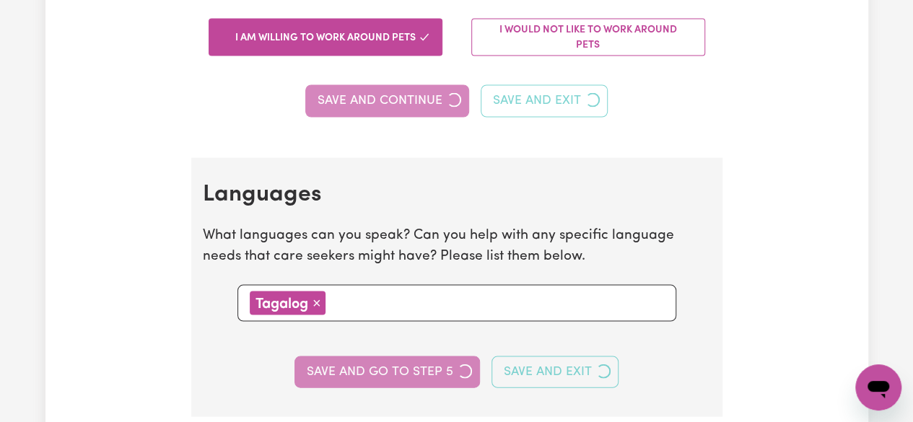
select select "I am providing services through another platform"
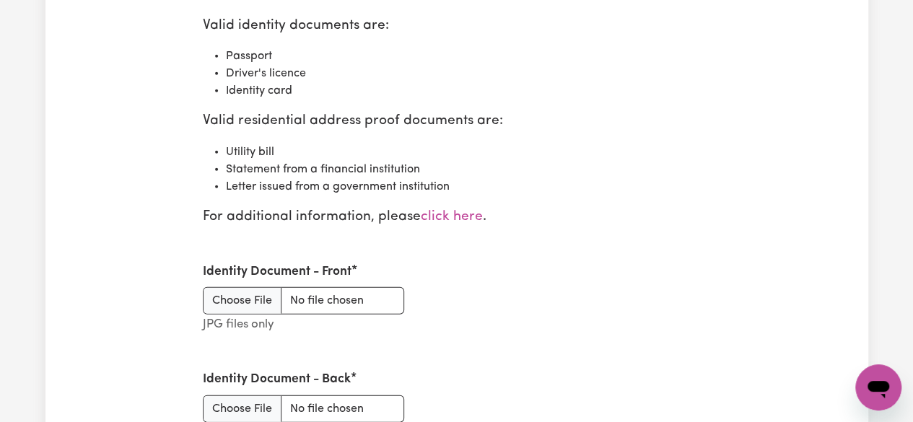
scroll to position [1750, 0]
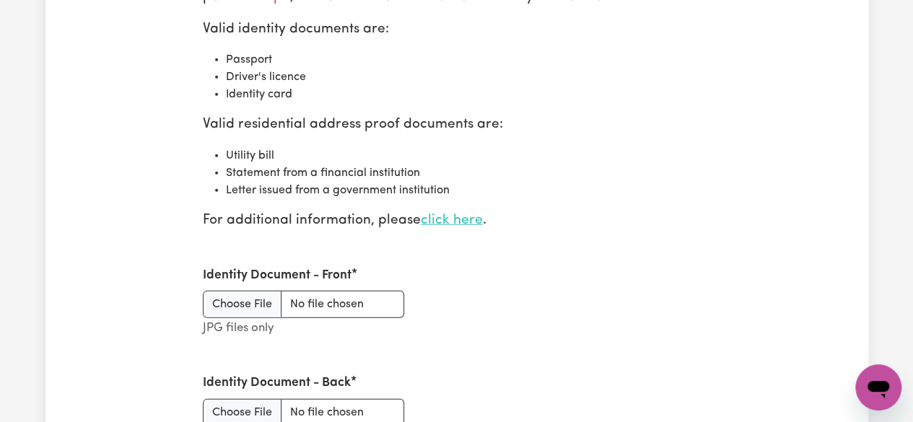
click at [476, 215] on link "click here" at bounding box center [452, 221] width 62 height 14
click at [462, 165] on li "Statement from a financial institution" at bounding box center [468, 172] width 485 height 17
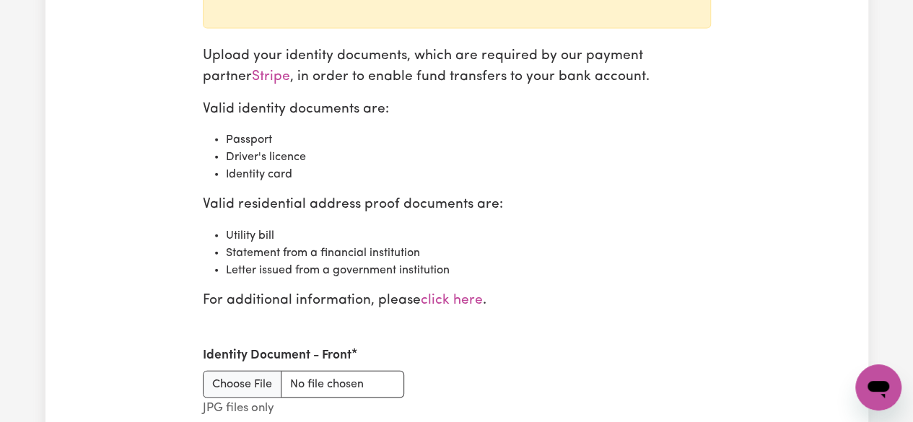
scroll to position [1666, 0]
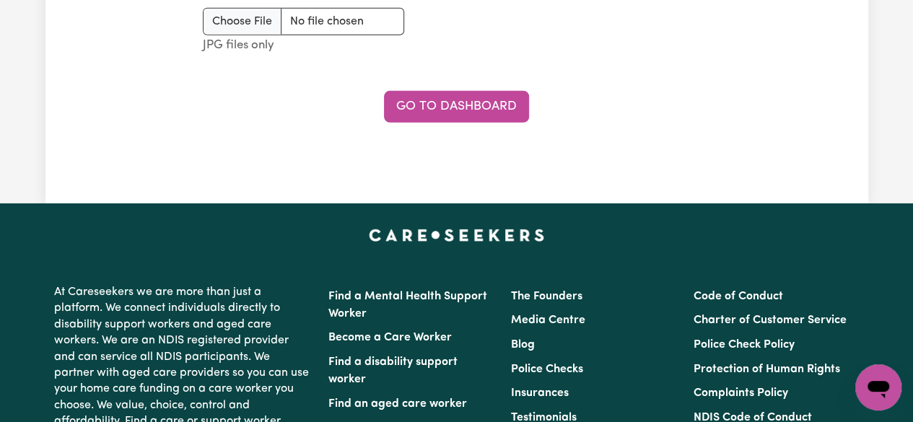
scroll to position [2251, 0]
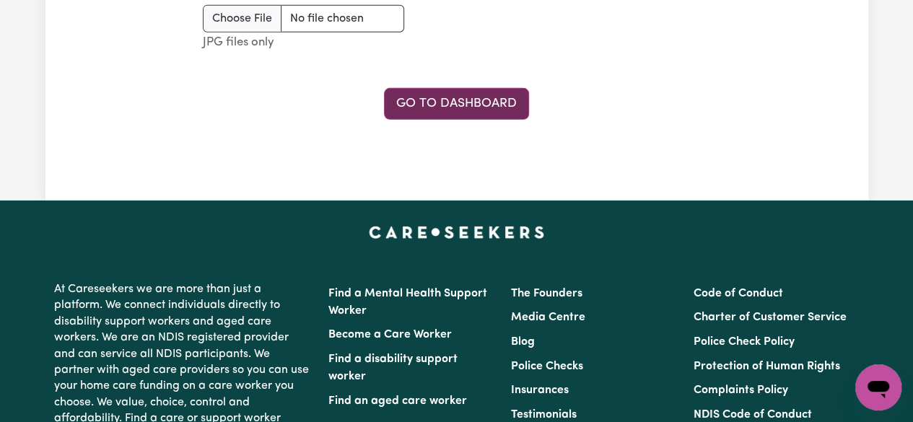
click at [503, 102] on link "Go to Dashboard" at bounding box center [456, 104] width 145 height 32
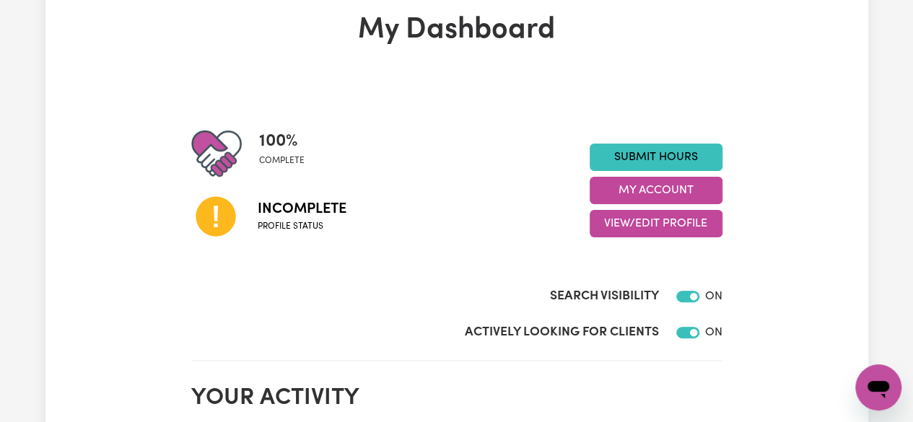
scroll to position [66, 0]
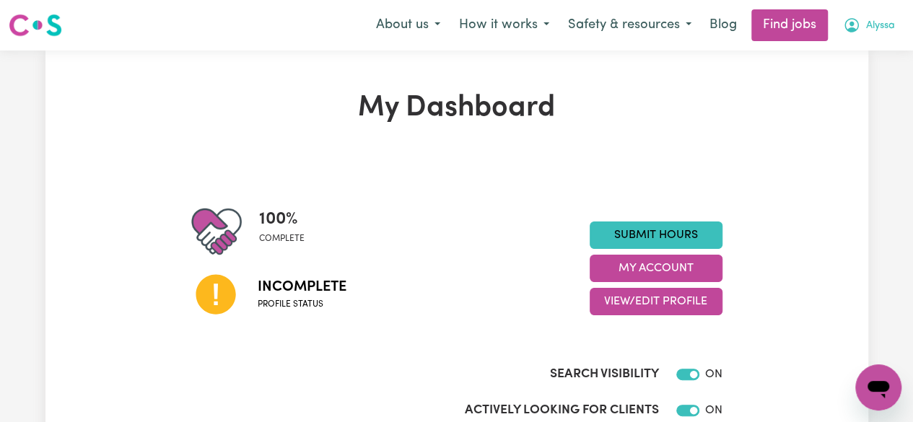
click at [879, 33] on span "Alyssa" at bounding box center [880, 26] width 29 height 16
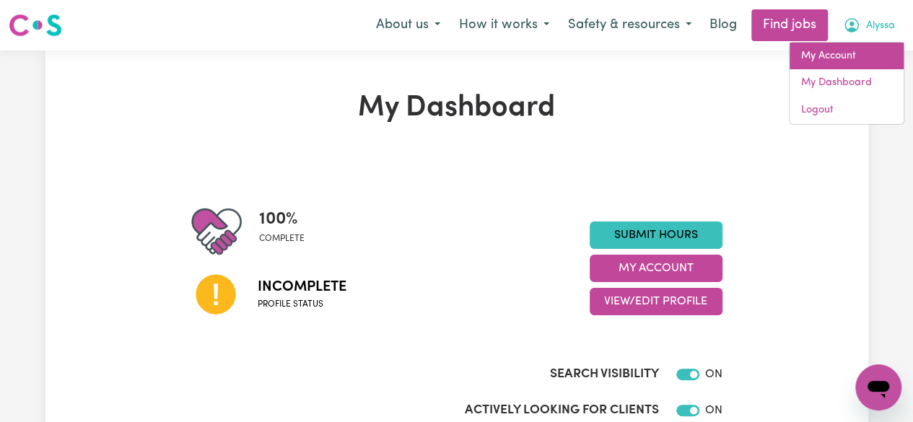
click at [854, 51] on link "My Account" at bounding box center [846, 56] width 114 height 27
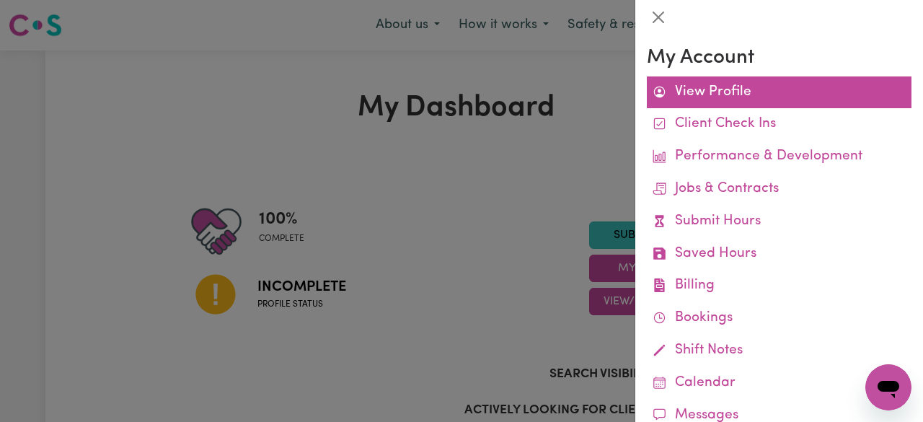
click at [742, 84] on link "View Profile" at bounding box center [779, 92] width 265 height 32
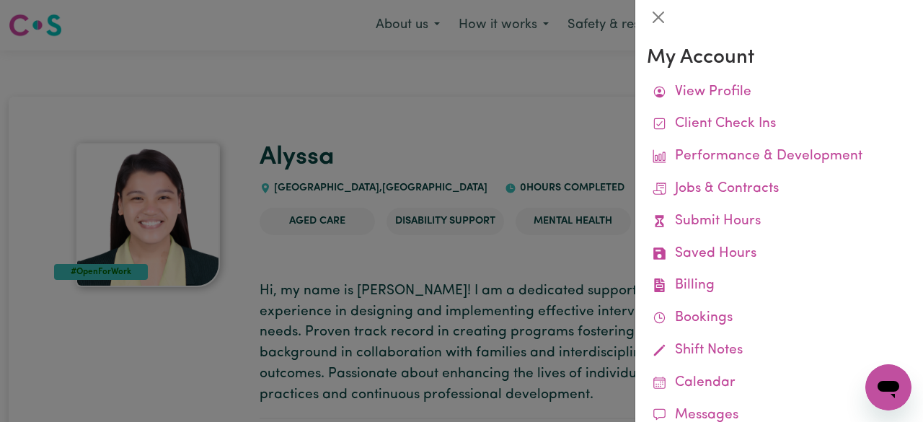
click at [548, 127] on div at bounding box center [461, 211] width 923 height 422
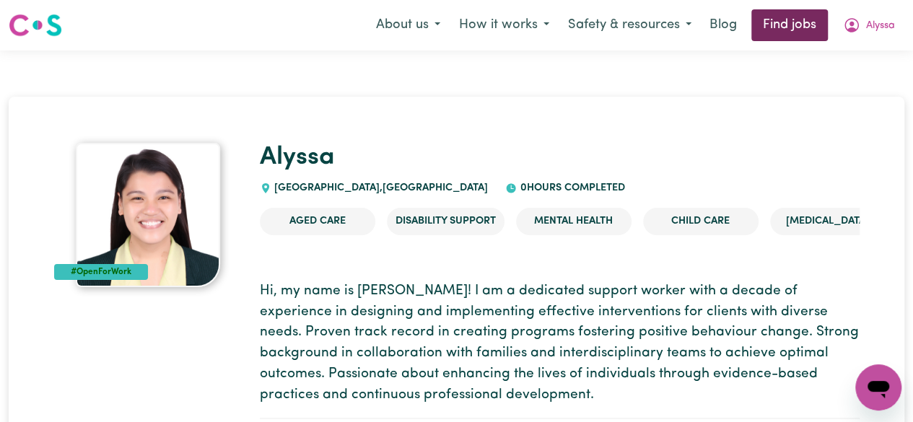
click at [811, 22] on link "Find jobs" at bounding box center [789, 25] width 76 height 32
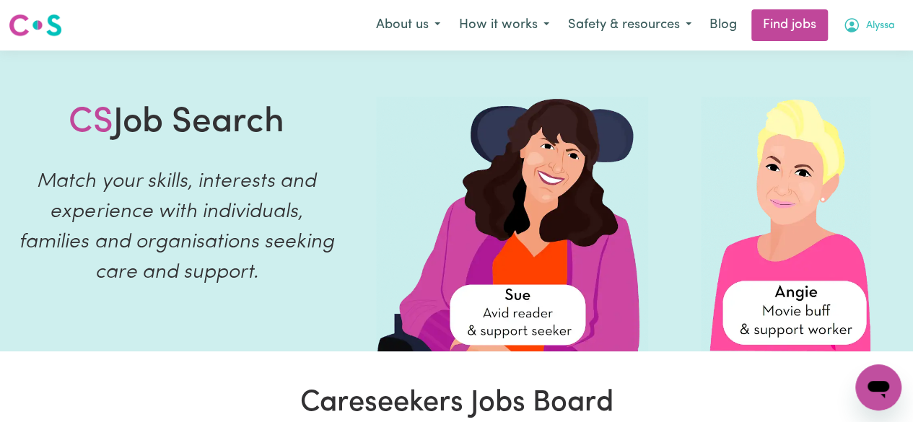
click at [884, 22] on span "Alyssa" at bounding box center [880, 26] width 29 height 16
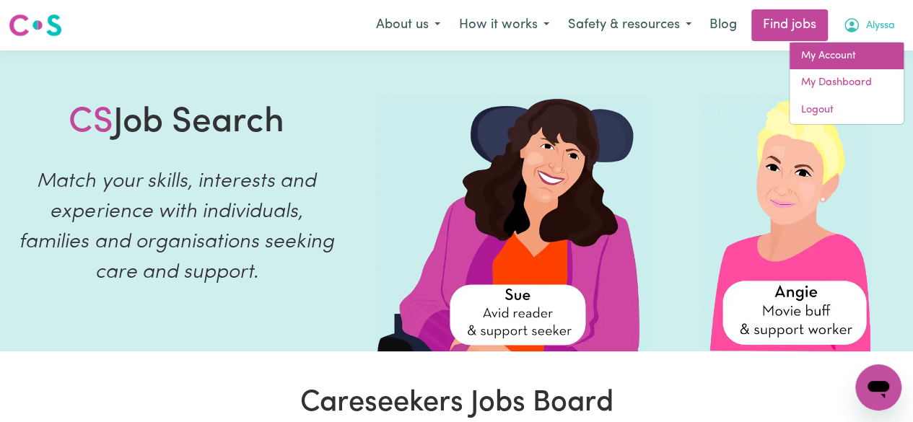
click at [835, 61] on link "My Account" at bounding box center [846, 56] width 114 height 27
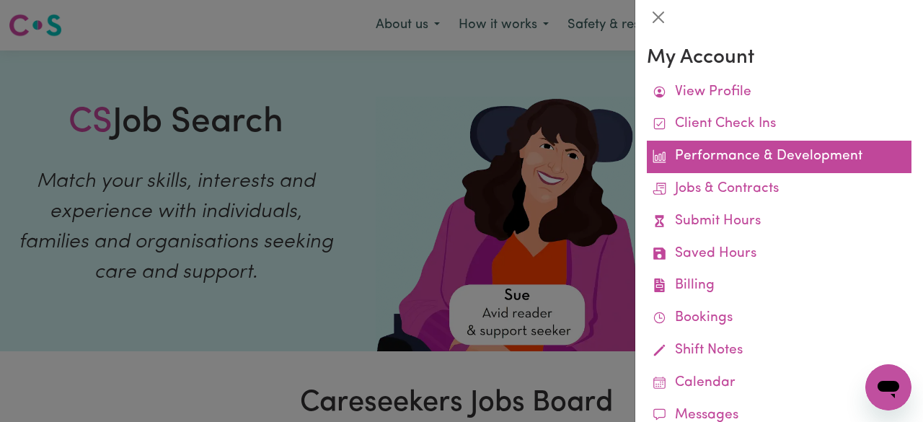
click at [770, 154] on link "Performance & Development" at bounding box center [779, 157] width 265 height 32
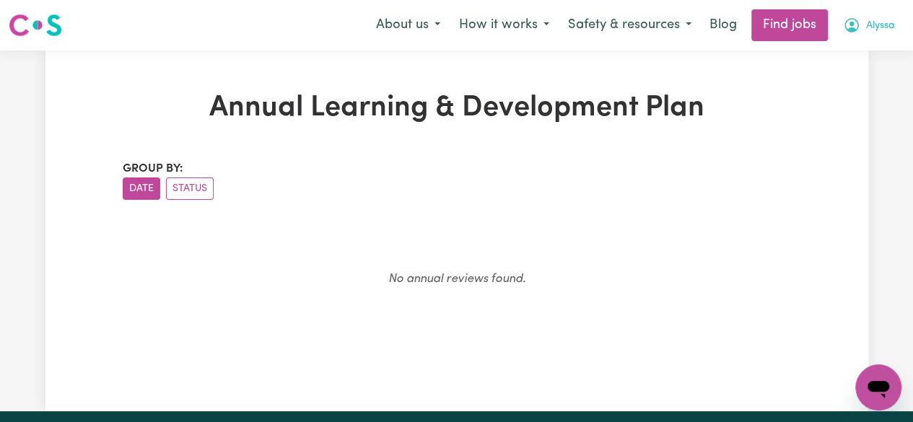
click at [874, 20] on span "Alyssa" at bounding box center [880, 26] width 29 height 16
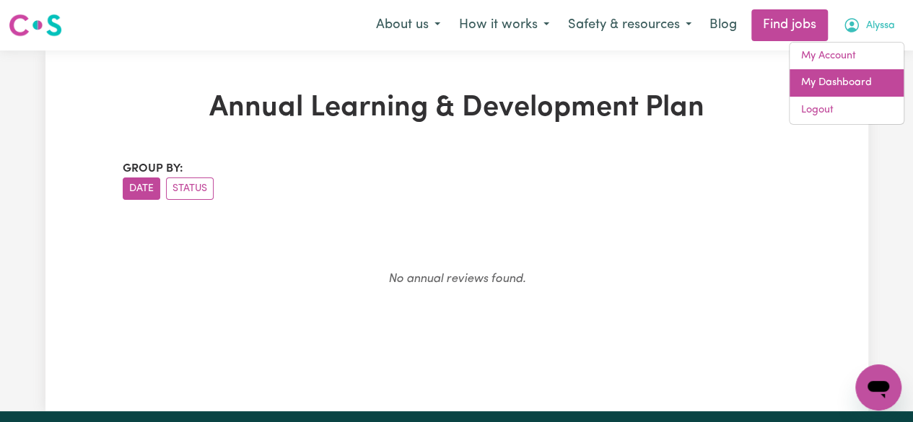
click at [850, 80] on link "My Dashboard" at bounding box center [846, 82] width 114 height 27
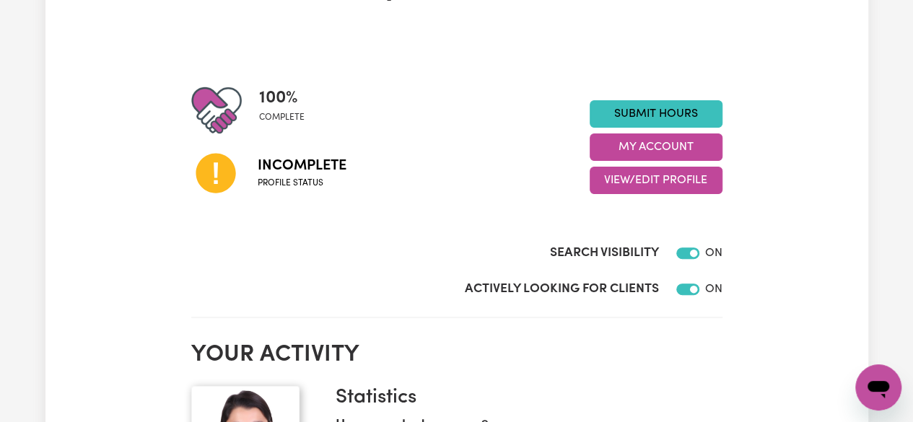
scroll to position [153, 0]
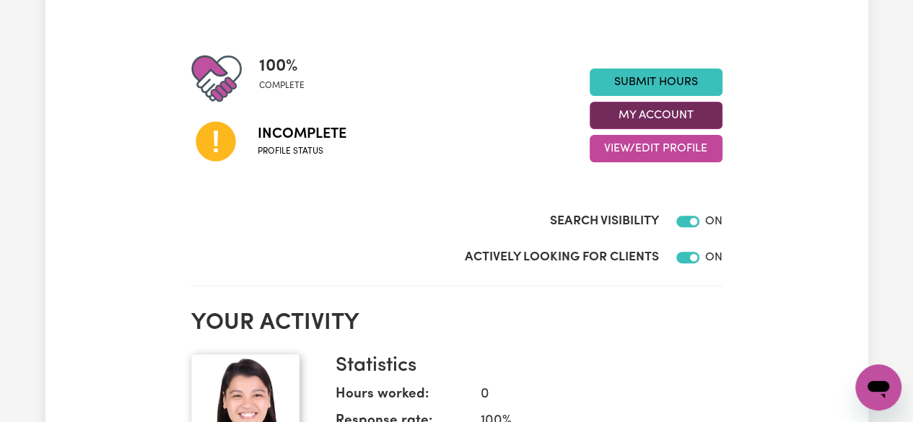
click at [694, 119] on button "My Account" at bounding box center [655, 115] width 133 height 27
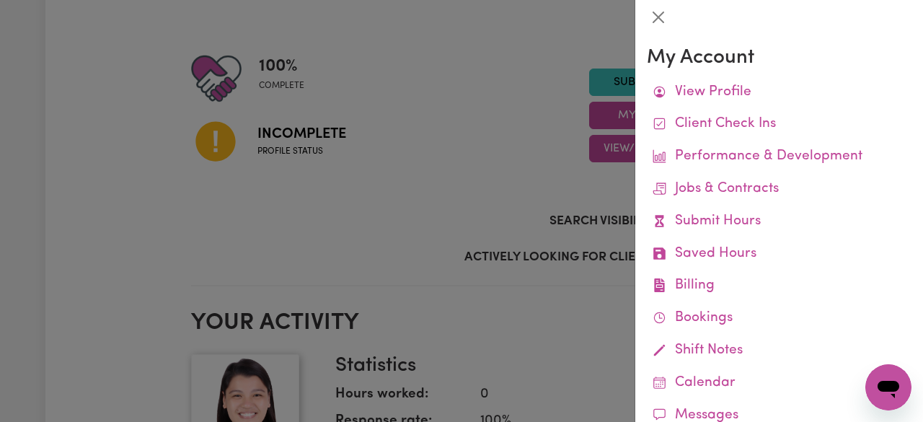
click at [569, 102] on div at bounding box center [461, 211] width 923 height 422
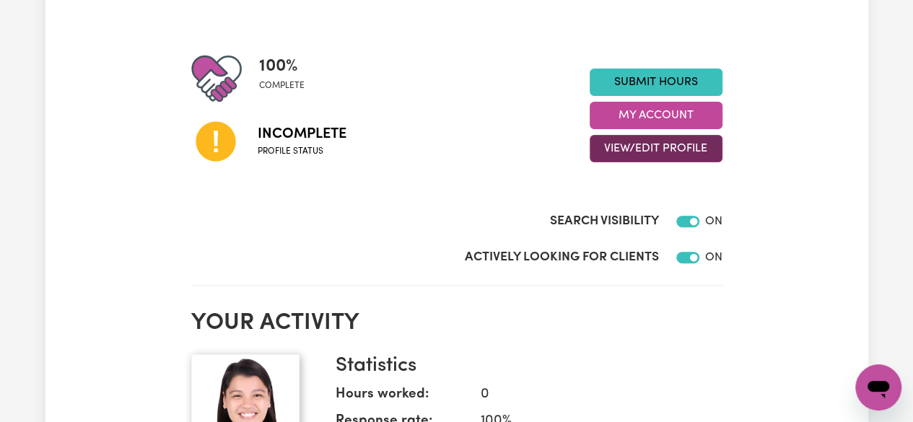
click at [611, 150] on button "View/Edit Profile" at bounding box center [655, 148] width 133 height 27
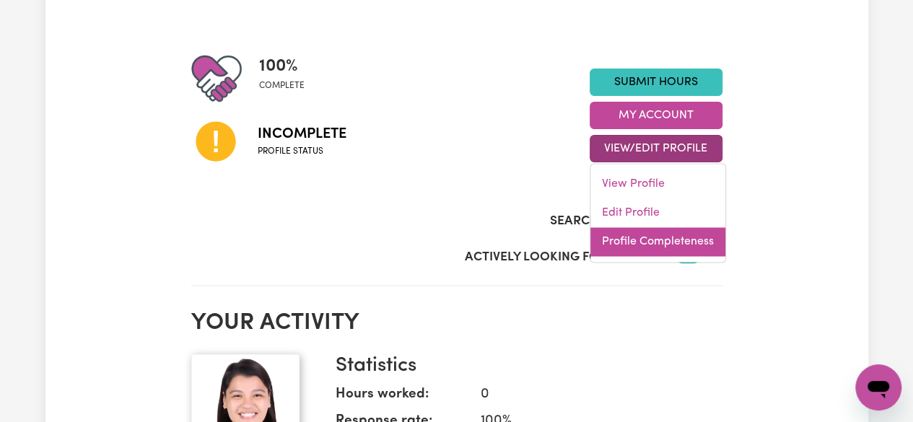
click at [627, 240] on link "Profile Completeness" at bounding box center [657, 241] width 135 height 29
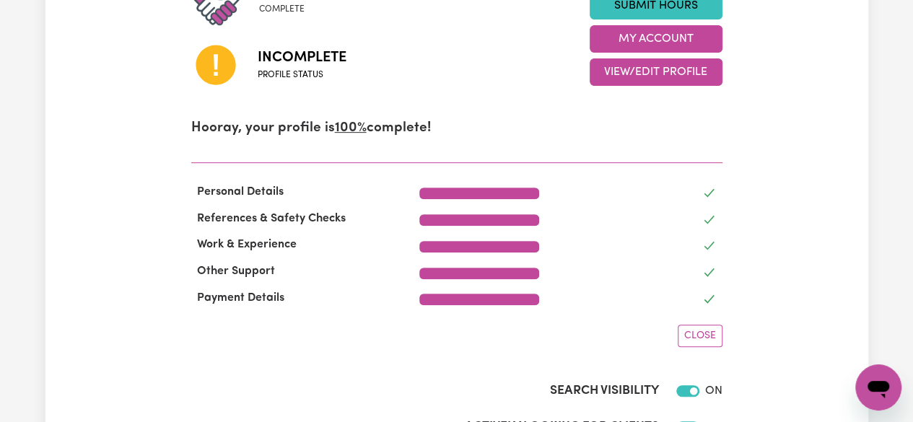
scroll to position [224, 0]
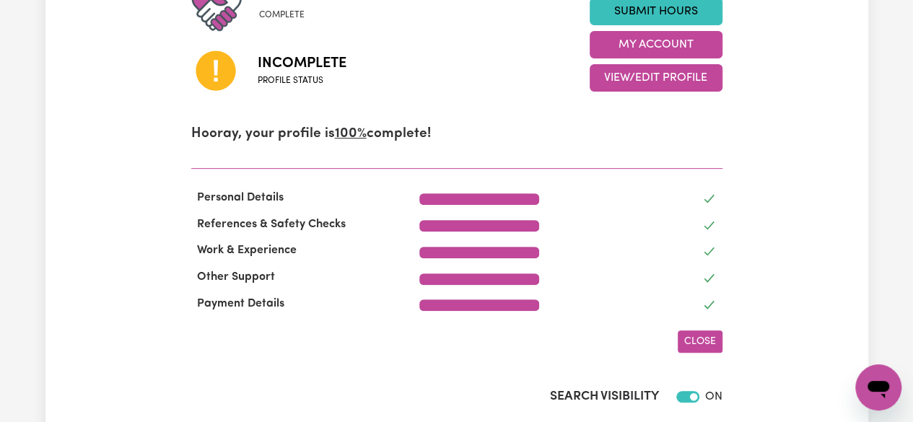
click at [692, 341] on span "Close" at bounding box center [700, 341] width 32 height 11
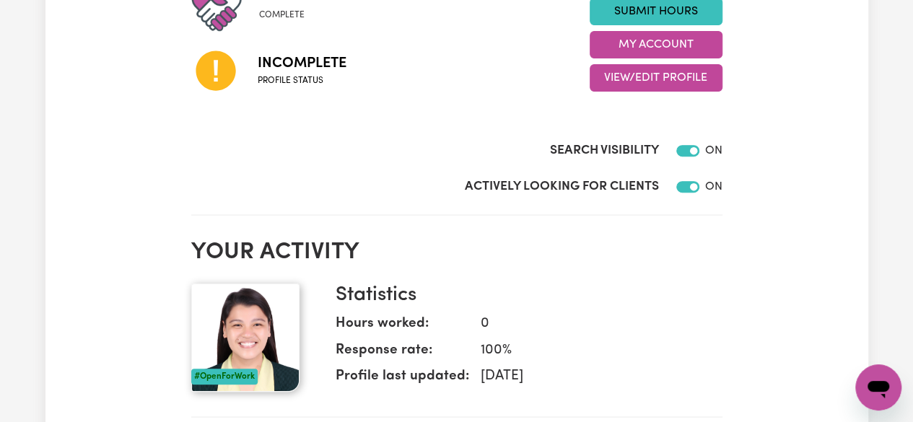
scroll to position [0, 0]
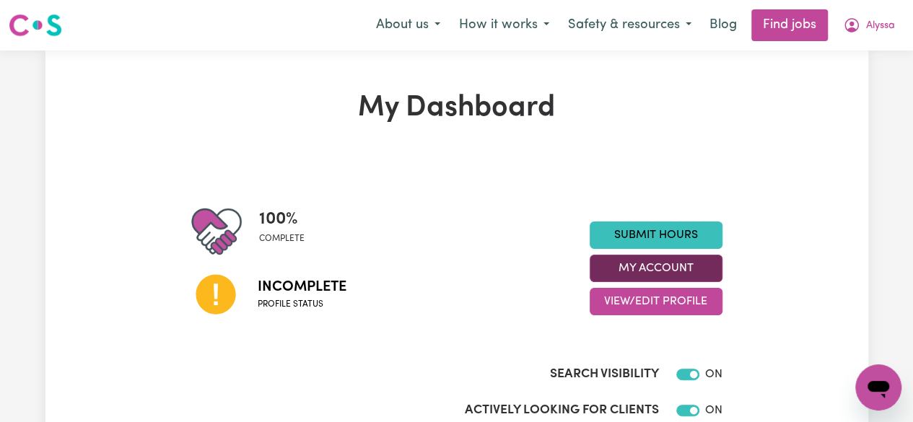
click at [626, 281] on button "My Account" at bounding box center [655, 268] width 133 height 27
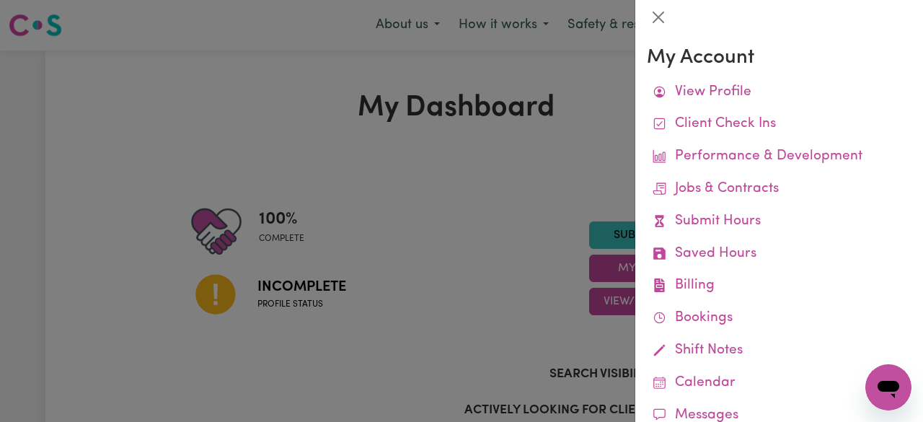
click at [543, 267] on div at bounding box center [461, 211] width 923 height 422
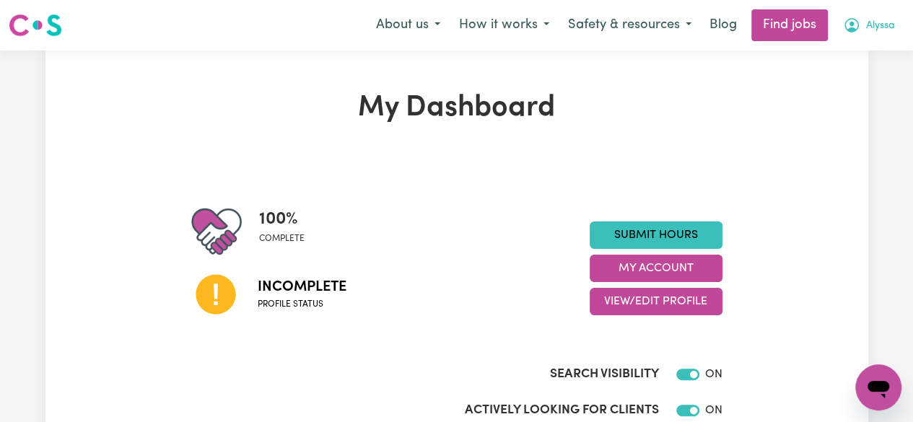
click at [866, 29] on span "Alyssa" at bounding box center [880, 26] width 29 height 16
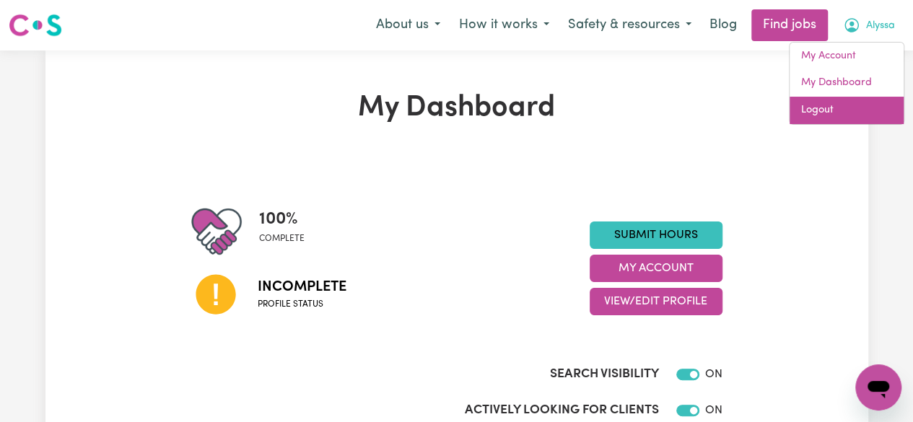
click at [830, 107] on link "Logout" at bounding box center [846, 110] width 114 height 27
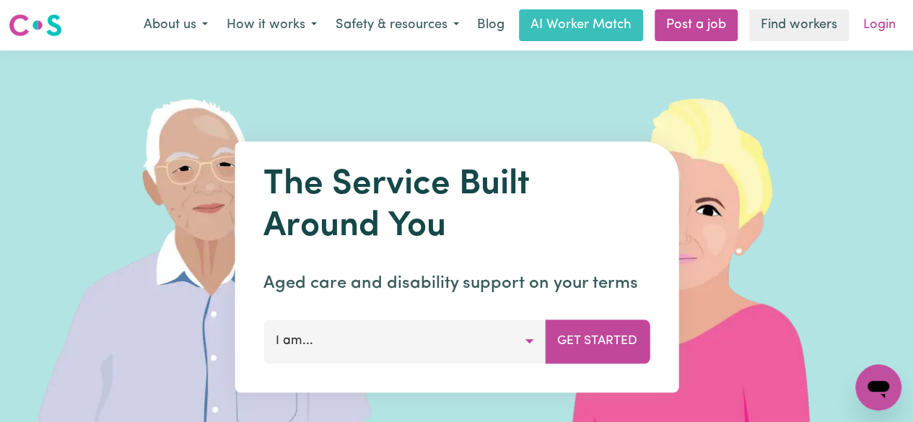
click at [895, 24] on link "Login" at bounding box center [879, 25] width 50 height 32
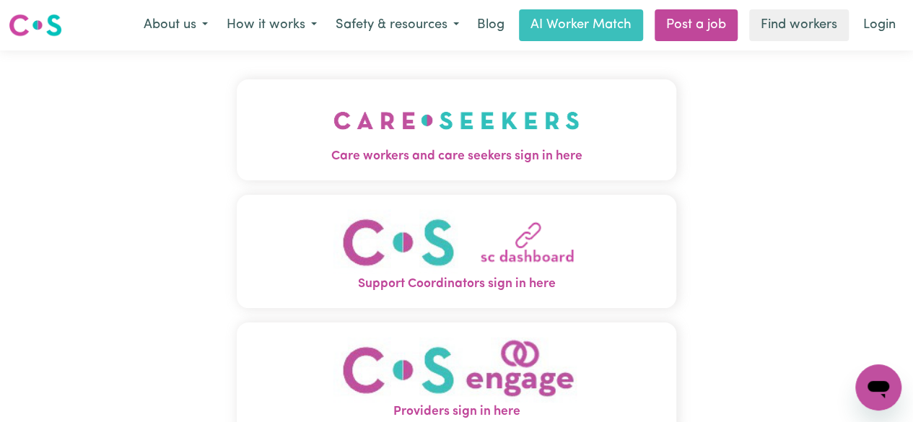
click at [455, 135] on img "Care workers and care seekers sign in here" at bounding box center [456, 120] width 246 height 53
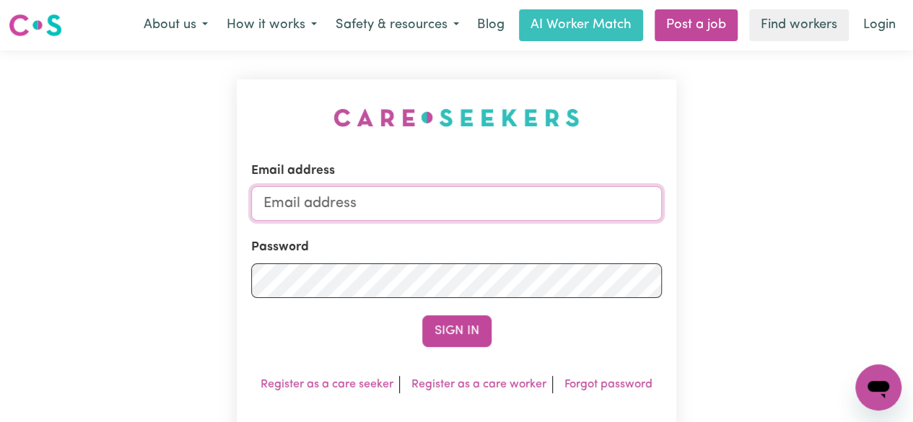
click at [442, 204] on input "Email address" at bounding box center [456, 203] width 411 height 35
type input "[EMAIL_ADDRESS][DOMAIN_NAME]"
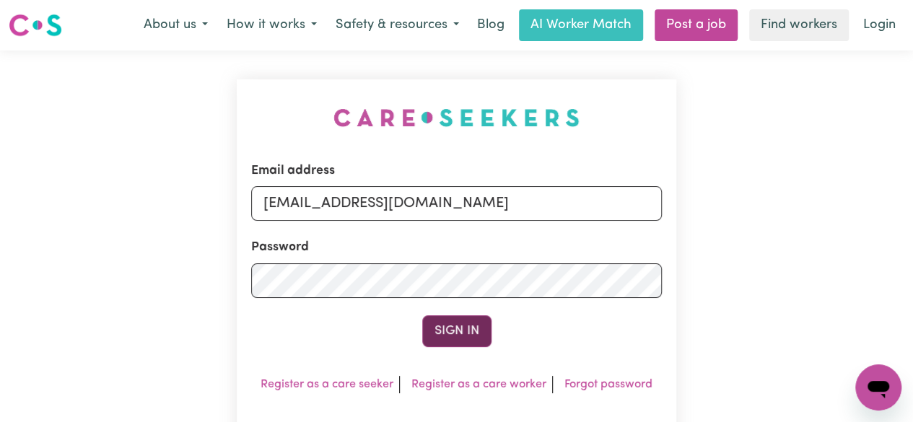
click at [444, 334] on button "Sign In" at bounding box center [456, 331] width 69 height 32
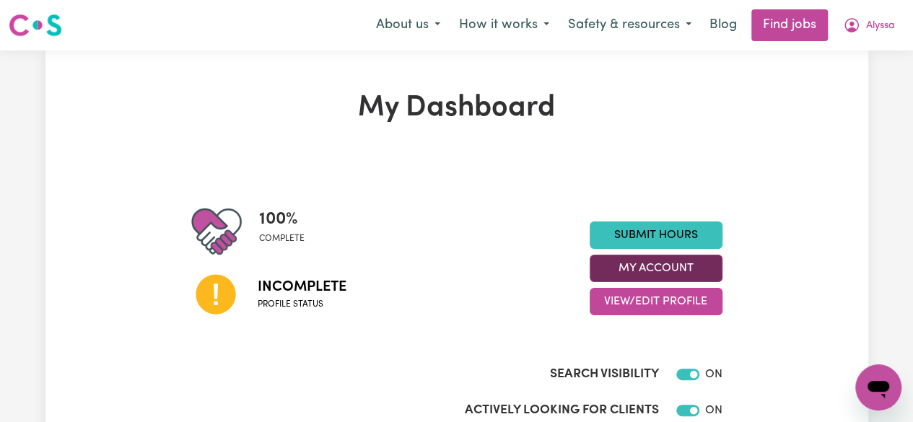
click at [642, 270] on button "My Account" at bounding box center [655, 268] width 133 height 27
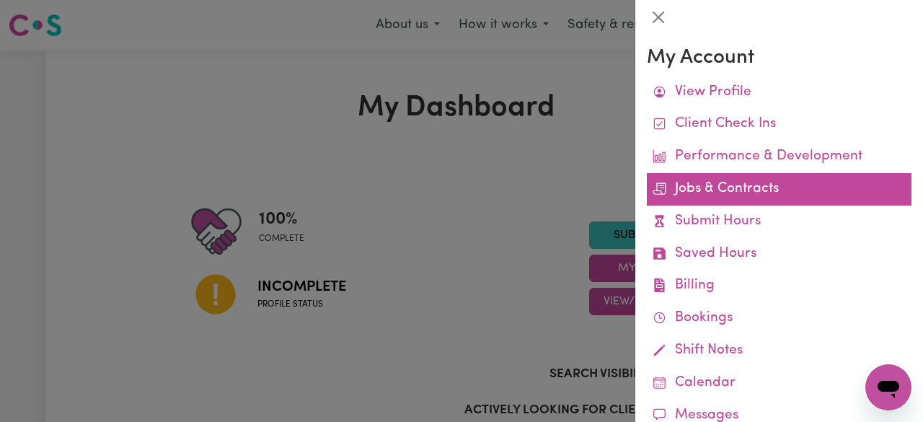
click at [837, 201] on link "Jobs & Contracts" at bounding box center [779, 189] width 265 height 32
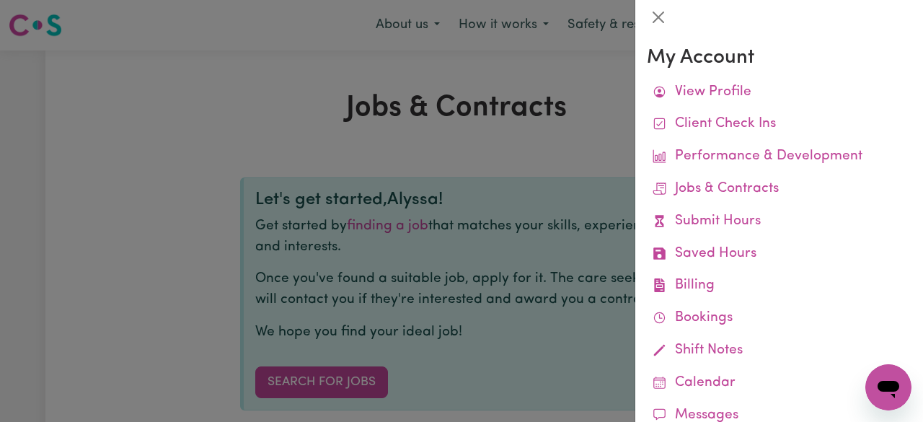
click at [541, 188] on div at bounding box center [461, 211] width 923 height 422
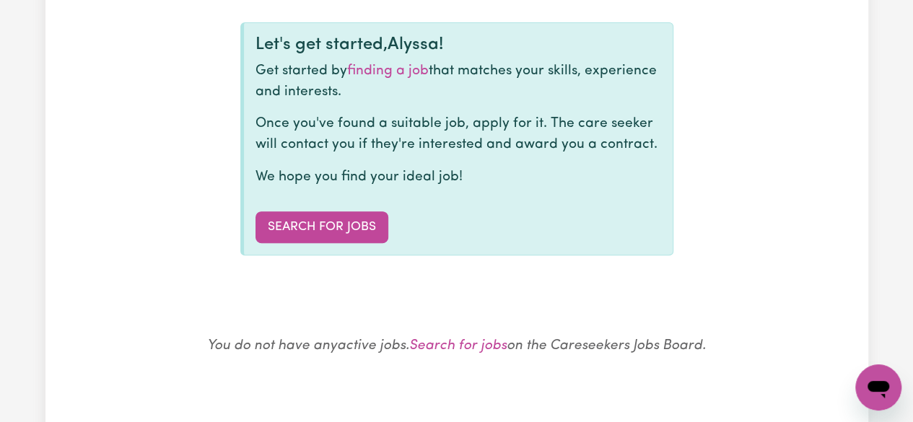
scroll to position [157, 0]
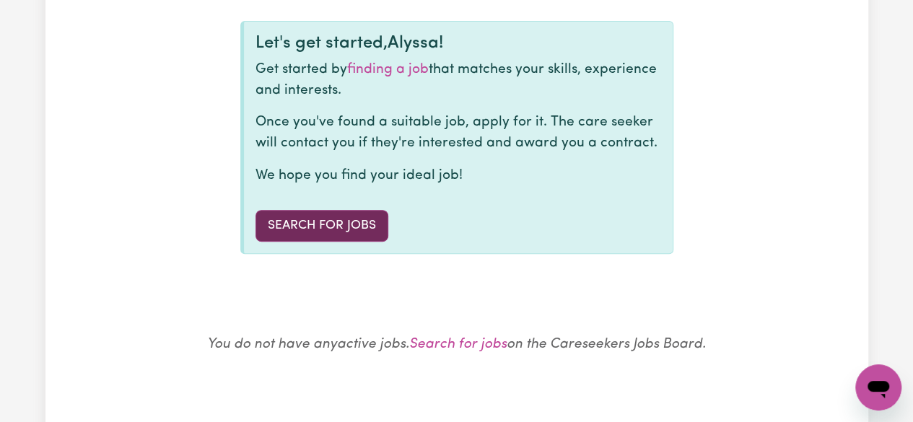
click at [341, 215] on link "Search for Jobs" at bounding box center [321, 226] width 133 height 32
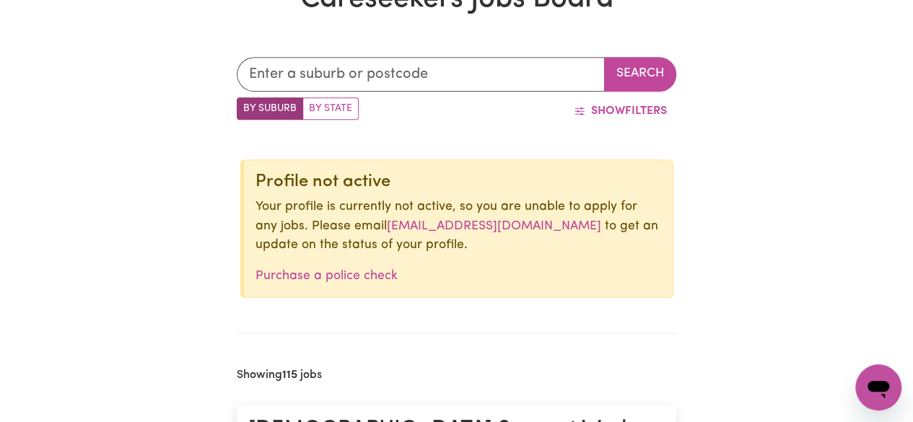
scroll to position [341, 0]
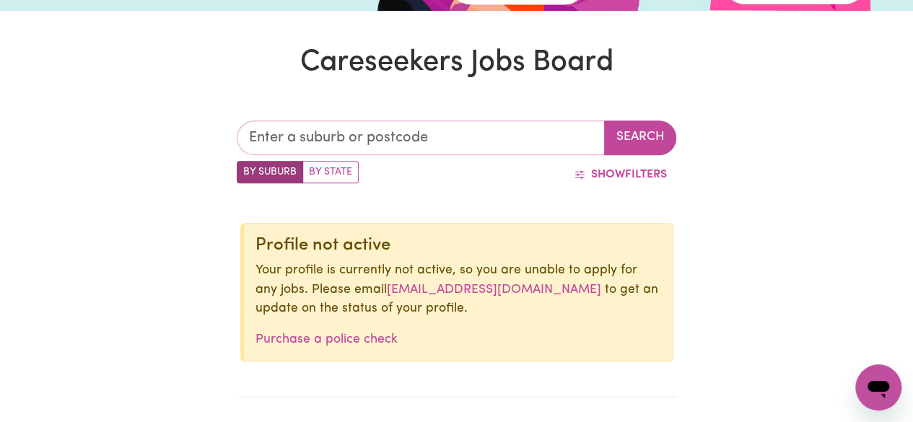
click at [551, 144] on input "text" at bounding box center [421, 137] width 368 height 35
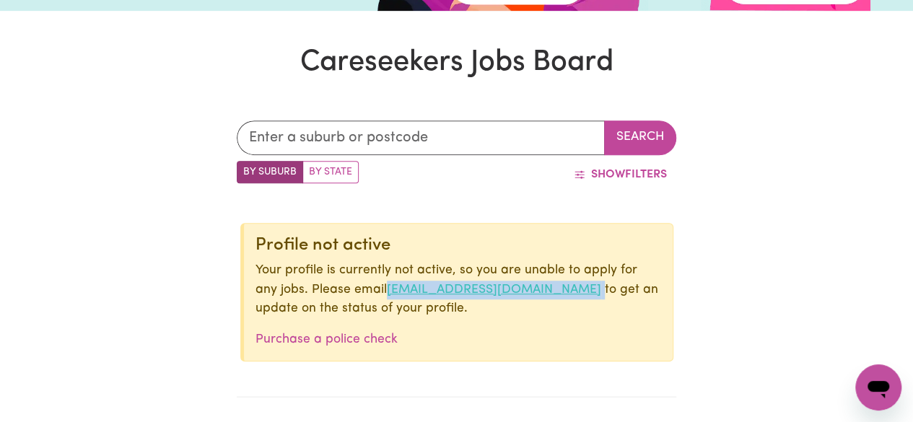
drag, startPoint x: 561, startPoint y: 286, endPoint x: 363, endPoint y: 290, distance: 197.7
click at [363, 290] on p "Your profile is currently not active, so you are unable to apply for any jobs. …" at bounding box center [457, 289] width 405 height 57
copy p "[EMAIL_ADDRESS][DOMAIN_NAME]"
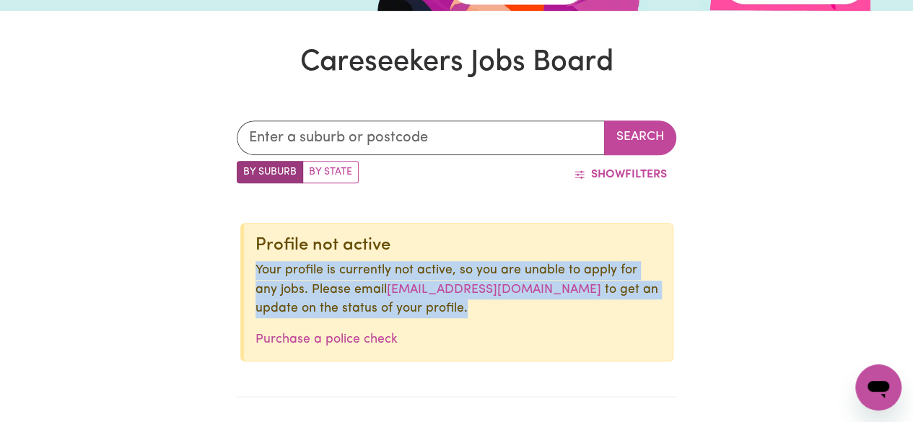
drag, startPoint x: 252, startPoint y: 266, endPoint x: 423, endPoint y: 304, distance: 175.2
click at [423, 304] on div "Profile not active Your profile is currently not active, so you are unable to a…" at bounding box center [456, 292] width 433 height 139
copy p "Your profile is currently not active, so you are unable to apply for any jobs. …"
click at [280, 136] on input "text" at bounding box center [421, 137] width 368 height 35
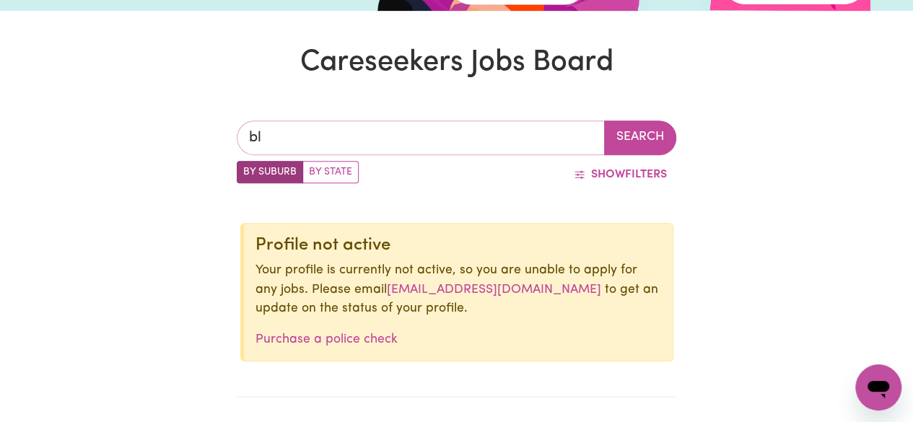
type input "bla"
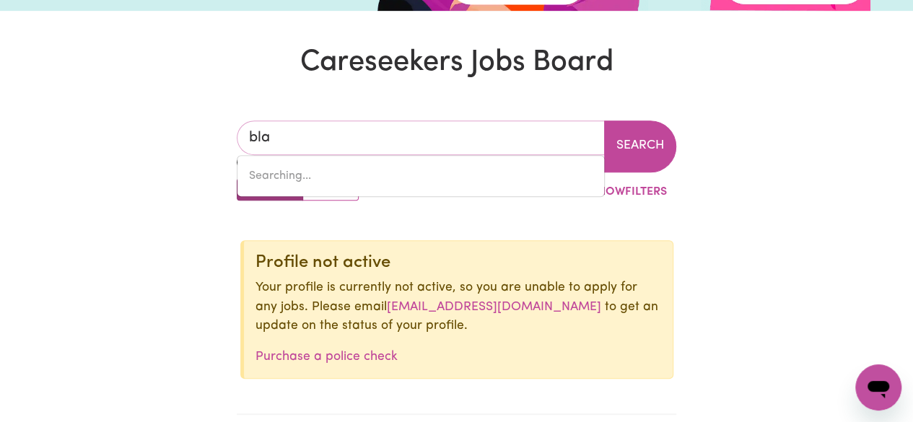
type input "[GEOGRAPHIC_DATA], [GEOGRAPHIC_DATA], 2439"
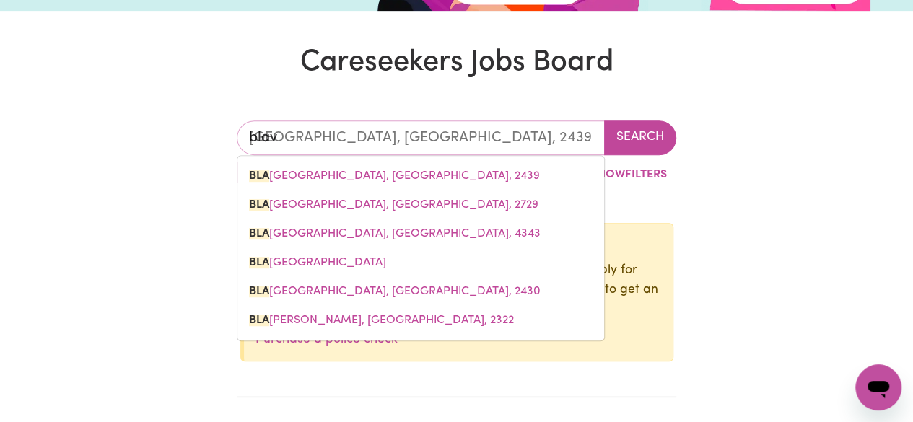
type input "blavk"
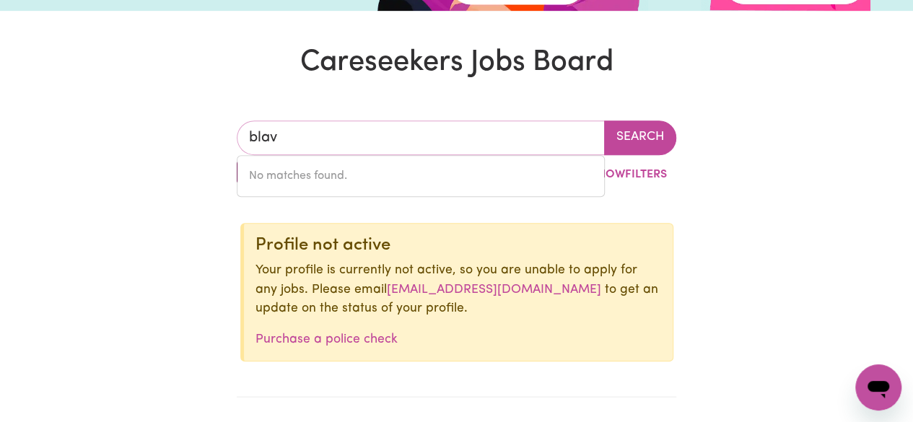
type input "bla"
type input "[GEOGRAPHIC_DATA], [GEOGRAPHIC_DATA], 2439"
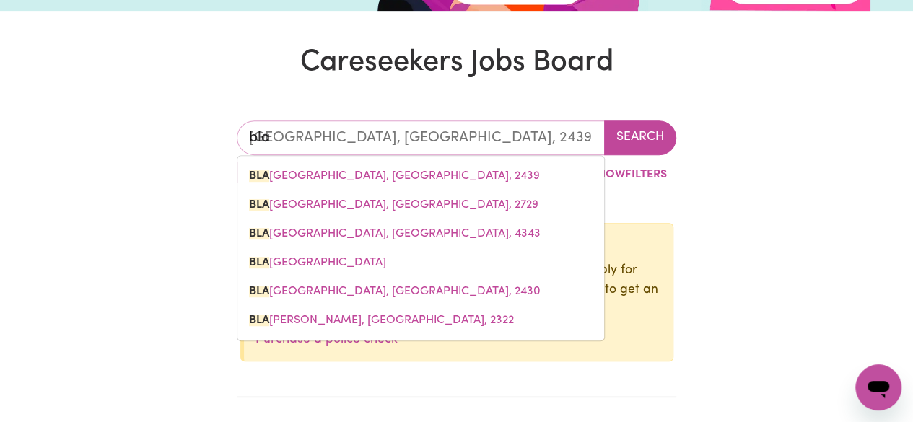
type input "blac"
type input "[STREET_ADDRESS]"
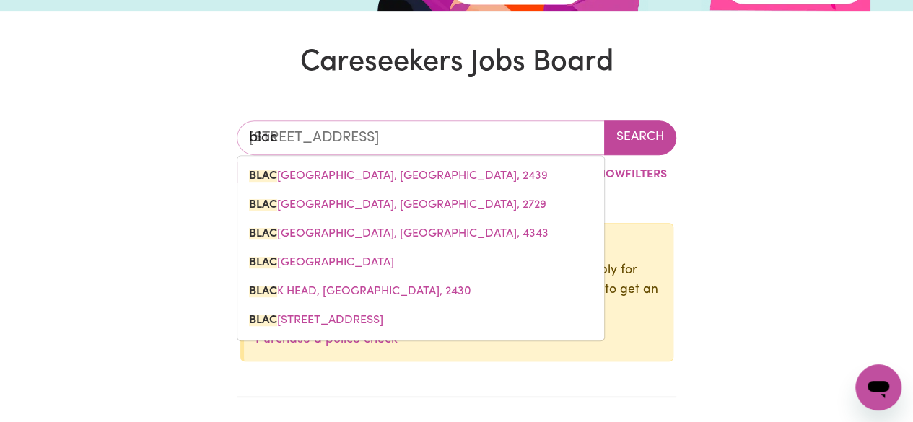
type input "black"
type input "[GEOGRAPHIC_DATA], [GEOGRAPHIC_DATA], 2439"
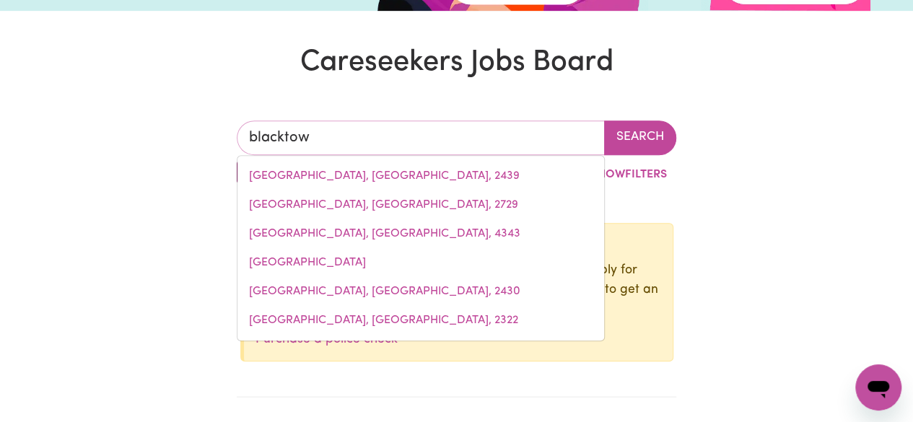
type input "[GEOGRAPHIC_DATA]"
type input "[GEOGRAPHIC_DATA], [GEOGRAPHIC_DATA], 2148"
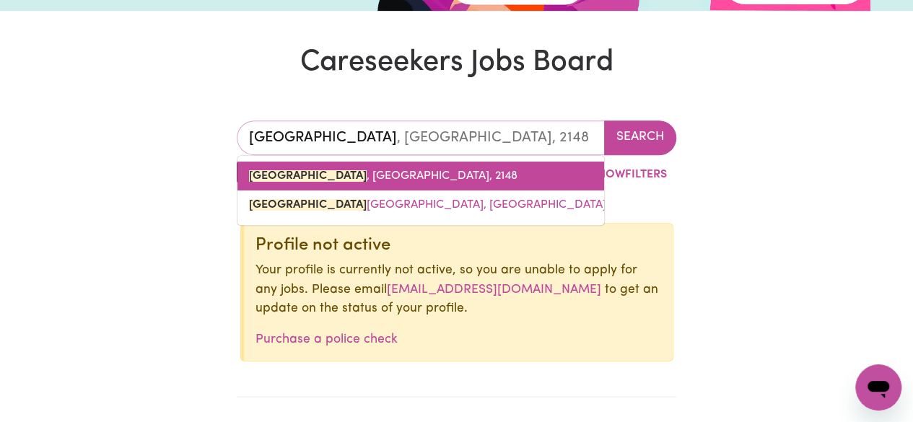
click at [286, 178] on mark "[GEOGRAPHIC_DATA]" at bounding box center [308, 176] width 118 height 12
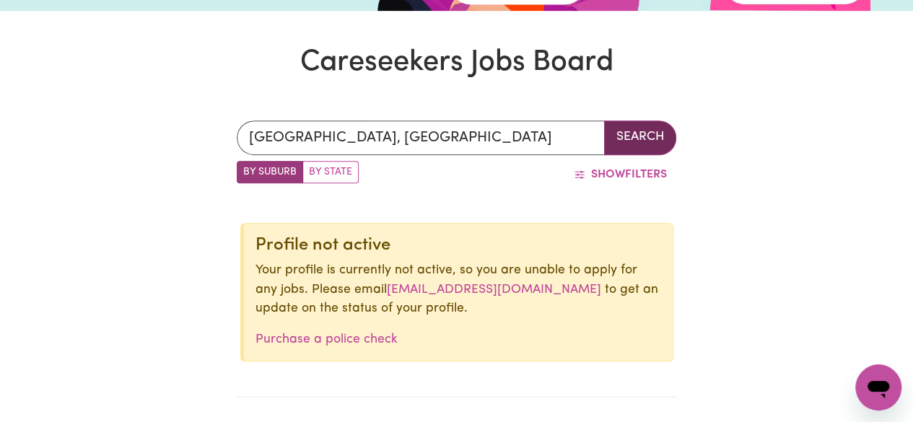
click at [639, 139] on button "Search" at bounding box center [640, 137] width 72 height 35
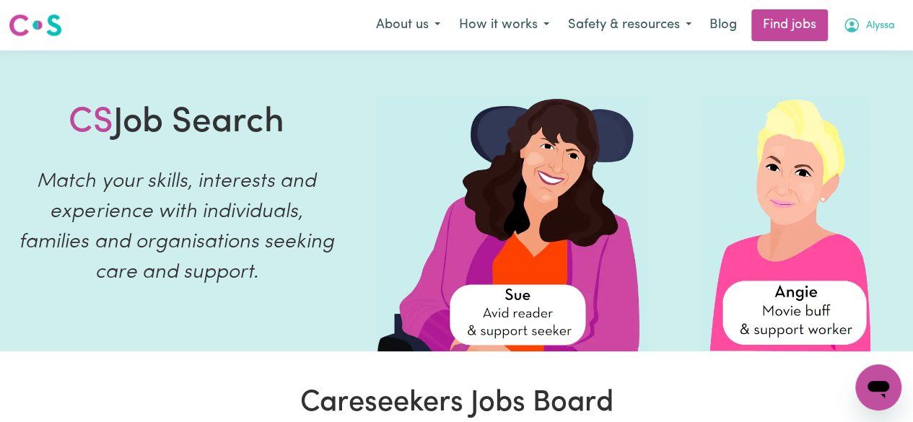
click at [855, 19] on icon "My Account" at bounding box center [851, 25] width 17 height 17
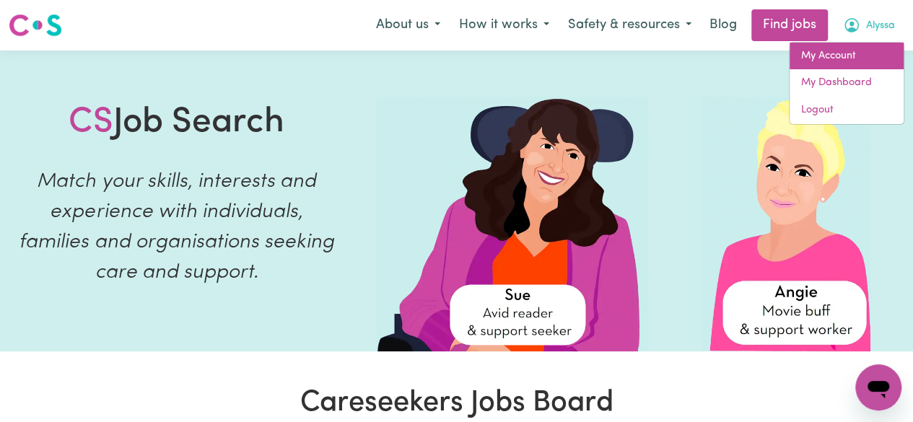
click at [846, 55] on link "My Account" at bounding box center [846, 56] width 114 height 27
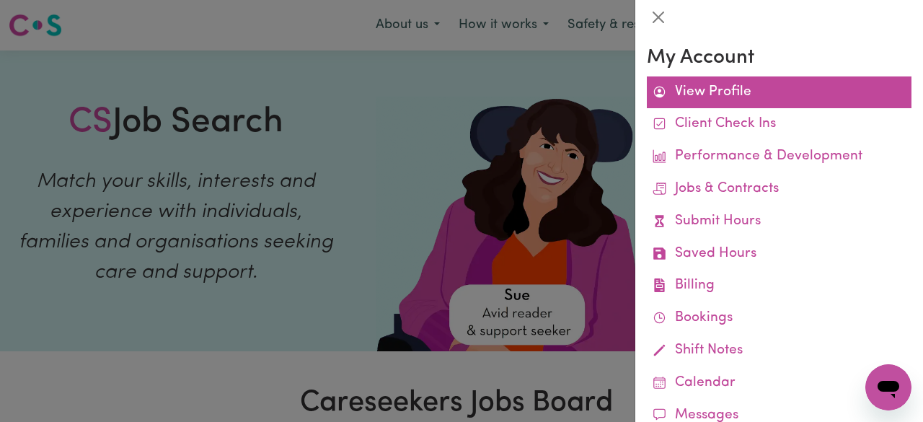
click at [747, 88] on link "View Profile" at bounding box center [779, 92] width 265 height 32
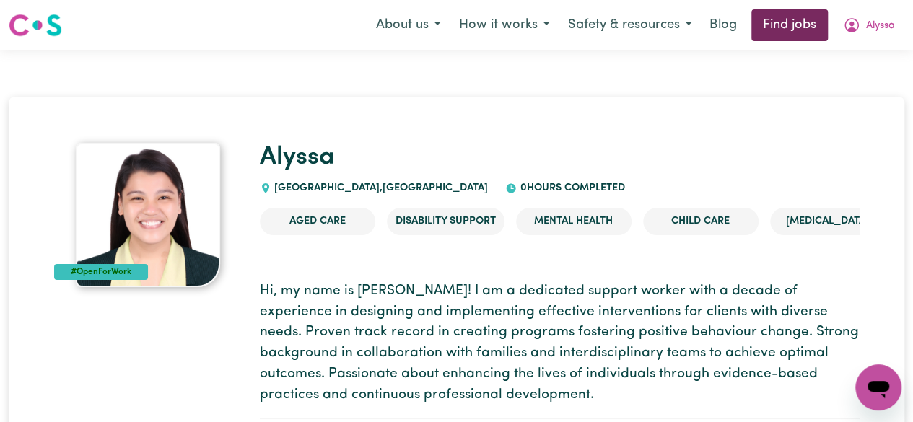
click at [774, 32] on link "Find jobs" at bounding box center [789, 25] width 76 height 32
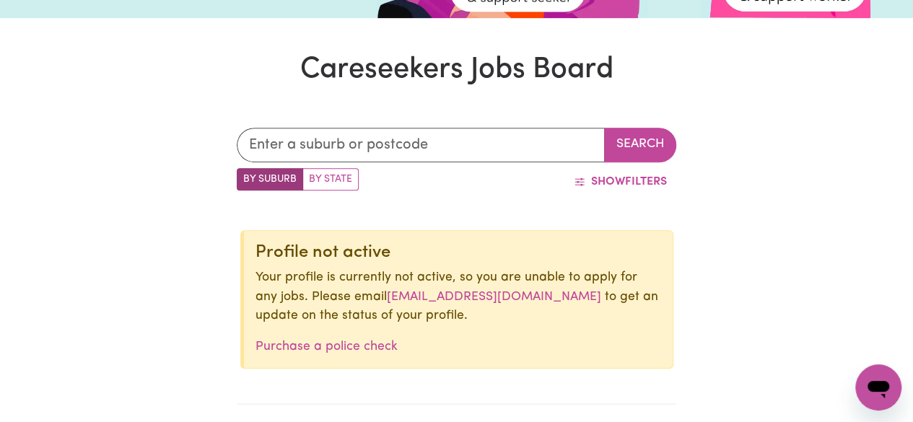
scroll to position [366, 0]
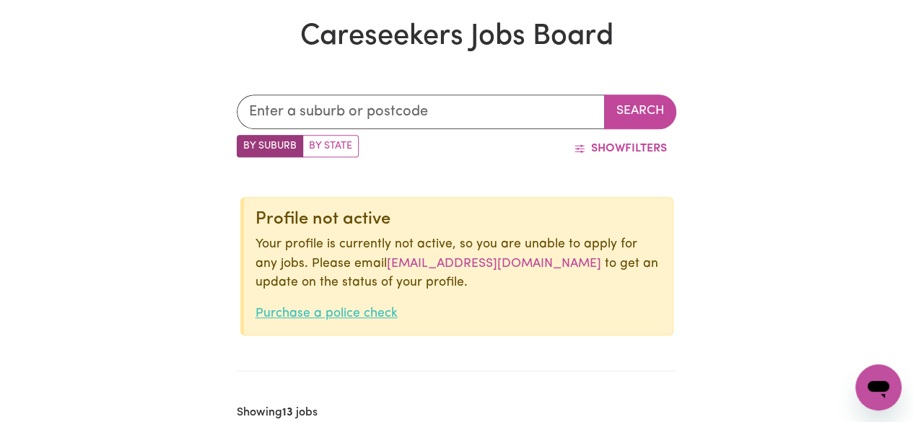
click at [351, 318] on link "Purchase a police check" at bounding box center [326, 313] width 142 height 12
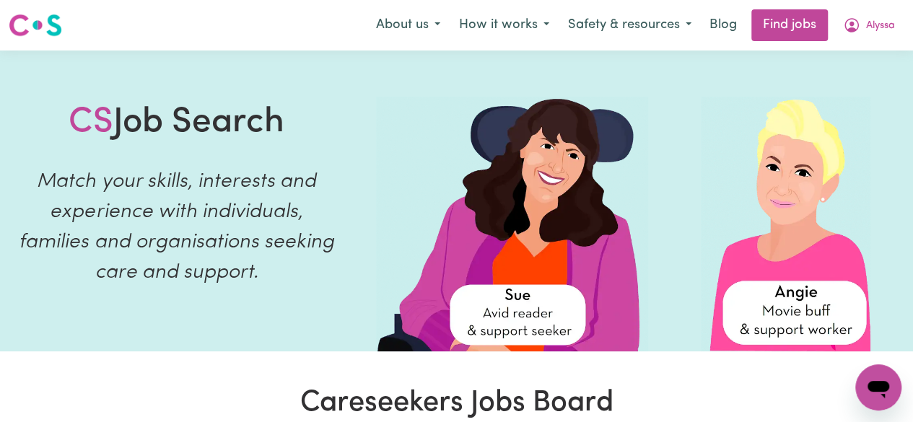
click at [873, 41] on div "Menu About us How it works Safety & resources Blog Find jobs Alyssa" at bounding box center [456, 25] width 913 height 33
click at [872, 31] on span "Alyssa" at bounding box center [880, 26] width 29 height 16
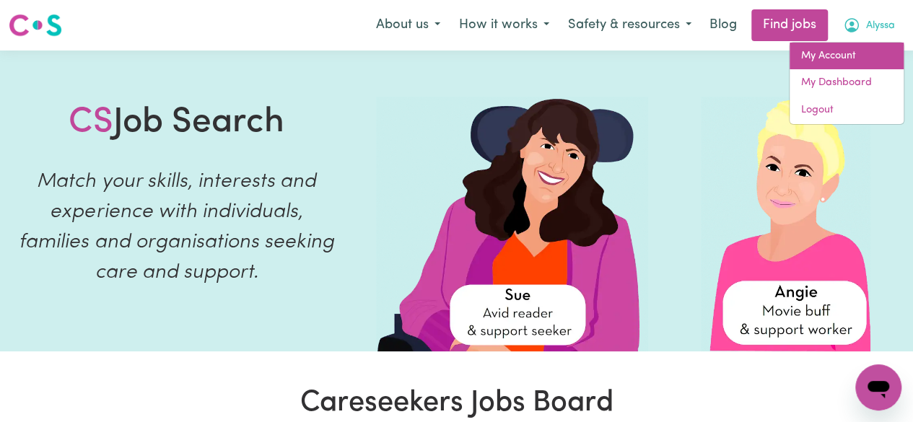
click at [844, 60] on link "My Account" at bounding box center [846, 56] width 114 height 27
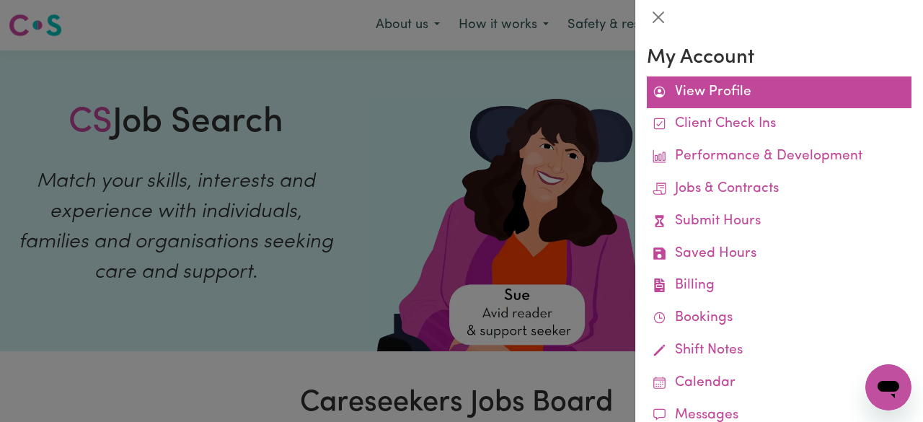
click at [747, 87] on link "View Profile" at bounding box center [779, 92] width 265 height 32
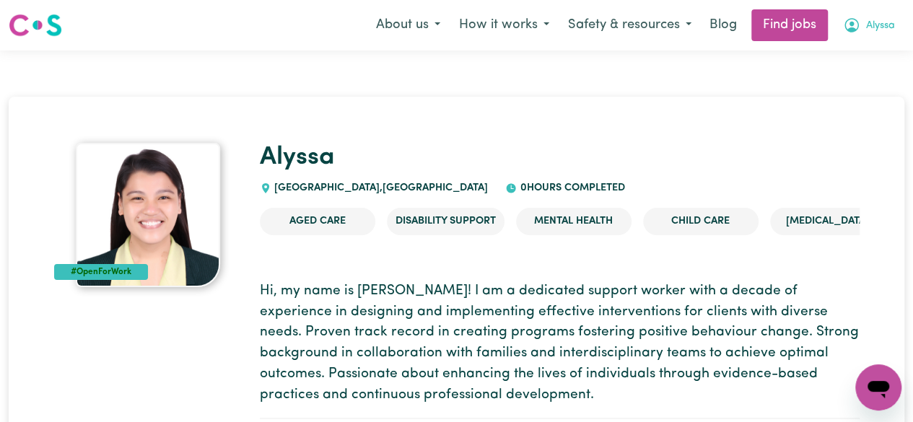
click at [855, 28] on icon "My Account" at bounding box center [851, 25] width 17 height 17
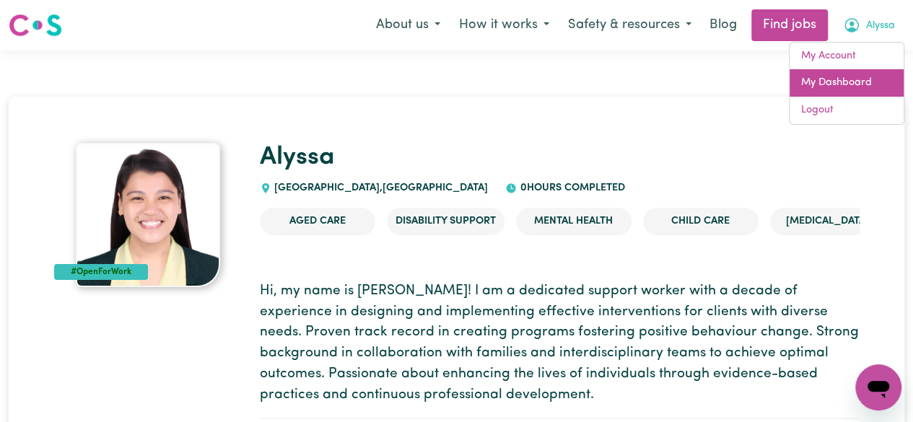
click at [846, 82] on link "My Dashboard" at bounding box center [846, 82] width 114 height 27
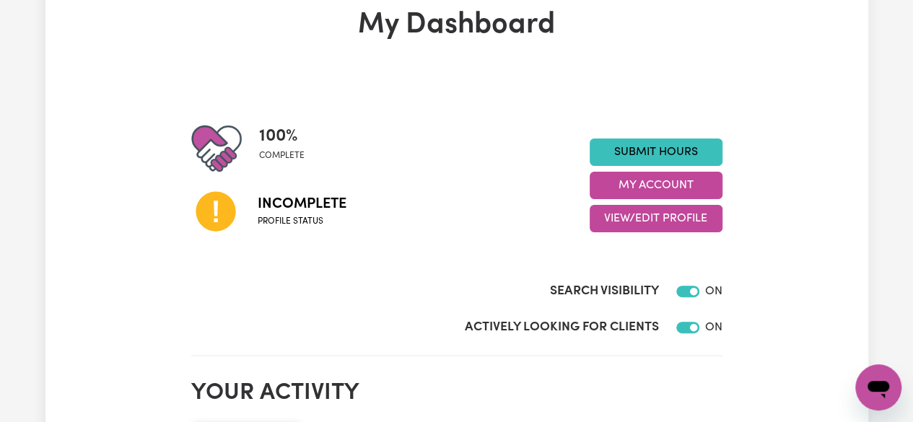
scroll to position [66, 0]
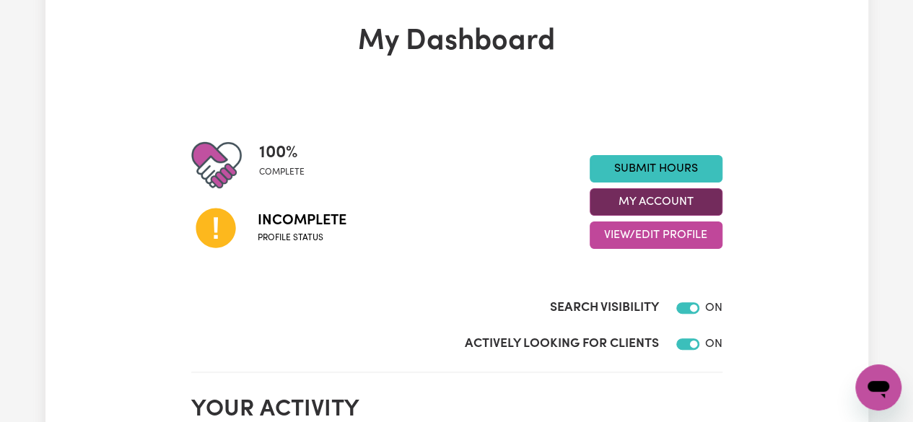
click at [688, 200] on button "My Account" at bounding box center [655, 201] width 133 height 27
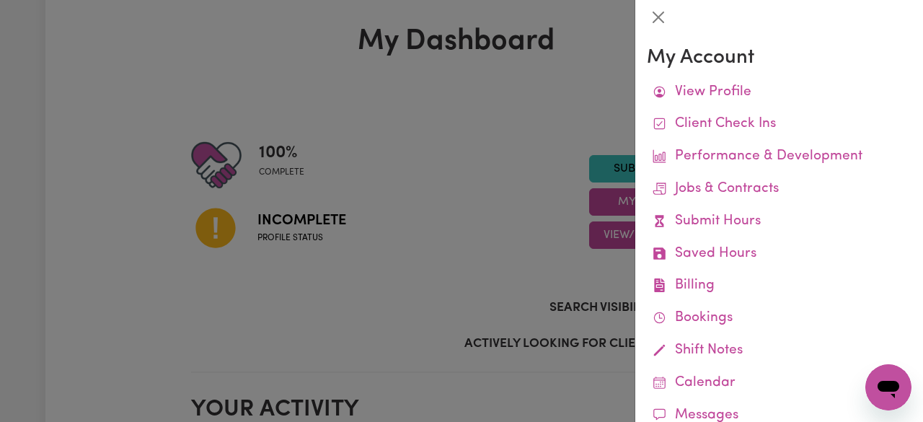
click at [524, 191] on div at bounding box center [461, 211] width 923 height 422
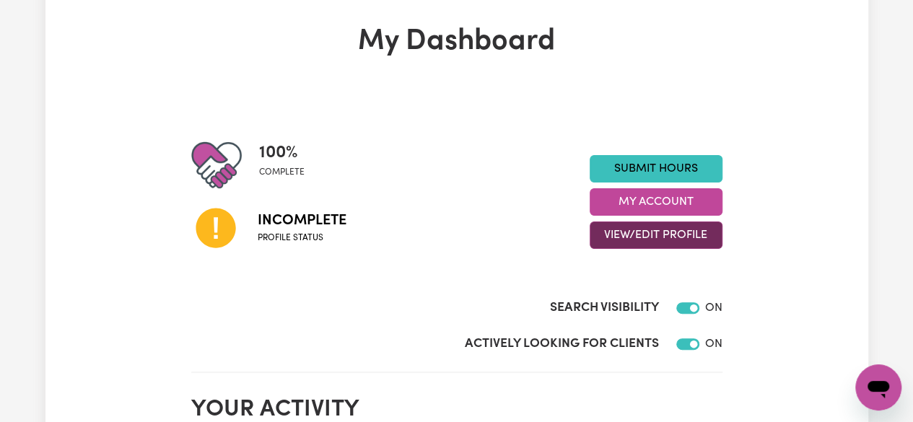
click at [618, 232] on button "View/Edit Profile" at bounding box center [655, 234] width 133 height 27
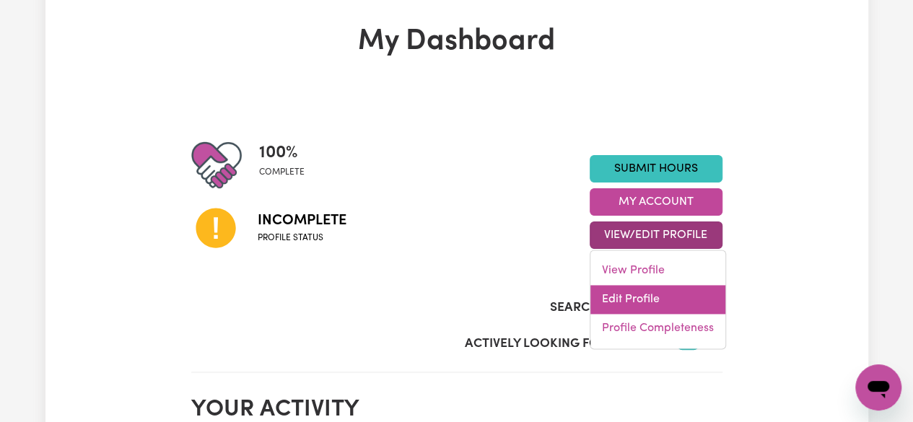
click at [624, 293] on link "Edit Profile" at bounding box center [657, 299] width 135 height 29
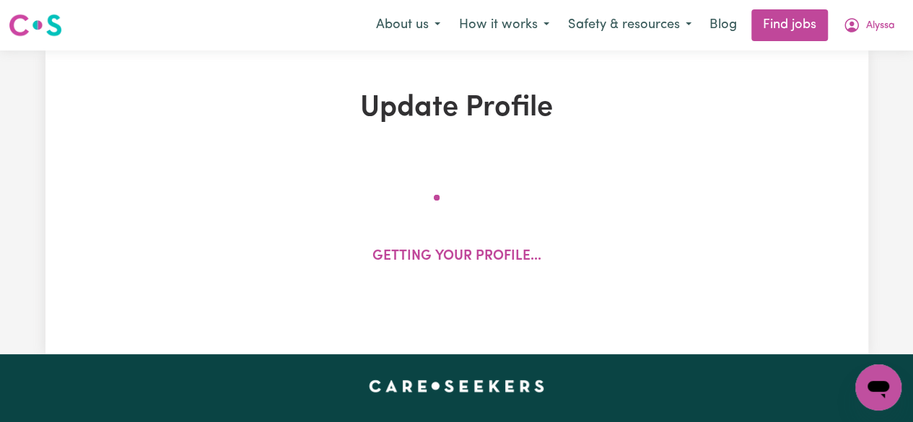
select select "Student Visa"
select select "Studying a healthcare related degree or qualification"
select select "40"
select select "55"
select select "65"
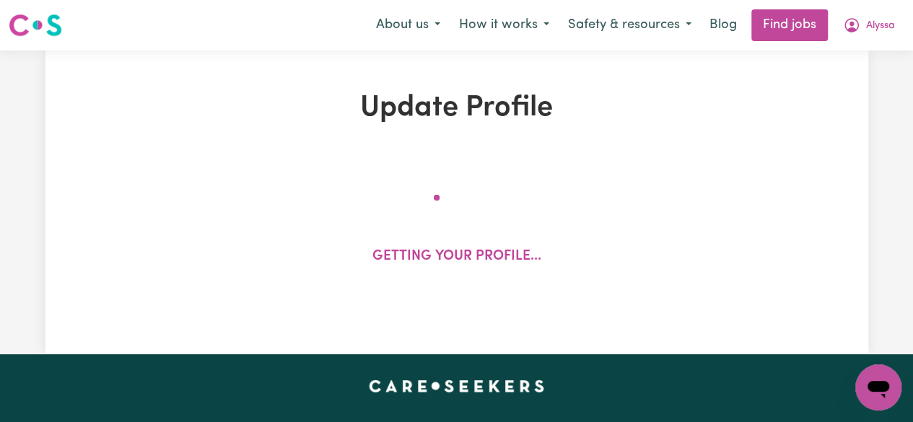
select select "80"
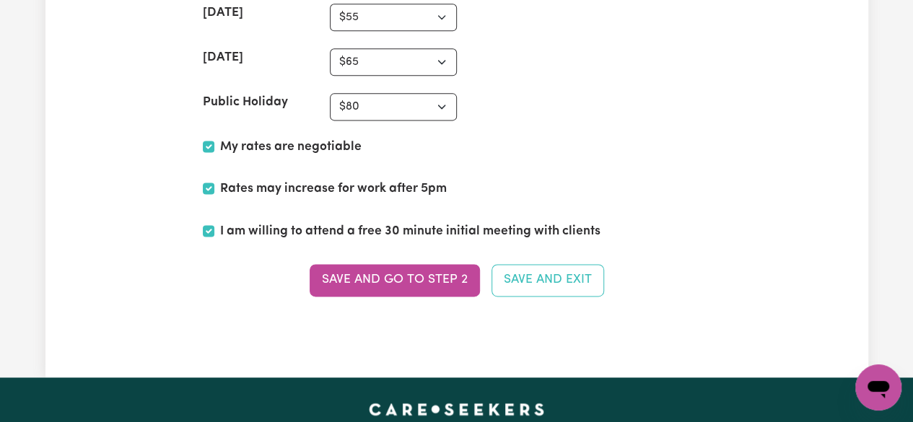
scroll to position [3720, 0]
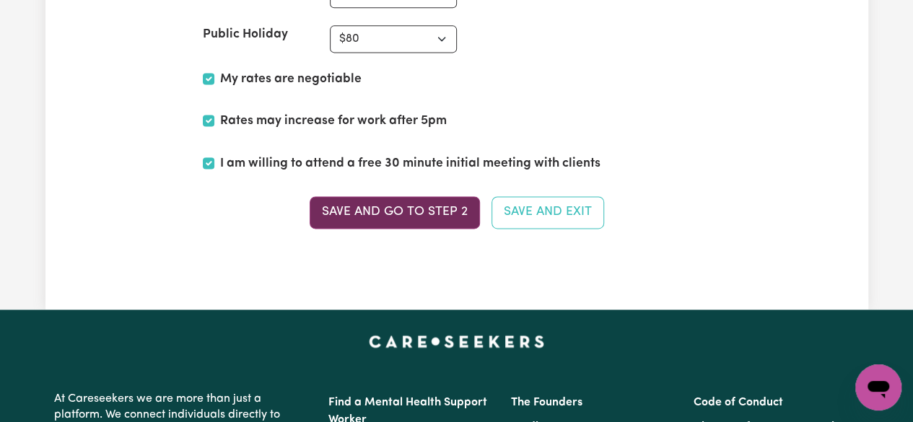
click at [372, 206] on button "Save and go to Step 2" at bounding box center [395, 212] width 170 height 32
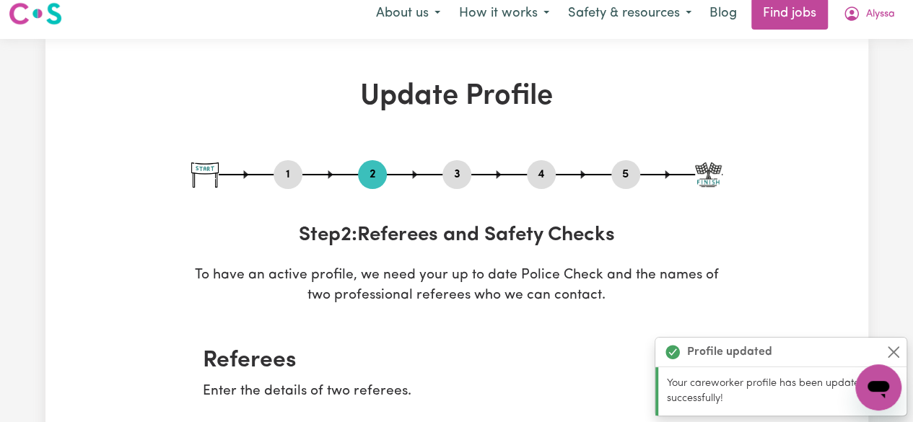
scroll to position [0, 0]
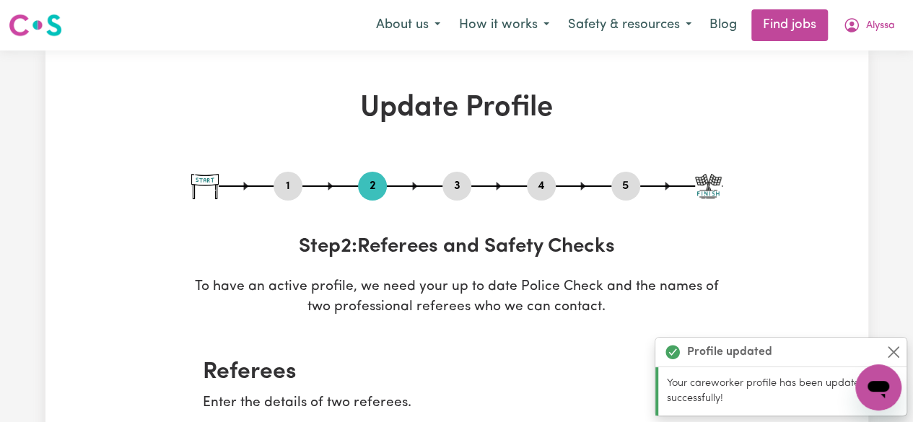
click at [619, 185] on button "5" at bounding box center [625, 186] width 29 height 19
select select "I am providing services through another platform"
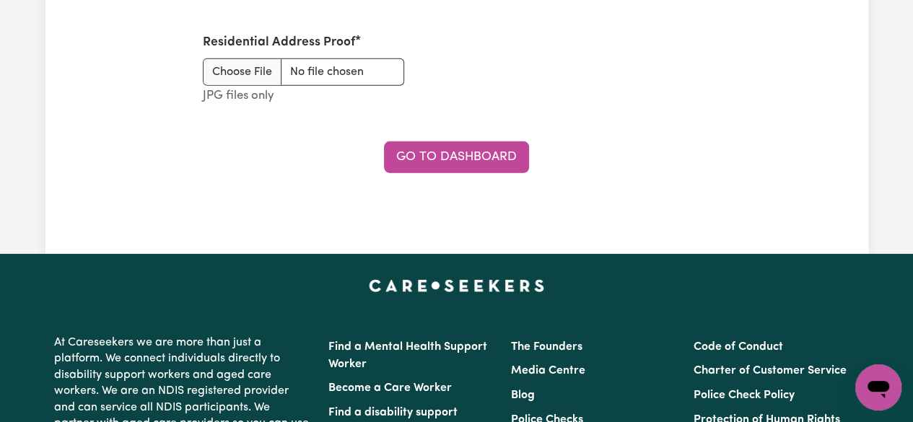
scroll to position [2205, 0]
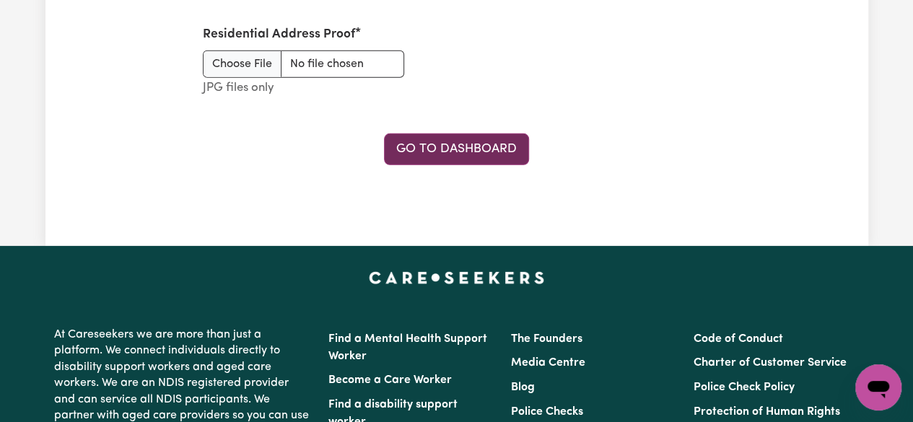
click at [447, 154] on link "Go to Dashboard" at bounding box center [456, 149] width 145 height 32
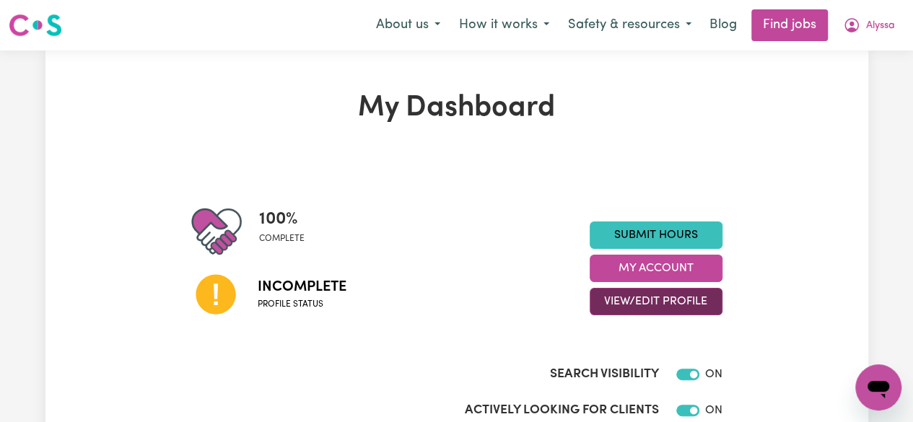
click at [706, 294] on button "View/Edit Profile" at bounding box center [655, 301] width 133 height 27
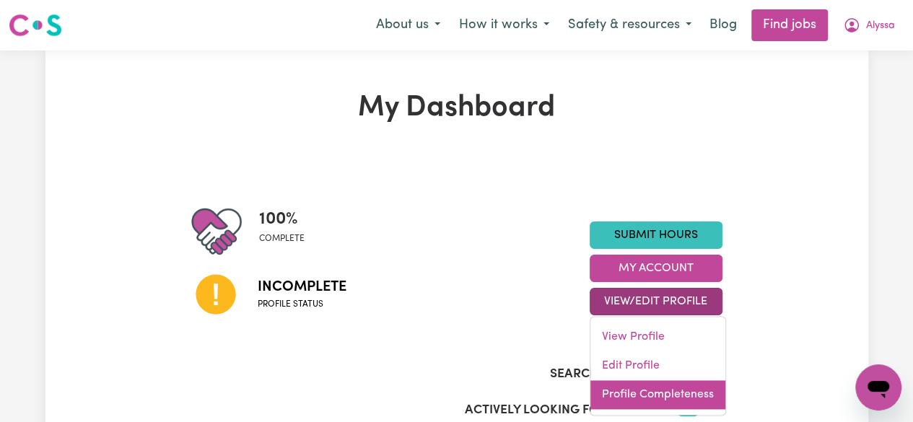
click at [685, 388] on link "Profile Completeness" at bounding box center [657, 394] width 135 height 29
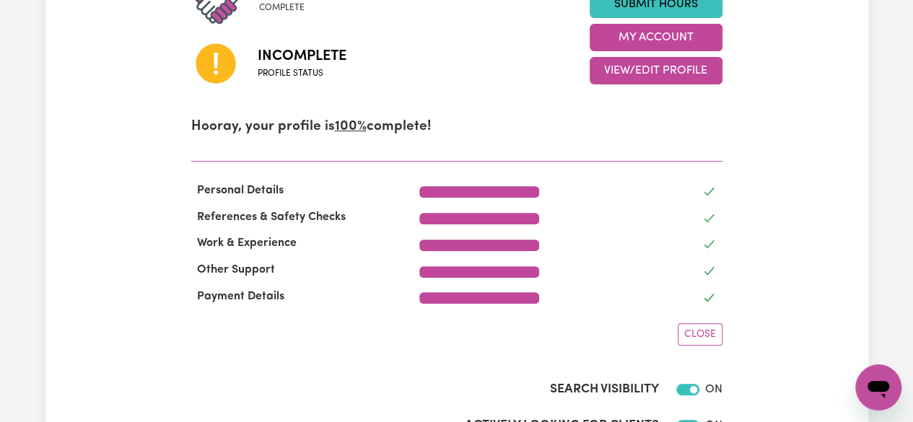
scroll to position [234, 0]
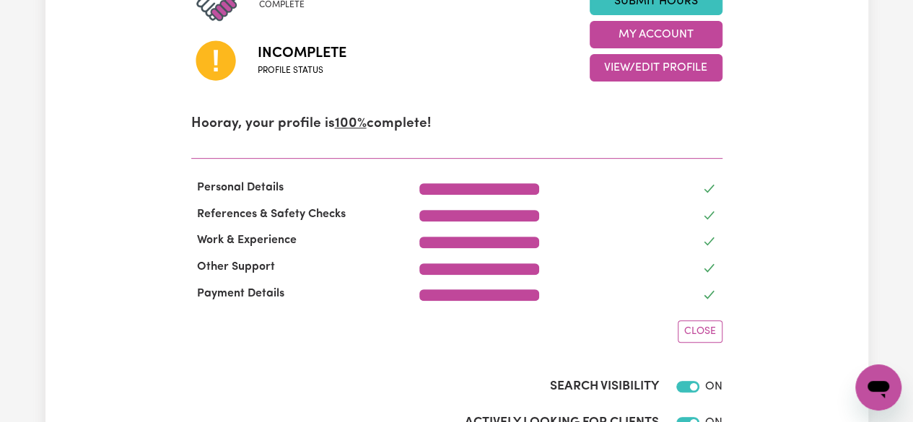
click at [351, 125] on u "100%" at bounding box center [351, 124] width 32 height 14
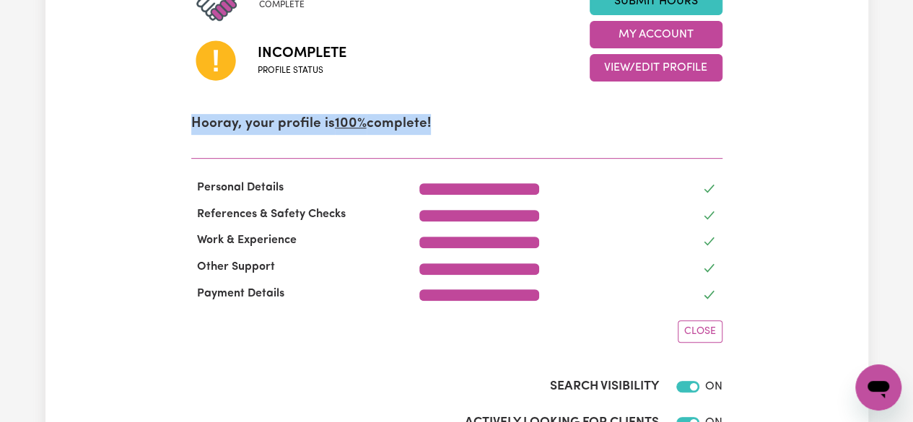
click at [351, 125] on u "100%" at bounding box center [351, 124] width 32 height 14
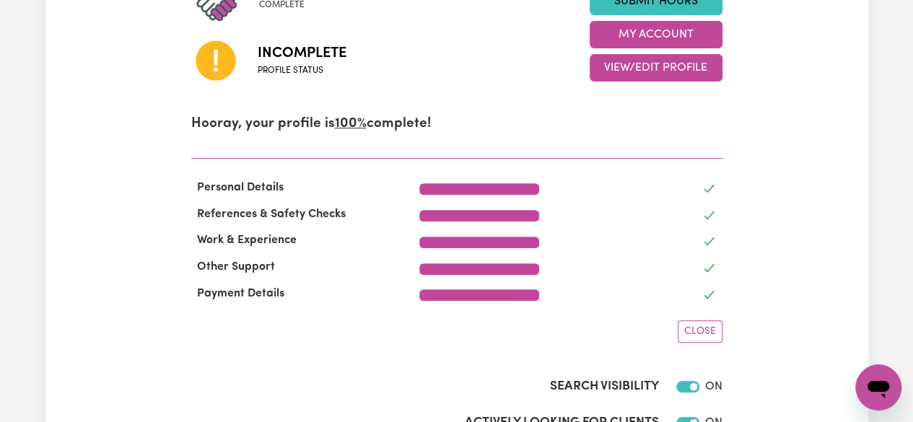
click at [351, 125] on u "100%" at bounding box center [351, 124] width 32 height 14
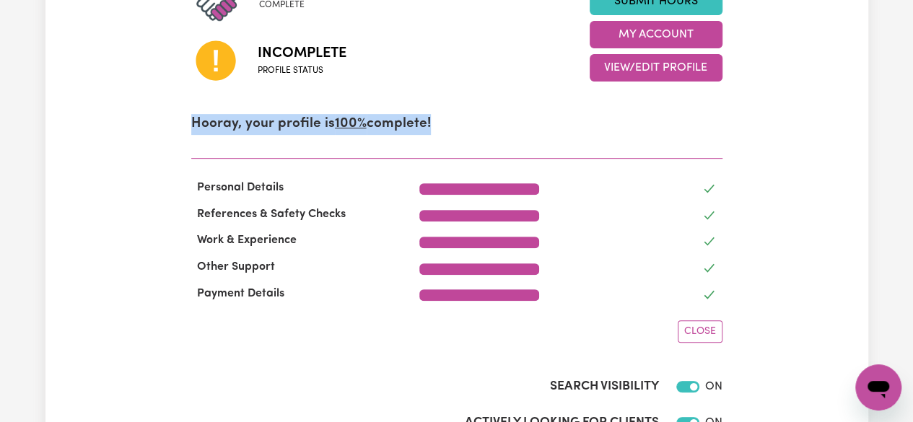
click at [351, 125] on u "100%" at bounding box center [351, 124] width 32 height 14
click at [531, 116] on p "Hooray, your profile is 100% complete!" at bounding box center [456, 124] width 531 height 21
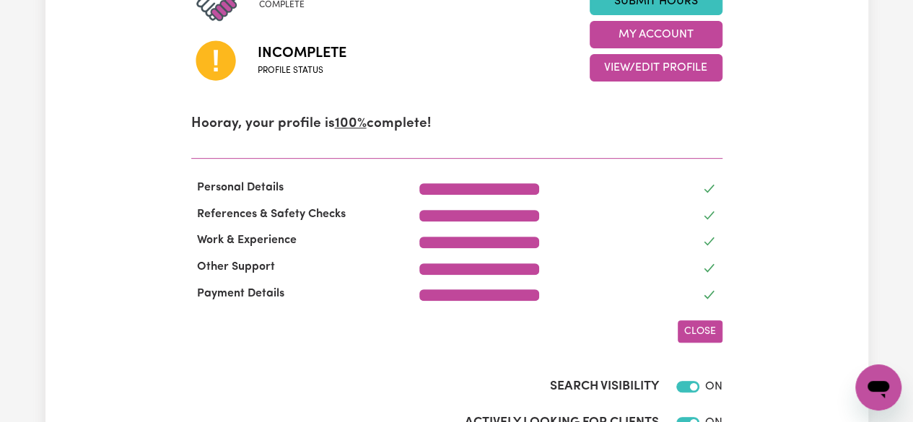
click at [693, 335] on span "Close" at bounding box center [700, 331] width 32 height 11
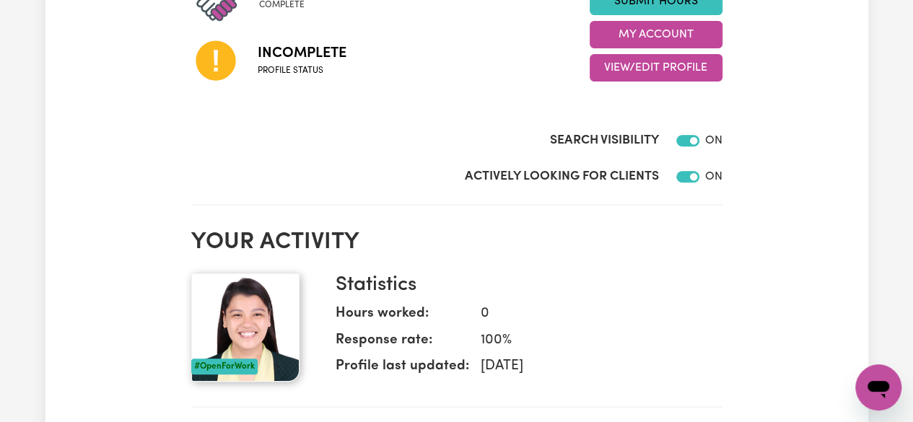
scroll to position [0, 0]
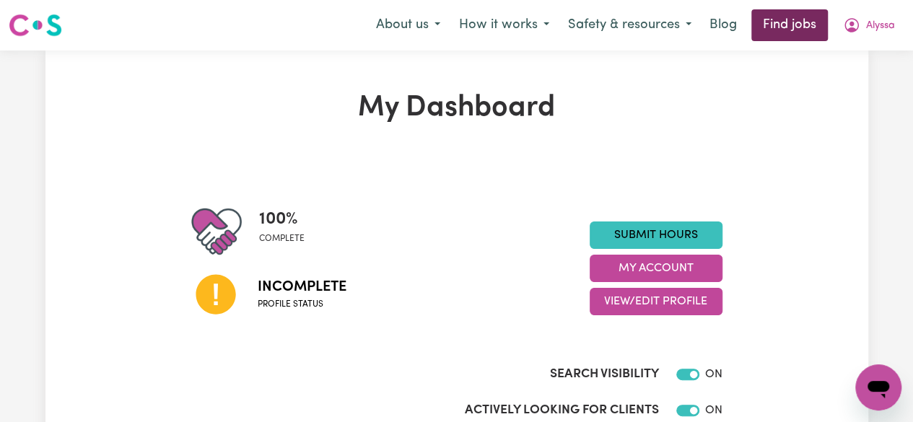
click at [771, 40] on link "Find jobs" at bounding box center [789, 25] width 76 height 32
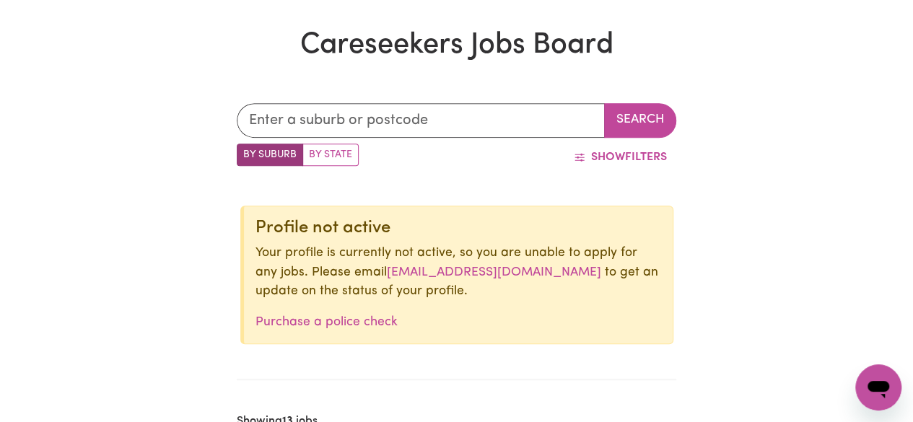
scroll to position [350, 0]
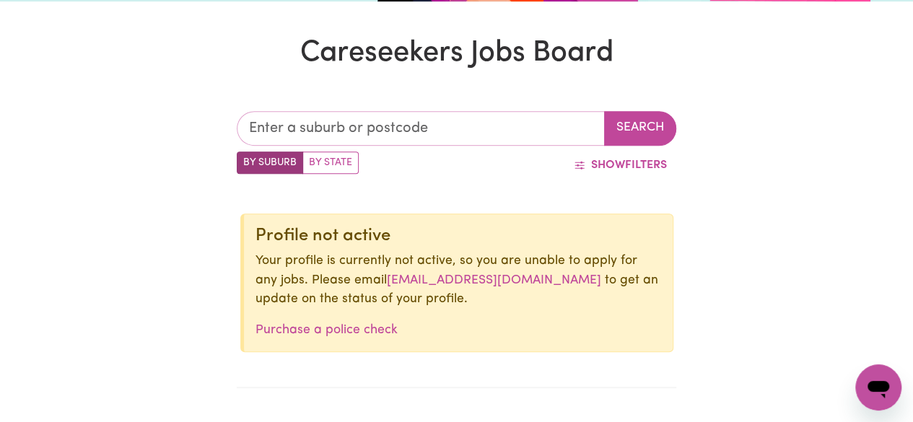
click at [541, 135] on input "text" at bounding box center [421, 128] width 368 height 35
type input "bla"
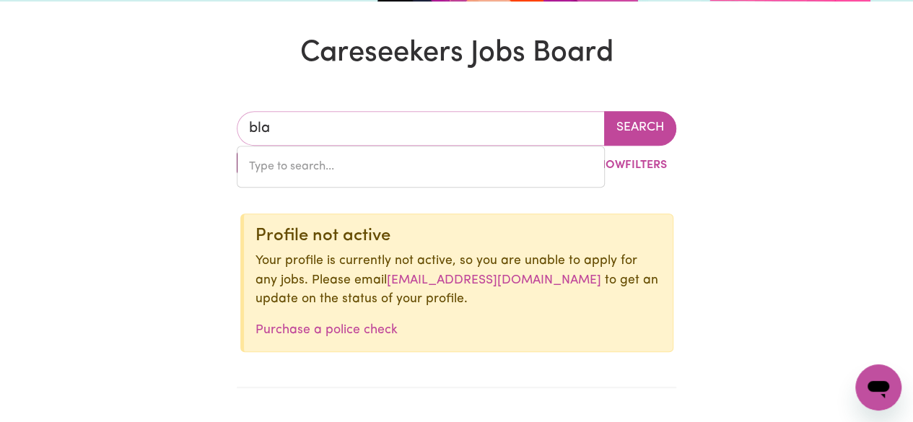
type input "[GEOGRAPHIC_DATA], [GEOGRAPHIC_DATA], 2439"
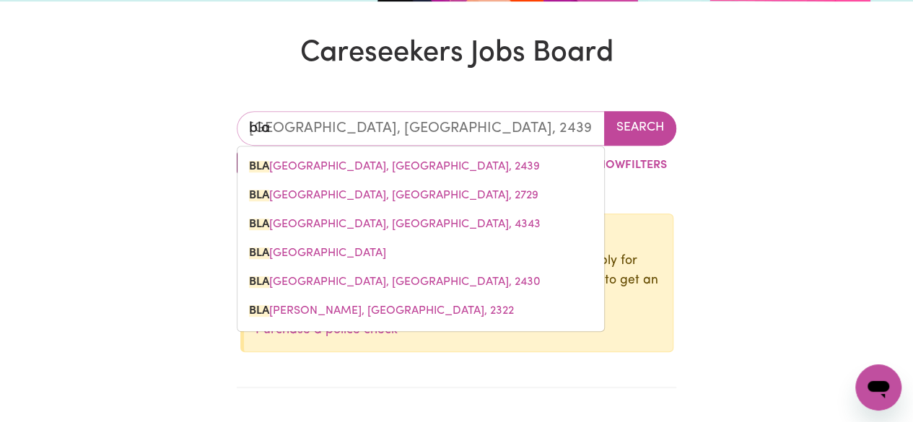
type input "blac"
type input "[STREET_ADDRESS]"
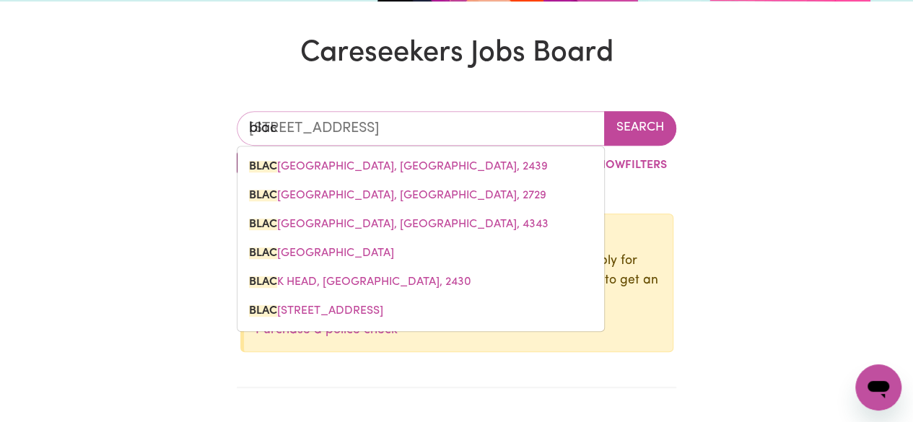
type input "black"
type input "[GEOGRAPHIC_DATA], [GEOGRAPHIC_DATA], 2439"
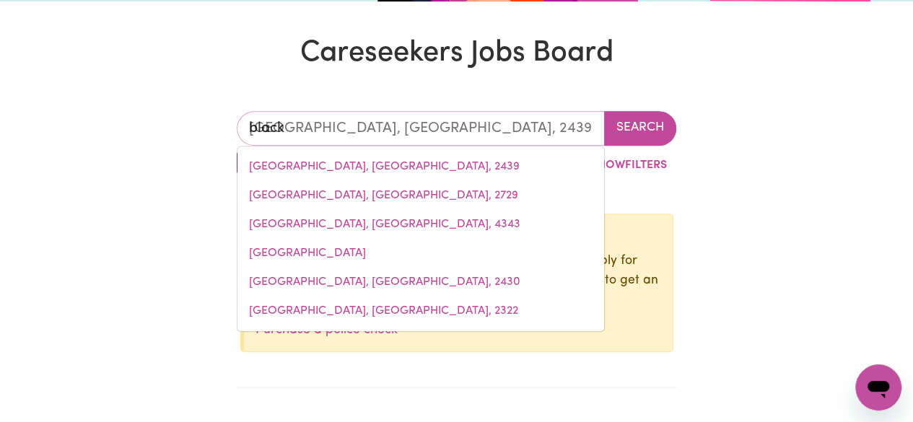
type input "blackt"
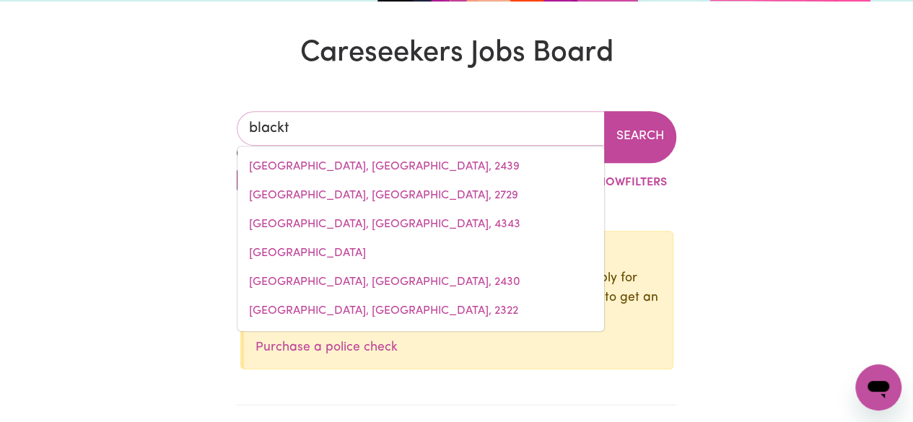
type input "blacktOWN, [GEOGRAPHIC_DATA], 2148"
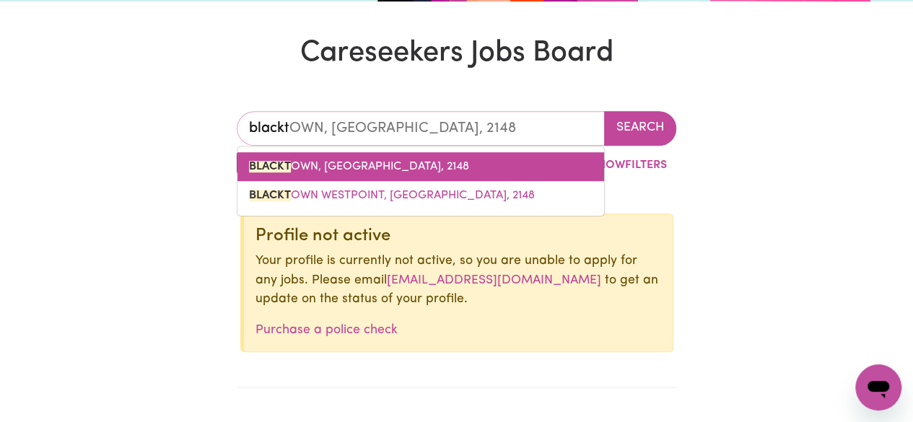
click at [480, 177] on link "BLACKT OWN, [GEOGRAPHIC_DATA], 2148" at bounding box center [420, 166] width 366 height 29
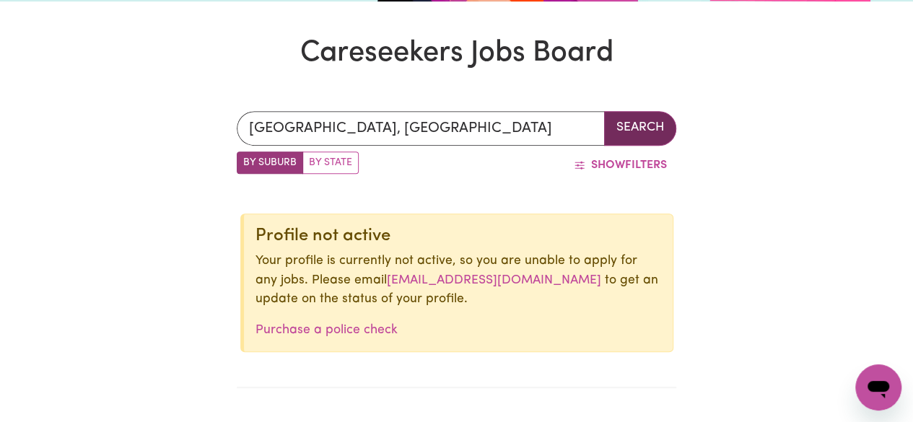
click at [630, 134] on button "Search" at bounding box center [640, 128] width 72 height 35
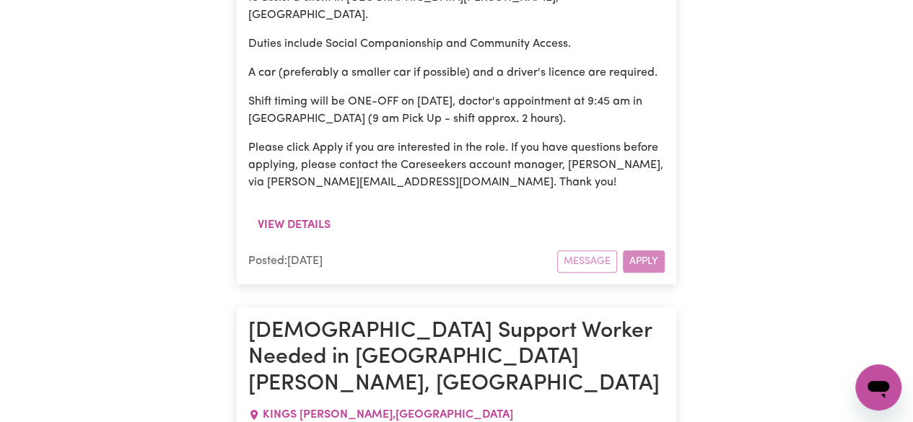
scroll to position [3195, 0]
